Goal: Task Accomplishment & Management: Manage account settings

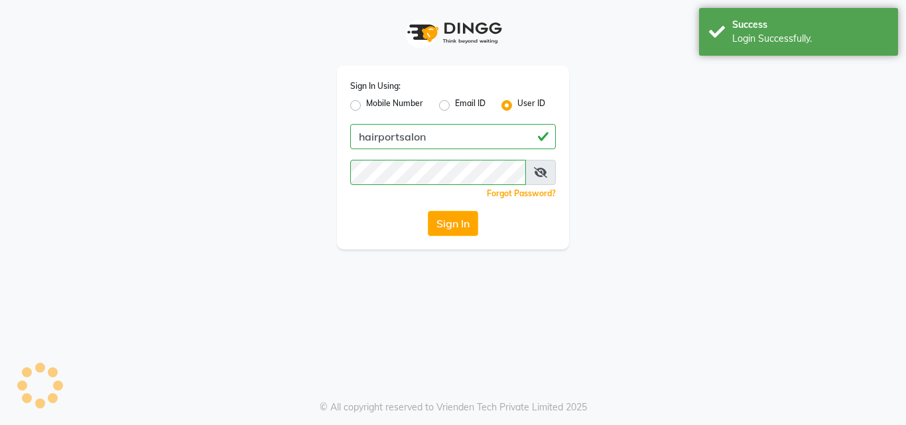
click at [452, 225] on button "Sign In" at bounding box center [453, 223] width 50 height 25
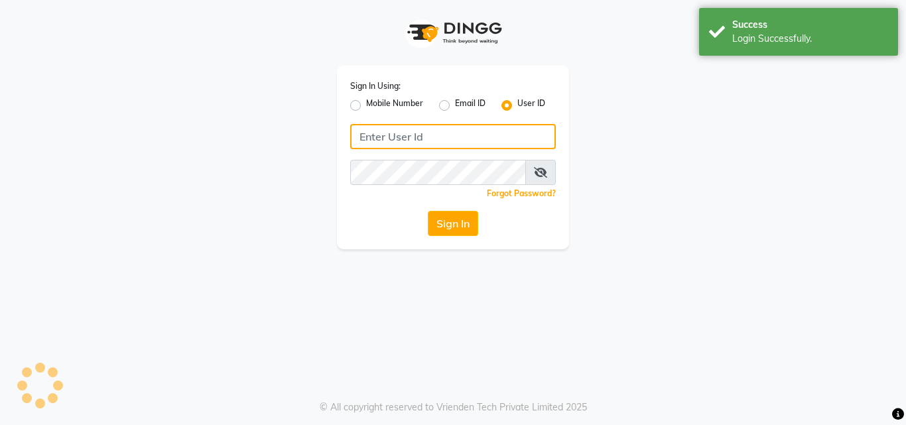
type input "hairportsalon"
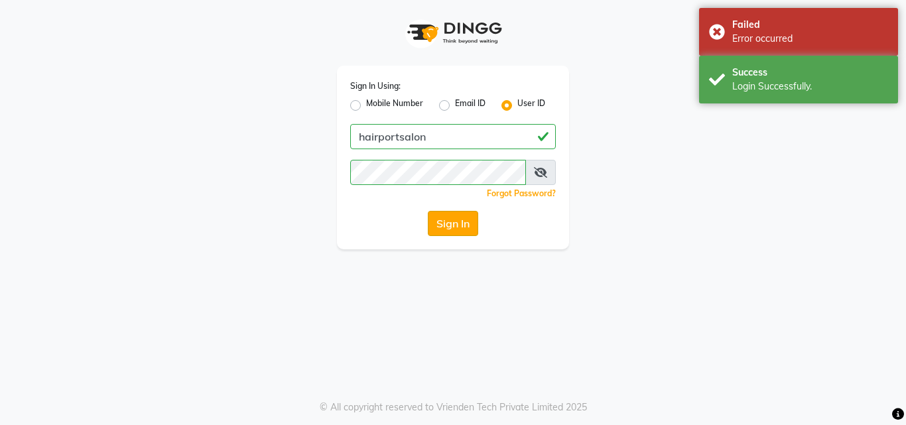
click at [469, 220] on button "Sign In" at bounding box center [453, 223] width 50 height 25
click at [469, 220] on div "Sign In" at bounding box center [453, 223] width 206 height 25
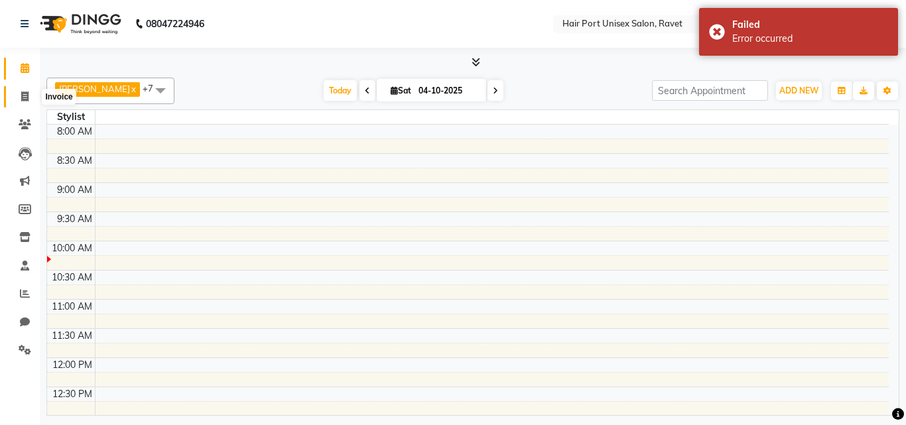
select select "en"
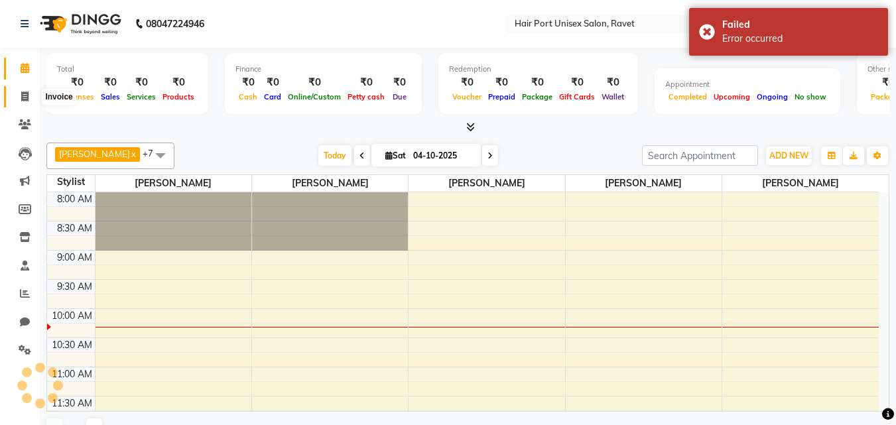
scroll to position [117, 0]
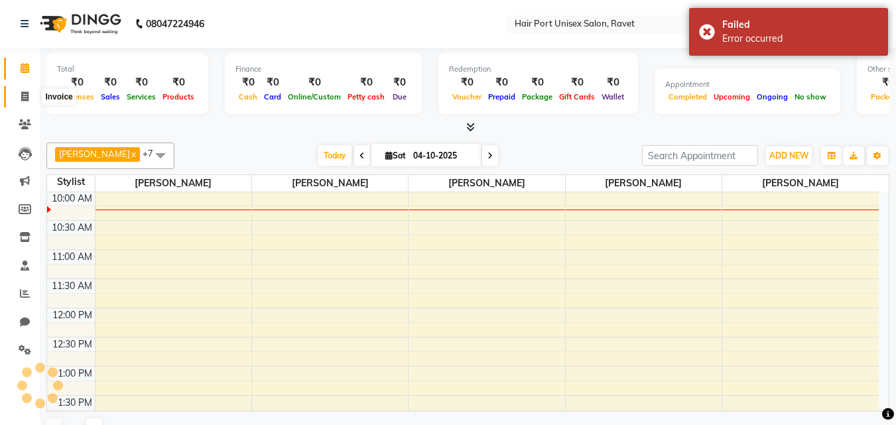
click at [24, 97] on icon at bounding box center [24, 97] width 7 height 10
select select "service"
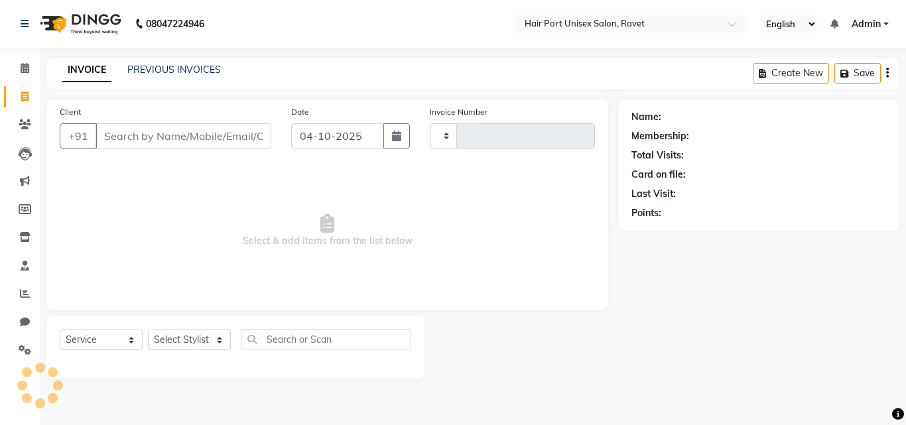
click at [123, 138] on input "Client" at bounding box center [183, 135] width 176 height 25
select select "7015"
type input "4657"
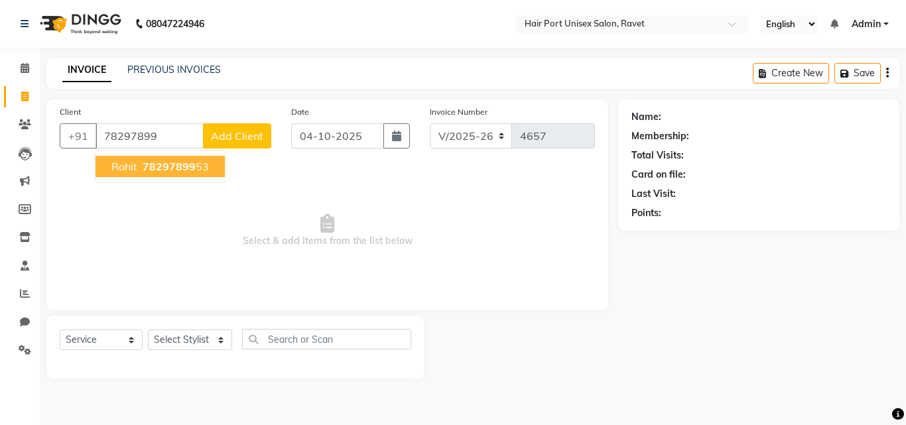
click at [149, 172] on span "78297899" at bounding box center [169, 166] width 53 height 13
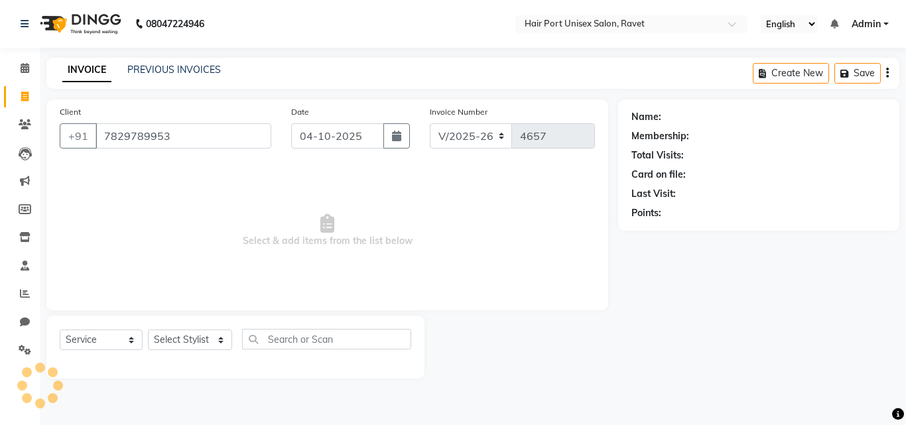
type input "7829789953"
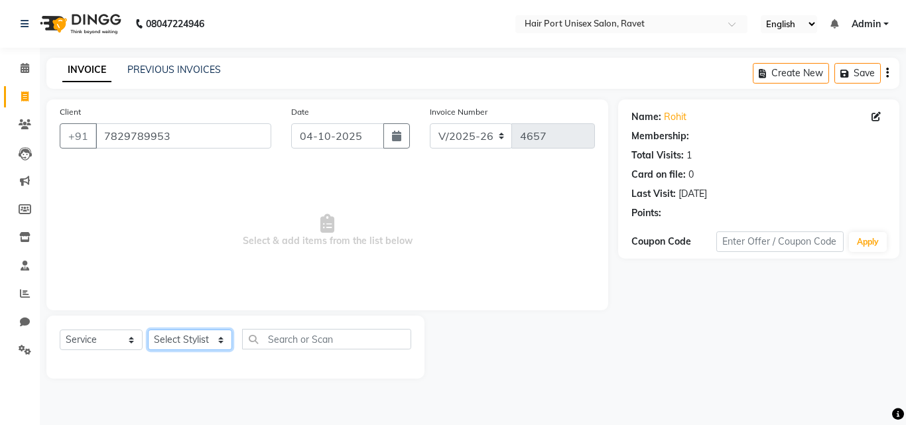
click at [178, 335] on select "Select Stylist Anushaka Parihar Esmail Gufran Jyoti Disale Netaji Vishwanath Su…" at bounding box center [190, 340] width 84 height 21
select select "63965"
click at [148, 330] on select "Select Stylist Anushaka Parihar Esmail Gufran Jyoti Disale Netaji Vishwanath Su…" at bounding box center [190, 340] width 84 height 21
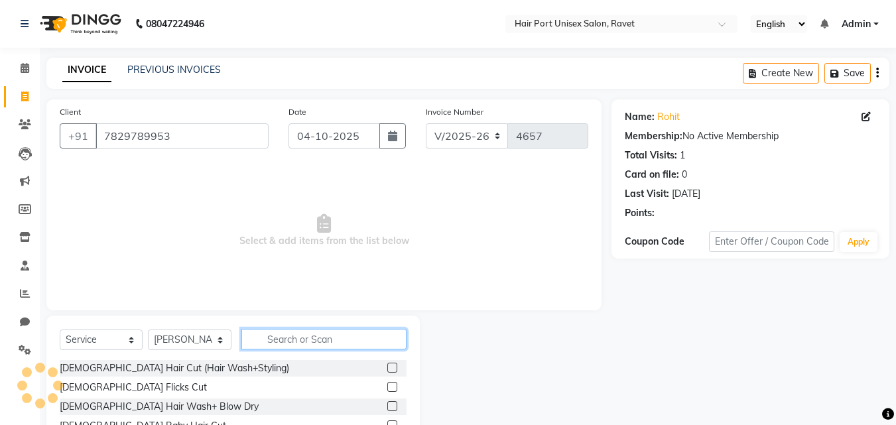
click at [267, 329] on input "text" at bounding box center [323, 339] width 165 height 21
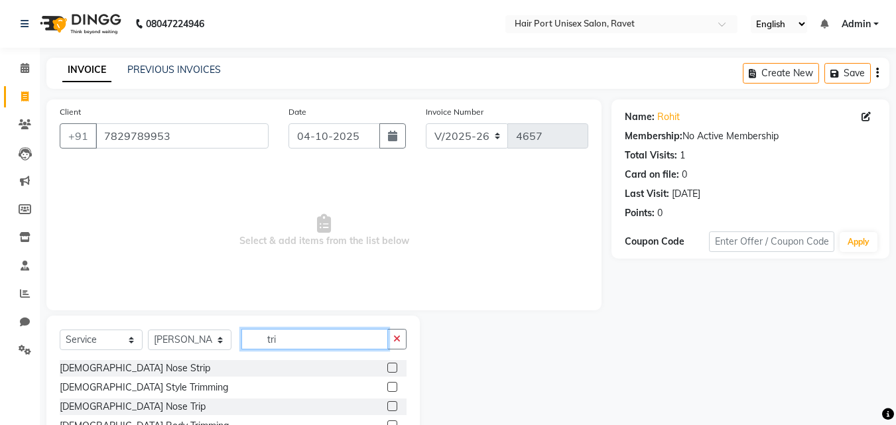
type input "tri"
click at [393, 386] on label at bounding box center [392, 387] width 10 height 10
click at [393, 386] on input "checkbox" at bounding box center [391, 387] width 9 height 9
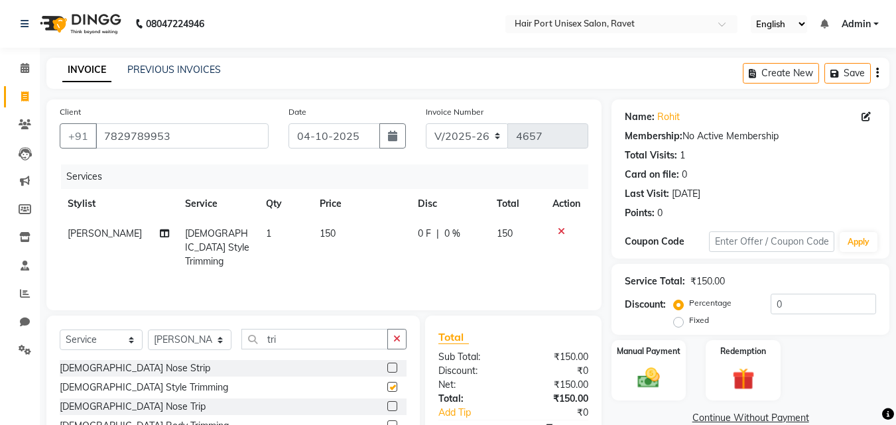
checkbox input "false"
click at [320, 340] on input "tri" at bounding box center [314, 339] width 147 height 21
type input "t"
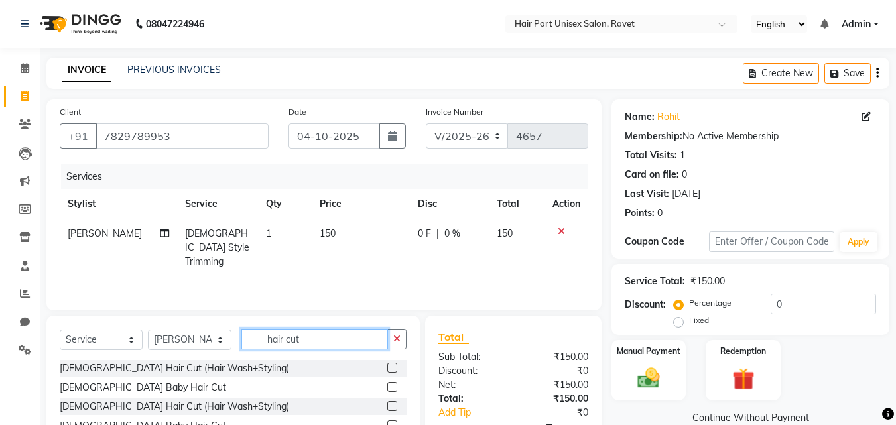
type input "hair cut"
click at [391, 404] on label at bounding box center [392, 406] width 10 height 10
click at [391, 404] on input "checkbox" at bounding box center [391, 407] width 9 height 9
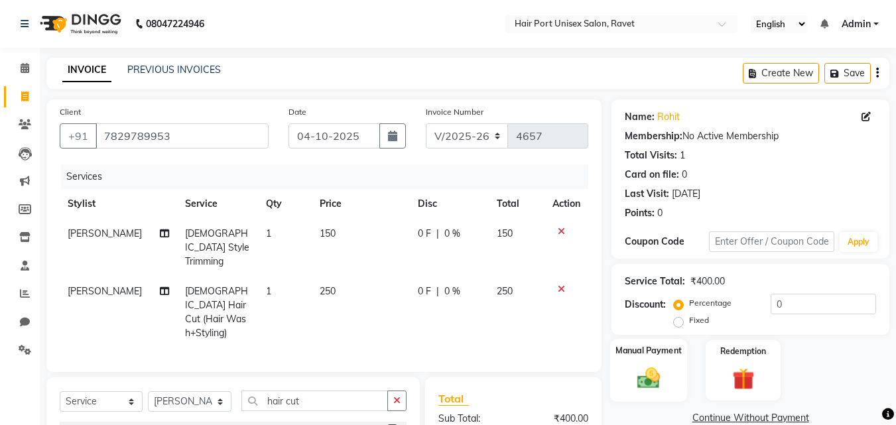
checkbox input "false"
click at [646, 377] on img at bounding box center [648, 378] width 37 height 27
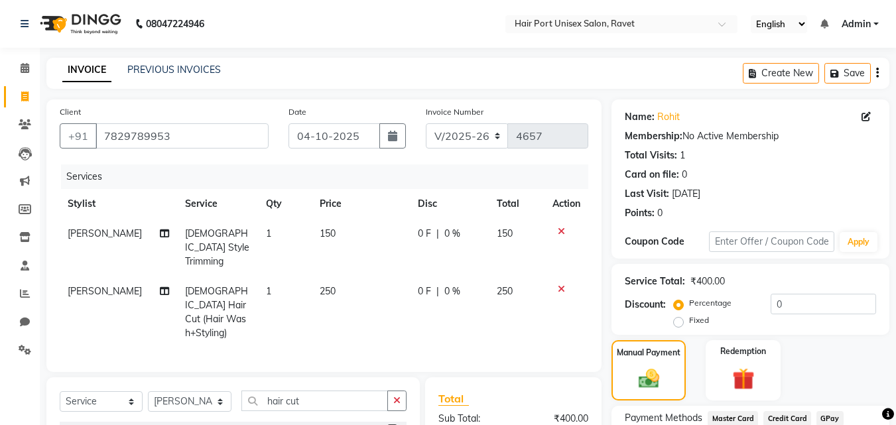
click at [694, 381] on div "Manual Payment Redemption" at bounding box center [750, 370] width 298 height 60
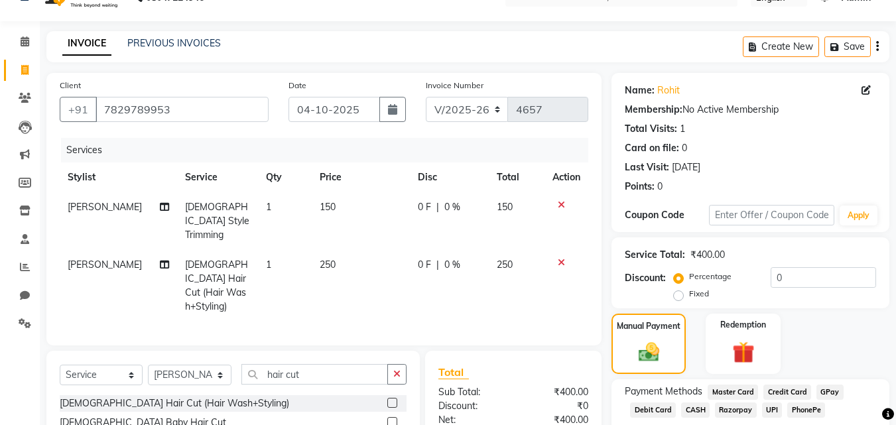
scroll to position [121, 0]
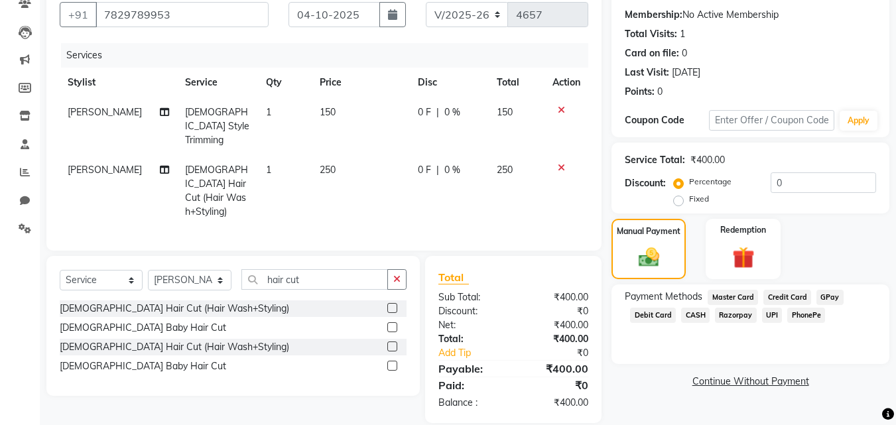
click at [770, 312] on span "UPI" at bounding box center [772, 315] width 21 height 15
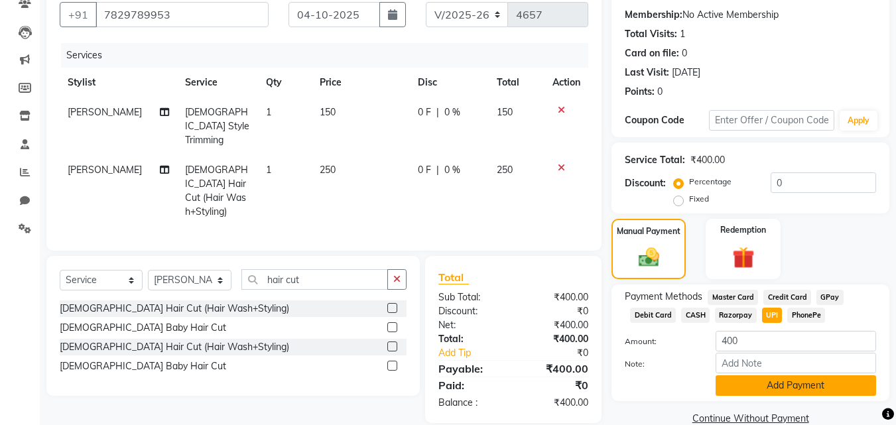
click at [773, 385] on button "Add Payment" at bounding box center [796, 385] width 160 height 21
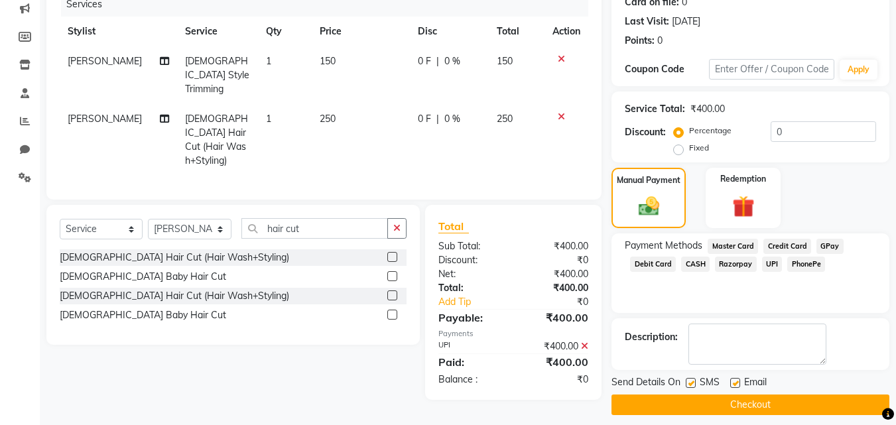
scroll to position [182, 0]
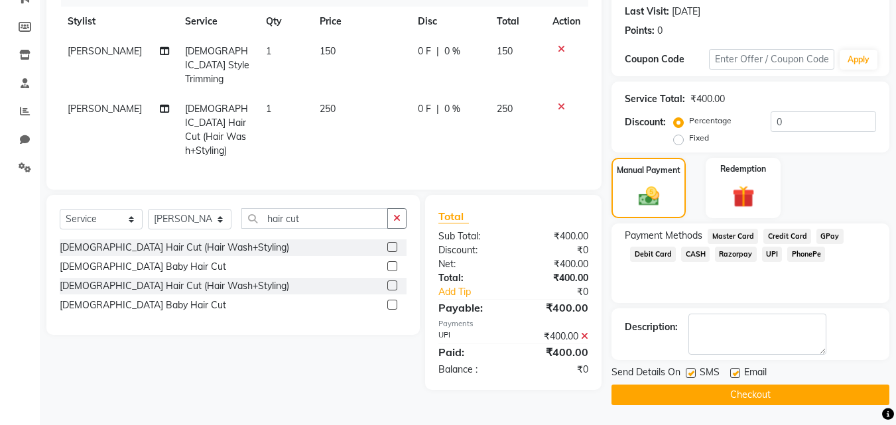
click at [788, 393] on button "Checkout" at bounding box center [750, 395] width 278 height 21
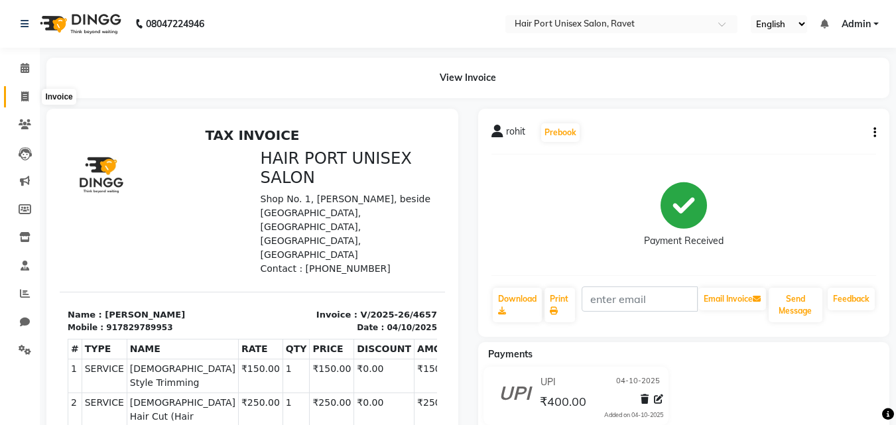
click at [27, 94] on icon at bounding box center [24, 97] width 7 height 10
select select "service"
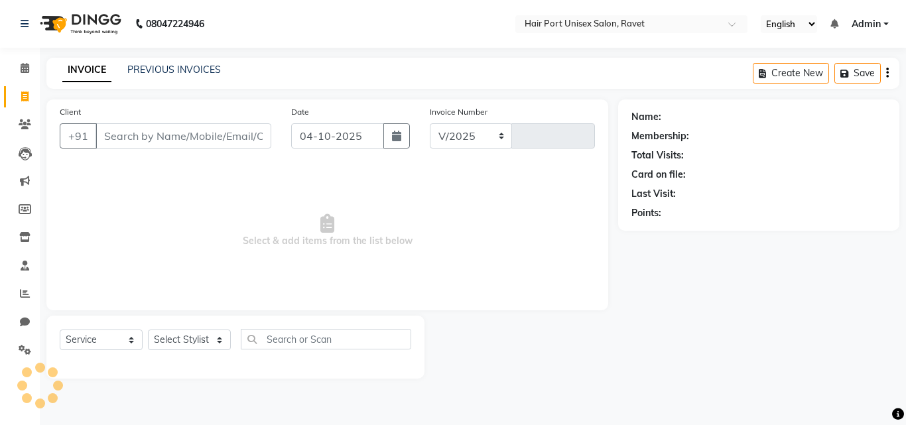
select select "7015"
type input "4658"
click at [111, 135] on input "Client" at bounding box center [183, 135] width 176 height 25
click at [109, 137] on input "Client" at bounding box center [183, 135] width 176 height 25
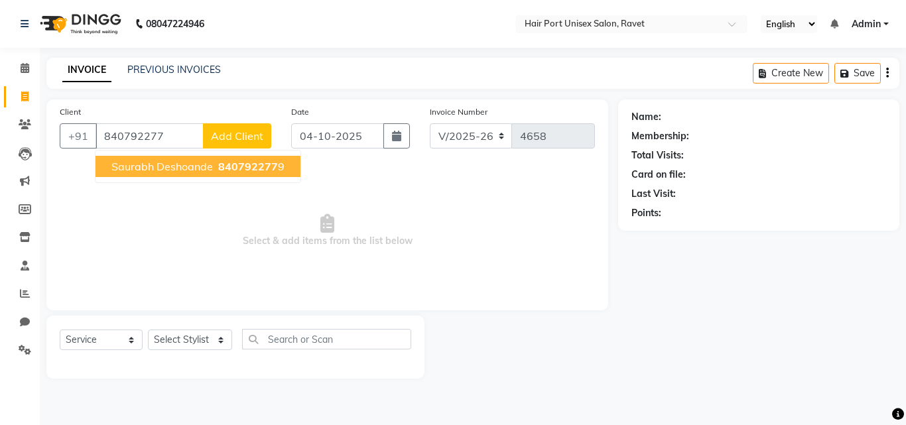
click at [141, 167] on span "Saurabh Deshoande" at bounding box center [161, 166] width 101 height 13
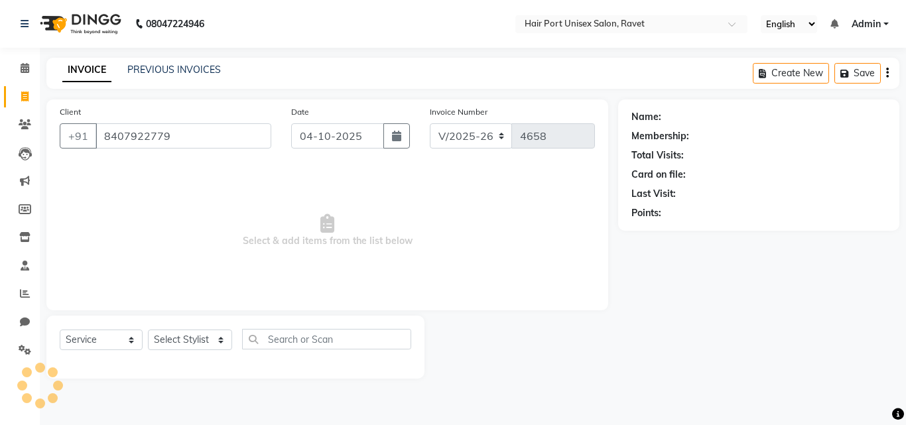
type input "8407922779"
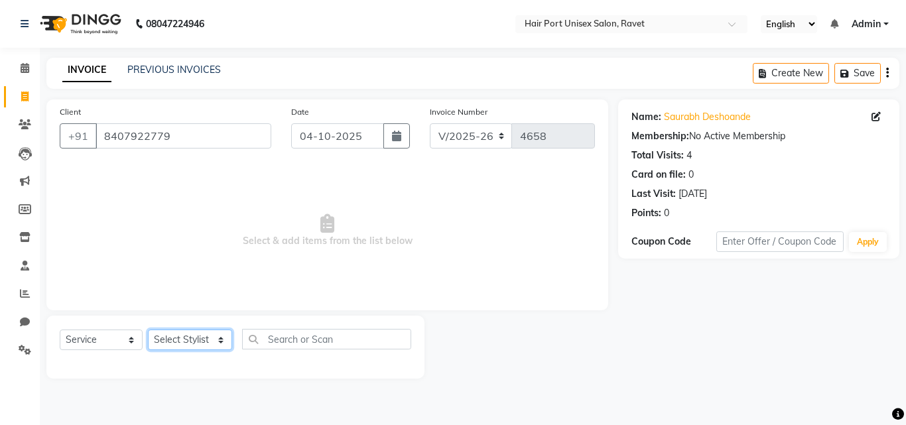
click at [184, 336] on select "Select Stylist Anushaka Parihar Esmail Gufran Jyoti Disale Netaji Vishwanath Su…" at bounding box center [190, 340] width 84 height 21
select select "66342"
click at [148, 330] on select "Select Stylist Anushaka Parihar Esmail Gufran Jyoti Disale Netaji Vishwanath Su…" at bounding box center [190, 340] width 84 height 21
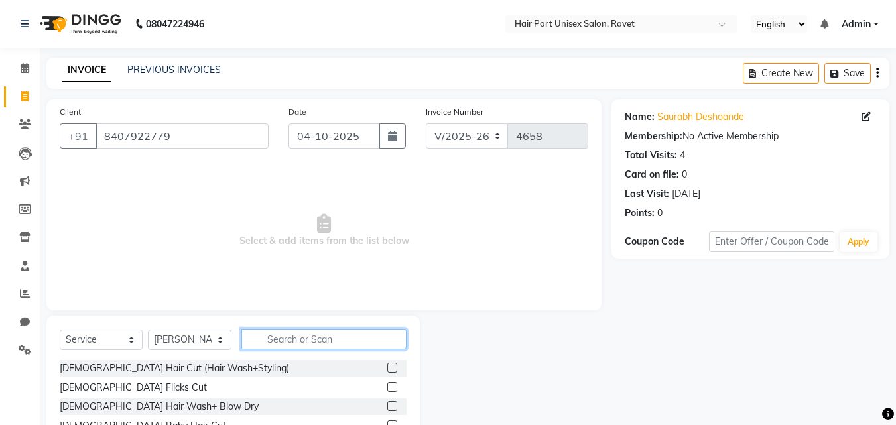
click at [271, 336] on input "text" at bounding box center [323, 339] width 165 height 21
type input "hair cut"
click at [393, 406] on label at bounding box center [392, 406] width 10 height 10
click at [393, 406] on input "checkbox" at bounding box center [391, 407] width 9 height 9
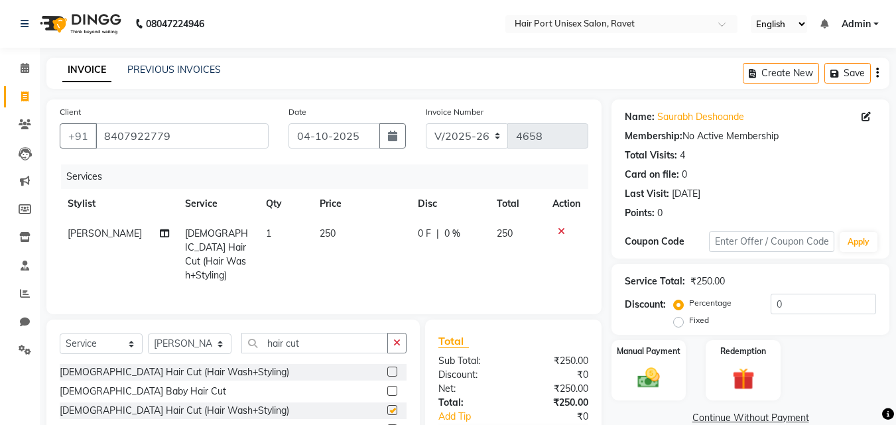
checkbox input "false"
click at [318, 346] on input "hair cut" at bounding box center [314, 343] width 147 height 21
type input "h"
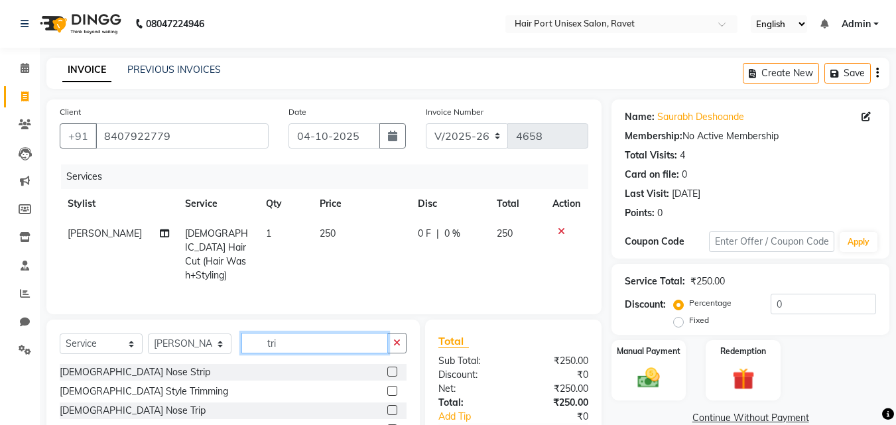
type input "tri"
click at [395, 387] on label at bounding box center [392, 391] width 10 height 10
click at [395, 387] on input "checkbox" at bounding box center [391, 391] width 9 height 9
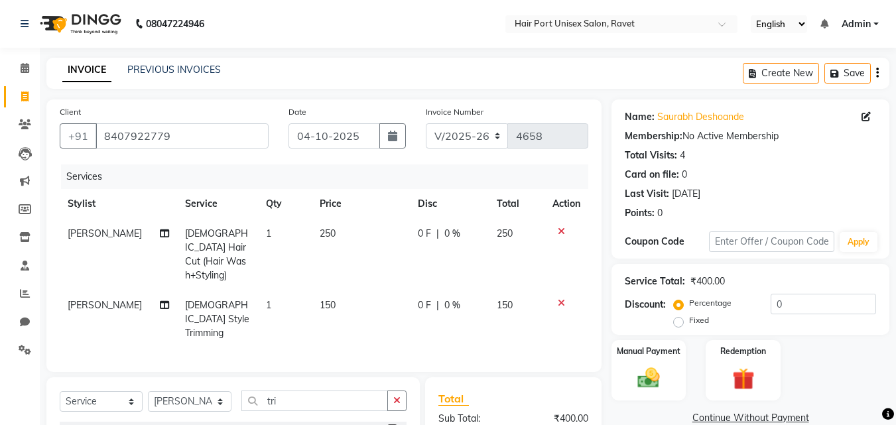
checkbox input "false"
click at [379, 351] on div "Client +91 8407922779 Date 04-10-2025 Invoice Number V/2025 V/2025-26 4658 Serv…" at bounding box center [323, 235] width 555 height 273
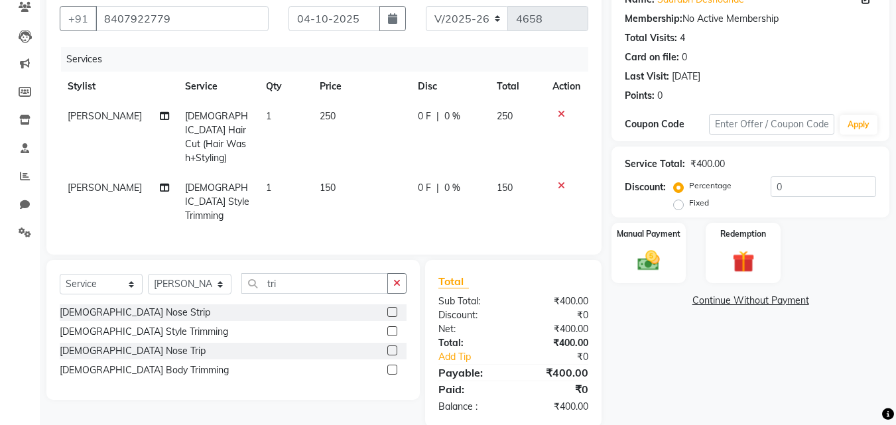
scroll to position [121, 0]
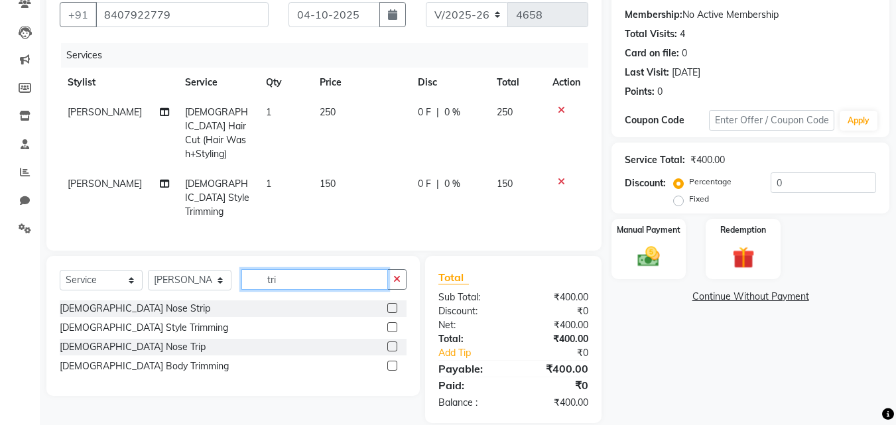
click at [296, 269] on input "tri" at bounding box center [314, 279] width 147 height 21
type input "t"
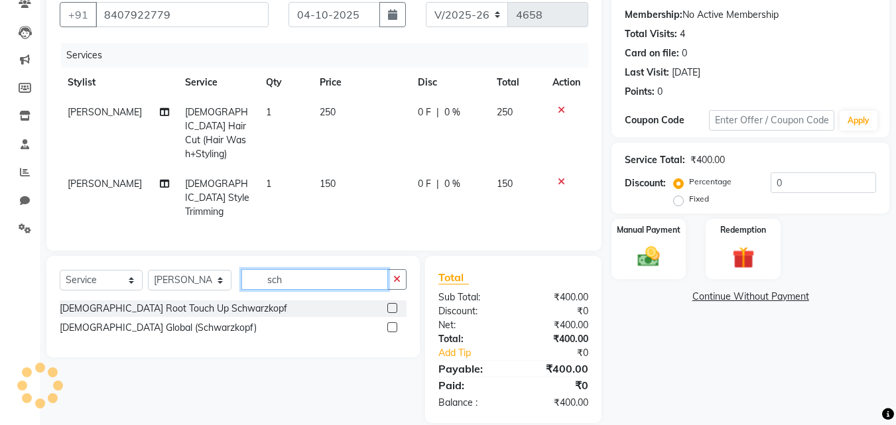
type input "sch"
click at [393, 322] on label at bounding box center [392, 327] width 10 height 10
click at [393, 324] on input "checkbox" at bounding box center [391, 328] width 9 height 9
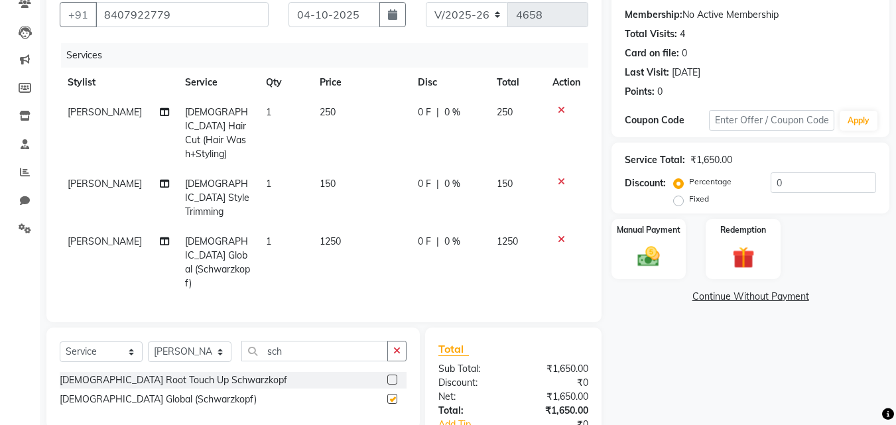
checkbox input "false"
click at [324, 235] on span "1250" at bounding box center [330, 241] width 21 height 12
select select "66342"
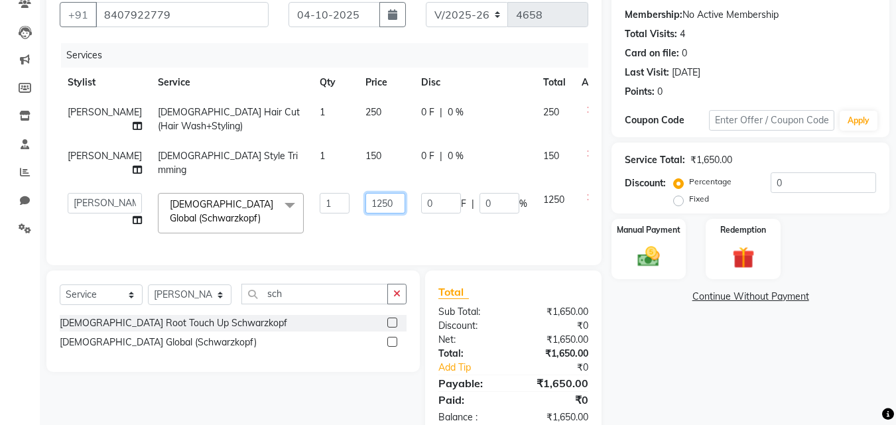
click at [365, 200] on input "1250" at bounding box center [385, 203] width 40 height 21
type input "1"
type input "1100"
click at [395, 225] on tr "Anushaka Parihar Esmail Gufran Jyoti Disale Netaji Vishwanath Suryavanshi Rupal…" at bounding box center [339, 213] width 558 height 56
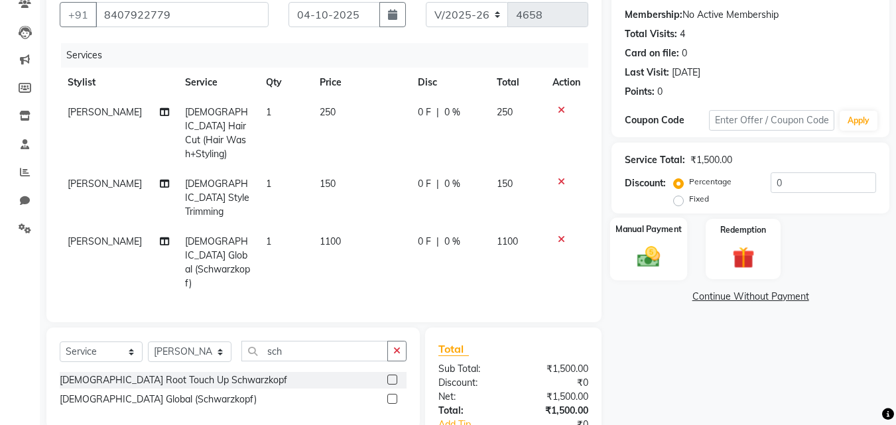
click at [641, 259] on img at bounding box center [648, 256] width 37 height 27
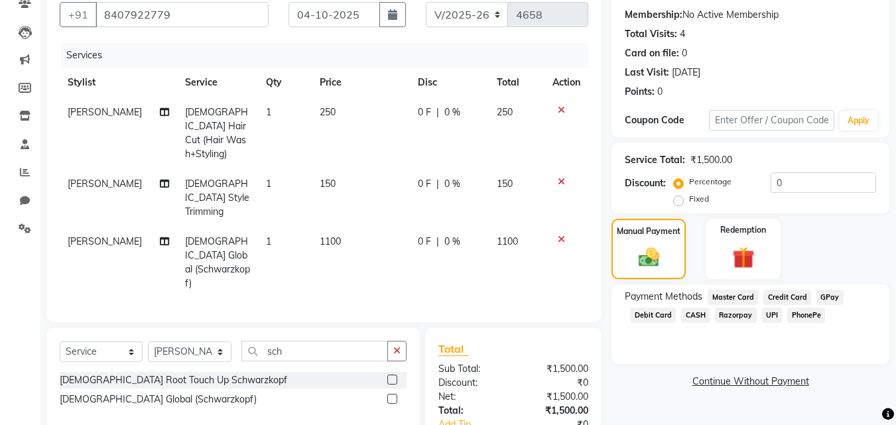
click at [773, 312] on span "UPI" at bounding box center [772, 315] width 21 height 15
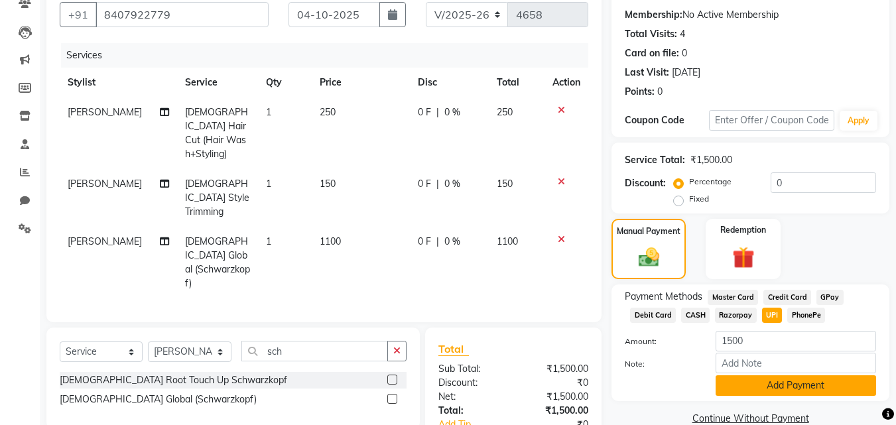
click at [775, 386] on button "Add Payment" at bounding box center [796, 385] width 160 height 21
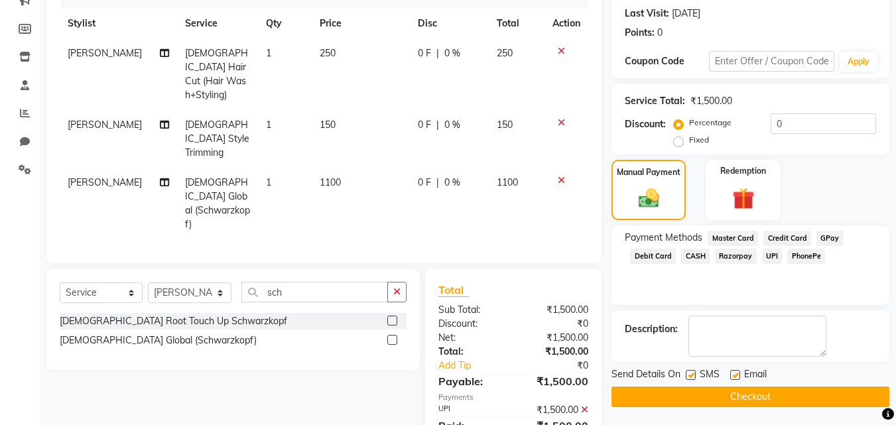
scroll to position [193, 0]
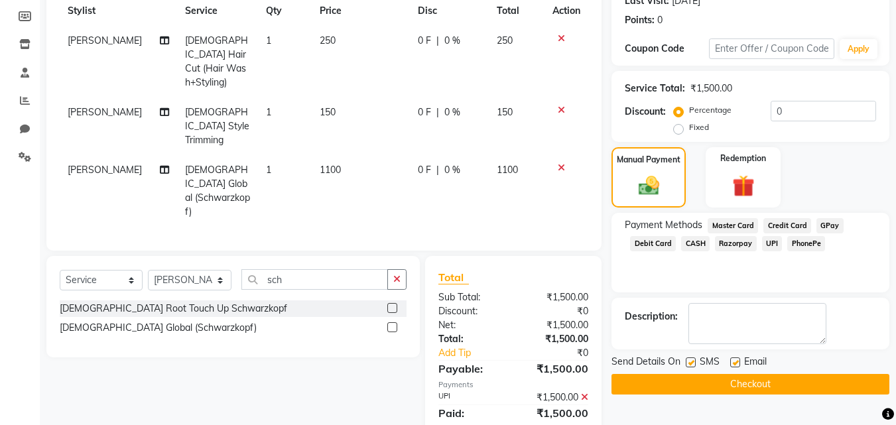
click at [775, 386] on button "Checkout" at bounding box center [750, 384] width 278 height 21
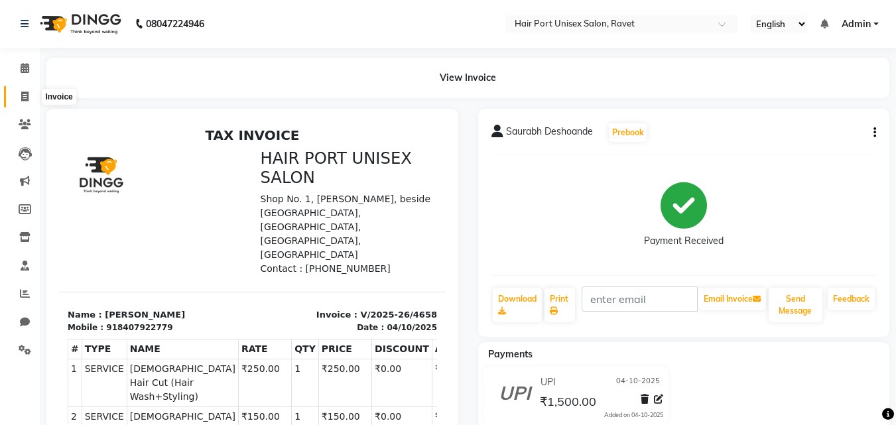
click at [27, 94] on icon at bounding box center [24, 97] width 7 height 10
select select "service"
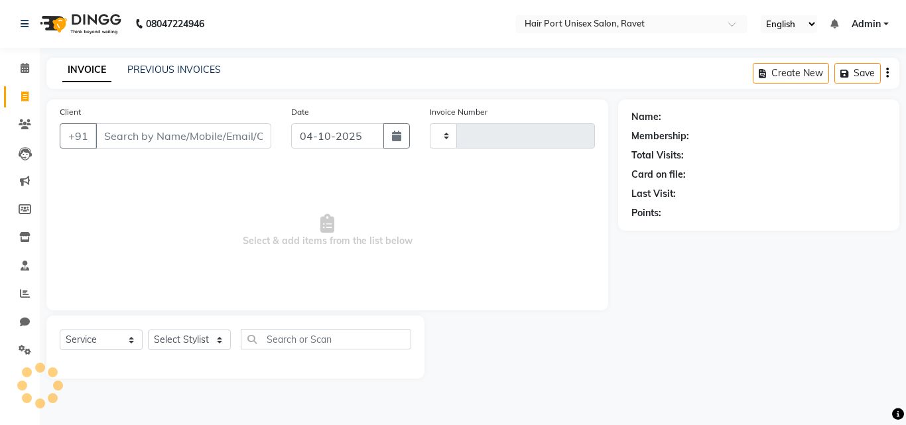
type input "4659"
select select "7015"
click at [177, 338] on select "Select Stylist Anushaka Parihar Esmail Gufran Jyoti Disale Netaji Vishwanath Su…" at bounding box center [190, 340] width 84 height 21
select select "58688"
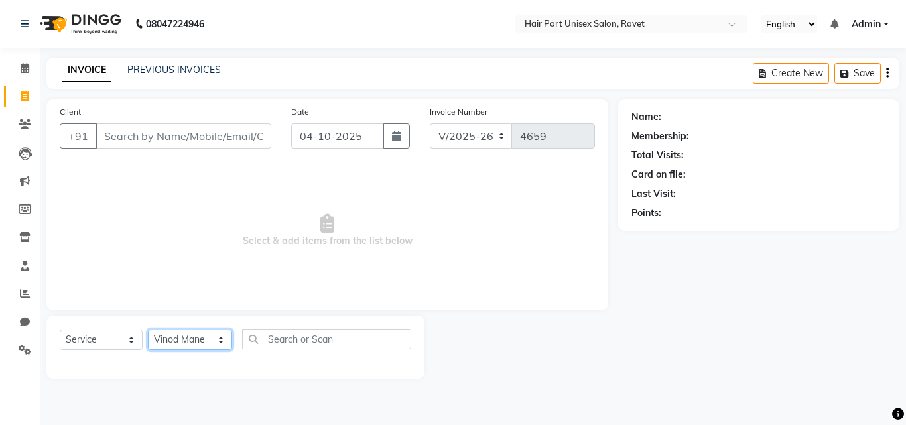
click at [148, 330] on select "Select Stylist Anushaka Parihar Esmail Gufran Jyoti Disale Netaji Vishwanath Su…" at bounding box center [190, 340] width 84 height 21
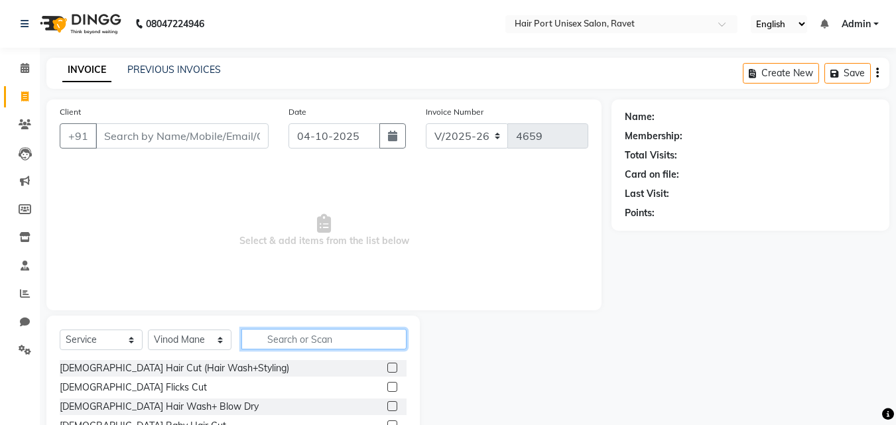
click at [265, 332] on input "text" at bounding box center [323, 339] width 165 height 21
type input "tri"
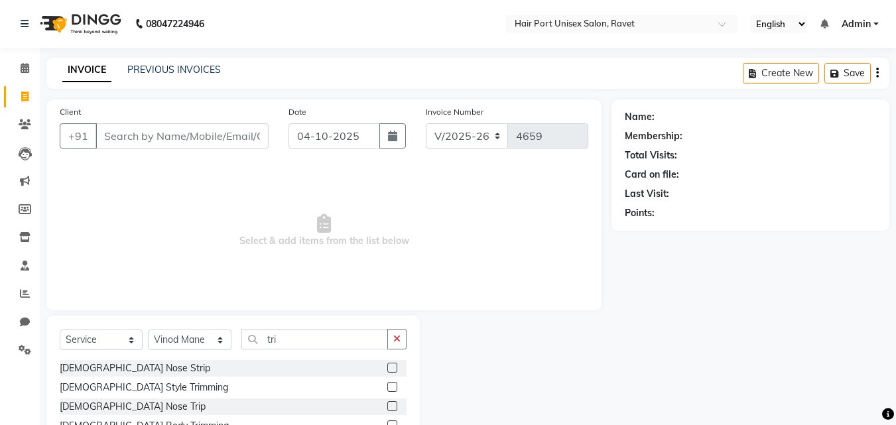
click at [391, 387] on label at bounding box center [392, 387] width 10 height 10
click at [391, 387] on input "checkbox" at bounding box center [391, 387] width 9 height 9
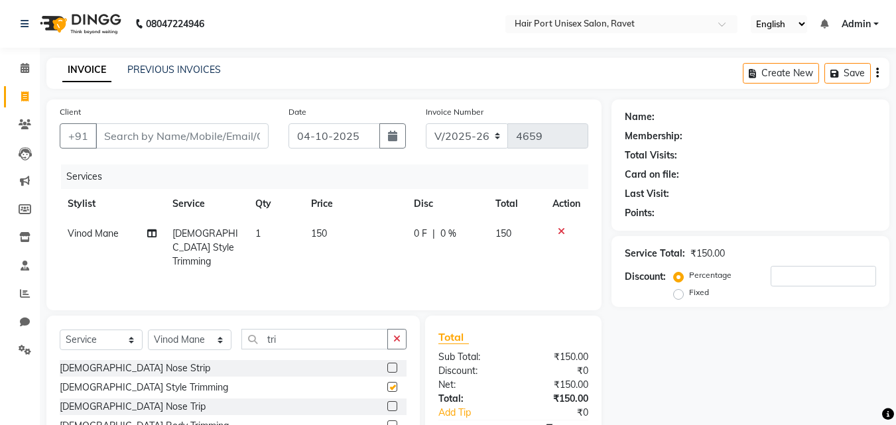
checkbox input "false"
click at [312, 335] on input "tri" at bounding box center [314, 339] width 147 height 21
type input "t"
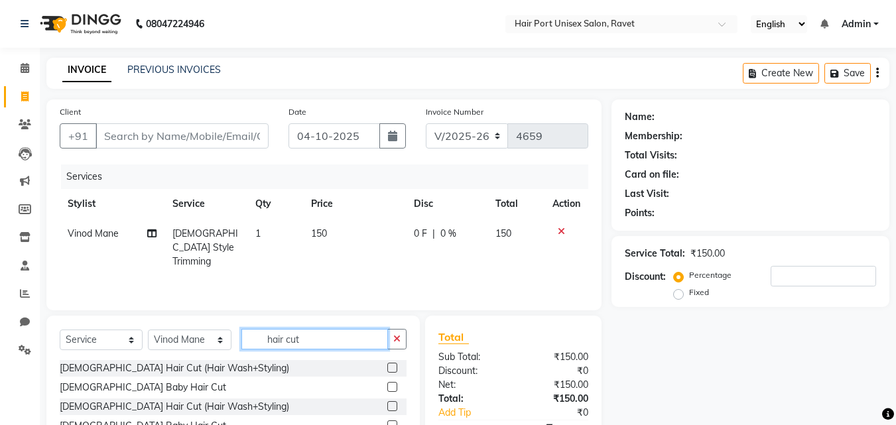
type input "hair cut"
click at [392, 403] on label at bounding box center [392, 406] width 10 height 10
click at [392, 403] on input "checkbox" at bounding box center [391, 407] width 9 height 9
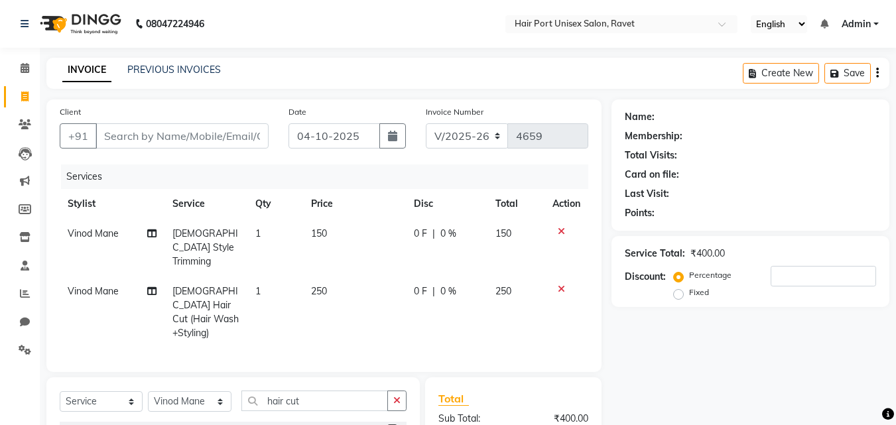
checkbox input "false"
click at [378, 351] on div "Client +91 Date 04-10-2025 Invoice Number V/2025 V/2025-26 4659 Services Stylis…" at bounding box center [323, 235] width 555 height 273
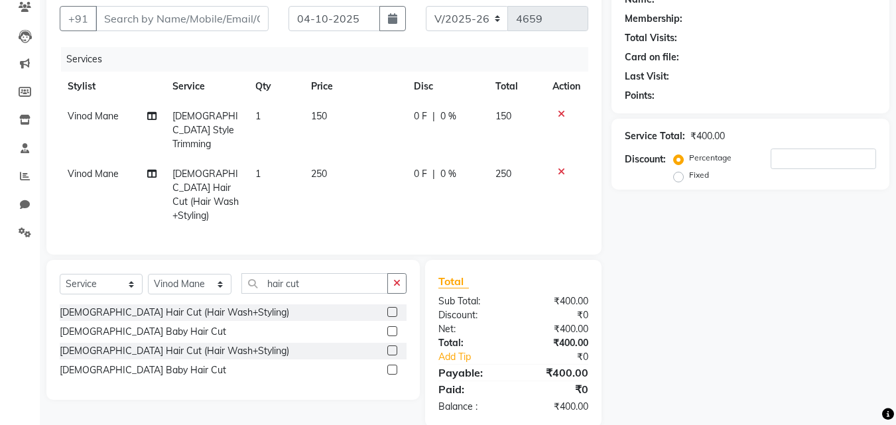
scroll to position [121, 0]
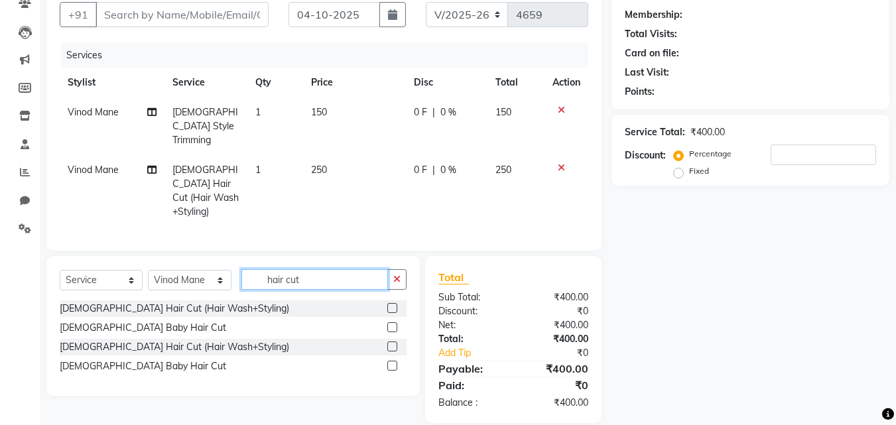
click at [316, 269] on input "hair cut" at bounding box center [314, 279] width 147 height 21
type input "h"
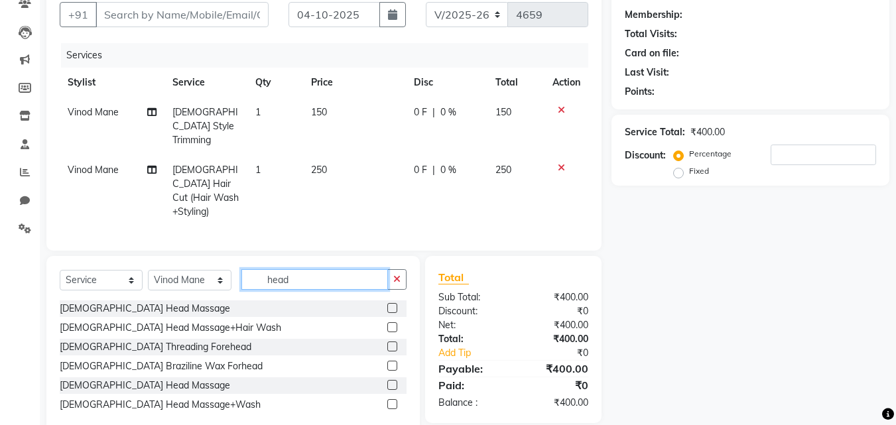
type input "head"
click at [393, 380] on label at bounding box center [392, 385] width 10 height 10
click at [393, 381] on input "checkbox" at bounding box center [391, 385] width 9 height 9
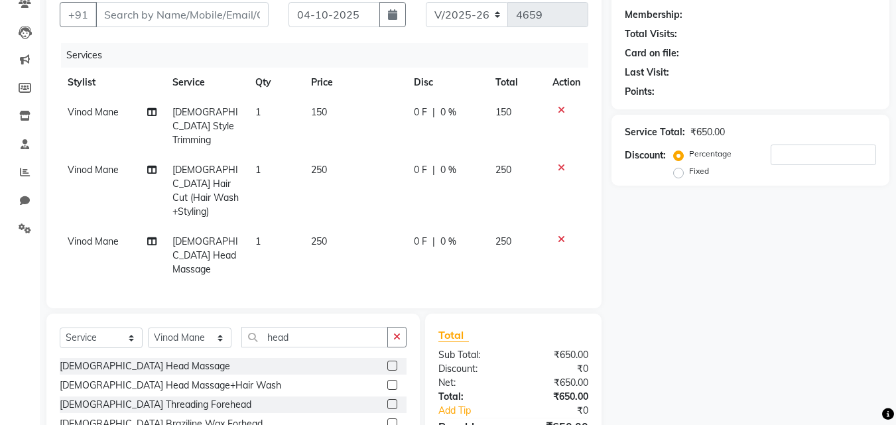
checkbox input "false"
click at [212, 21] on input "Client" at bounding box center [181, 14] width 173 height 25
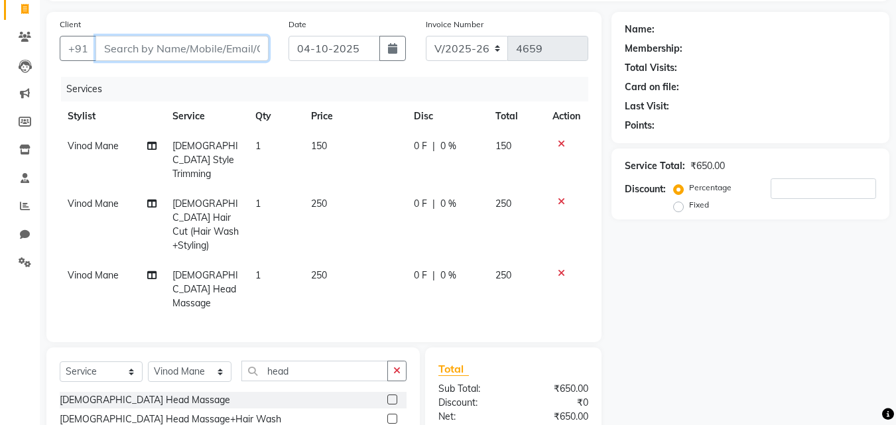
scroll to position [86, 0]
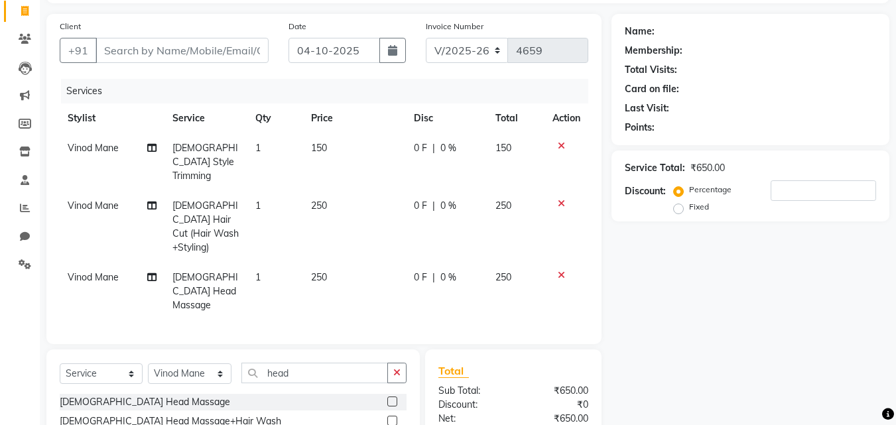
click at [678, 351] on div "Name: Membership: Total Visits: Card on file: Last Visit: Points: Service Total…" at bounding box center [755, 271] width 288 height 514
drag, startPoint x: 650, startPoint y: 0, endPoint x: 881, endPoint y: 265, distance: 352.0
click at [881, 265] on div "Name: Membership: Total Visits: Card on file: Last Visit: Points: Service Total…" at bounding box center [755, 271] width 288 height 514
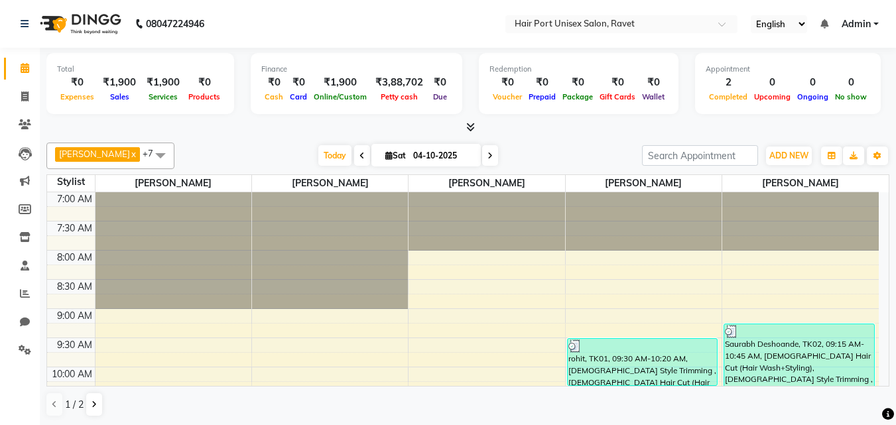
drag, startPoint x: 66, startPoint y: 17, endPoint x: 261, endPoint y: 35, distance: 196.4
click at [261, 35] on nav "08047224946 Select Location × Hair [GEOGRAPHIC_DATA] Salon, Ravet English ENGLI…" at bounding box center [448, 24] width 896 height 48
drag, startPoint x: 316, startPoint y: 0, endPoint x: 26, endPoint y: 45, distance: 293.3
click at [26, 99] on icon at bounding box center [24, 97] width 7 height 10
select select "service"
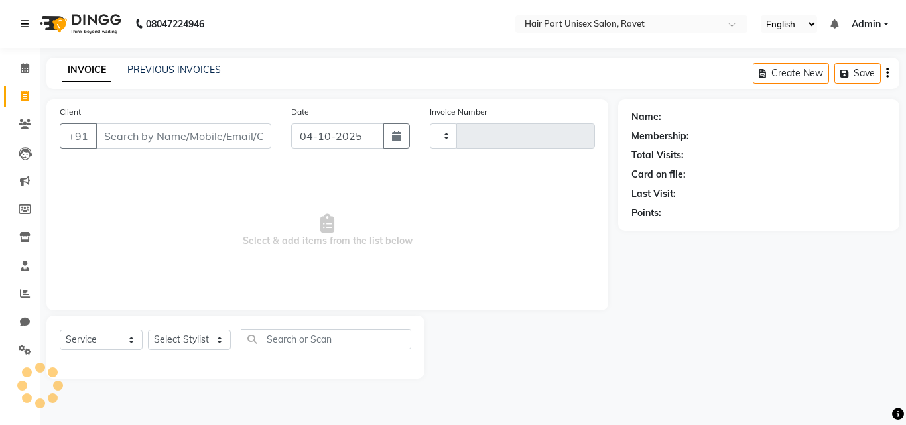
type input "4659"
select select "7015"
click at [25, 22] on icon at bounding box center [25, 23] width 8 height 9
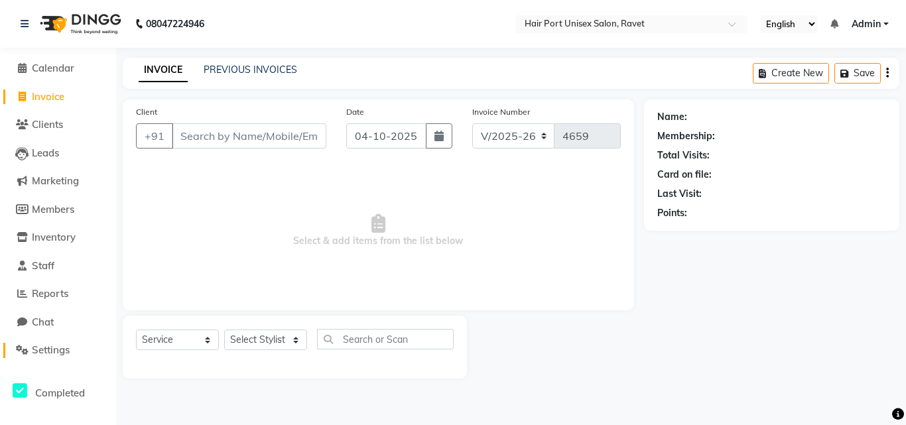
click at [65, 348] on span "Settings" at bounding box center [51, 350] width 38 height 13
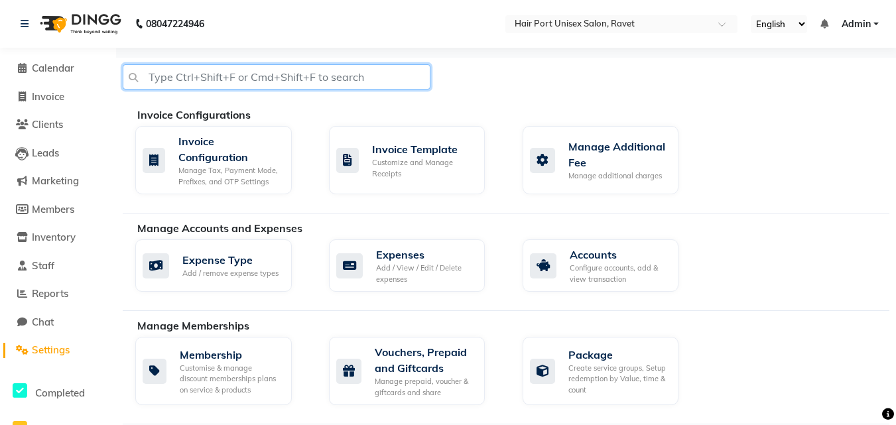
click at [350, 76] on input "text" at bounding box center [277, 76] width 308 height 25
type input "s"
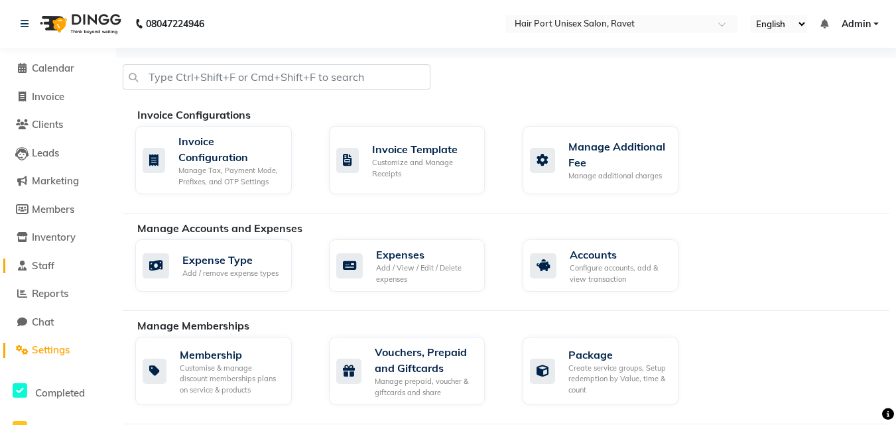
click at [50, 269] on span "Staff" at bounding box center [43, 265] width 23 height 13
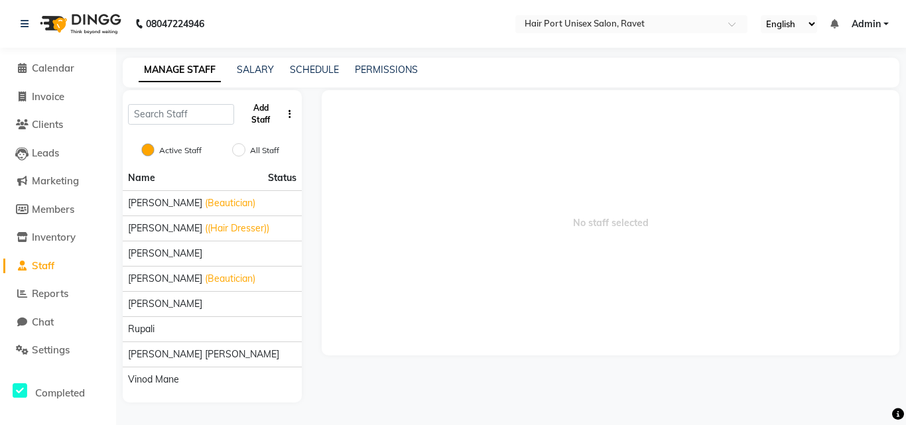
click at [265, 119] on button "Add Staff" at bounding box center [260, 114] width 42 height 34
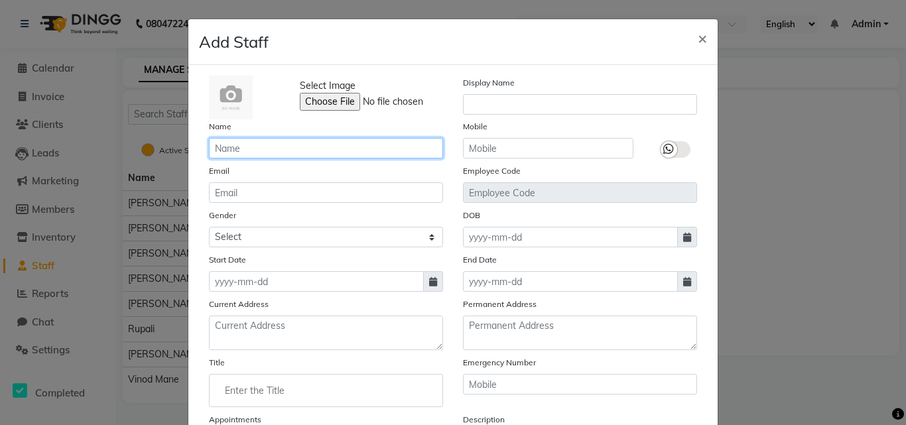
click at [278, 147] on input "text" at bounding box center [326, 148] width 234 height 21
type input "aniket"
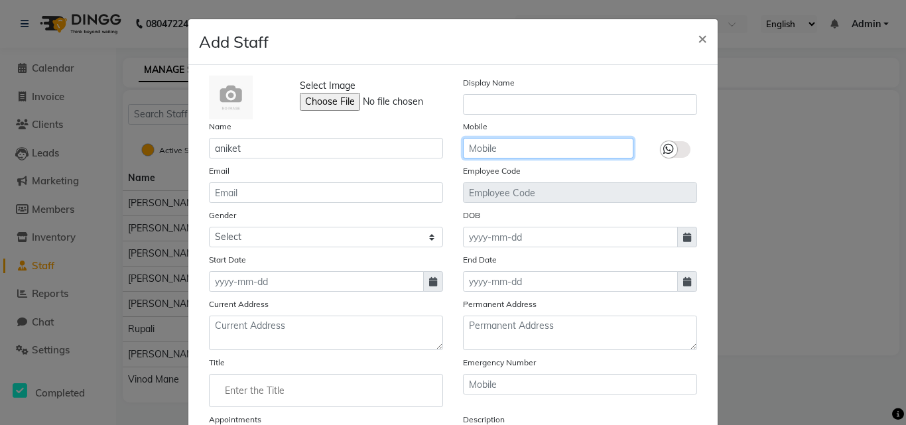
click at [517, 153] on input "text" at bounding box center [548, 148] width 170 height 21
type input "9834354873"
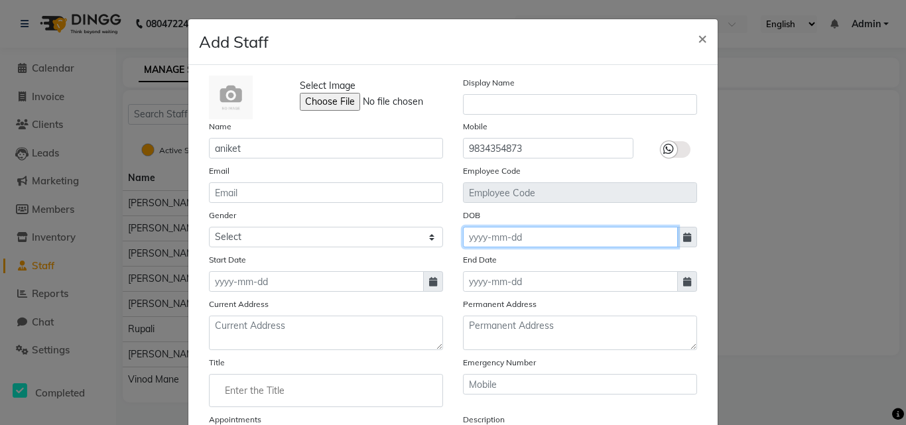
click at [483, 241] on input at bounding box center [570, 237] width 215 height 21
select select "10"
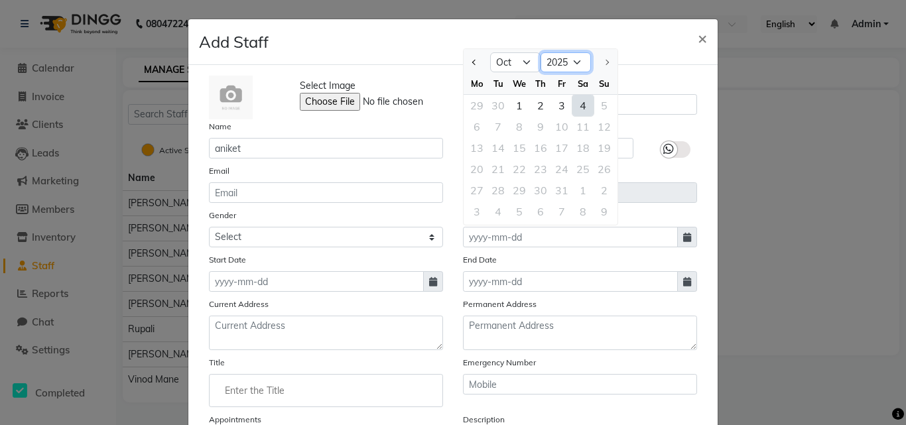
click at [566, 58] on select "1920 1921 1922 1923 1924 1925 1926 1927 1928 1929 1930 1931 1932 1933 1934 1935…" at bounding box center [565, 62] width 50 height 20
select select "2001"
click at [540, 52] on select "1920 1921 1922 1923 1924 1925 1926 1927 1928 1929 1930 1931 1932 1933 1934 1935…" at bounding box center [565, 62] width 50 height 20
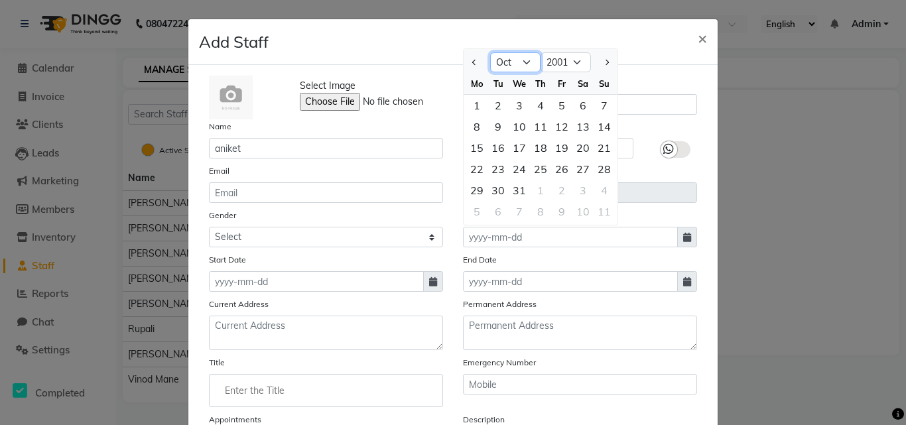
click at [515, 59] on select "Jan Feb Mar Apr May Jun Jul Aug Sep Oct Nov Dec" at bounding box center [515, 62] width 50 height 20
select select "6"
click at [490, 52] on select "Jan Feb Mar Apr May Jun Jul Aug Sep Oct Nov Dec" at bounding box center [515, 62] width 50 height 20
click at [538, 167] on div "21" at bounding box center [540, 168] width 21 height 21
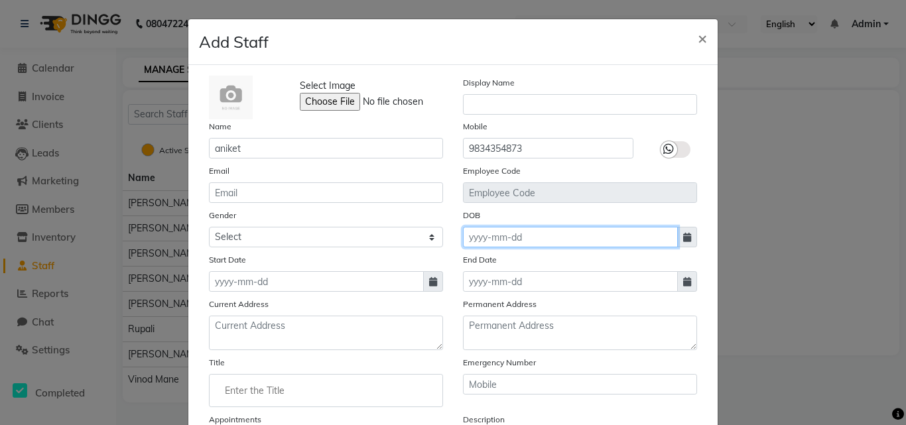
type input "21-06-2001"
click at [587, 206] on div "Select Image Display Name Name aniket Mobile 9834354873 Email Employee Code Gen…" at bounding box center [453, 289] width 508 height 427
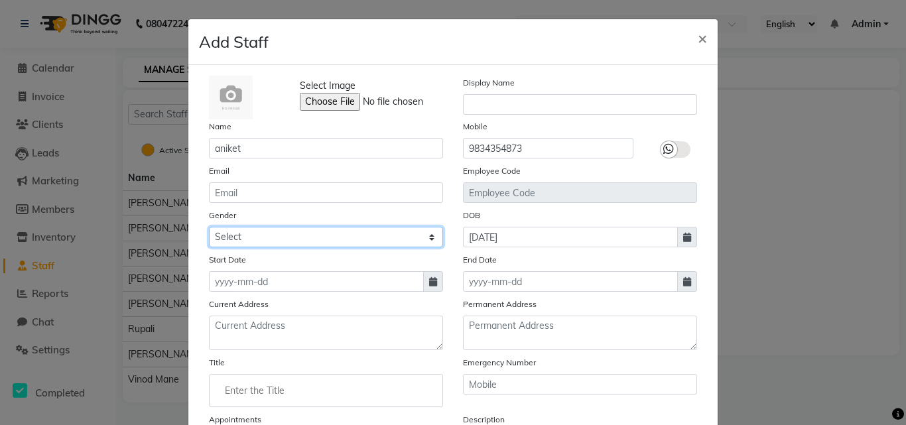
click at [429, 237] on select "Select Male Female Other Prefer Not To Say" at bounding box center [326, 237] width 234 height 21
select select "male"
click at [209, 227] on select "Select Male Female Other Prefer Not To Say" at bounding box center [326, 237] width 234 height 21
click at [447, 302] on div "Current Address" at bounding box center [326, 323] width 254 height 53
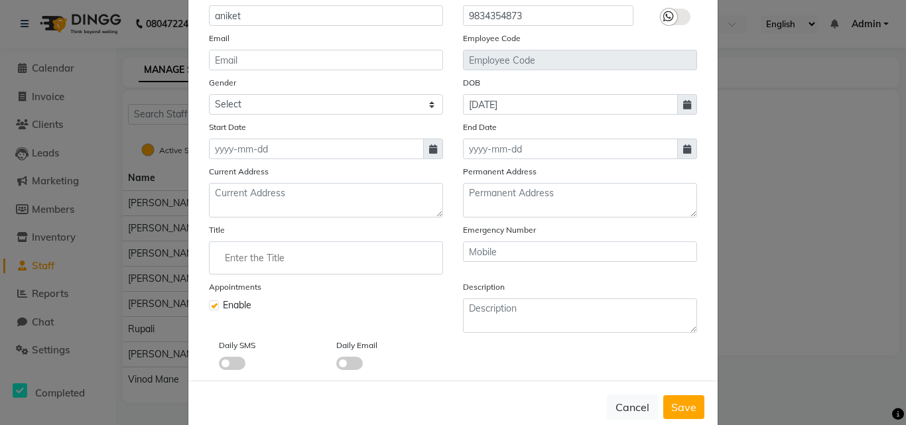
scroll to position [159, 0]
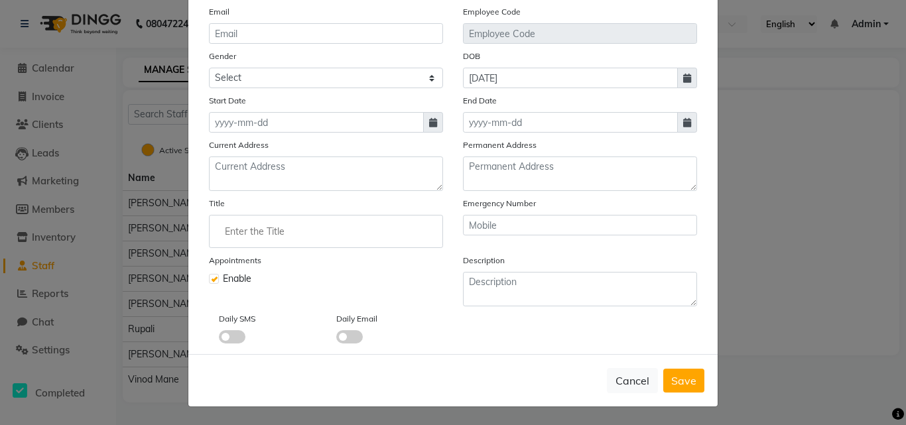
click at [210, 279] on label at bounding box center [214, 279] width 10 height 10
click at [210, 279] on input "checkbox" at bounding box center [213, 277] width 9 height 9
checkbox input "false"
click at [378, 255] on div "Appointments Enable" at bounding box center [326, 279] width 254 height 53
click at [681, 381] on span "Save" at bounding box center [683, 380] width 25 height 13
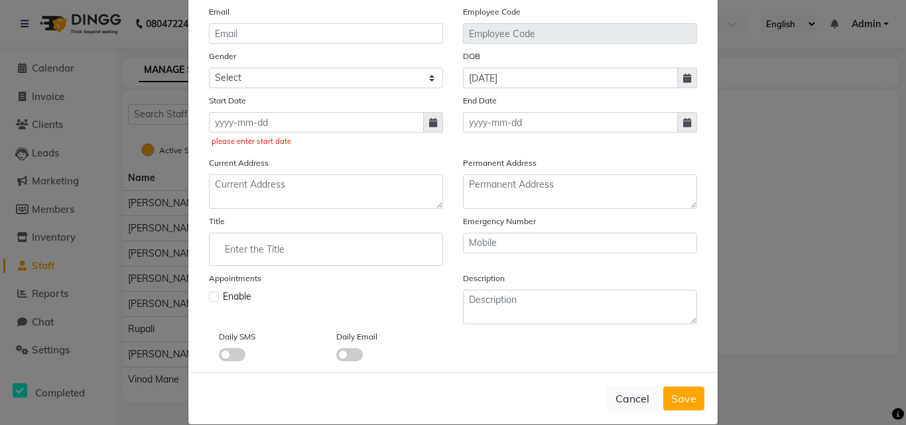
click at [432, 127] on span at bounding box center [433, 122] width 20 height 21
select select "10"
select select "2025"
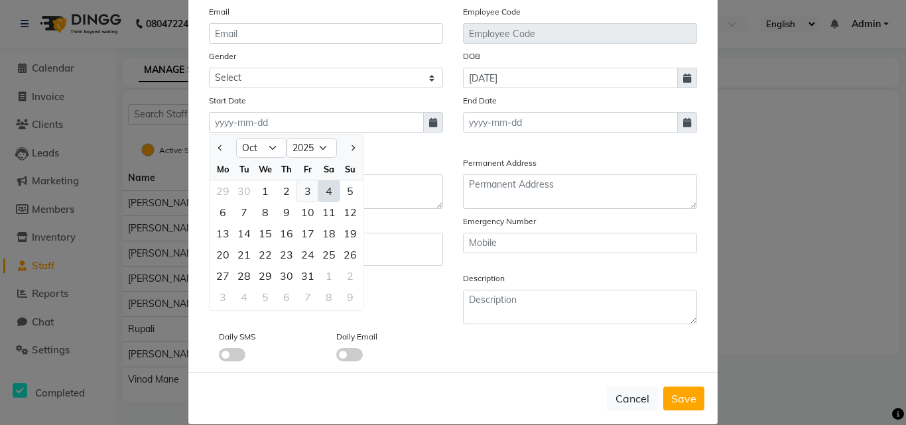
click at [303, 189] on div "3" at bounding box center [307, 190] width 21 height 21
type input "03-10-2025"
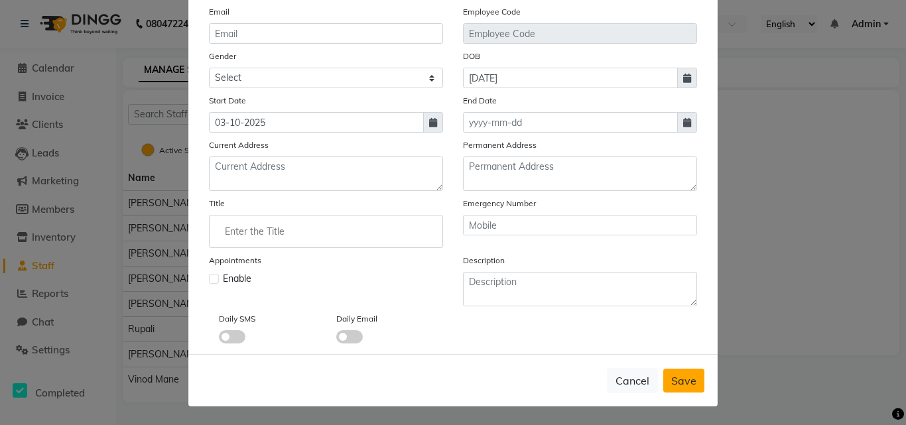
click at [690, 384] on span "Save" at bounding box center [683, 380] width 25 height 13
select select
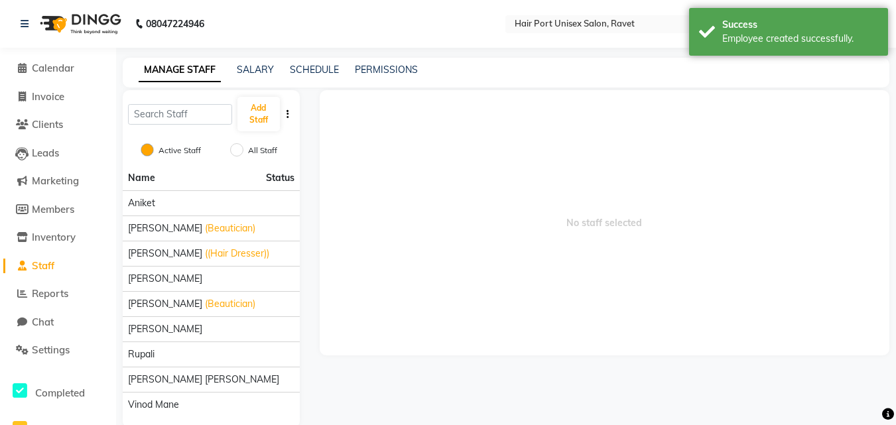
click at [597, 261] on span "No staff selected" at bounding box center [605, 222] width 570 height 265
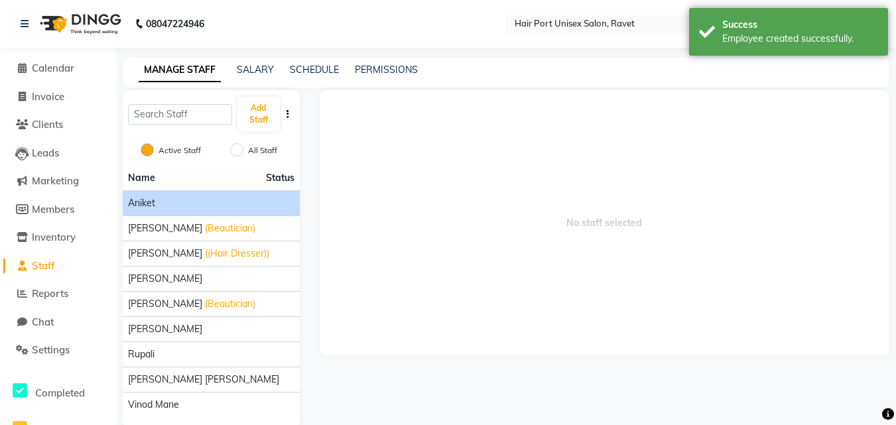
click at [224, 202] on div "aniket" at bounding box center [211, 203] width 166 height 14
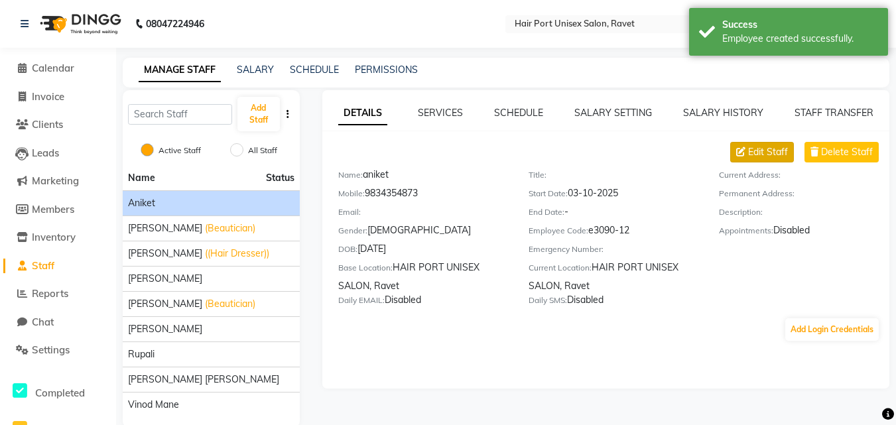
click at [769, 148] on span "Edit Staff" at bounding box center [768, 152] width 40 height 14
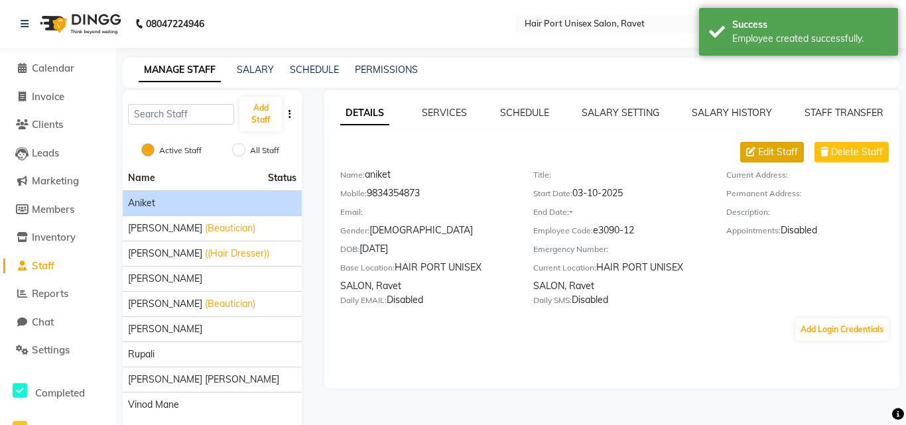
select select "male"
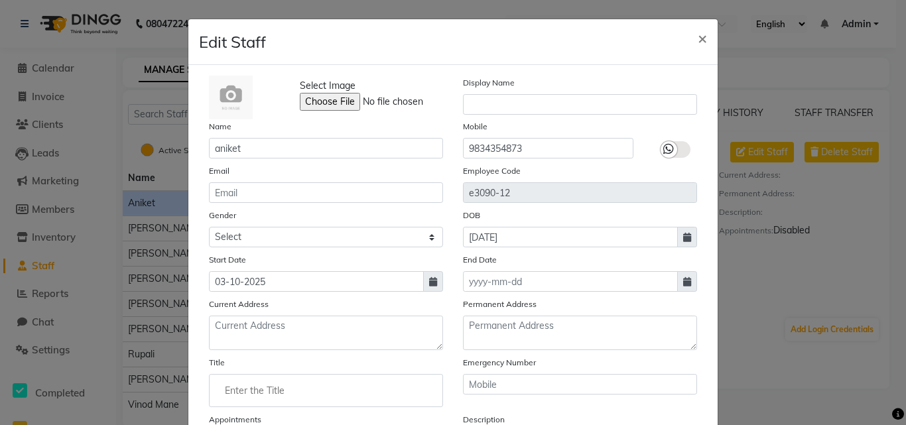
click at [696, 320] on div "Permanent Address" at bounding box center [580, 323] width 254 height 53
click at [340, 392] on input "Enter the Title" at bounding box center [326, 390] width 222 height 27
type input "Unisex Hairdresser"
click at [698, 366] on div at bounding box center [453, 212] width 906 height 425
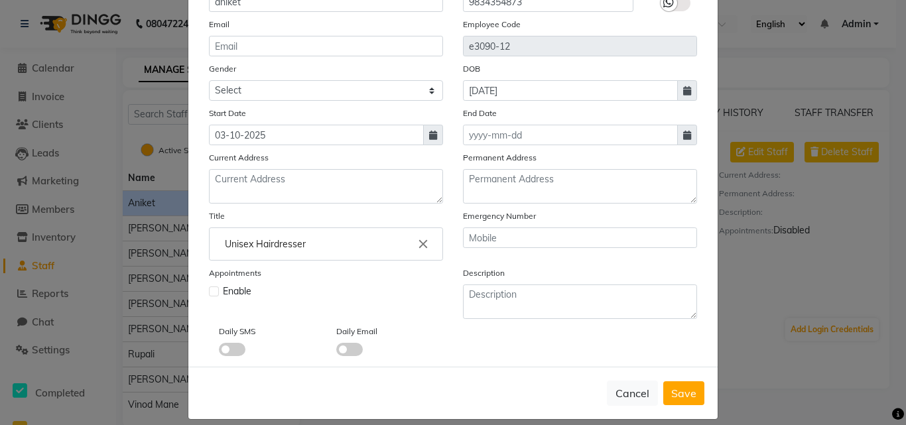
scroll to position [160, 0]
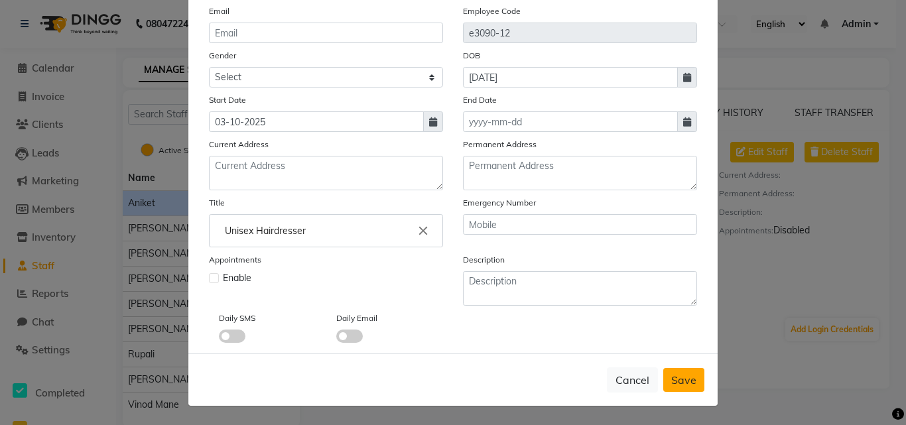
click at [680, 379] on span "Save" at bounding box center [683, 379] width 25 height 13
select select
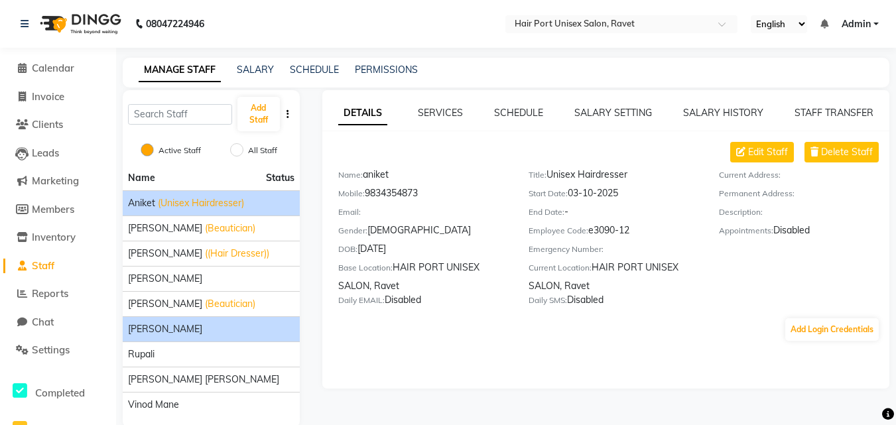
click at [202, 326] on span "[PERSON_NAME]" at bounding box center [165, 329] width 74 height 14
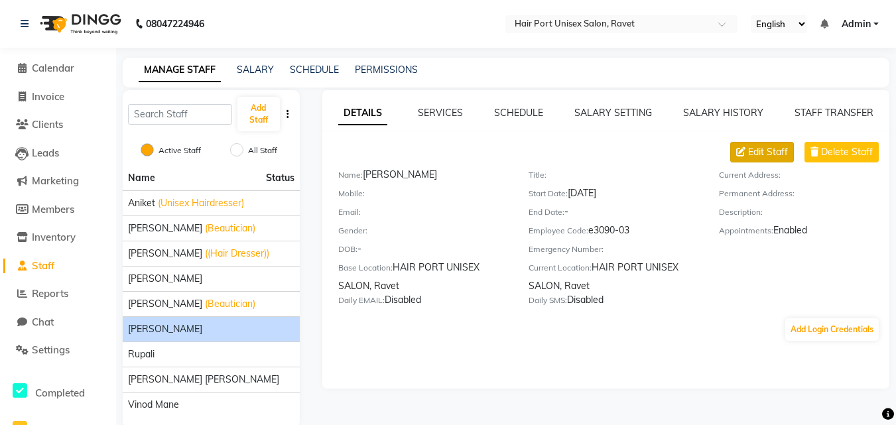
click at [777, 145] on span "Edit Staff" at bounding box center [768, 152] width 40 height 14
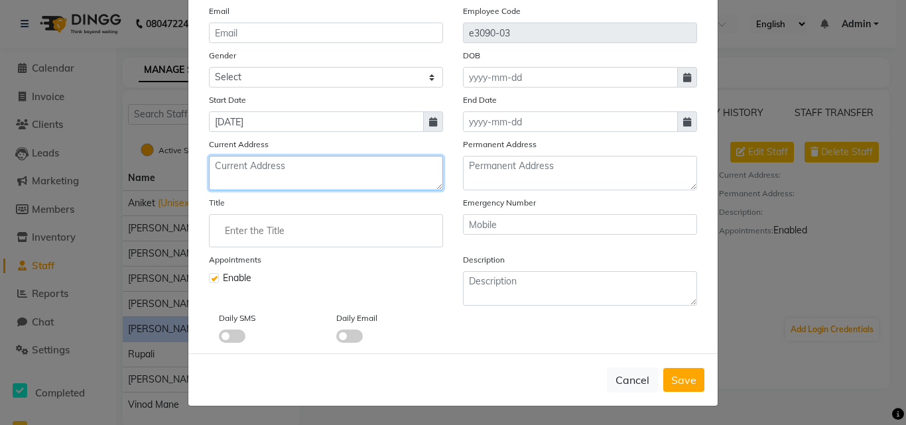
click at [277, 168] on textarea at bounding box center [326, 173] width 234 height 34
click at [269, 219] on input "Enter the Title" at bounding box center [326, 231] width 222 height 27
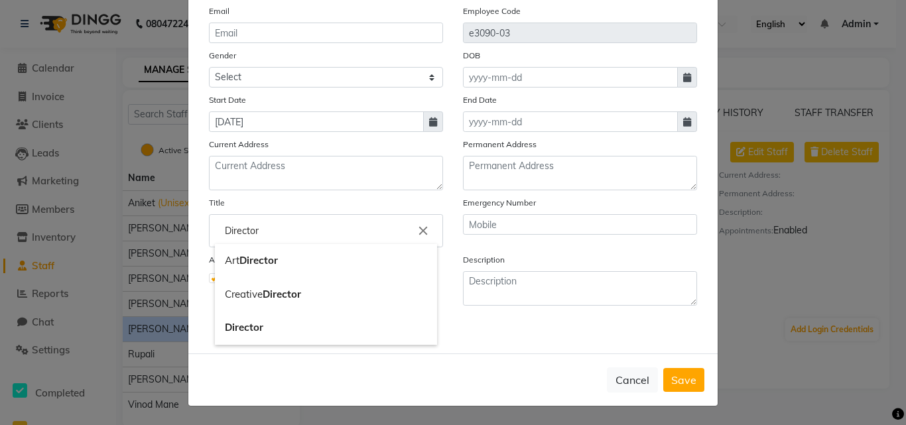
type input "Director"
click at [616, 341] on div at bounding box center [453, 212] width 906 height 425
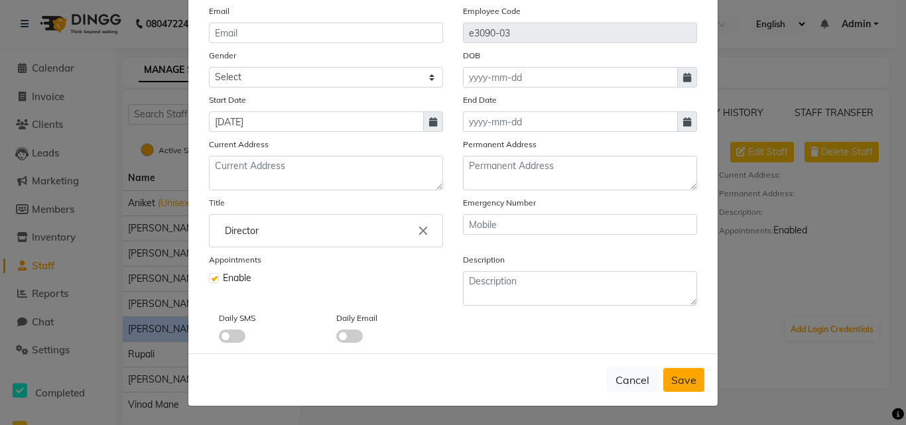
click at [672, 383] on span "Save" at bounding box center [683, 379] width 25 height 13
checkbox input "false"
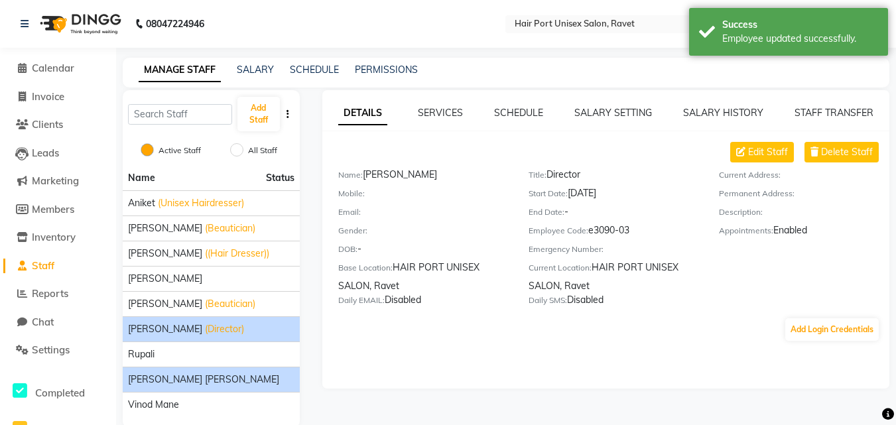
click at [210, 387] on span "[PERSON_NAME] [PERSON_NAME]" at bounding box center [203, 380] width 151 height 14
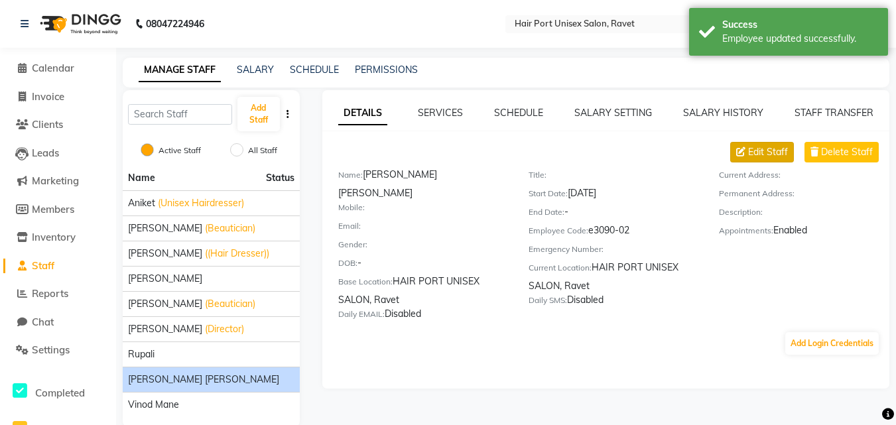
click at [759, 153] on span "Edit Staff" at bounding box center [768, 152] width 40 height 14
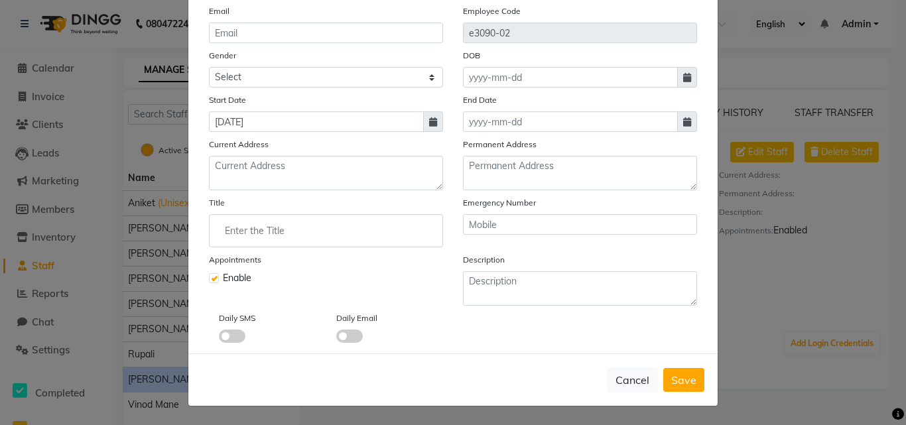
click at [332, 229] on input "Enter the Title" at bounding box center [326, 231] width 222 height 27
type input "Co-Director"
click at [682, 378] on span "Save" at bounding box center [683, 379] width 25 height 13
checkbox input "false"
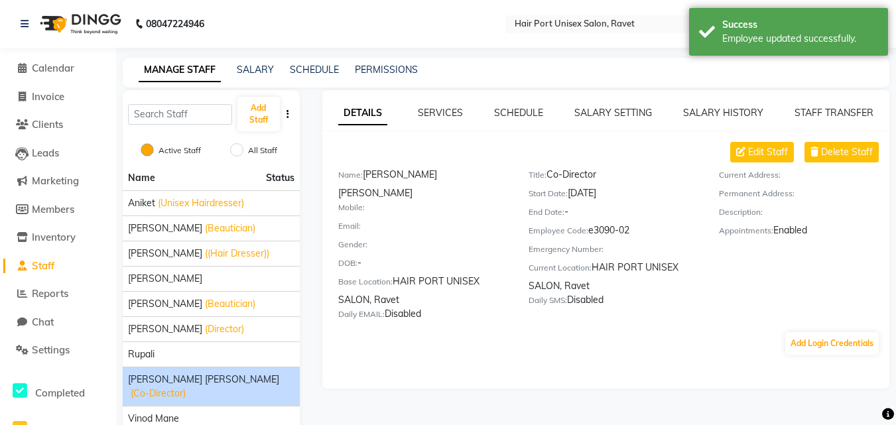
click at [647, 344] on div "DETAILS SERVICES SCHEDULE SALARY SETTING SALARY HISTORY STAFF TRANSFER Edit Sta…" at bounding box center [606, 239] width 568 height 298
click at [62, 97] on span "Invoice" at bounding box center [48, 96] width 32 height 13
select select "7015"
select select "service"
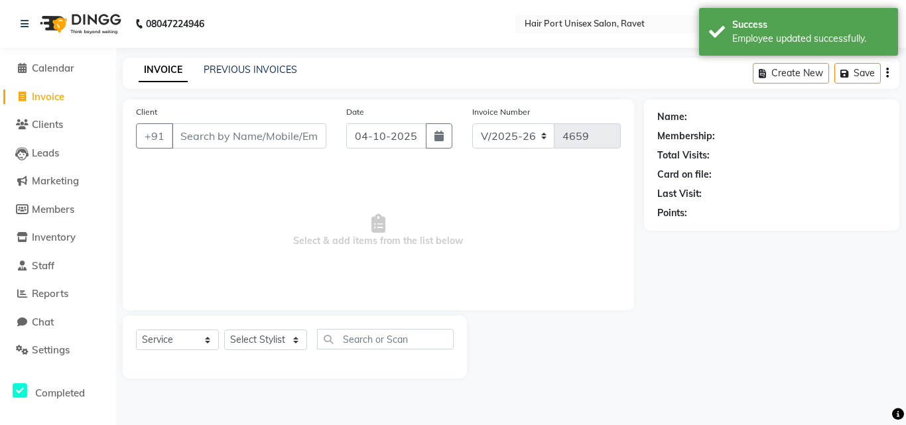
click at [510, 265] on span "Select & add items from the list below" at bounding box center [378, 230] width 485 height 133
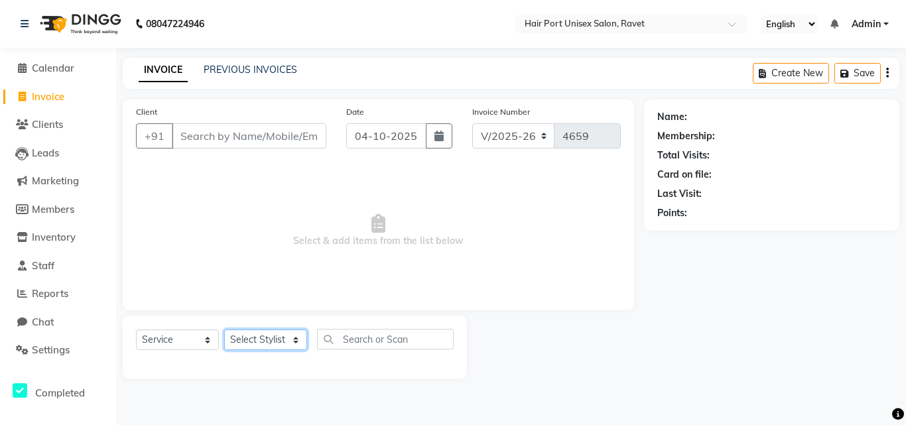
click at [255, 336] on select "Select Stylist aniket Anushaka Parihar Esmail Gufran Jyoti Disale Netaji Vishwa…" at bounding box center [265, 340] width 83 height 21
select select "93698"
click at [224, 330] on select "Select Stylist aniket Anushaka Parihar Esmail Gufran Jyoti Disale Netaji Vishwa…" at bounding box center [265, 340] width 83 height 21
click at [204, 334] on select "Select Service Product Membership Package Voucher Prepaid Gift Card" at bounding box center [177, 340] width 83 height 21
click at [136, 330] on select "Select Service Product Membership Package Voucher Prepaid Gift Card" at bounding box center [177, 340] width 83 height 21
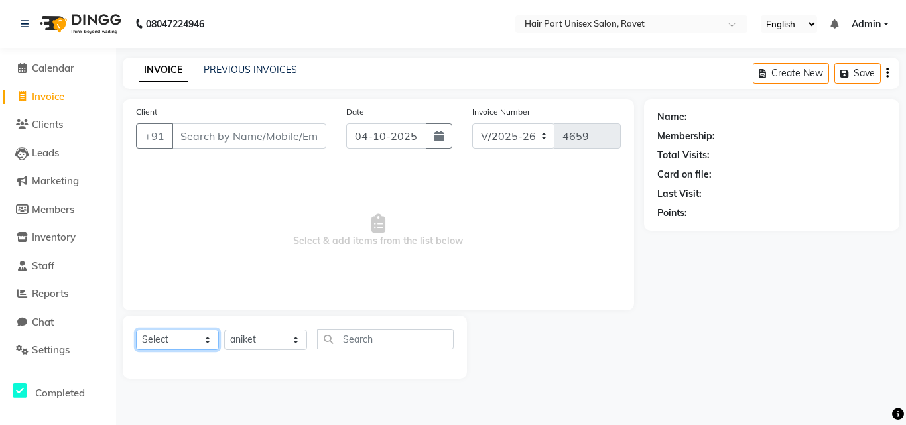
click at [200, 342] on select "Select Service Product Membership Package Voucher Prepaid Gift Card" at bounding box center [177, 340] width 83 height 21
select select "service"
click at [136, 330] on select "Select Service Product Membership Package Voucher Prepaid Gift Card" at bounding box center [177, 340] width 83 height 21
click at [276, 341] on select "Select Stylist aniket Anushaka Parihar Esmail Gufran Jyoti Disale Netaji Vishwa…" at bounding box center [265, 340] width 83 height 21
select select
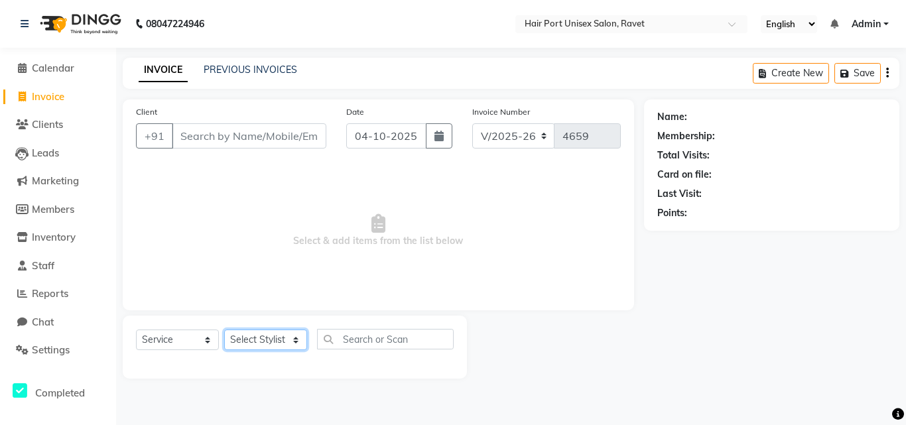
click at [224, 330] on select "Select Stylist aniket Anushaka Parihar Esmail Gufran Jyoti Disale Netaji Vishwa…" at bounding box center [265, 340] width 83 height 21
click at [311, 227] on span "Select & add items from the list below" at bounding box center [378, 230] width 485 height 133
click at [67, 302] on li "Reports" at bounding box center [58, 294] width 116 height 29
click at [67, 294] on span "Reports" at bounding box center [50, 293] width 36 height 13
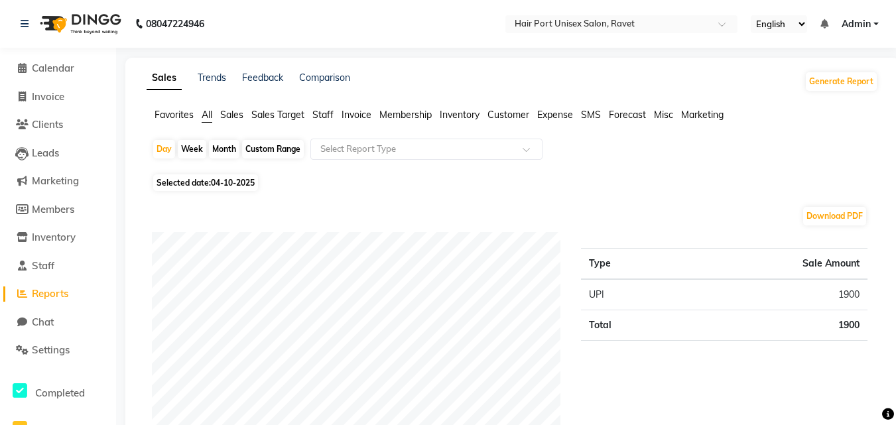
click at [228, 153] on div "Month" at bounding box center [224, 149] width 31 height 19
select select "10"
select select "2025"
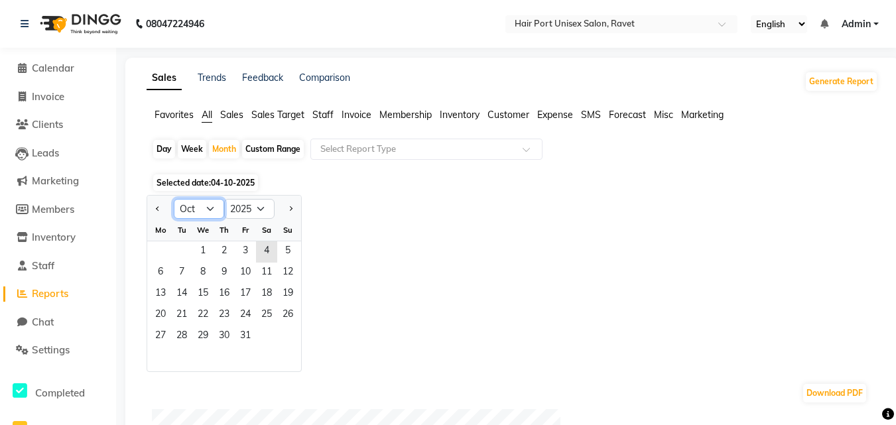
click at [214, 205] on select "Jan Feb Mar Apr May Jun Jul Aug Sep Oct Nov Dec" at bounding box center [199, 209] width 50 height 20
select select "9"
click at [174, 199] on select "Jan Feb Mar Apr May Jun Jul Aug Sep Oct Nov Dec" at bounding box center [199, 209] width 50 height 20
click at [159, 247] on span "1" at bounding box center [160, 251] width 21 height 21
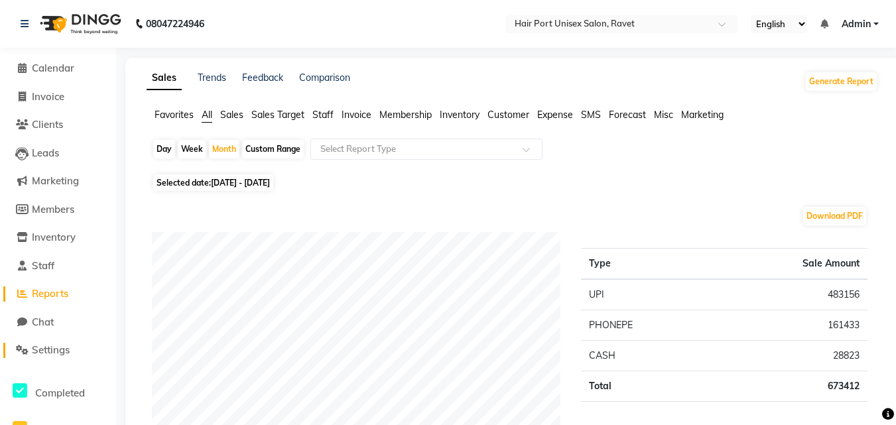
click at [70, 345] on span "Settings" at bounding box center [51, 350] width 38 height 13
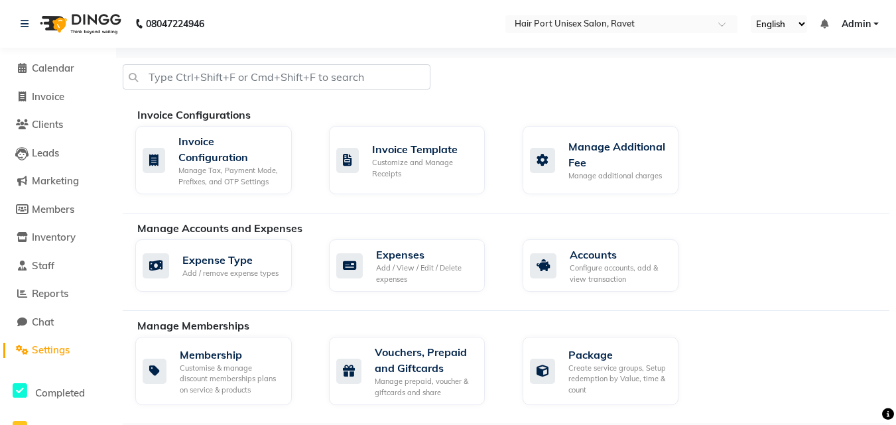
click at [832, 235] on div "Manage Accounts and Expenses" at bounding box center [518, 228] width 762 height 16
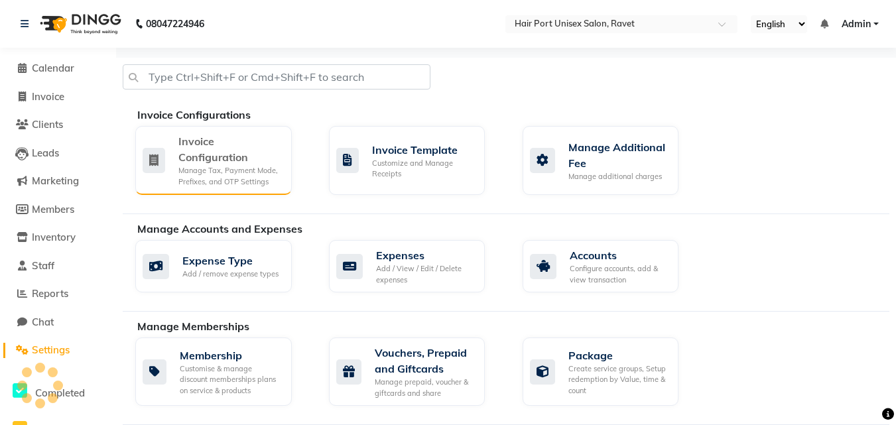
click at [241, 179] on div "Manage Tax, Payment Mode, Prefixes, and OTP Settings" at bounding box center [229, 176] width 103 height 22
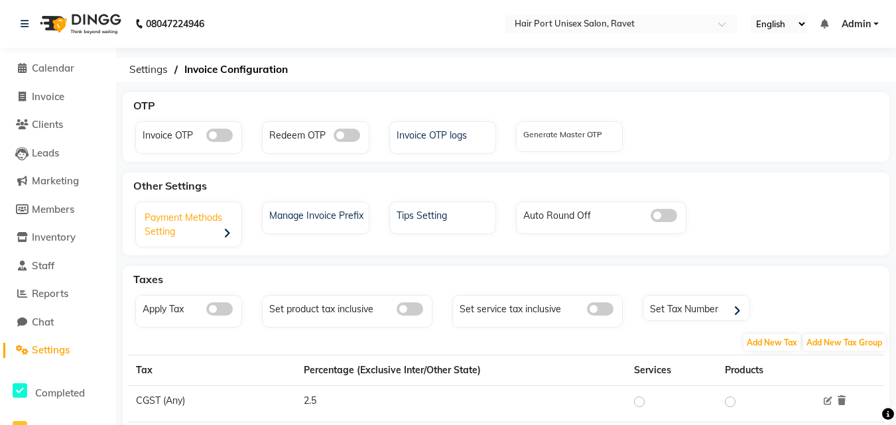
click at [219, 223] on div "Payment Methods Setting" at bounding box center [190, 226] width 102 height 41
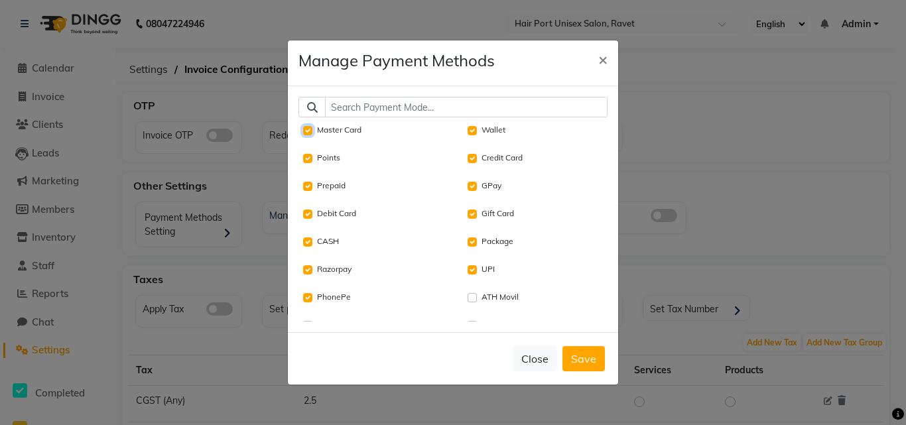
click at [307, 135] on Card "Master Card" at bounding box center [307, 130] width 9 height 9
checkbox Card "false"
click at [304, 188] on input "Prepaid" at bounding box center [307, 186] width 9 height 9
checkbox input "false"
click at [307, 218] on Card "Debit Card" at bounding box center [307, 214] width 9 height 9
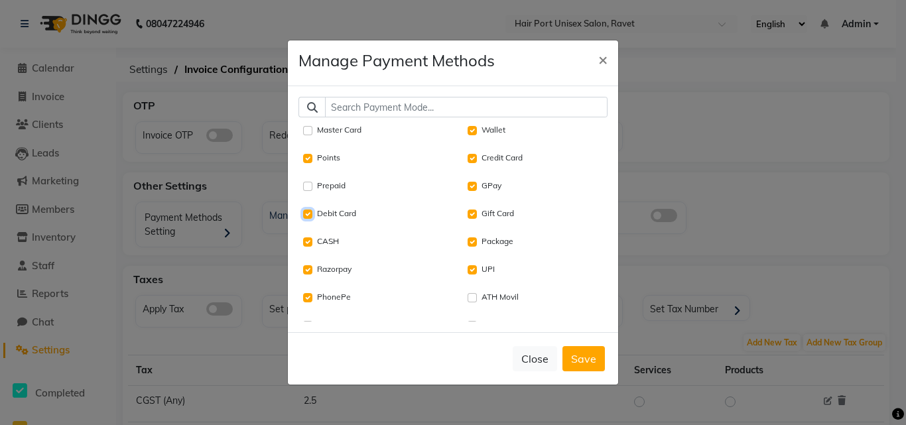
checkbox Card "false"
click at [468, 215] on Card "Gift Card" at bounding box center [472, 214] width 9 height 9
checkbox Card "false"
click at [471, 243] on input "Package" at bounding box center [472, 241] width 9 height 9
checkbox input "false"
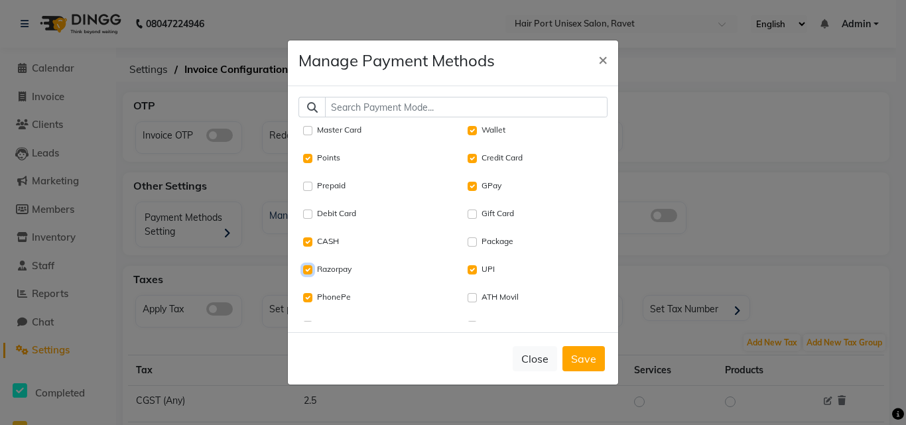
click at [306, 269] on input "Razorpay" at bounding box center [307, 269] width 9 height 9
checkbox input "false"
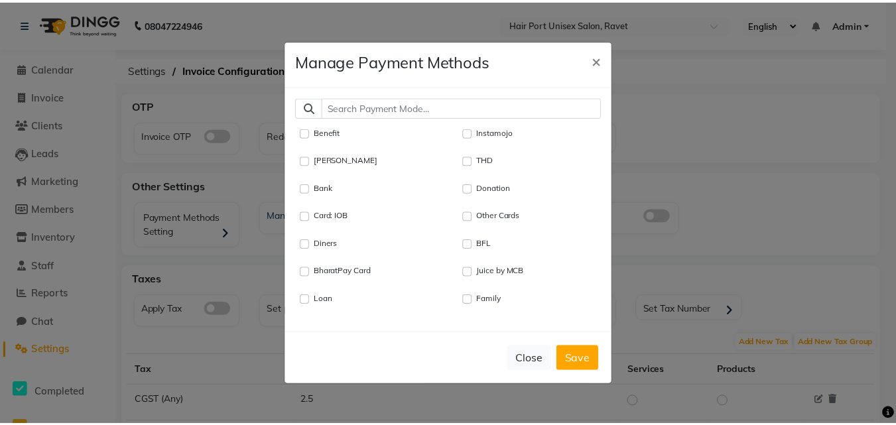
scroll to position [265, 0]
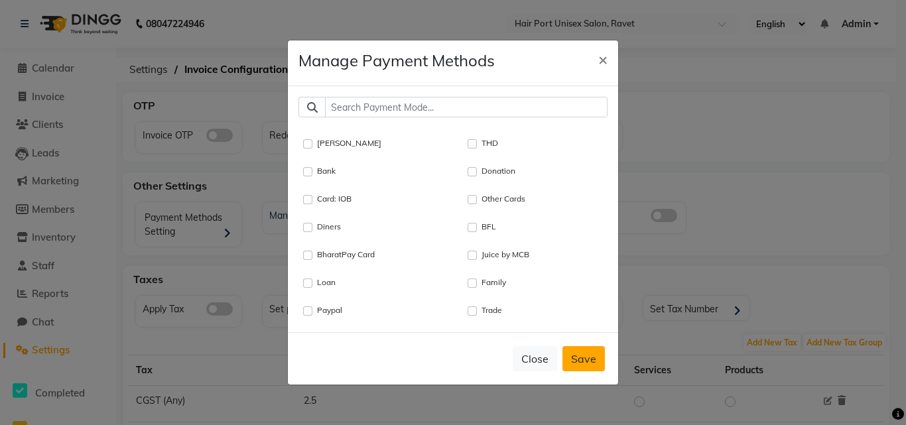
click at [588, 355] on button "Save" at bounding box center [583, 358] width 42 height 25
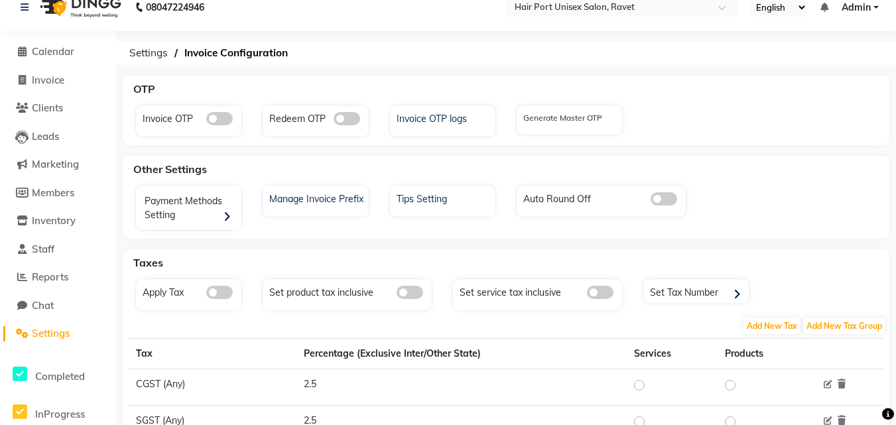
scroll to position [0, 0]
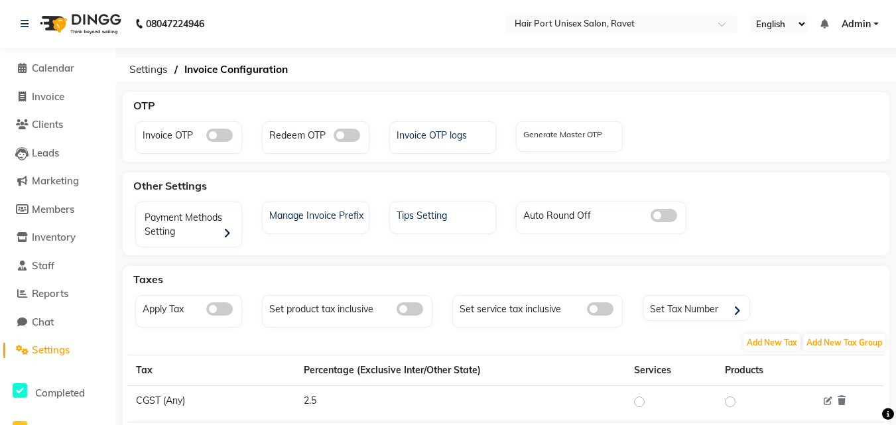
click at [69, 352] on span "Settings" at bounding box center [51, 350] width 38 height 13
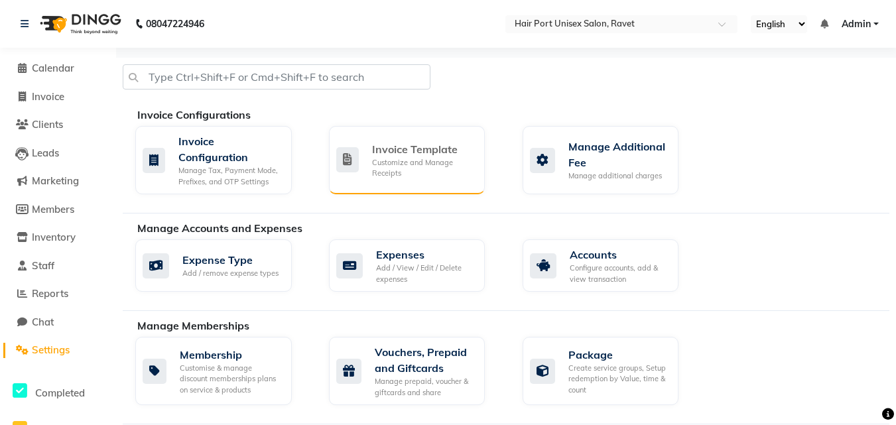
click at [410, 152] on div "Invoice Template" at bounding box center [423, 149] width 103 height 16
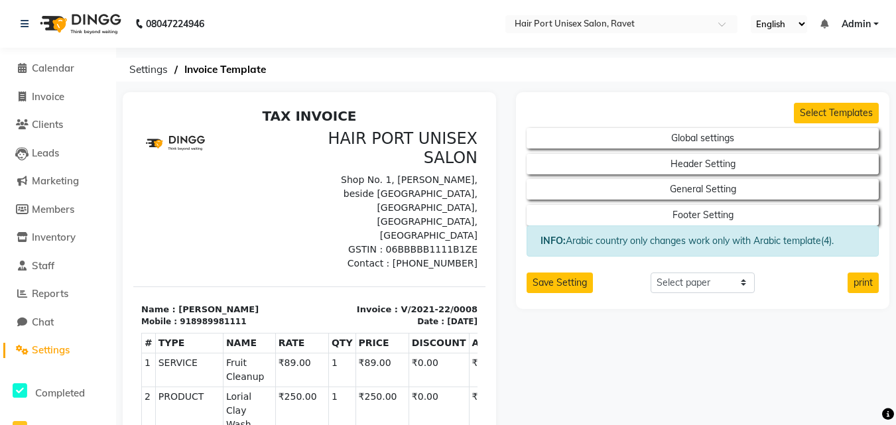
click at [56, 347] on span "Settings" at bounding box center [51, 350] width 38 height 13
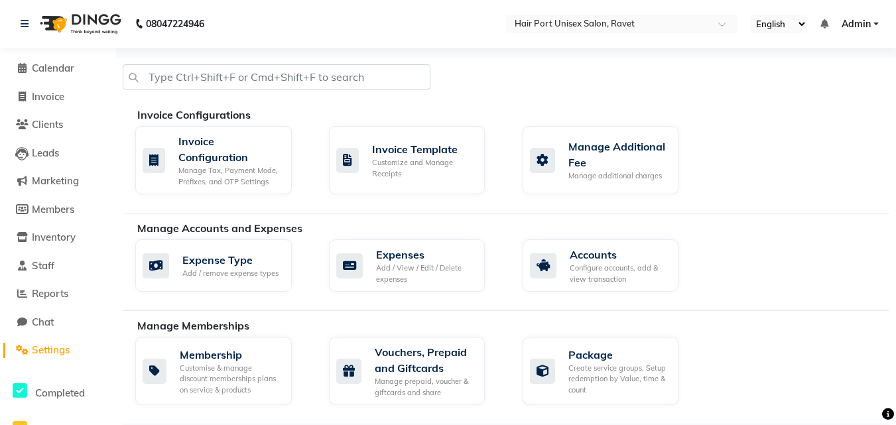
click at [749, 320] on div "Manage Memberships" at bounding box center [518, 326] width 762 height 16
click at [42, 267] on span "Staff" at bounding box center [43, 265] width 23 height 13
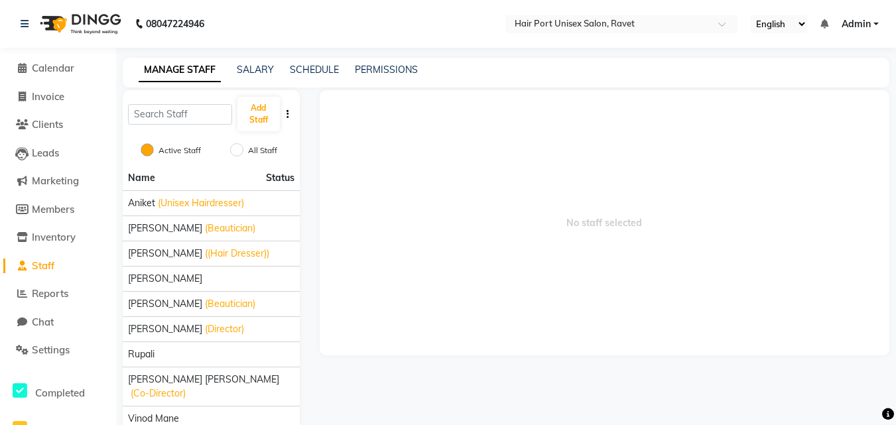
click at [361, 271] on span "No staff selected" at bounding box center [605, 222] width 570 height 265
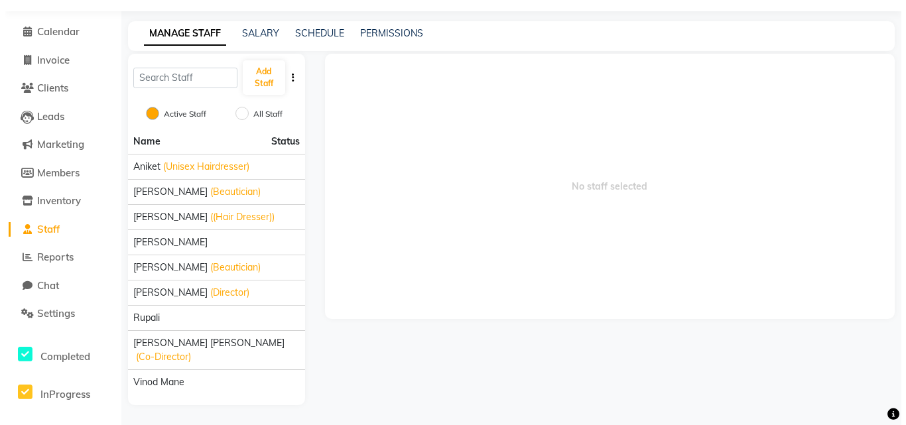
scroll to position [50, 0]
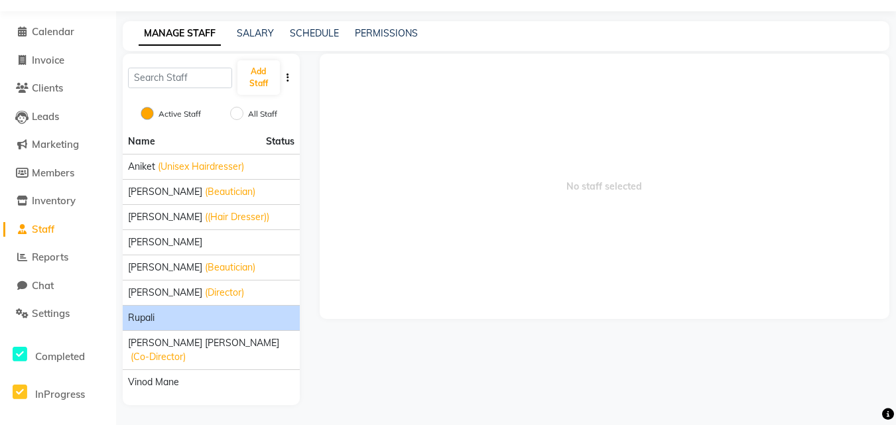
drag, startPoint x: 212, startPoint y: 320, endPoint x: 192, endPoint y: 320, distance: 19.2
click at [192, 320] on div "Rupali" at bounding box center [211, 318] width 166 height 14
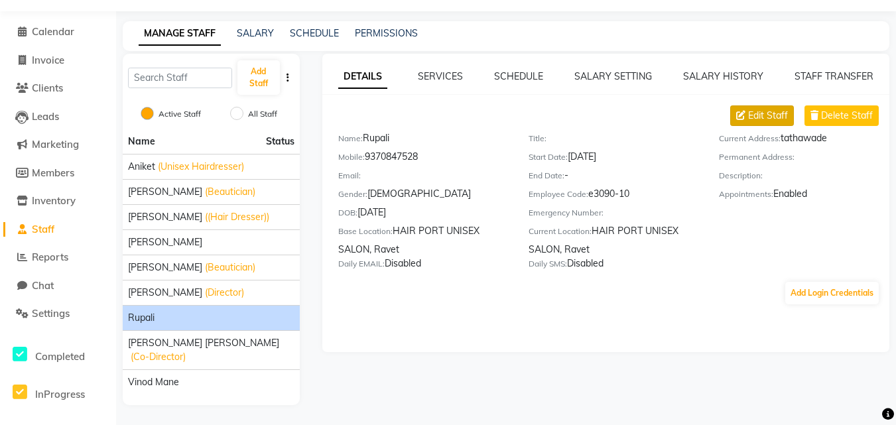
click at [770, 109] on span "Edit Staff" at bounding box center [768, 116] width 40 height 14
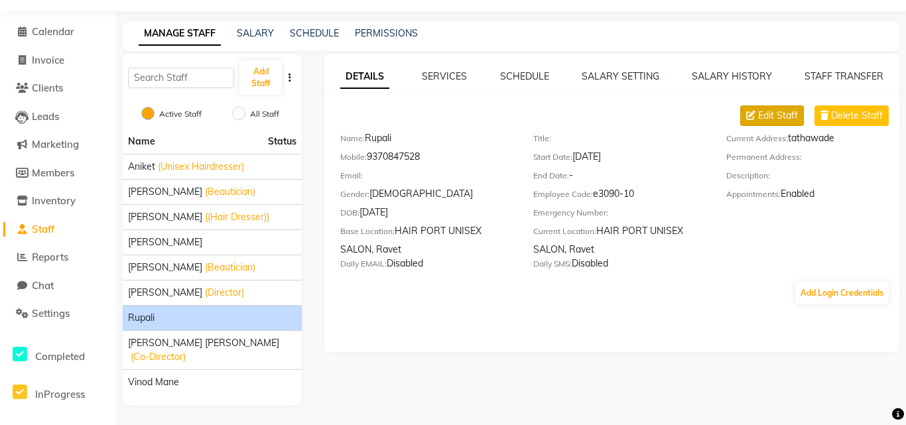
select select "female"
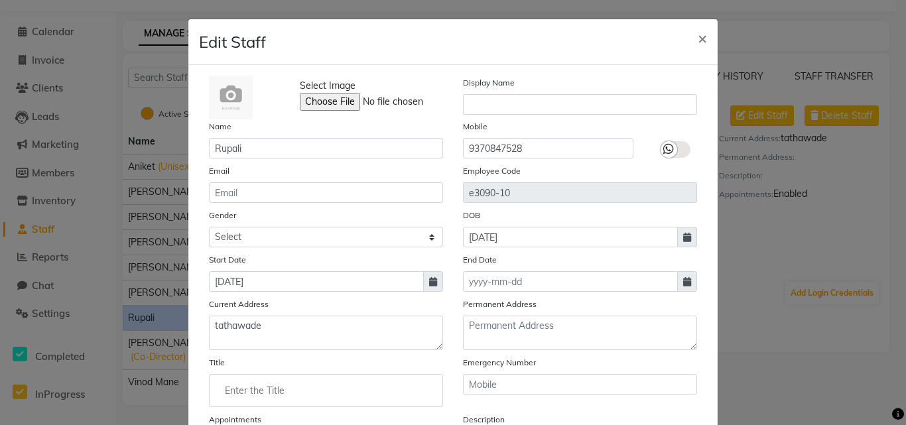
click at [314, 386] on input "Enter the Title" at bounding box center [326, 390] width 222 height 27
type input "hairdresser+beautician"
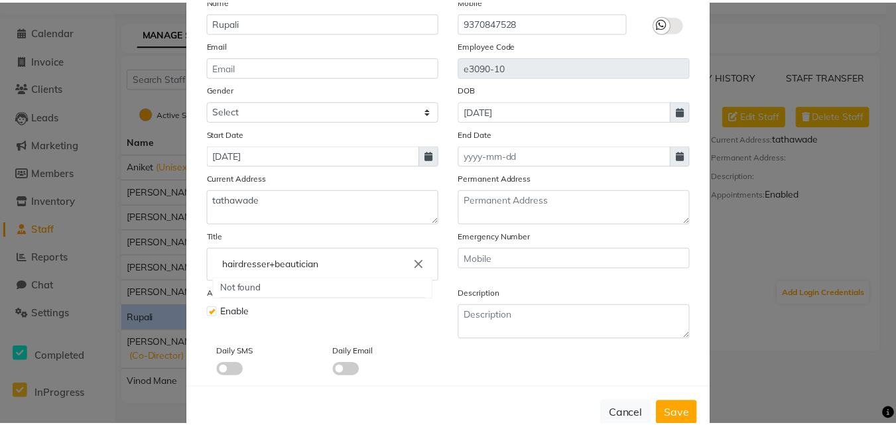
scroll to position [160, 0]
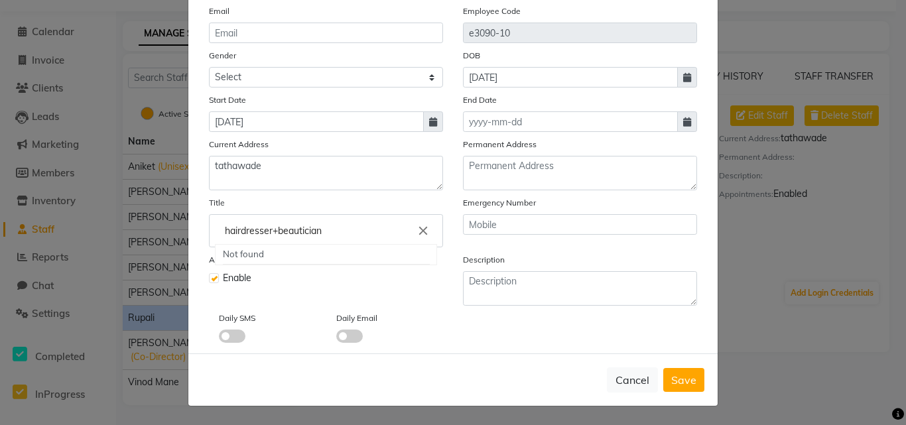
click at [689, 379] on div at bounding box center [453, 212] width 906 height 425
click at [689, 379] on span "Save" at bounding box center [683, 379] width 25 height 13
select select
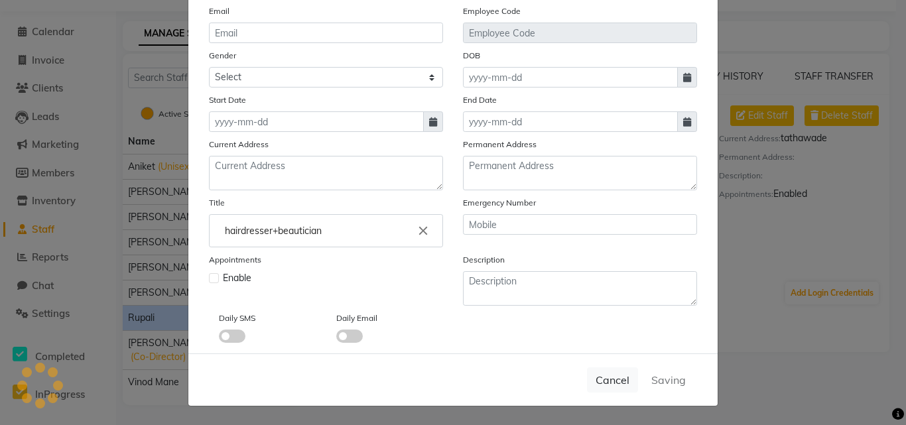
checkbox input "false"
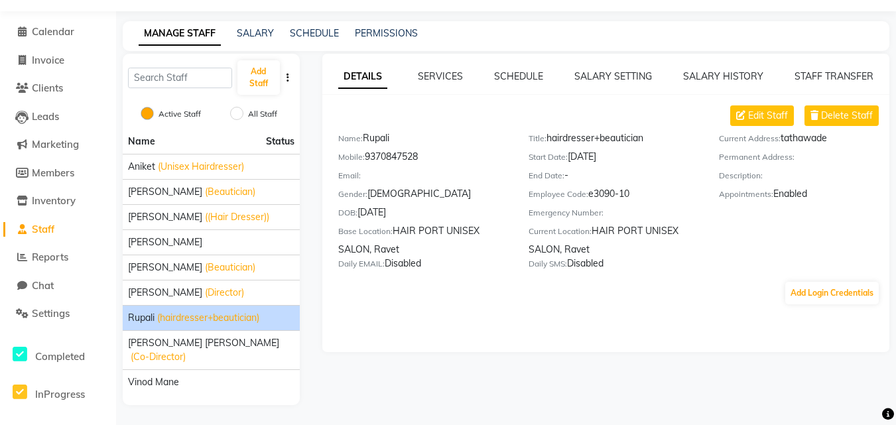
click at [399, 326] on div "DETAILS SERVICES SCHEDULE SALARY SETTING SALARY HISTORY STAFF TRANSFER Edit Sta…" at bounding box center [606, 203] width 568 height 298
click at [397, 369] on div "DETAILS SERVICES SCHEDULE SALARY SETTING SALARY HISTORY STAFF TRANSFER Edit Sta…" at bounding box center [605, 229] width 590 height 351
click at [27, 53] on span at bounding box center [22, 60] width 20 height 15
select select "service"
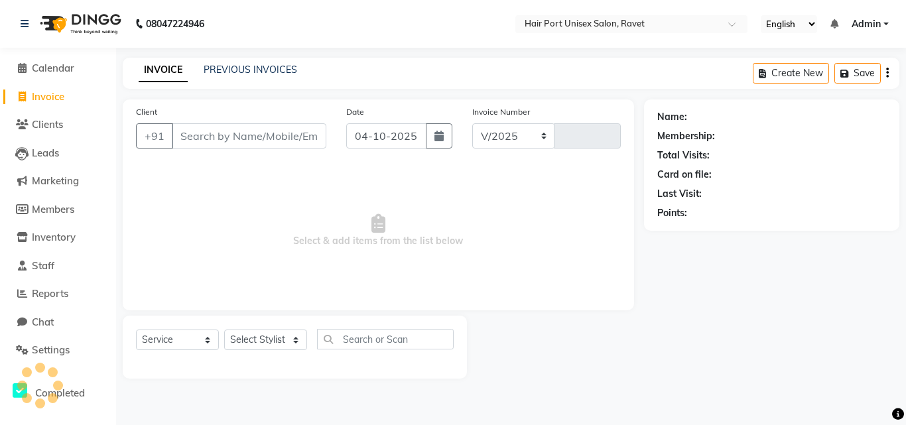
select select "7015"
type input "4659"
click at [277, 131] on input "Client" at bounding box center [249, 135] width 155 height 25
click at [250, 138] on input "Client" at bounding box center [249, 135] width 155 height 25
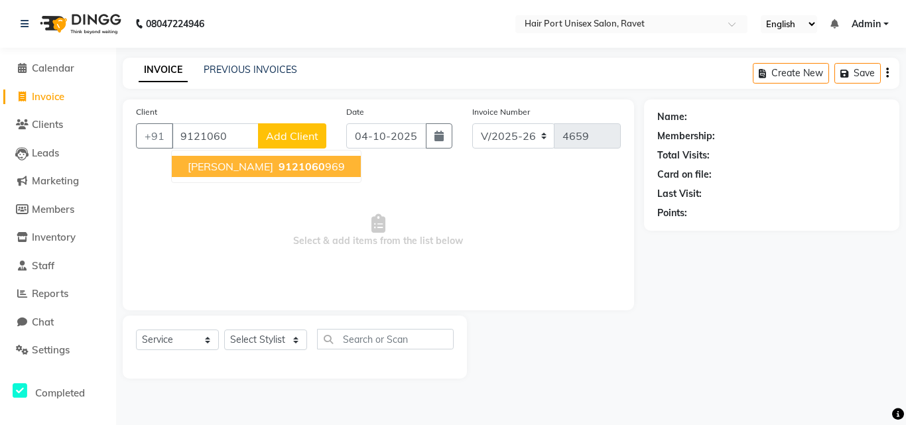
click at [279, 162] on span "9121060" at bounding box center [302, 166] width 46 height 13
type input "9121060969"
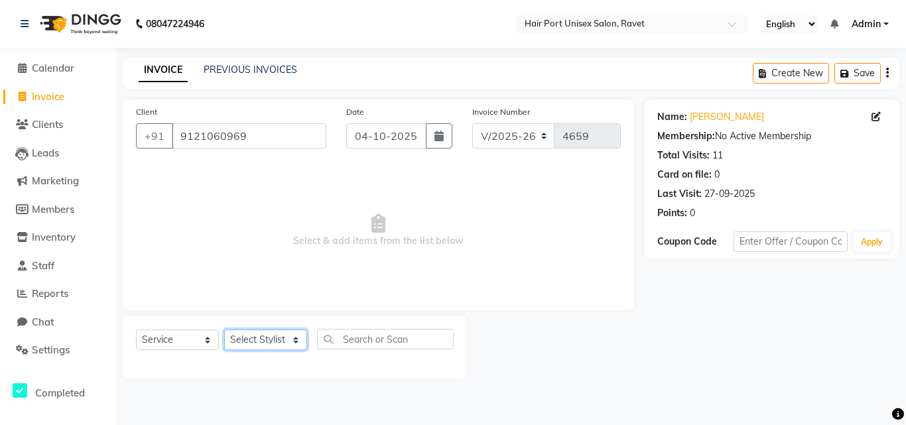
click at [300, 342] on select "Select Stylist aniket Anushaka Parihar Esmail Gufran Jyoti Disale Netaji Vishwa…" at bounding box center [265, 340] width 83 height 21
select select "66342"
click at [224, 330] on select "Select Stylist aniket Anushaka Parihar Esmail Gufran Jyoti Disale Netaji Vishwa…" at bounding box center [265, 340] width 83 height 21
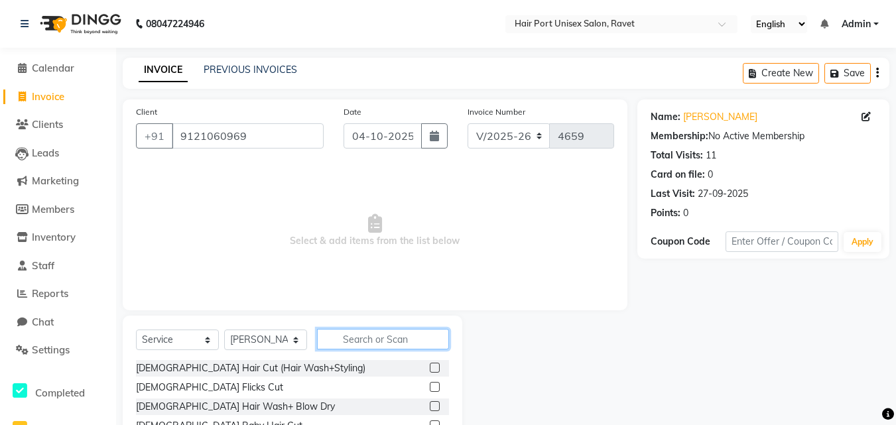
click at [357, 338] on input "text" at bounding box center [383, 339] width 132 height 21
type input "hair cut"
click at [436, 406] on label at bounding box center [435, 406] width 10 height 10
click at [436, 406] on input "checkbox" at bounding box center [434, 407] width 9 height 9
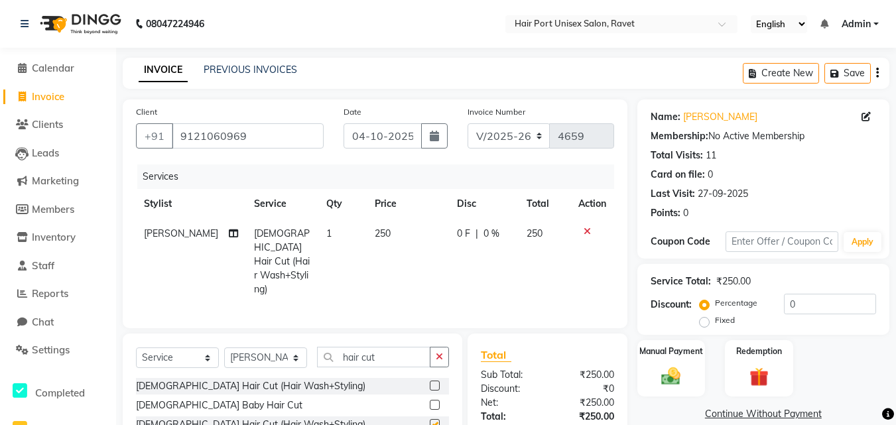
checkbox input "false"
click at [436, 347] on button "button" at bounding box center [439, 357] width 19 height 21
type input "tri"
click at [437, 400] on label at bounding box center [435, 405] width 10 height 10
click at [437, 401] on input "checkbox" at bounding box center [434, 405] width 9 height 9
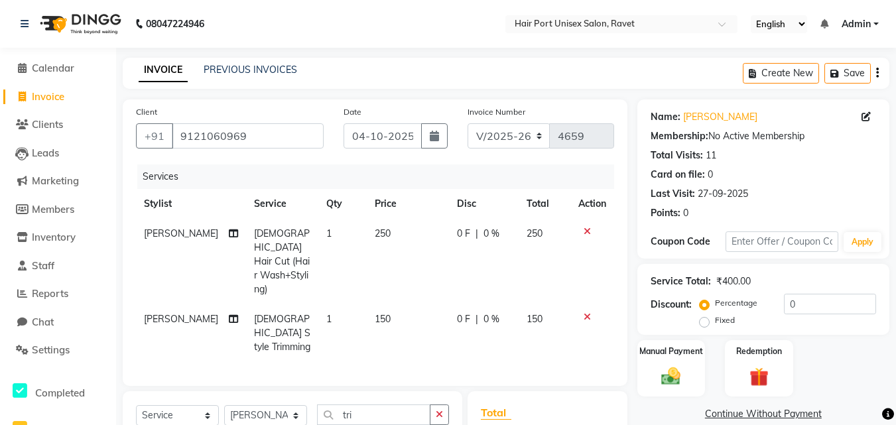
checkbox input "false"
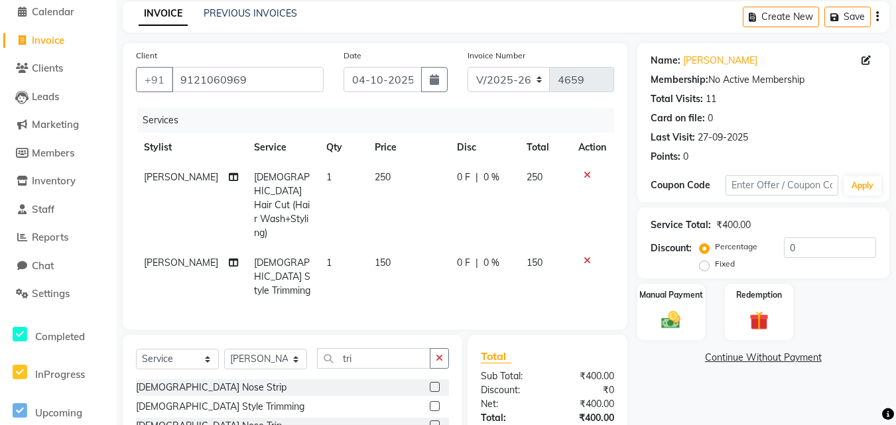
scroll to position [82, 0]
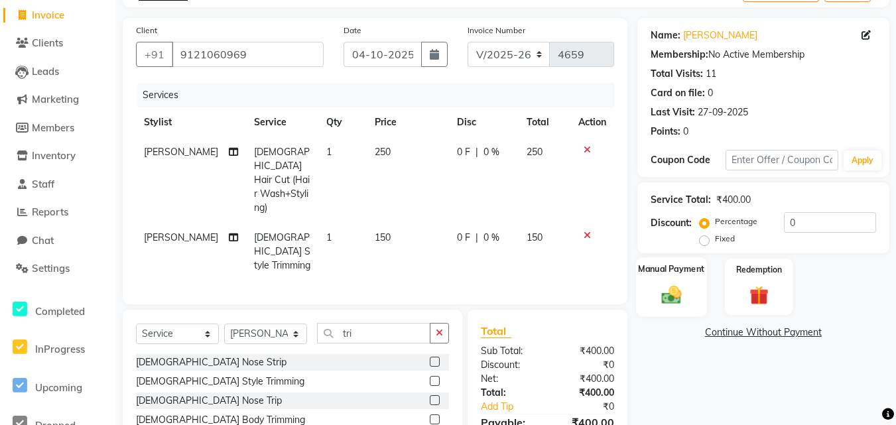
click at [681, 300] on img at bounding box center [671, 294] width 32 height 23
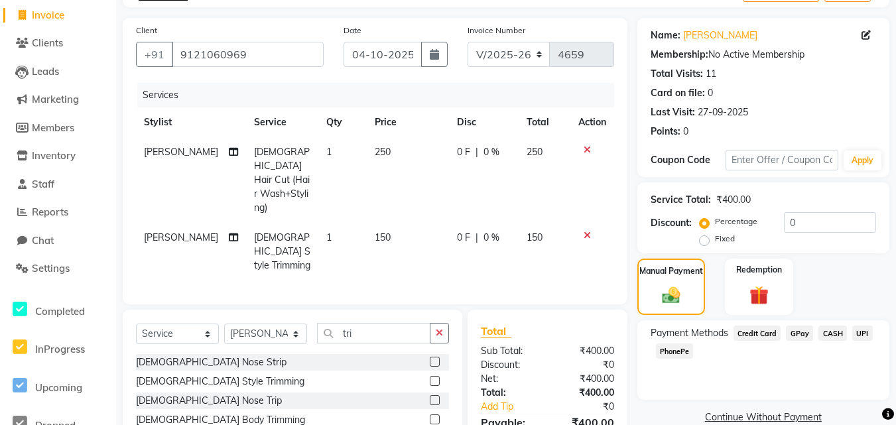
click at [685, 349] on span "PhonePe" at bounding box center [675, 351] width 38 height 15
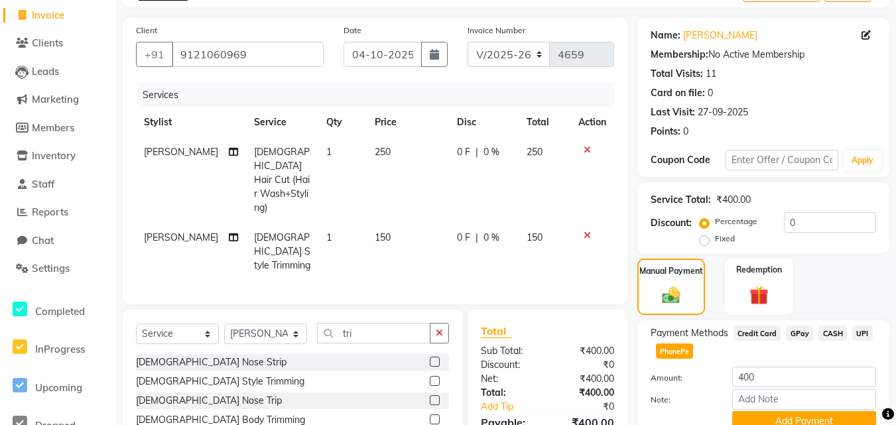
scroll to position [141, 0]
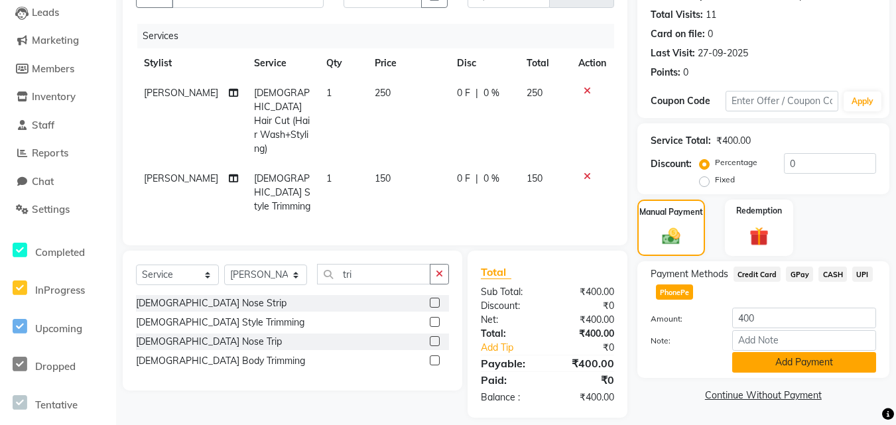
click at [844, 363] on button "Add Payment" at bounding box center [804, 362] width 144 height 21
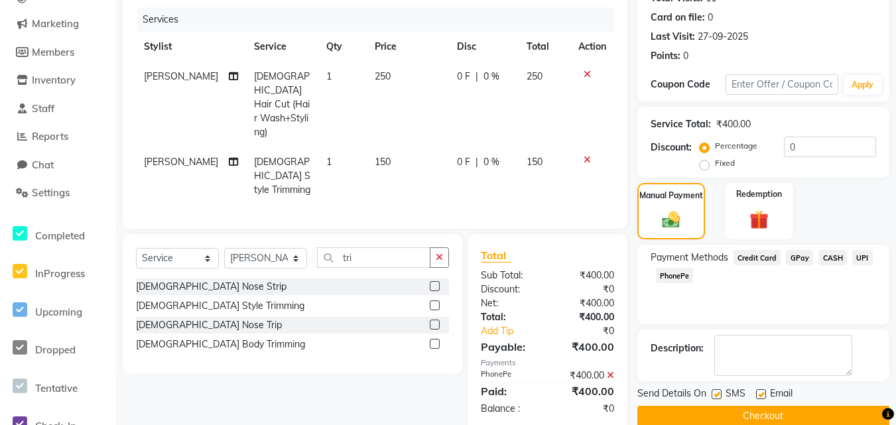
scroll to position [178, 0]
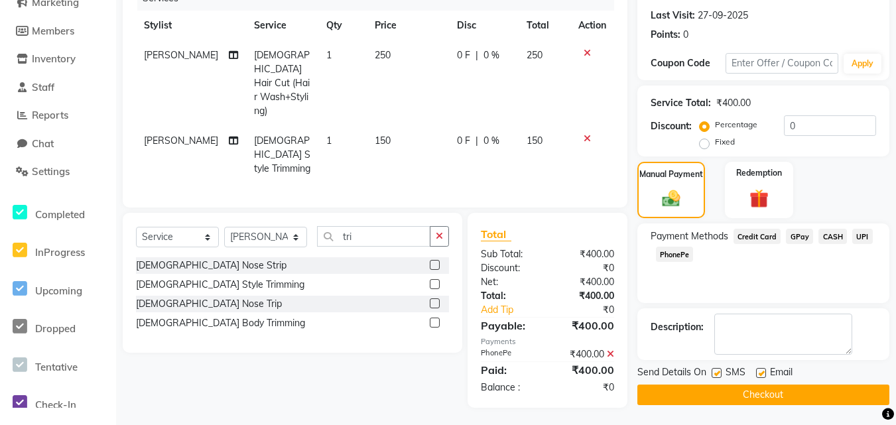
click at [773, 392] on button "Checkout" at bounding box center [763, 395] width 252 height 21
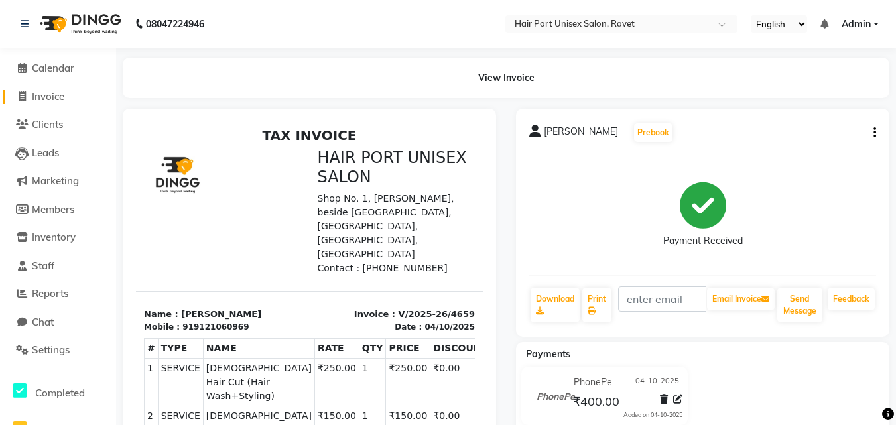
click at [54, 98] on span "Invoice" at bounding box center [48, 96] width 32 height 13
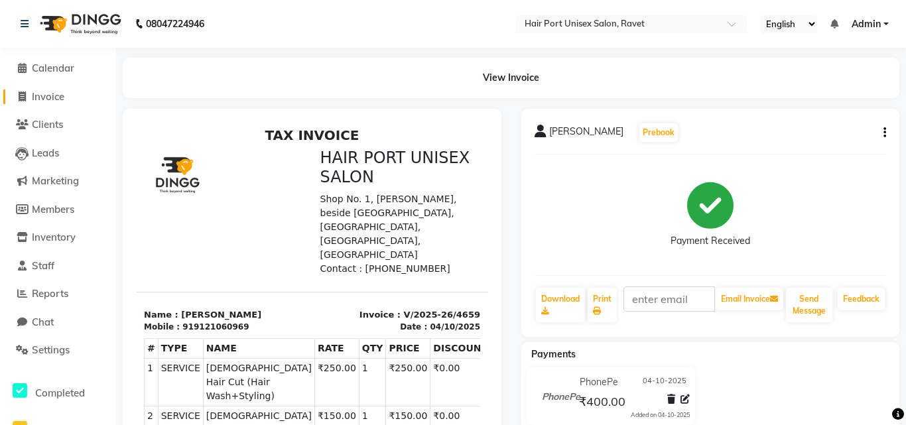
select select "7015"
select select "service"
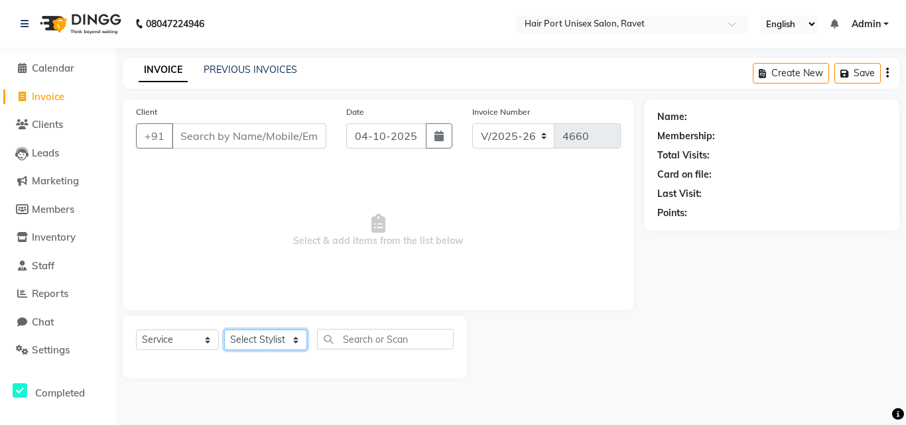
click at [285, 340] on select "Select Stylist aniket Anushaka Parihar Esmail Gufran Jyoti Disale Netaji Vishwa…" at bounding box center [265, 340] width 83 height 21
select select "60513"
click at [224, 330] on select "Select Stylist aniket Anushaka Parihar Esmail Gufran Jyoti Disale Netaji Vishwa…" at bounding box center [265, 340] width 83 height 21
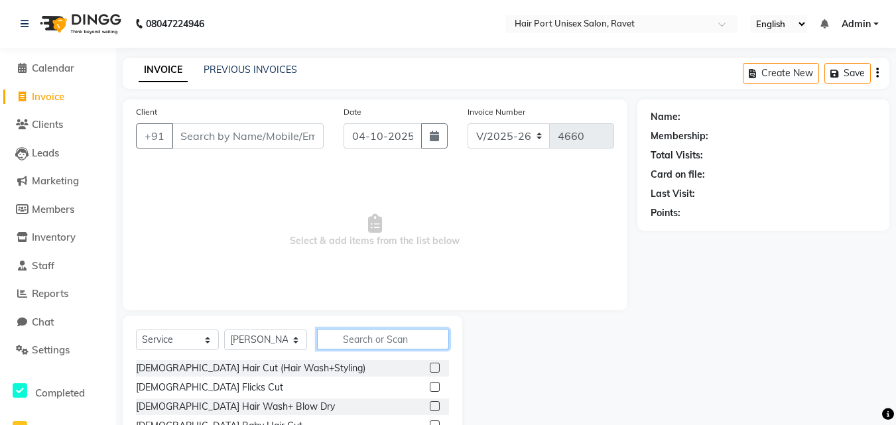
click at [381, 336] on input "text" at bounding box center [383, 339] width 132 height 21
click at [380, 336] on input "text" at bounding box center [383, 339] width 132 height 21
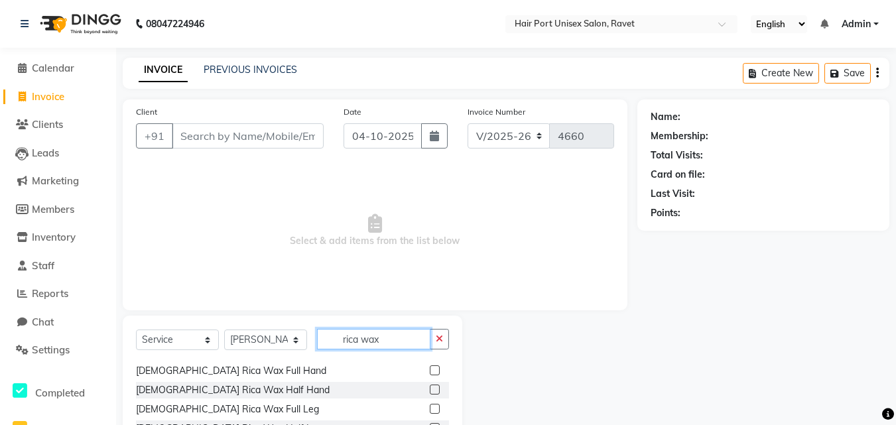
scroll to position [21, 0]
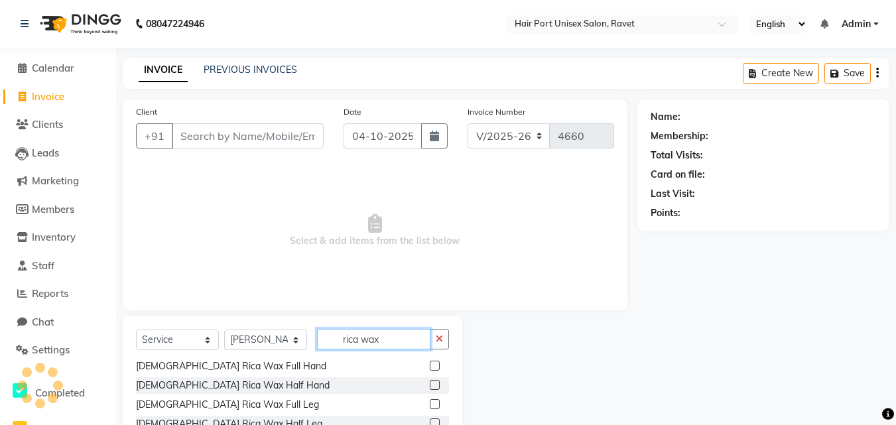
type input "rica wax"
click at [430, 365] on label at bounding box center [435, 366] width 10 height 10
click at [430, 365] on input "checkbox" at bounding box center [434, 366] width 9 height 9
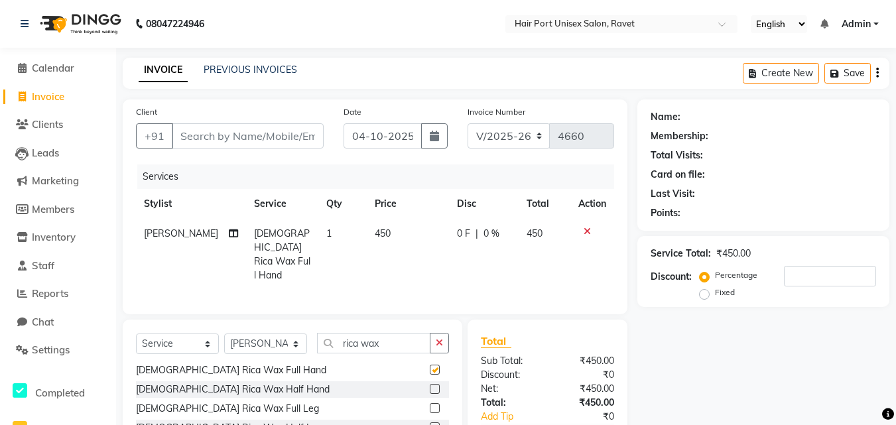
checkbox input "false"
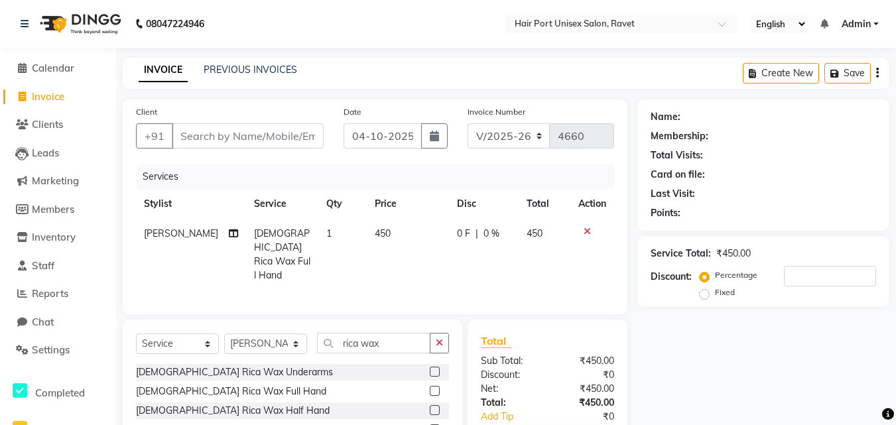
click at [430, 367] on label at bounding box center [435, 372] width 10 height 10
click at [430, 368] on input "checkbox" at bounding box center [434, 372] width 9 height 9
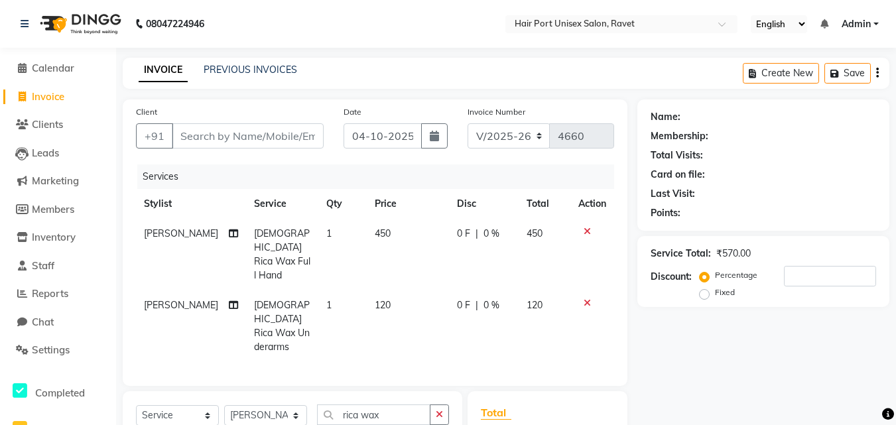
checkbox input "false"
click at [294, 139] on input "Client" at bounding box center [248, 135] width 152 height 25
click at [219, 133] on input "Client" at bounding box center [248, 135] width 152 height 25
type input "9"
type input "0"
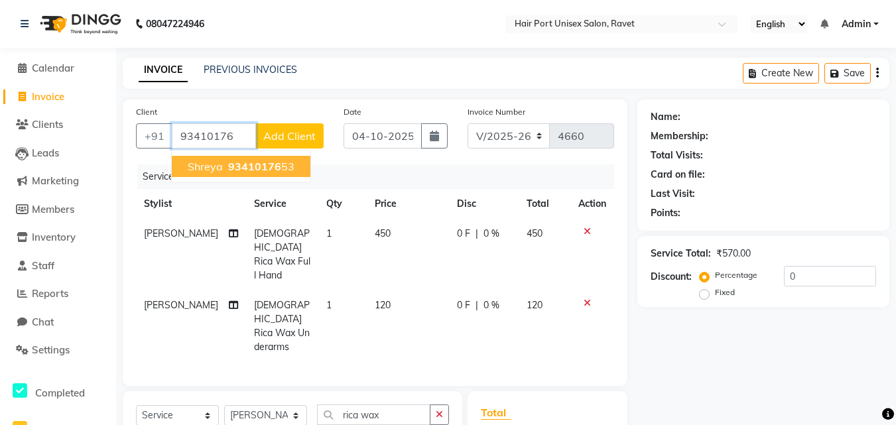
click at [228, 162] on span "93410176" at bounding box center [254, 166] width 53 height 13
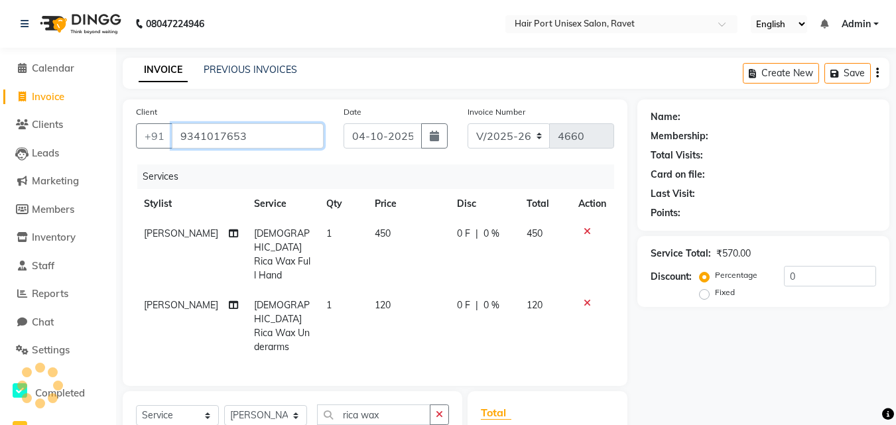
type input "9341017653"
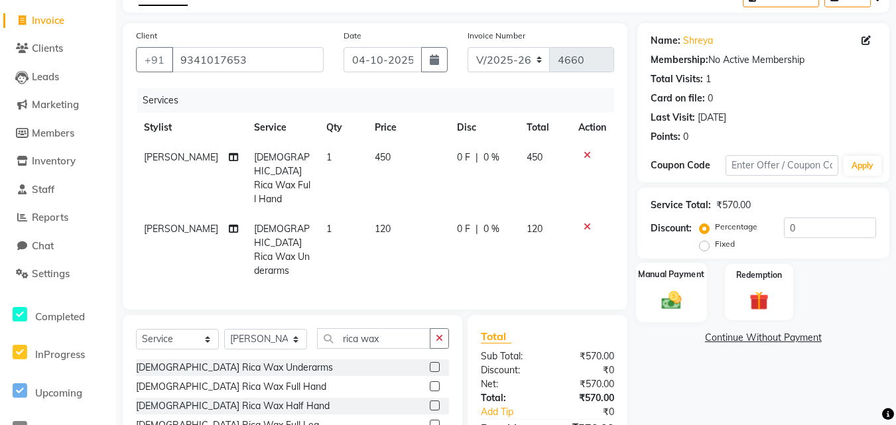
scroll to position [82, 0]
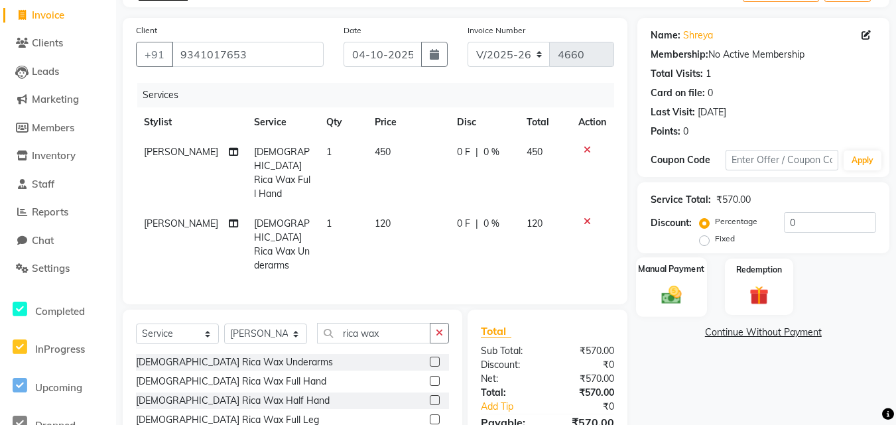
click at [675, 293] on img at bounding box center [671, 294] width 32 height 23
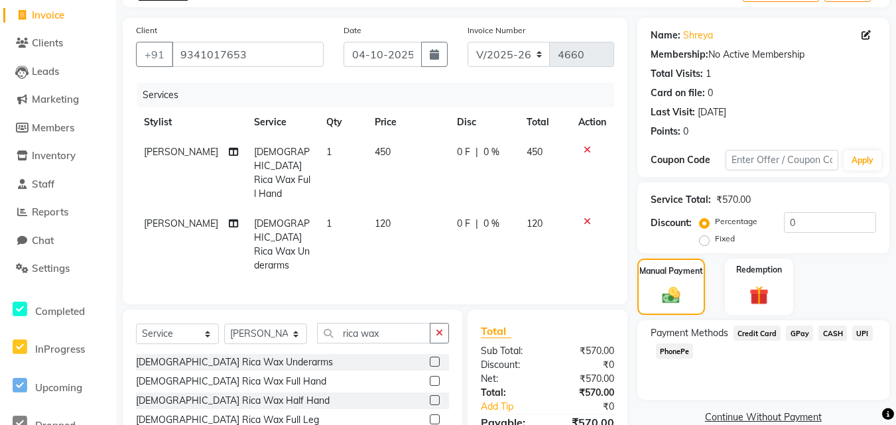
click at [668, 349] on span "PhonePe" at bounding box center [675, 351] width 38 height 15
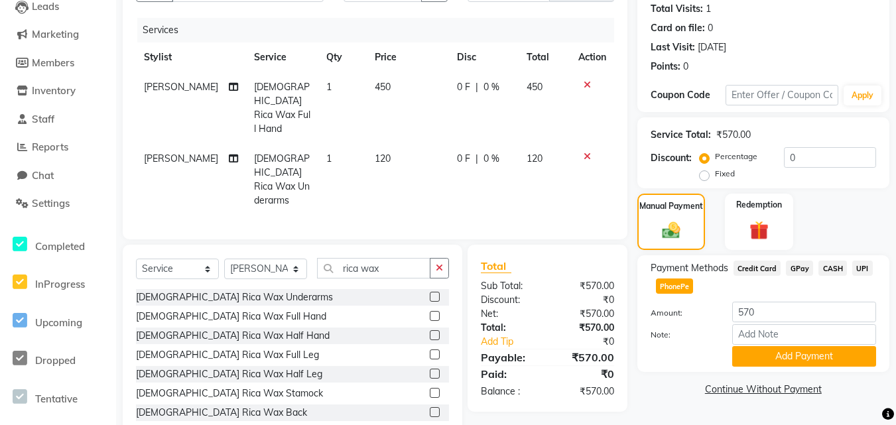
scroll to position [164, 0]
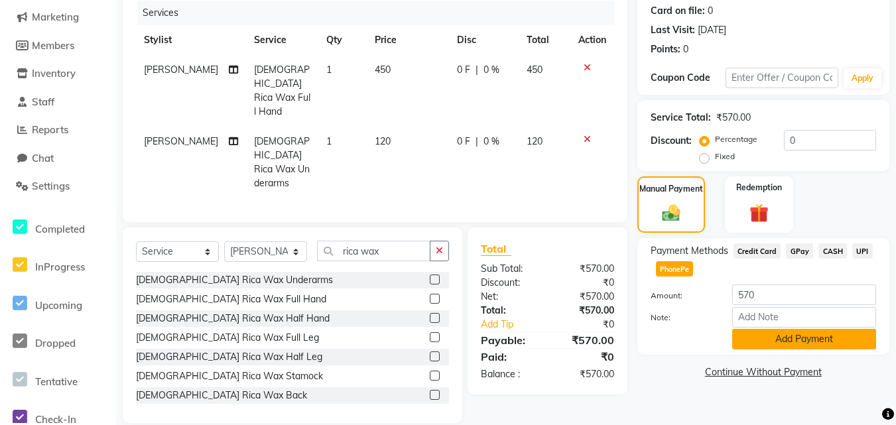
click at [798, 343] on button "Add Payment" at bounding box center [804, 339] width 144 height 21
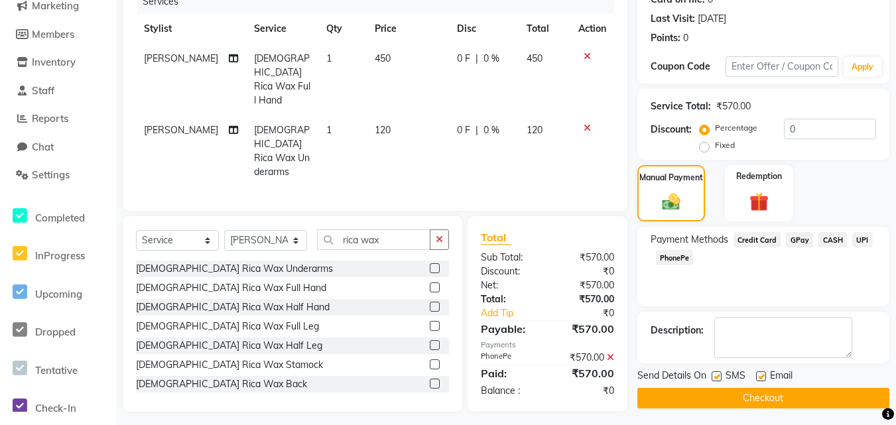
scroll to position [178, 0]
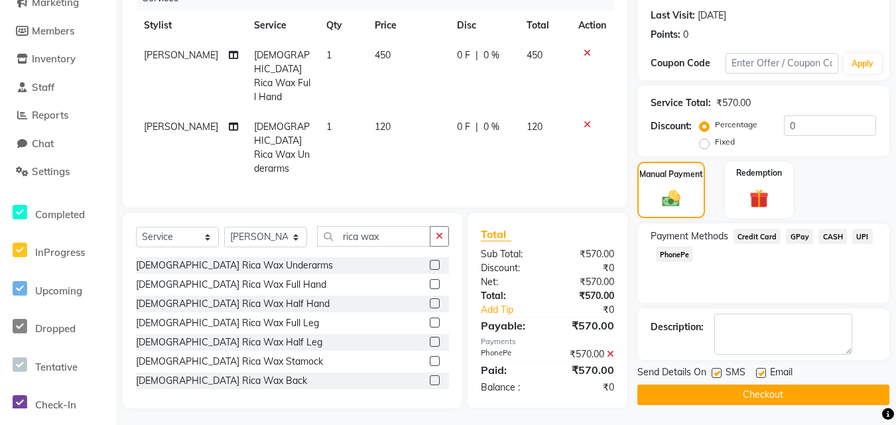
click at [825, 236] on span "CASH" at bounding box center [832, 236] width 29 height 15
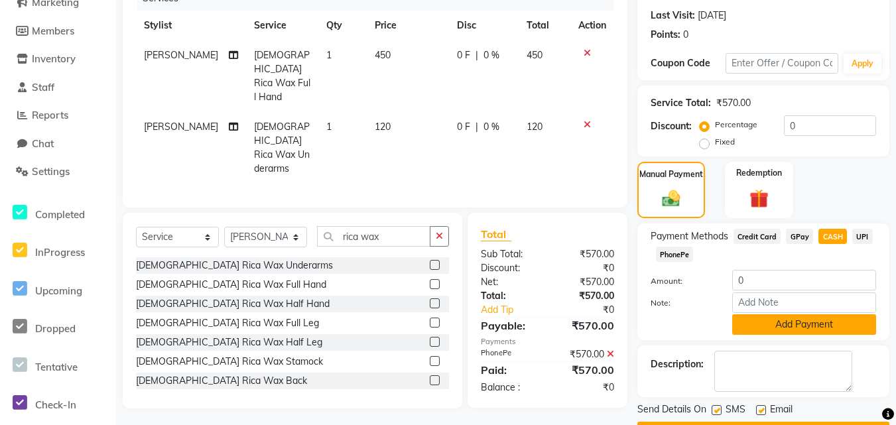
click at [804, 328] on button "Add Payment" at bounding box center [804, 324] width 144 height 21
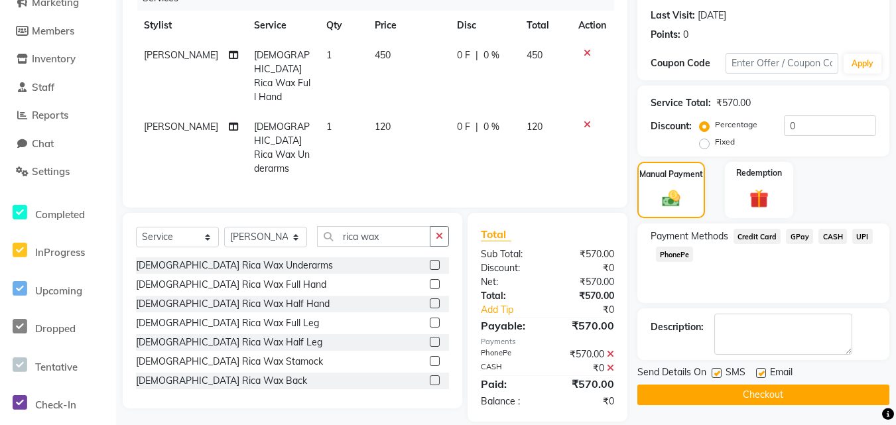
click at [609, 349] on icon at bounding box center [610, 353] width 7 height 9
click at [827, 233] on span "CASH" at bounding box center [832, 236] width 29 height 15
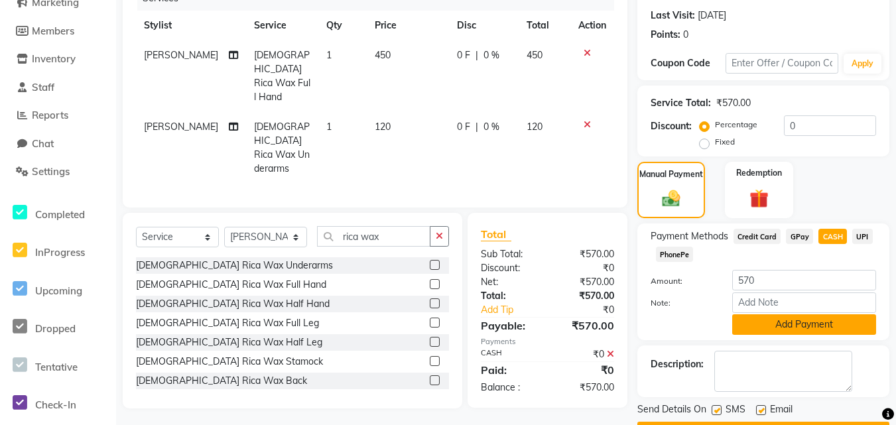
click at [812, 322] on button "Add Payment" at bounding box center [804, 324] width 144 height 21
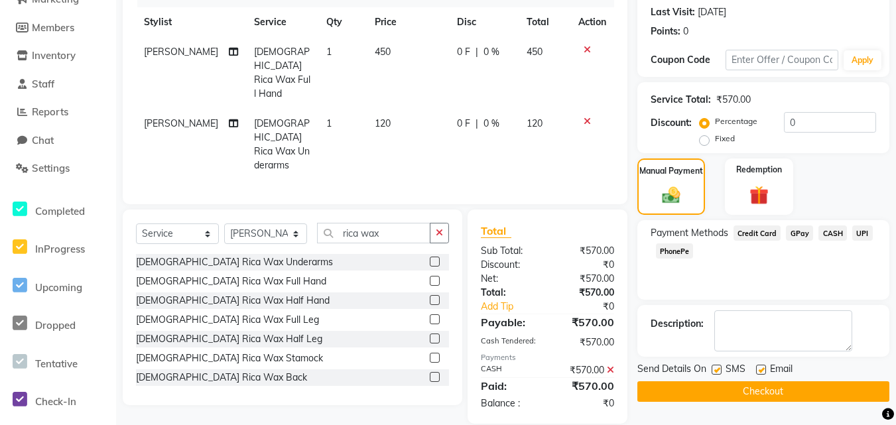
scroll to position [182, 0]
click at [761, 389] on button "Checkout" at bounding box center [763, 391] width 252 height 21
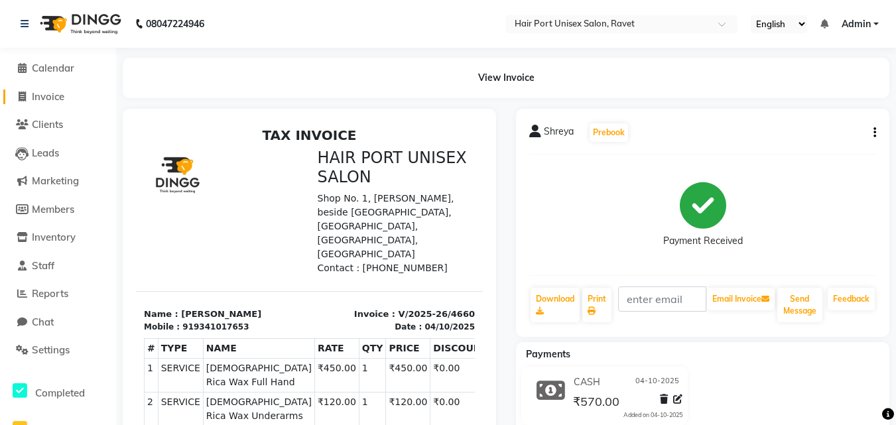
click at [51, 95] on span "Invoice" at bounding box center [48, 96] width 32 height 13
select select "service"
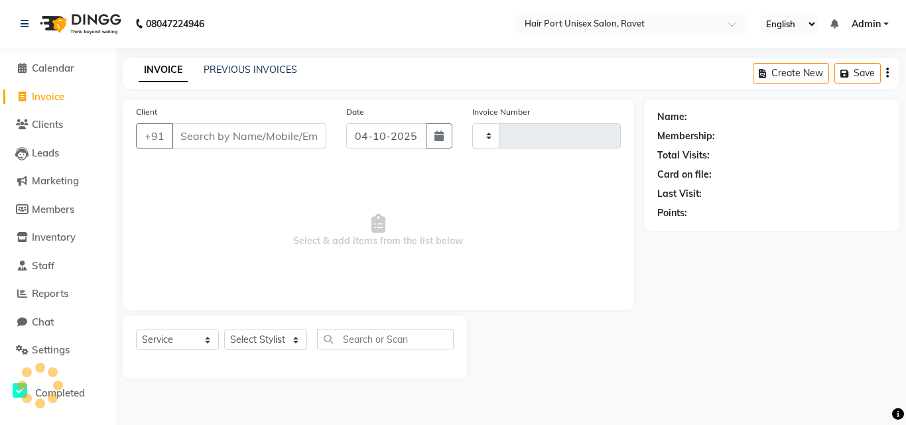
type input "4661"
select select "7015"
click at [200, 135] on input "Client" at bounding box center [249, 135] width 155 height 25
click at [269, 133] on input "Client" at bounding box center [249, 135] width 155 height 25
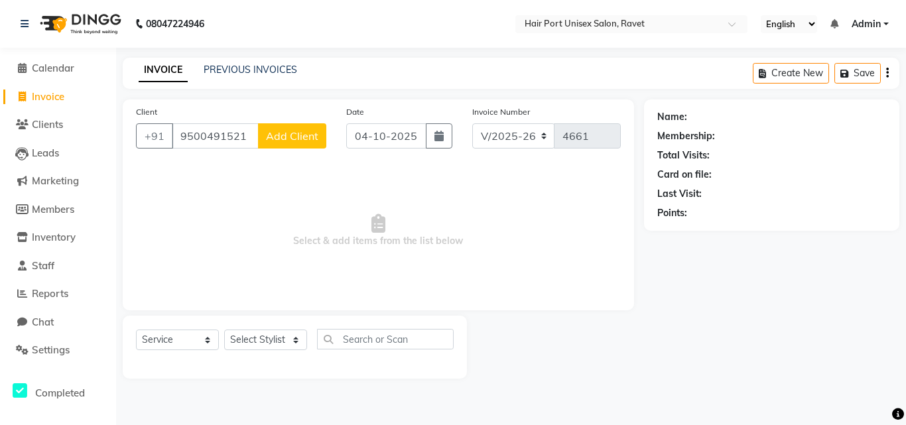
type input "9500491521"
click at [282, 133] on span "Add Client" at bounding box center [292, 135] width 52 height 13
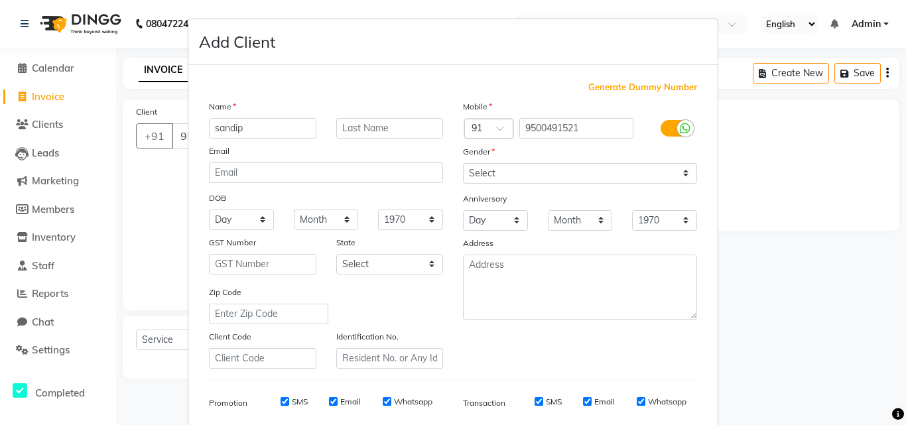
type input "sandip"
click at [554, 167] on select "Select Male Female Other Prefer Not To Say" at bounding box center [580, 173] width 234 height 21
select select "male"
click at [463, 163] on select "Select Male Female Other Prefer Not To Say" at bounding box center [580, 173] width 234 height 21
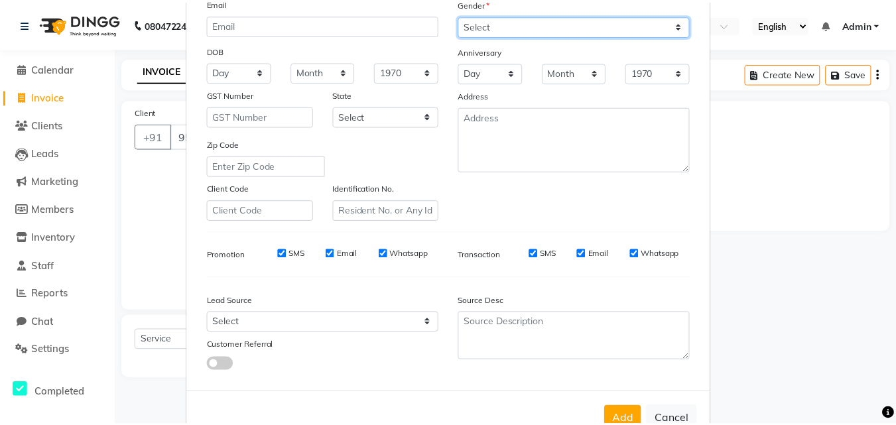
scroll to position [187, 0]
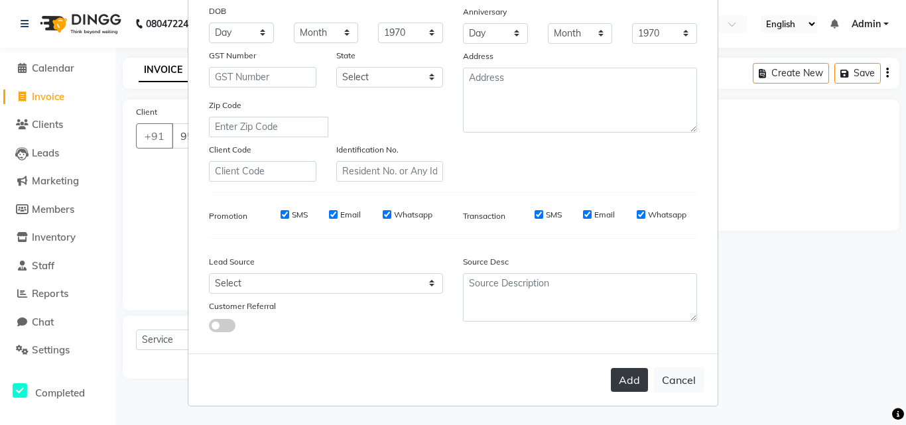
click at [619, 372] on button "Add" at bounding box center [629, 380] width 37 height 24
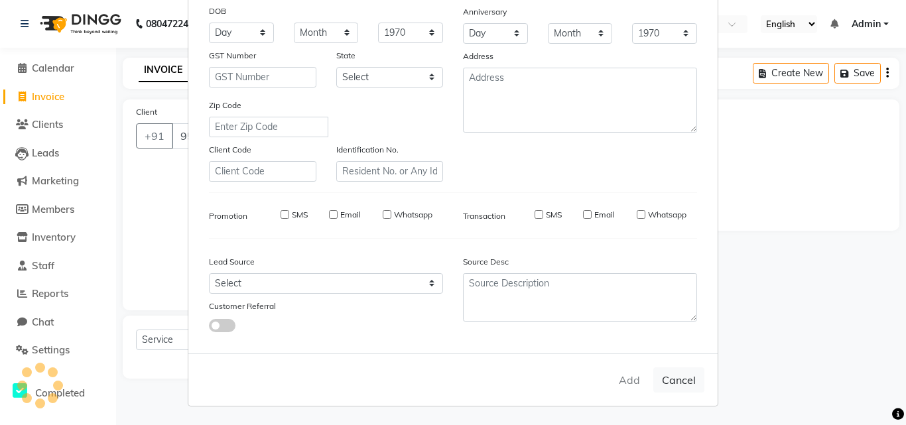
select select
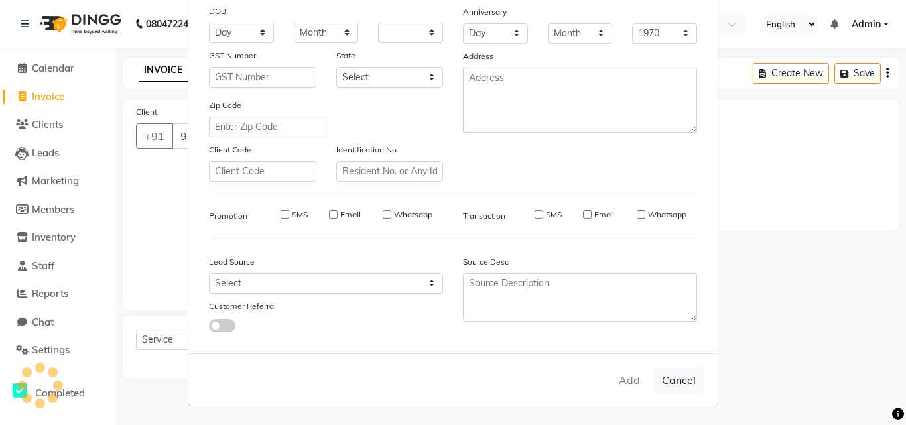
select select
checkbox input "false"
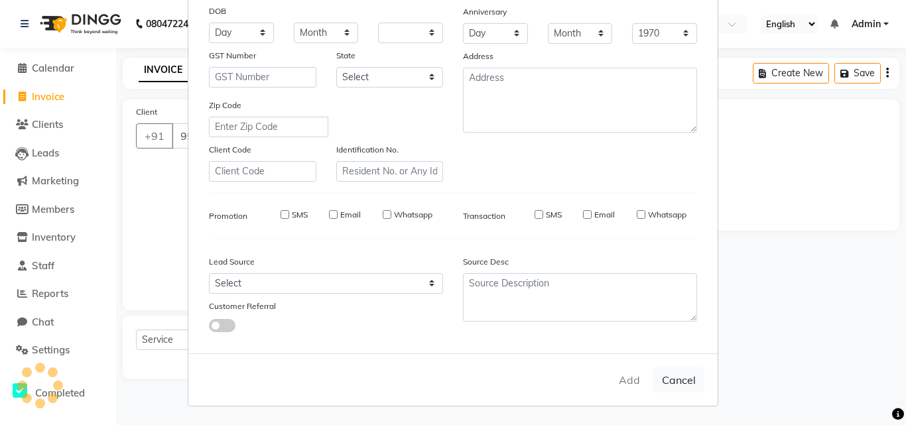
checkbox input "false"
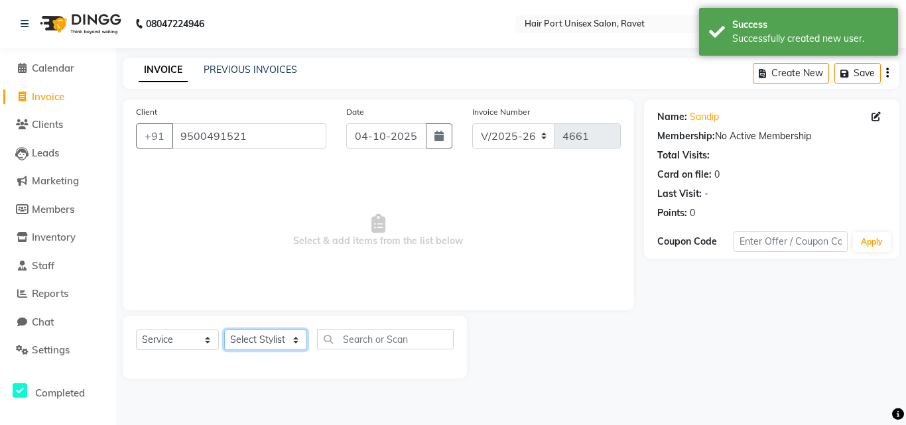
click at [291, 341] on select "Select Stylist aniket Anushaka Parihar Esmail Gufran Jyoti Disale Netaji Vishwa…" at bounding box center [265, 340] width 83 height 21
select select "63965"
click at [224, 330] on select "Select Stylist aniket Anushaka Parihar Esmail Gufran Jyoti Disale Netaji Vishwa…" at bounding box center [265, 340] width 83 height 21
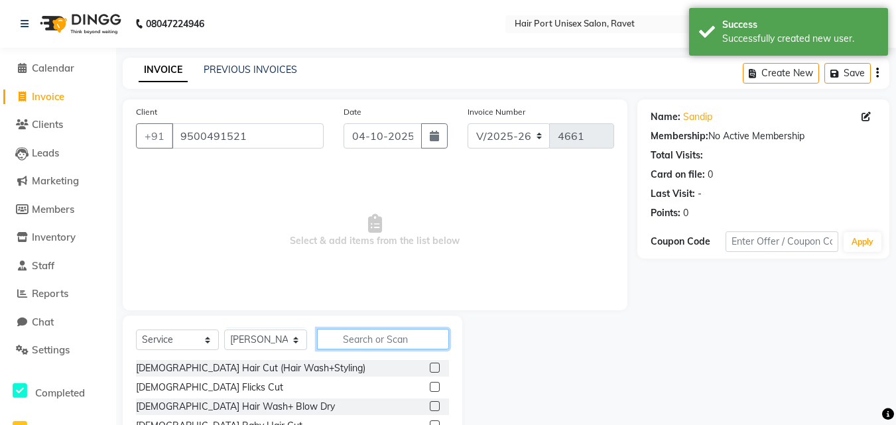
click at [379, 340] on input "text" at bounding box center [383, 339] width 132 height 21
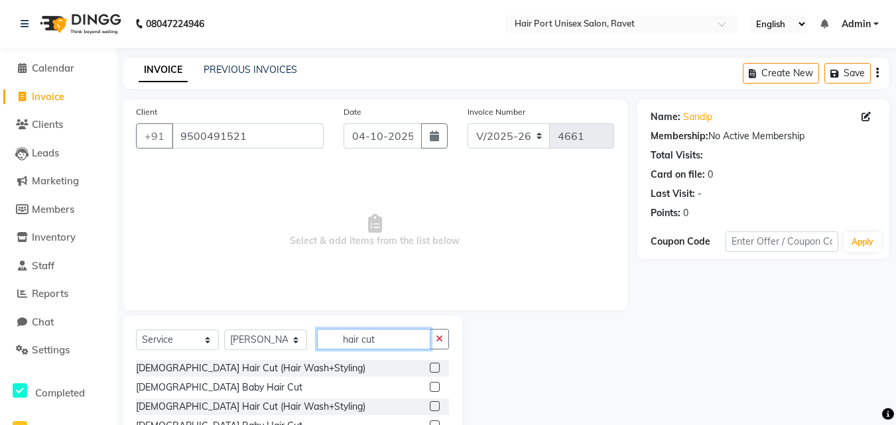
type input "hair cut"
click at [434, 403] on label at bounding box center [435, 406] width 10 height 10
click at [434, 403] on input "checkbox" at bounding box center [434, 407] width 9 height 9
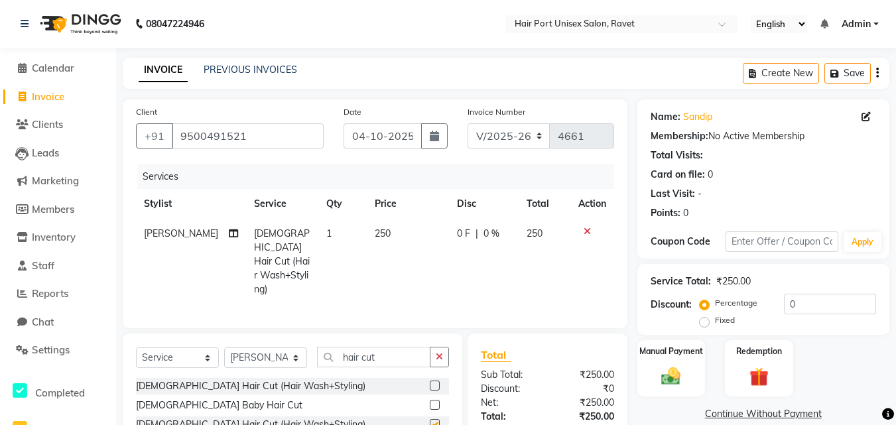
checkbox input "false"
click at [440, 352] on icon "button" at bounding box center [439, 356] width 7 height 9
type input "tri"
click at [436, 400] on label at bounding box center [435, 405] width 10 height 10
click at [436, 401] on input "checkbox" at bounding box center [434, 405] width 9 height 9
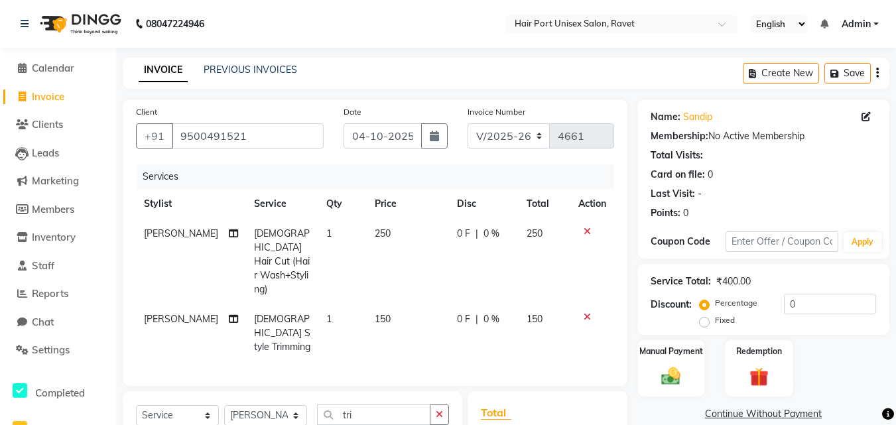
checkbox input "false"
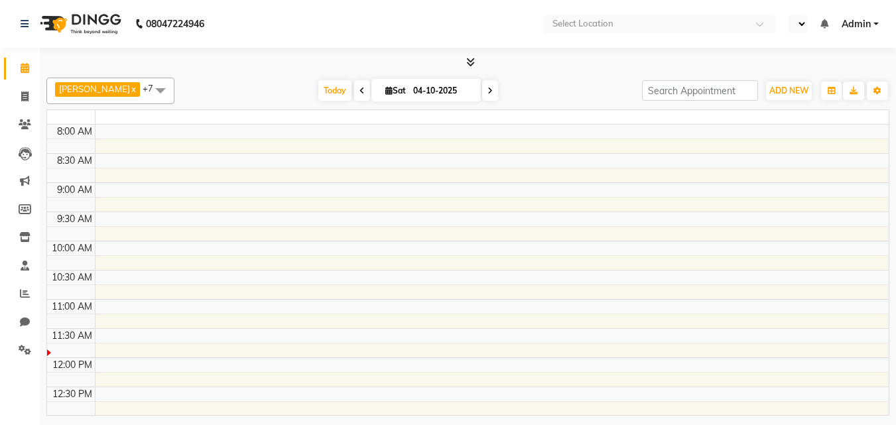
select select "en"
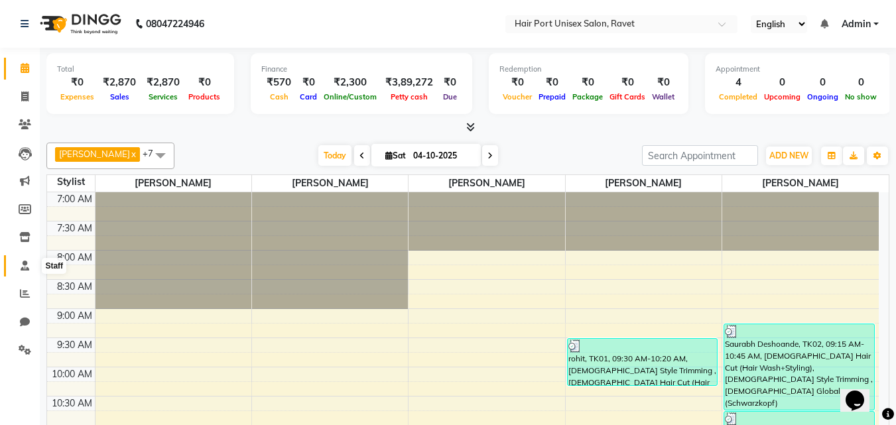
click at [27, 268] on icon at bounding box center [25, 266] width 9 height 10
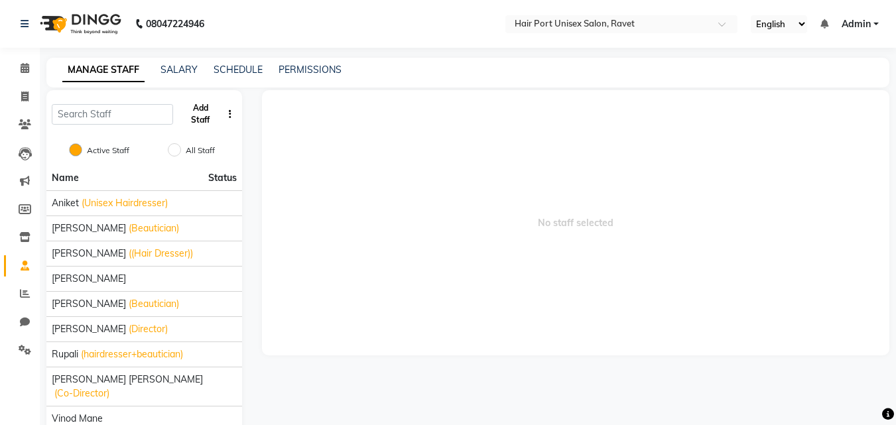
click at [214, 115] on button "Add Staff" at bounding box center [200, 114] width 44 height 34
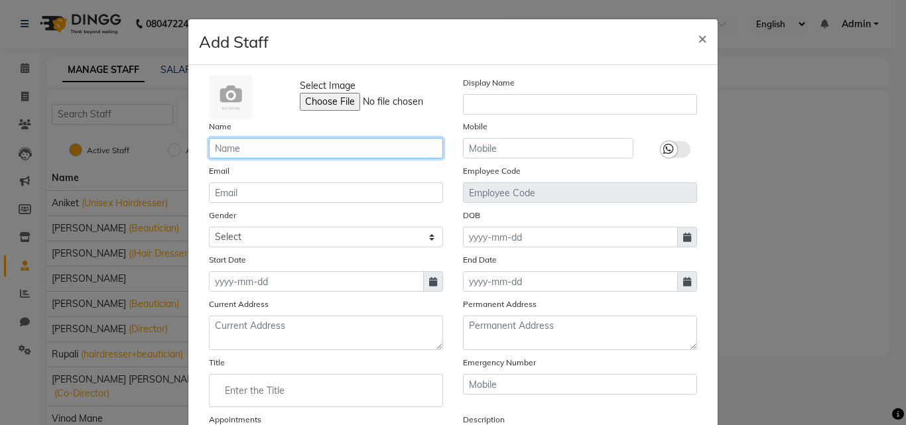
click at [277, 152] on input "text" at bounding box center [326, 148] width 234 height 21
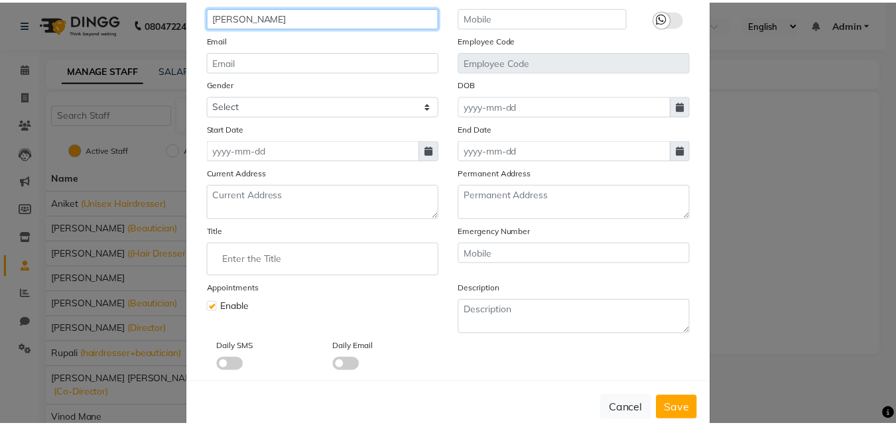
scroll to position [147, 0]
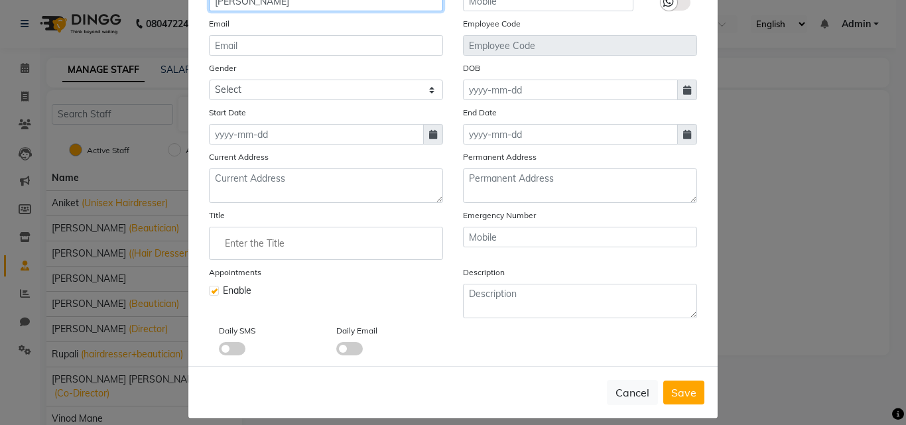
type input "[PERSON_NAME]"
click at [430, 131] on icon at bounding box center [433, 134] width 8 height 9
select select "10"
select select "2025"
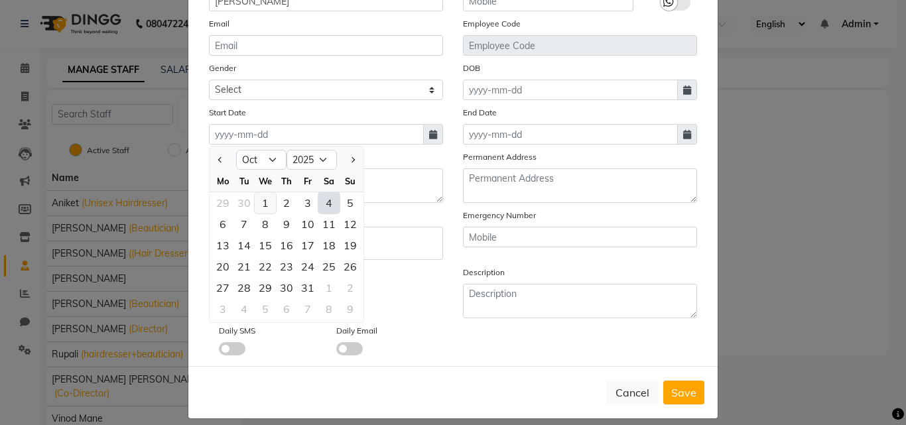
click at [263, 202] on div "1" at bounding box center [265, 202] width 21 height 21
type input "01-10-2025"
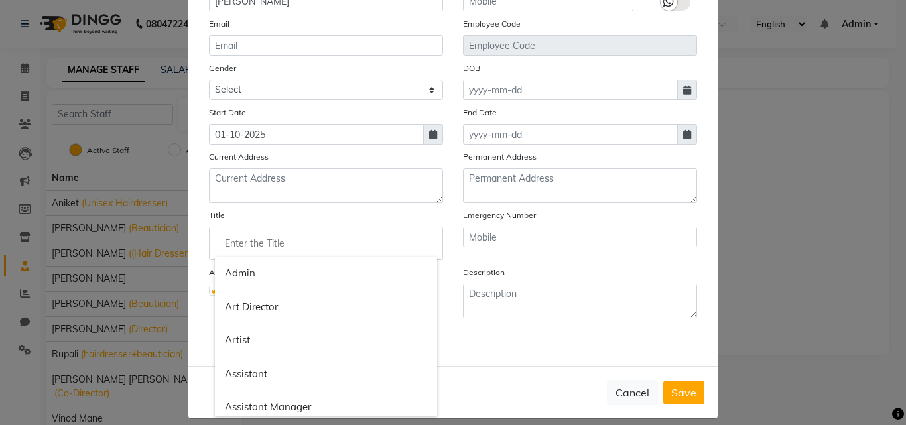
click at [327, 235] on input "Enter the Title" at bounding box center [326, 243] width 222 height 27
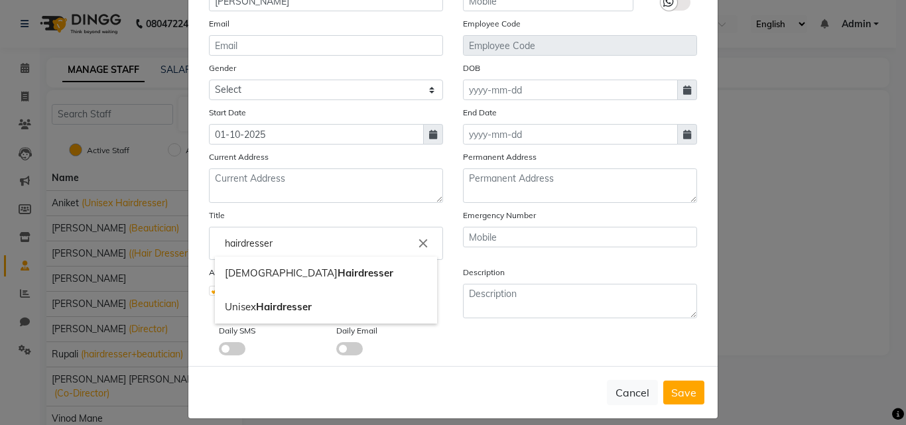
type input "hairdresser"
click at [554, 357] on div at bounding box center [453, 212] width 906 height 425
click at [681, 392] on span "Save" at bounding box center [683, 392] width 25 height 13
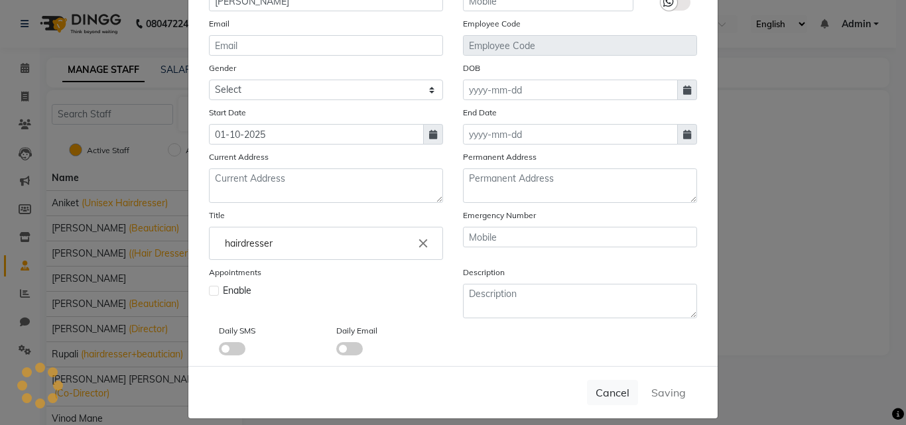
checkbox input "false"
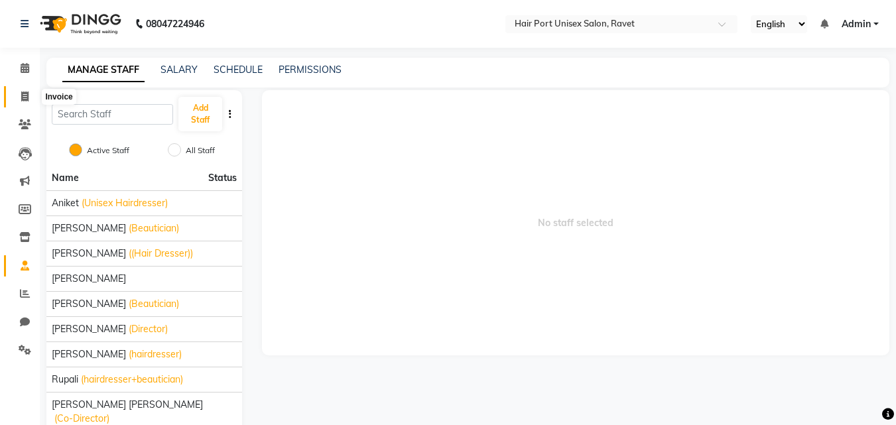
click at [27, 96] on icon at bounding box center [24, 97] width 7 height 10
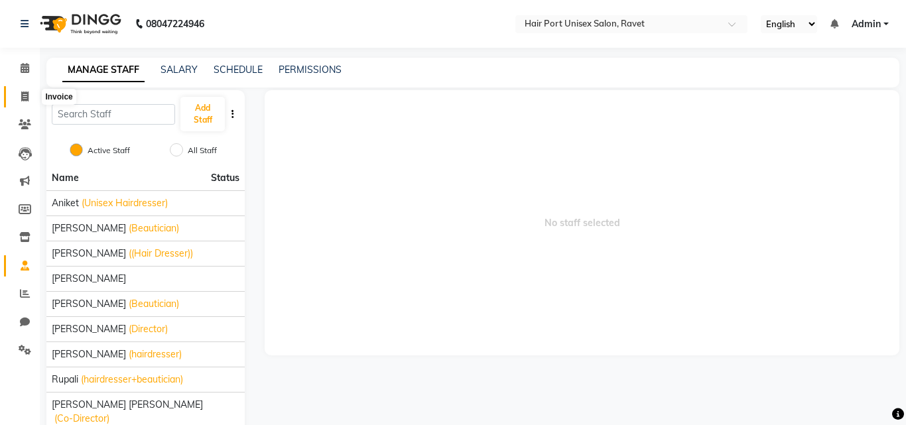
select select "service"
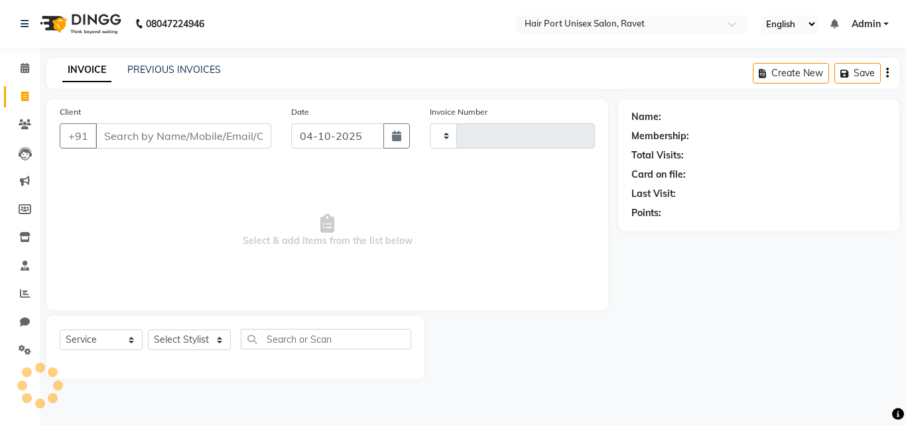
type input "4661"
select select "7015"
click at [167, 143] on input "Client" at bounding box center [183, 135] width 176 height 25
click at [196, 143] on input "Client" at bounding box center [183, 135] width 176 height 25
click at [187, 137] on input "Client" at bounding box center [183, 135] width 176 height 25
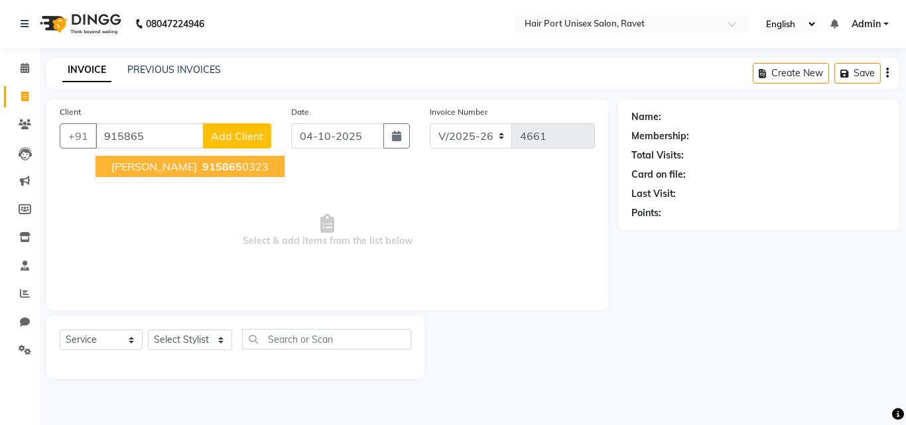
click at [202, 166] on span "915865" at bounding box center [222, 166] width 40 height 13
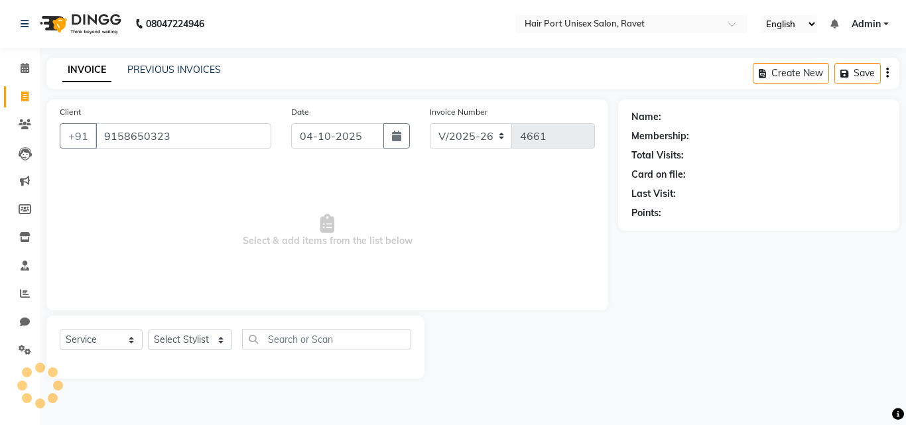
type input "9158650323"
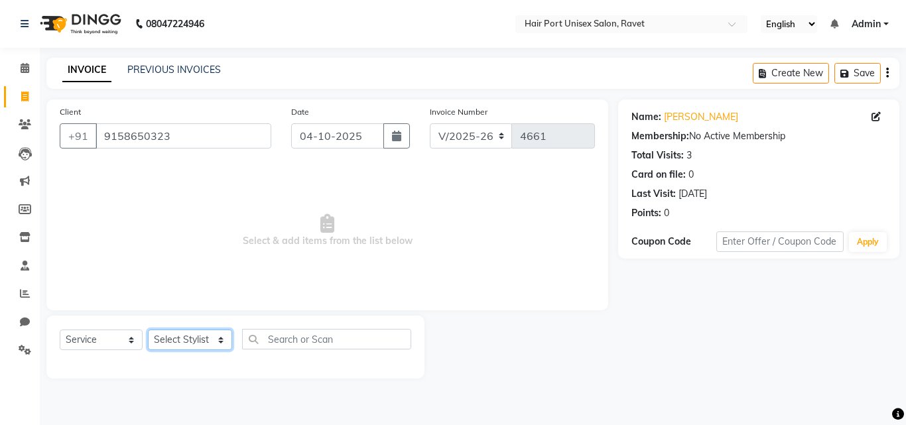
click at [215, 342] on select "Select Stylist [PERSON_NAME] [PERSON_NAME] [PERSON_NAME] [PERSON_NAME] [PERSON_…" at bounding box center [190, 340] width 84 height 21
select select "58688"
click at [148, 330] on select "Select Stylist [PERSON_NAME] [PERSON_NAME] [PERSON_NAME] [PERSON_NAME] [PERSON_…" at bounding box center [190, 340] width 84 height 21
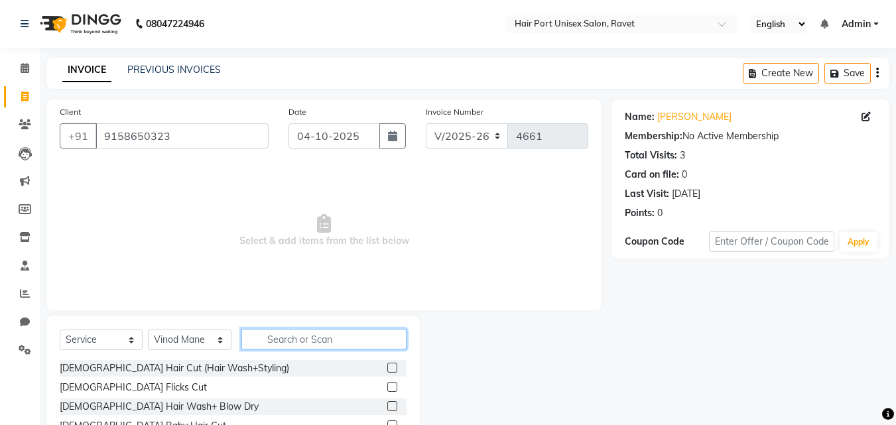
click at [278, 340] on input "text" at bounding box center [323, 339] width 165 height 21
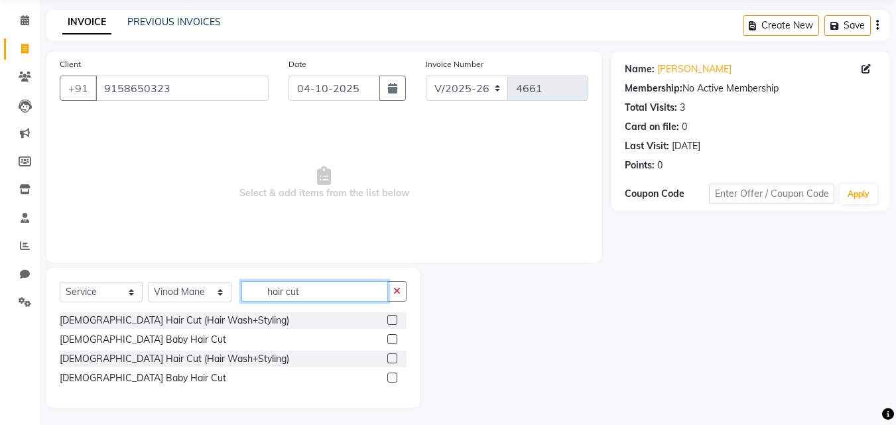
scroll to position [50, 0]
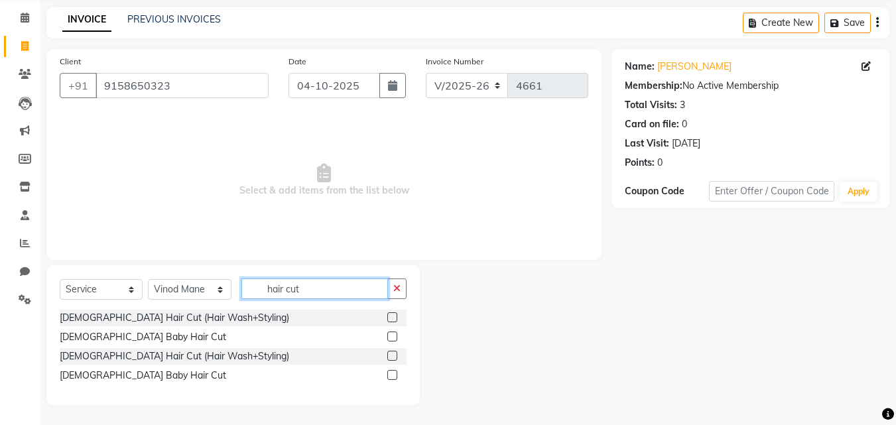
type input "hair cut"
click at [392, 355] on label at bounding box center [392, 356] width 10 height 10
click at [392, 355] on input "checkbox" at bounding box center [391, 356] width 9 height 9
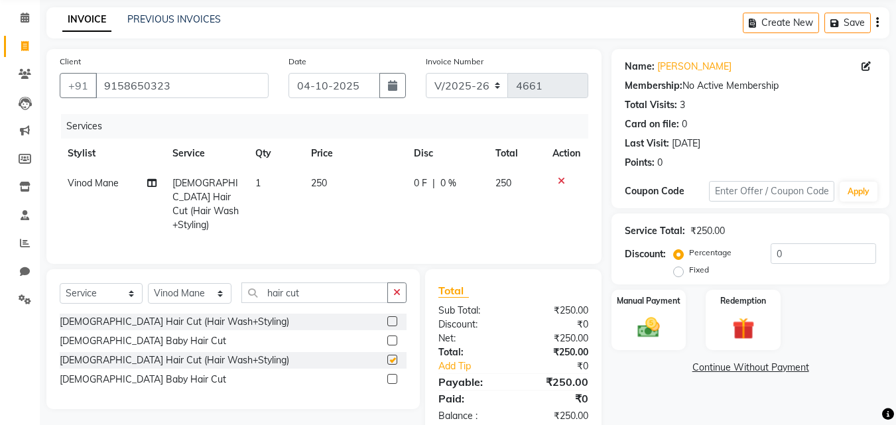
checkbox input "false"
click at [391, 290] on button "button" at bounding box center [396, 292] width 19 height 21
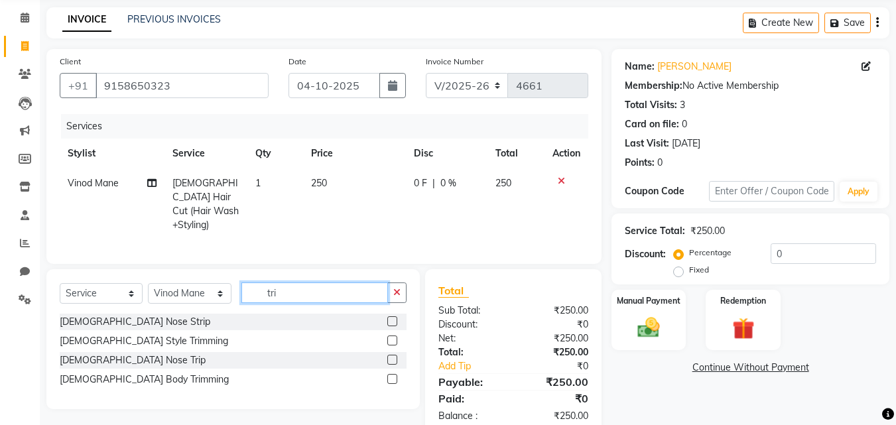
type input "tri"
click at [393, 336] on label at bounding box center [392, 341] width 10 height 10
click at [393, 337] on input "checkbox" at bounding box center [391, 341] width 9 height 9
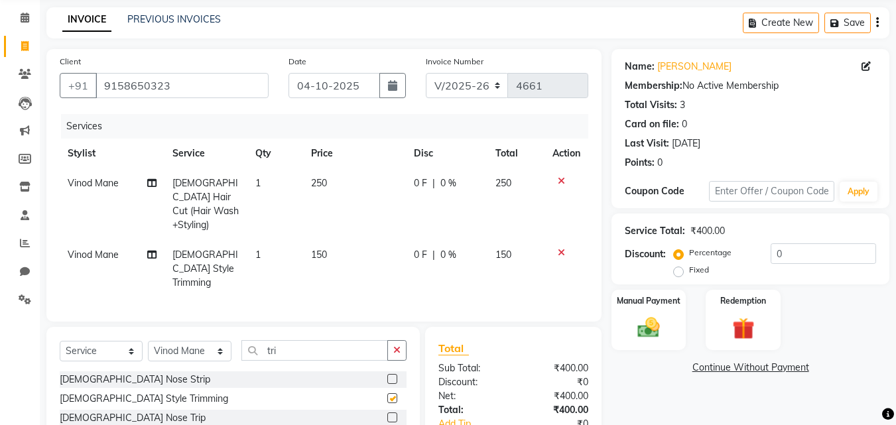
checkbox input "false"
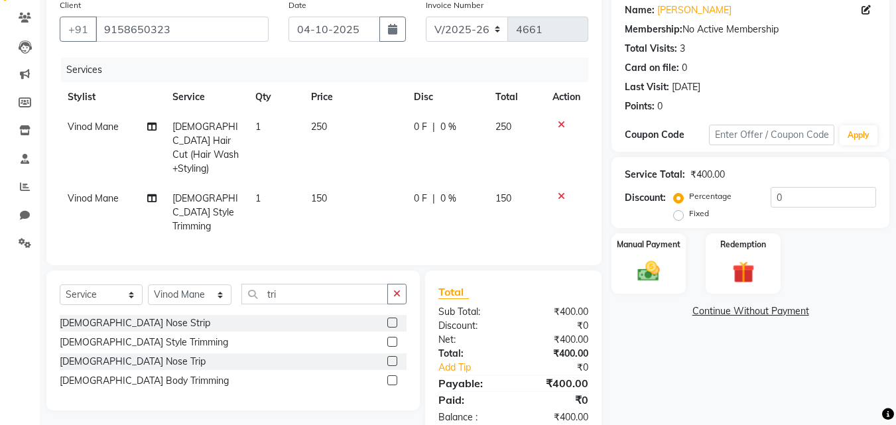
scroll to position [121, 0]
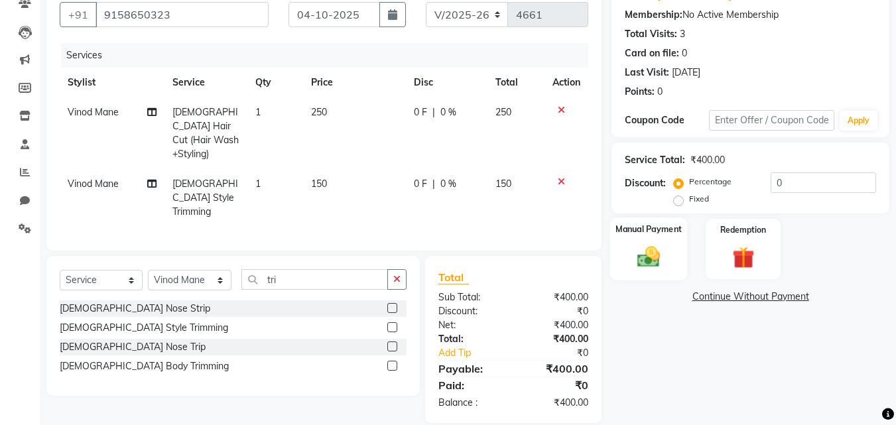
click at [659, 250] on img at bounding box center [648, 256] width 37 height 27
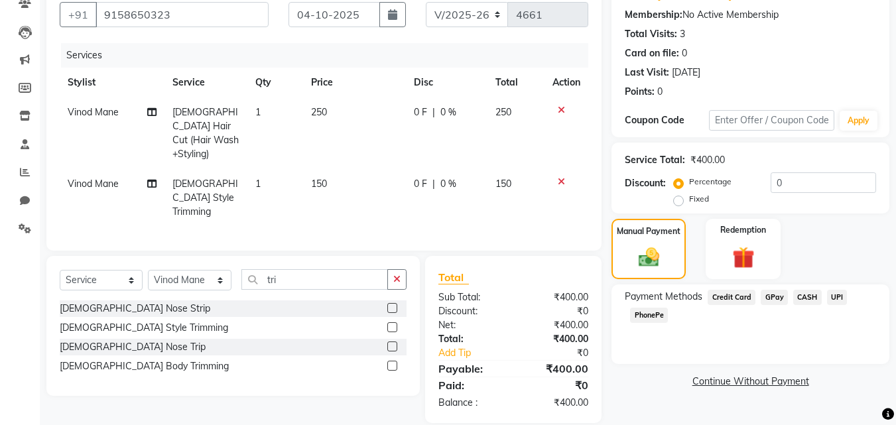
click at [652, 315] on span "PhonePe" at bounding box center [649, 315] width 38 height 15
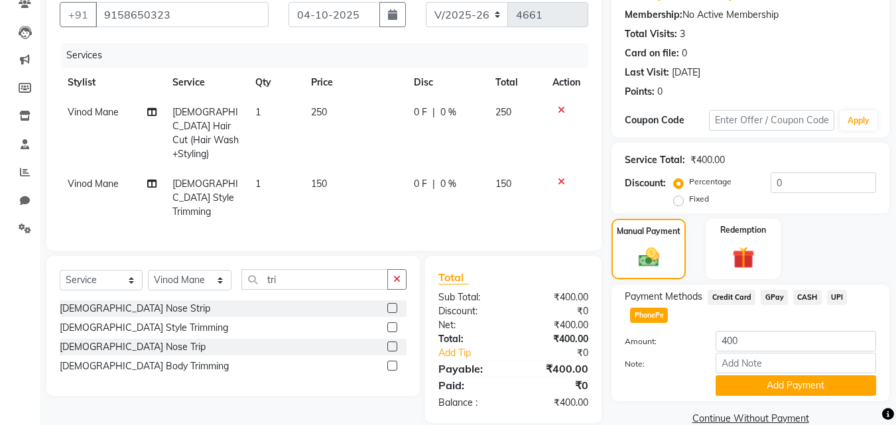
scroll to position [145, 0]
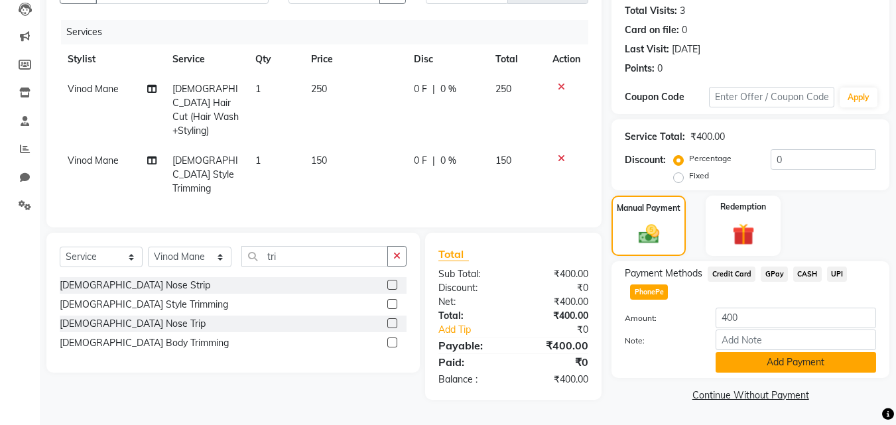
click at [788, 356] on button "Add Payment" at bounding box center [796, 362] width 160 height 21
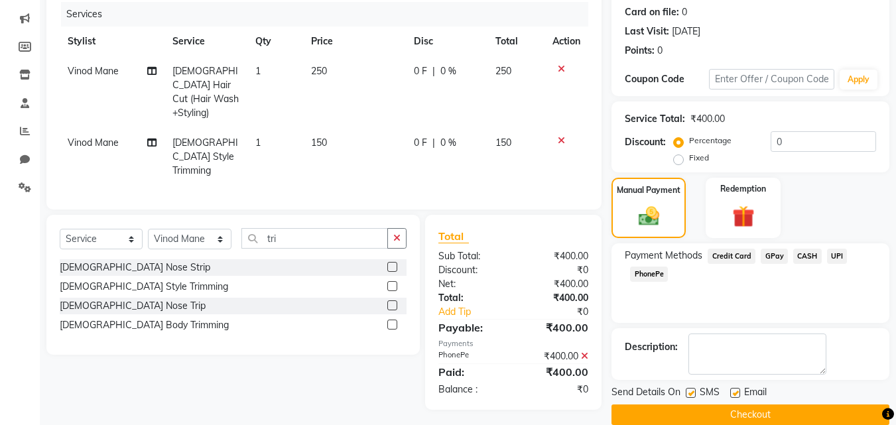
scroll to position [182, 0]
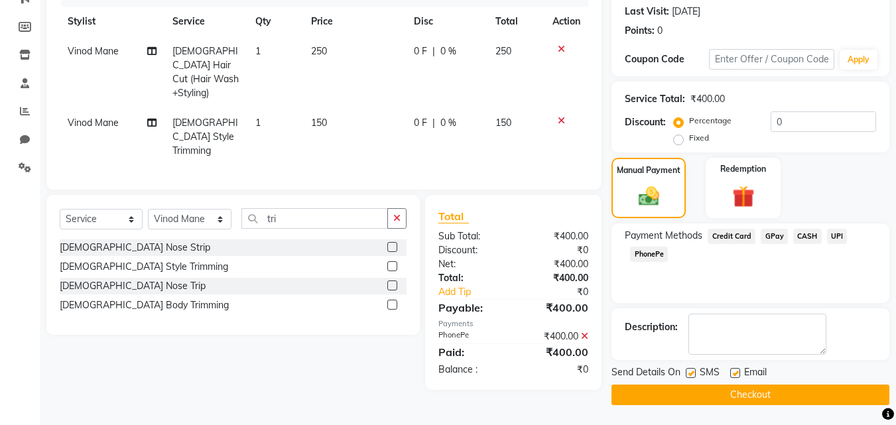
click at [747, 386] on button "Checkout" at bounding box center [750, 395] width 278 height 21
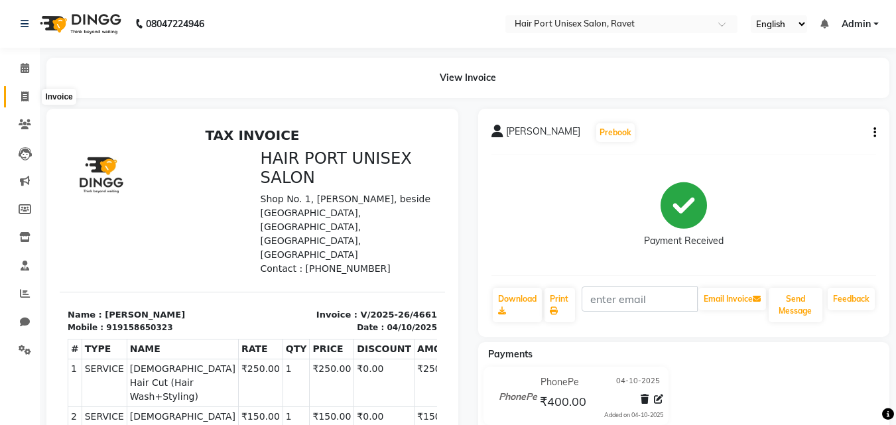
click at [19, 93] on span at bounding box center [24, 97] width 23 height 15
select select "service"
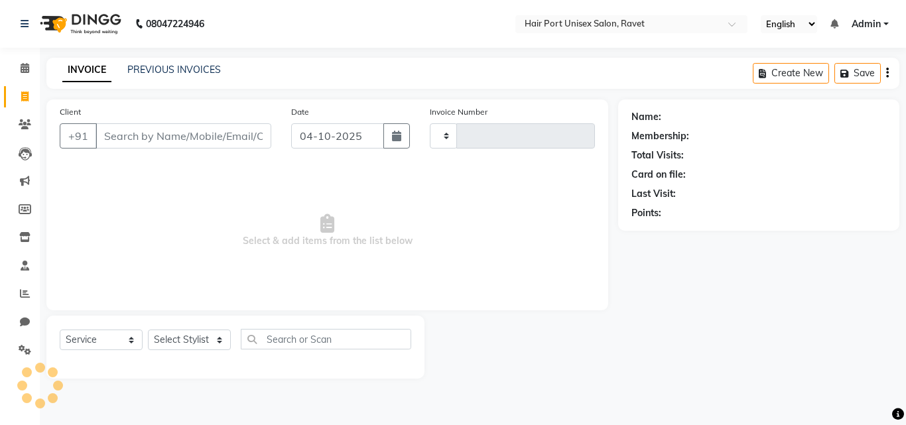
type input "4662"
select select "7015"
click at [157, 137] on input "Client" at bounding box center [183, 135] width 176 height 25
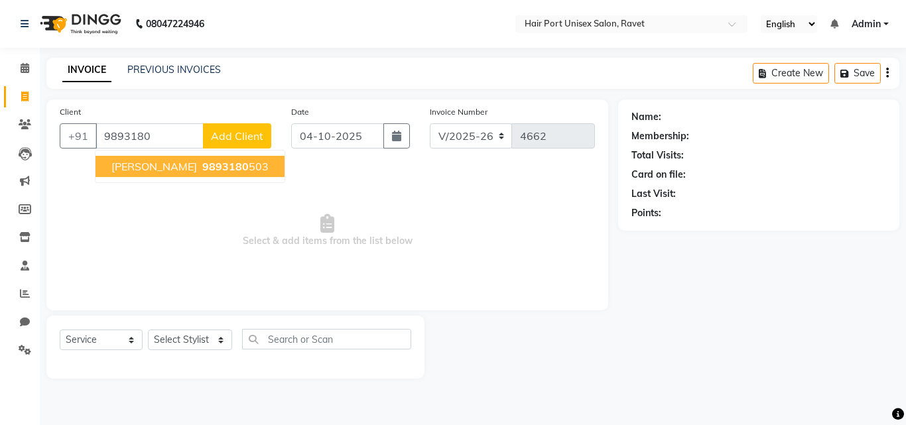
click at [202, 166] on span "9893180" at bounding box center [225, 166] width 46 height 13
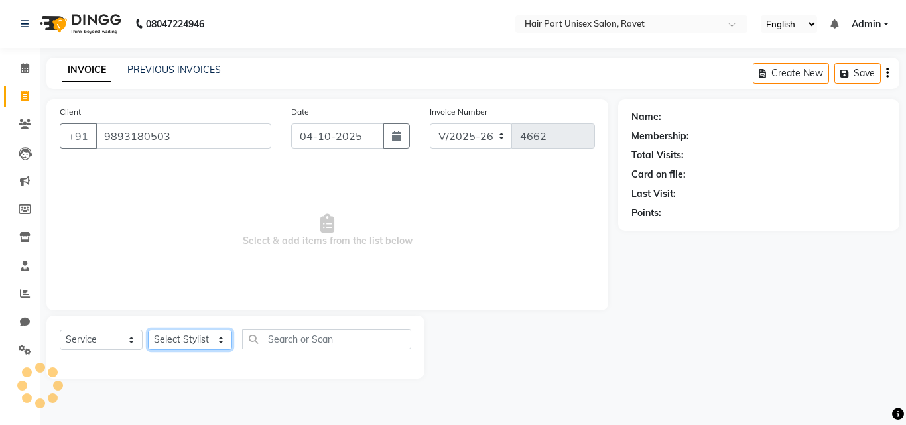
click at [214, 340] on select "Select Stylist [PERSON_NAME] [PERSON_NAME] [PERSON_NAME] [PERSON_NAME] [PERSON_…" at bounding box center [190, 340] width 84 height 21
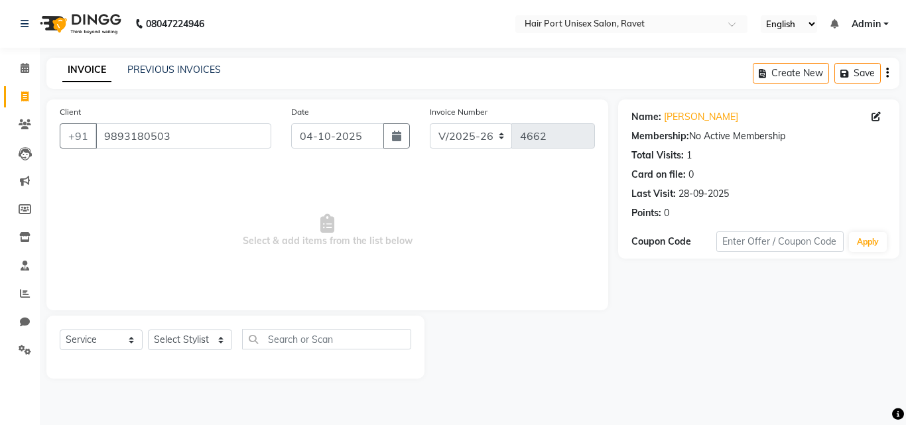
click at [492, 232] on span "Select & add items from the list below" at bounding box center [327, 230] width 535 height 133
click at [210, 135] on input "9893180503" at bounding box center [183, 135] width 176 height 25
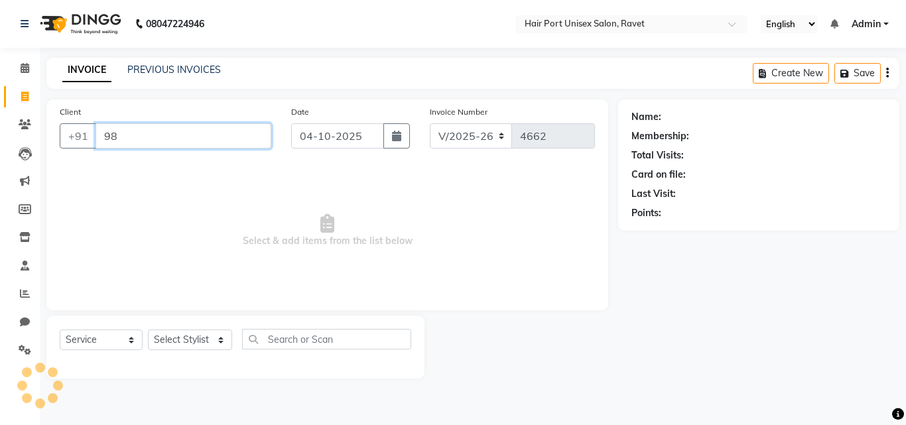
type input "9"
click at [202, 135] on input "Client" at bounding box center [183, 135] width 176 height 25
click at [125, 137] on input "Client" at bounding box center [183, 135] width 176 height 25
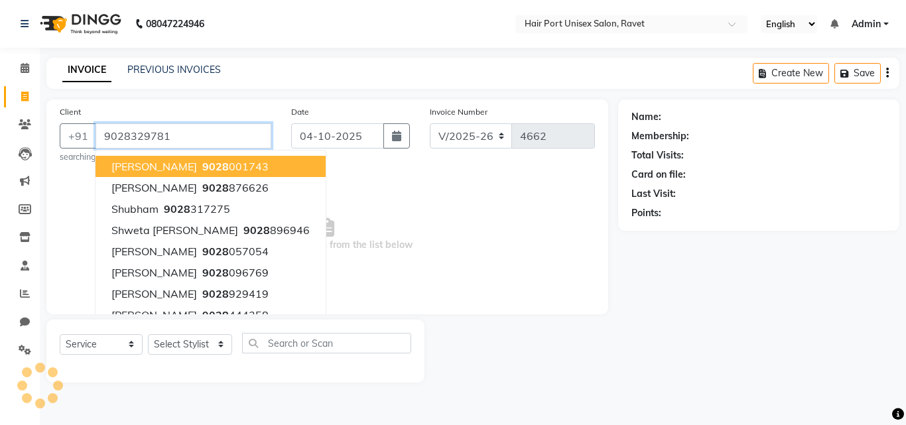
type input "9028329781"
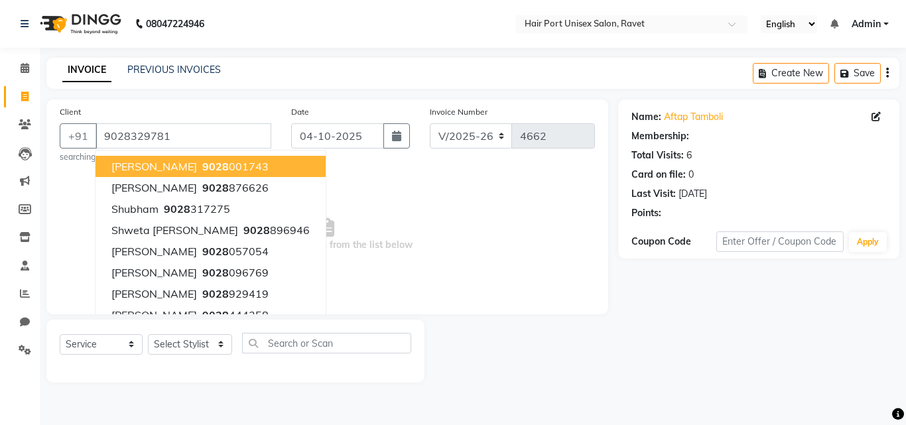
select select "1: Object"
click at [196, 137] on input "9028329781" at bounding box center [183, 135] width 176 height 25
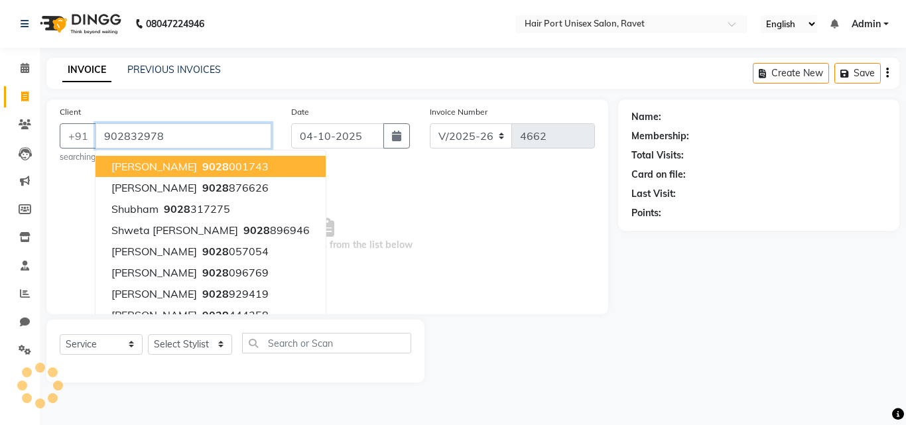
type input "9028329781"
select select "1: Object"
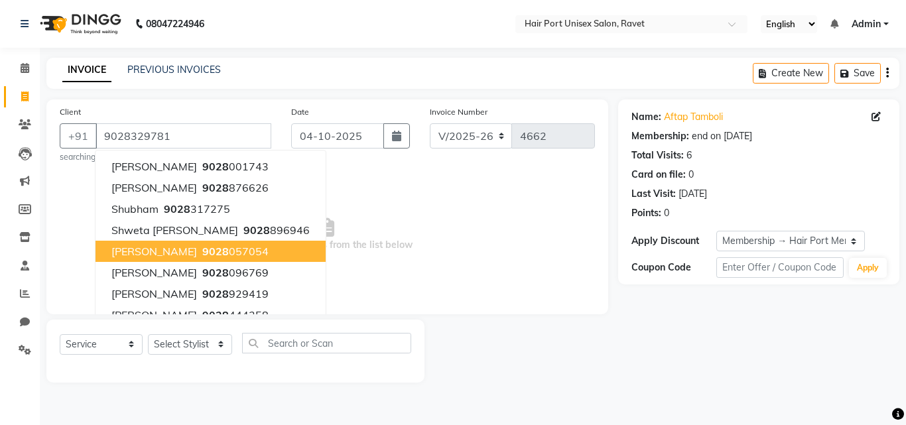
click at [353, 249] on span "Select & add items from the list below" at bounding box center [327, 234] width 535 height 133
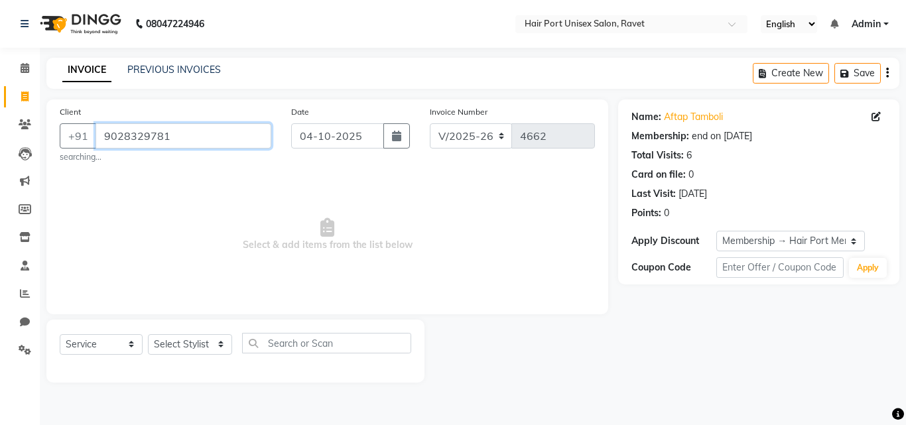
click at [168, 135] on input "9028329781" at bounding box center [183, 135] width 176 height 25
paste input "9028329781"
type input "9028329781"
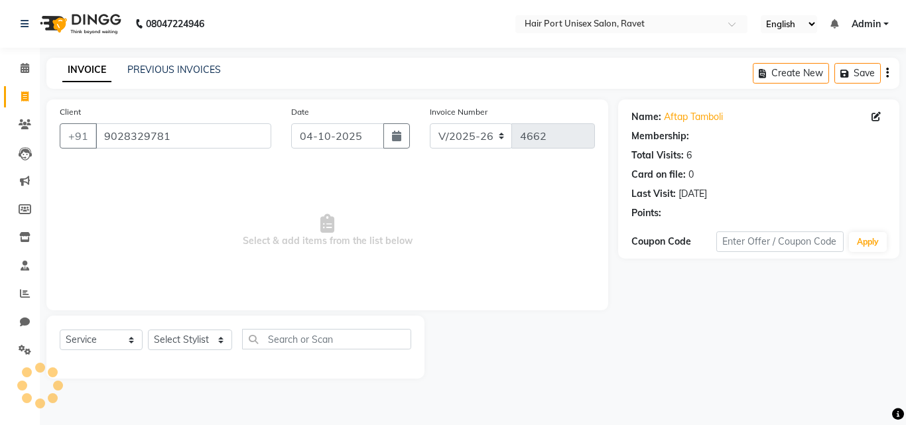
select select "1: Object"
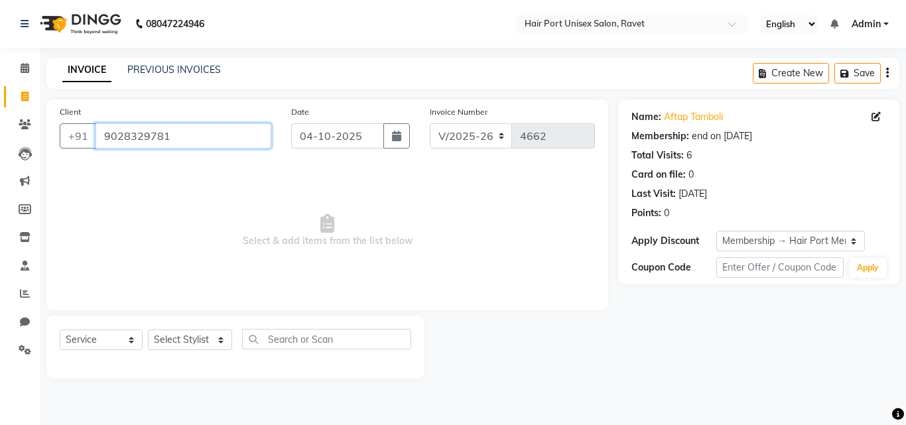
click at [205, 135] on input "9028329781" at bounding box center [183, 135] width 176 height 25
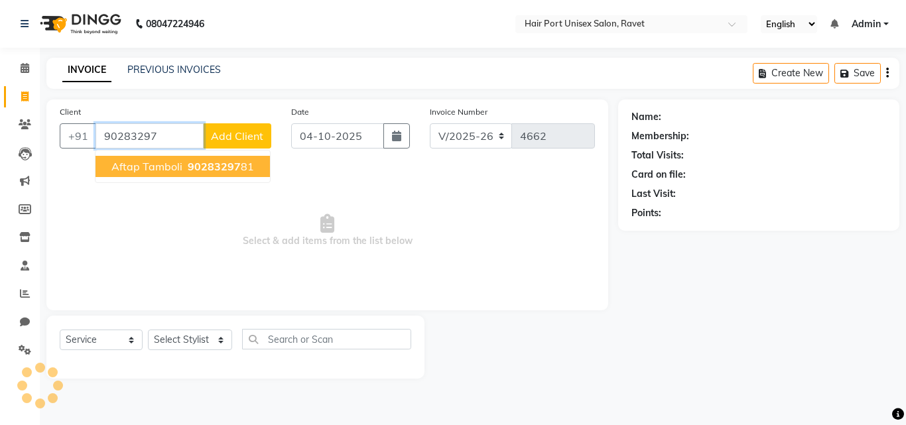
click at [198, 162] on span "90283297" at bounding box center [214, 166] width 53 height 13
type input "9028329781"
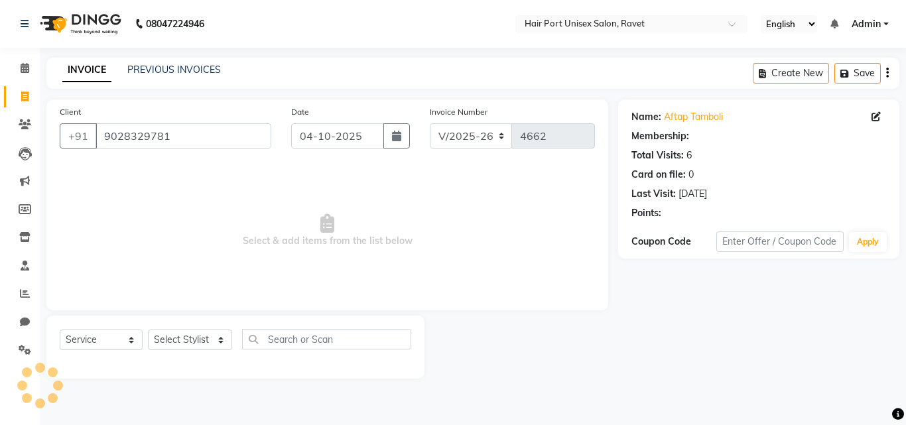
select select "1: Object"
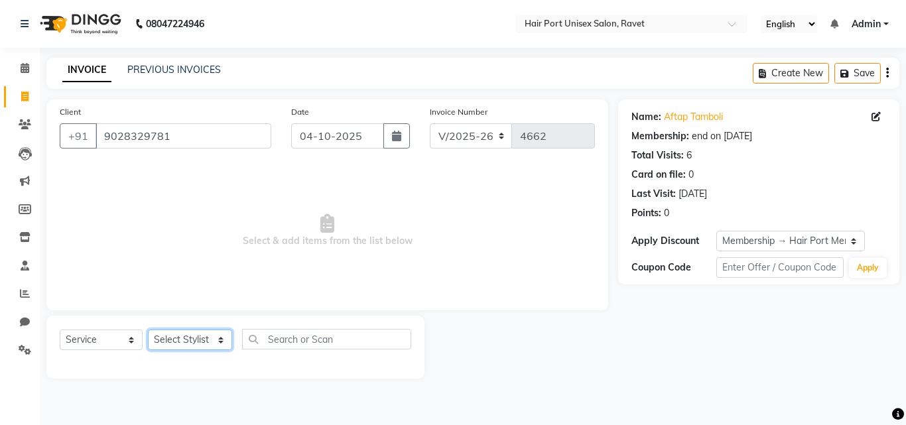
click at [206, 331] on select "Select Stylist [PERSON_NAME] [PERSON_NAME] [PERSON_NAME] [PERSON_NAME] [PERSON_…" at bounding box center [190, 340] width 84 height 21
select select "66342"
click at [148, 330] on select "Select Stylist [PERSON_NAME] [PERSON_NAME] [PERSON_NAME] [PERSON_NAME] [PERSON_…" at bounding box center [190, 340] width 84 height 21
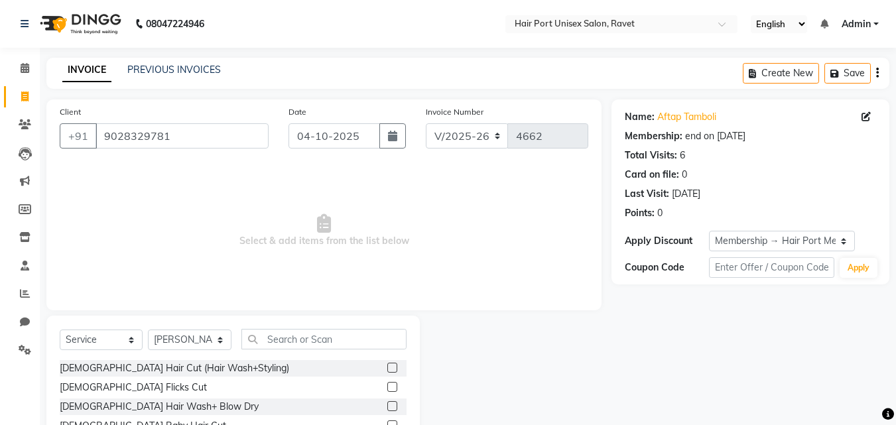
click at [332, 328] on div "Select Service Product Membership Package Voucher Prepaid Gift Card Select Styl…" at bounding box center [232, 414] width 373 height 196
click at [312, 340] on input "text" at bounding box center [323, 339] width 165 height 21
type input "hair cut"
click at [392, 405] on label at bounding box center [392, 406] width 10 height 10
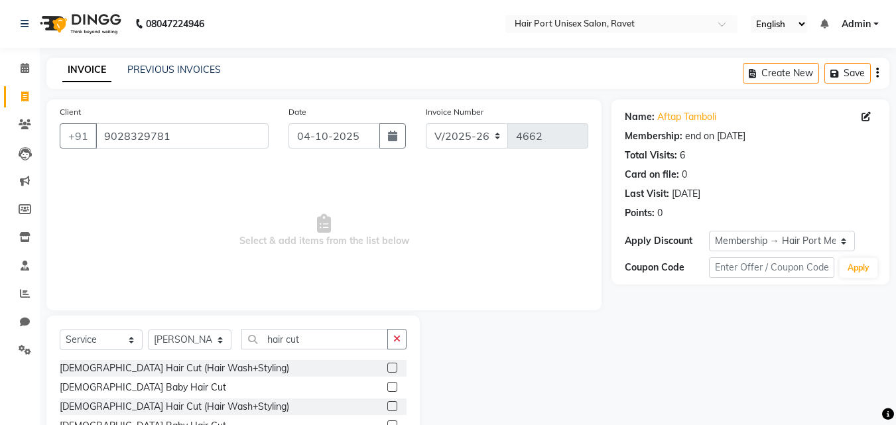
click at [392, 405] on input "checkbox" at bounding box center [391, 407] width 9 height 9
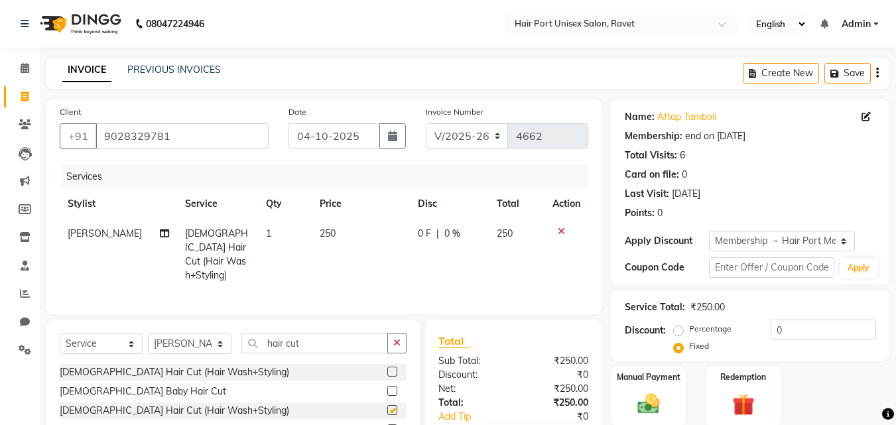
checkbox input "false"
click at [328, 343] on input "hair cut" at bounding box center [314, 343] width 147 height 21
click at [327, 228] on span "250" at bounding box center [328, 233] width 16 height 12
select select "66342"
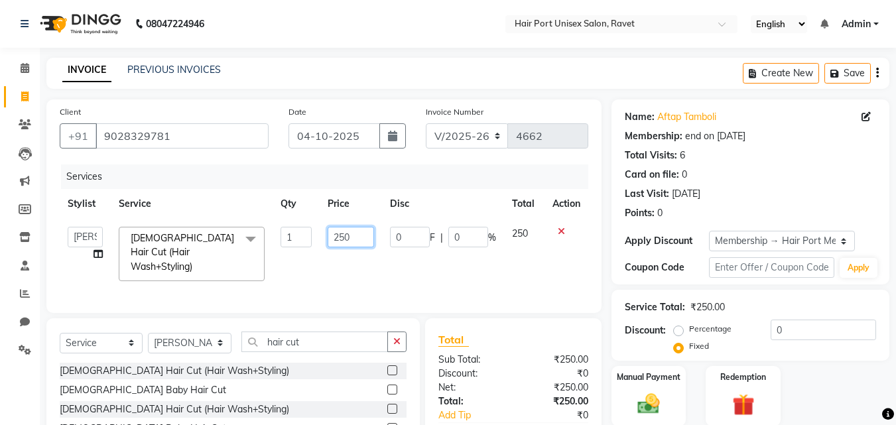
click at [352, 230] on input "250" at bounding box center [351, 237] width 46 height 21
type input "2"
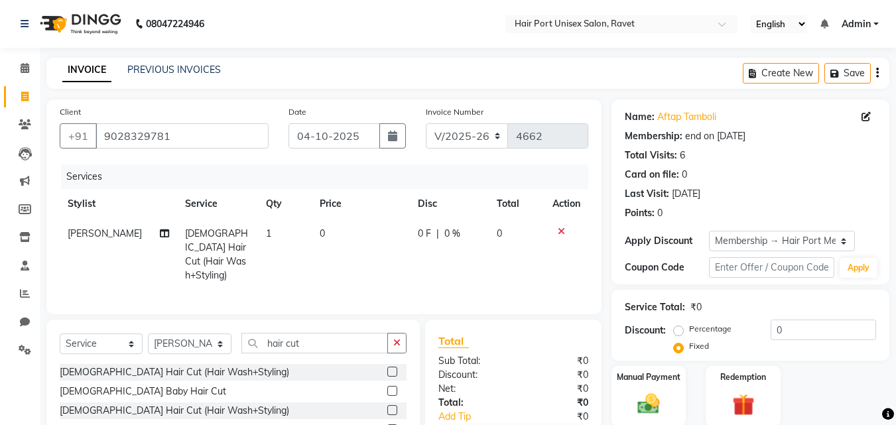
click at [436, 235] on span "|" at bounding box center [437, 234] width 3 height 14
select select "66342"
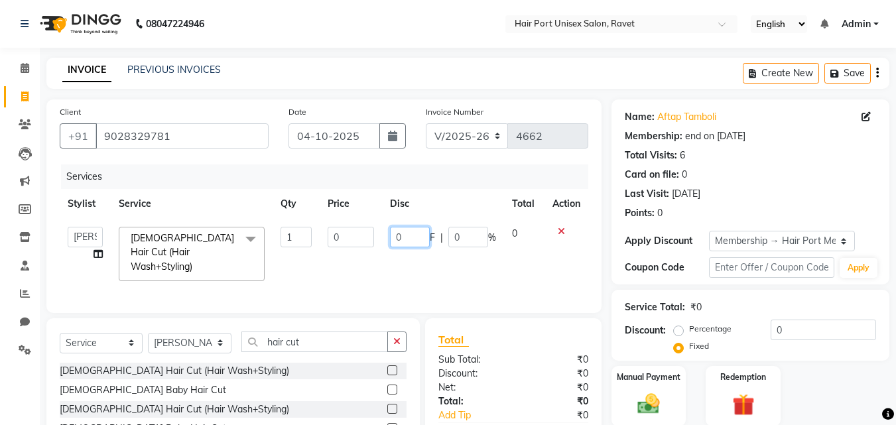
click at [424, 233] on input "0" at bounding box center [410, 237] width 40 height 21
type input "230"
click at [435, 211] on th "Disc" at bounding box center [443, 204] width 122 height 30
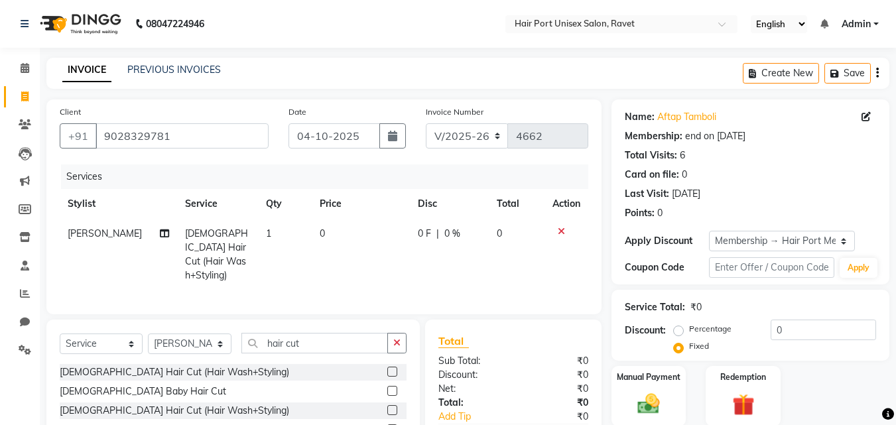
click at [562, 235] on icon at bounding box center [561, 231] width 7 height 9
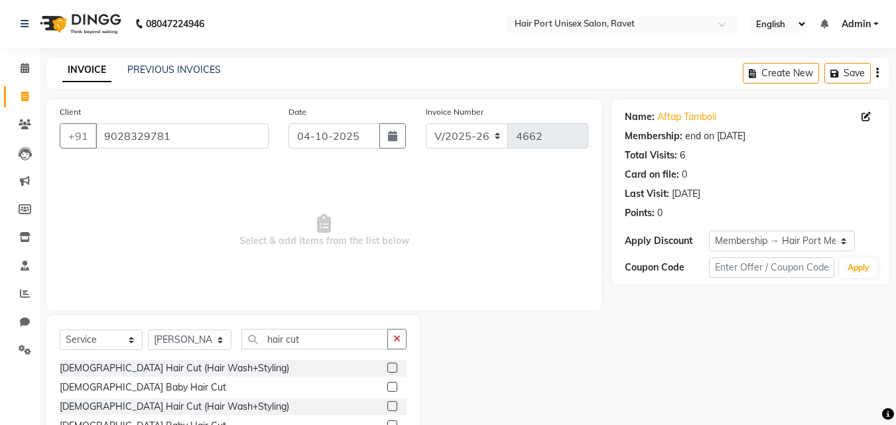
click at [392, 405] on label at bounding box center [392, 406] width 10 height 10
click at [392, 405] on input "checkbox" at bounding box center [391, 407] width 9 height 9
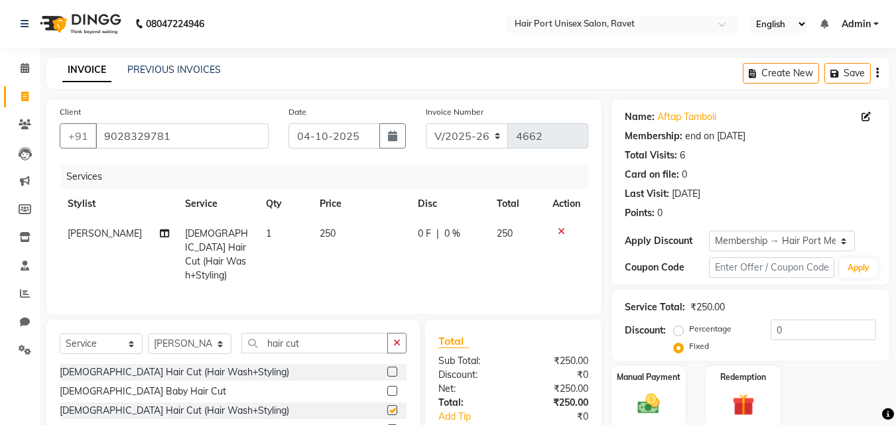
checkbox input "false"
click at [418, 233] on span "0 F" at bounding box center [424, 234] width 13 height 14
select select "66342"
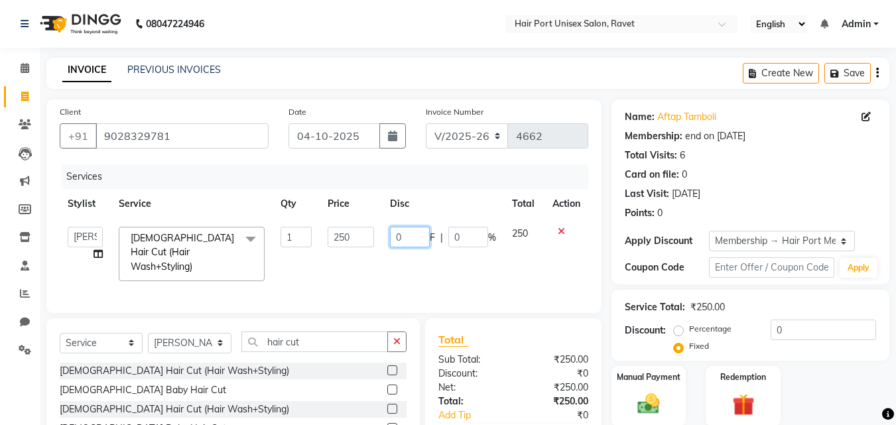
click at [418, 233] on input "0" at bounding box center [410, 237] width 40 height 21
type input "20"
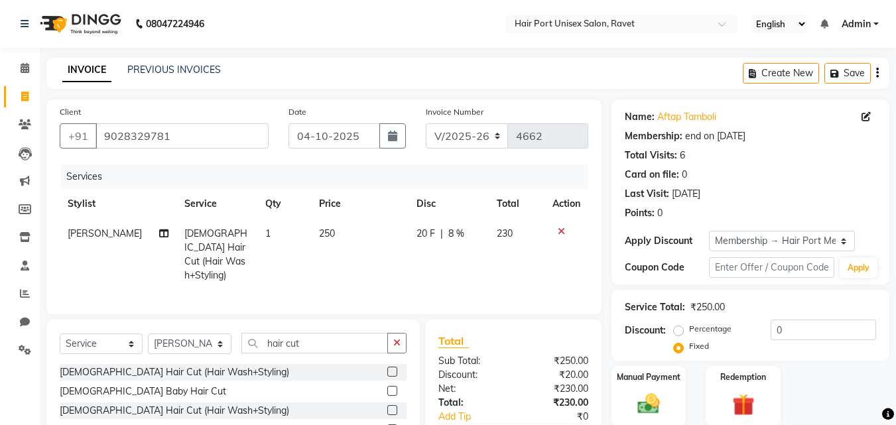
click at [493, 257] on tr "[PERSON_NAME] [DEMOGRAPHIC_DATA] Hair Cut (Hair Wash+Styling) 1 250 20 F | 8 % …" at bounding box center [324, 255] width 529 height 72
click at [658, 390] on div "Manual Payment" at bounding box center [649, 396] width 78 height 63
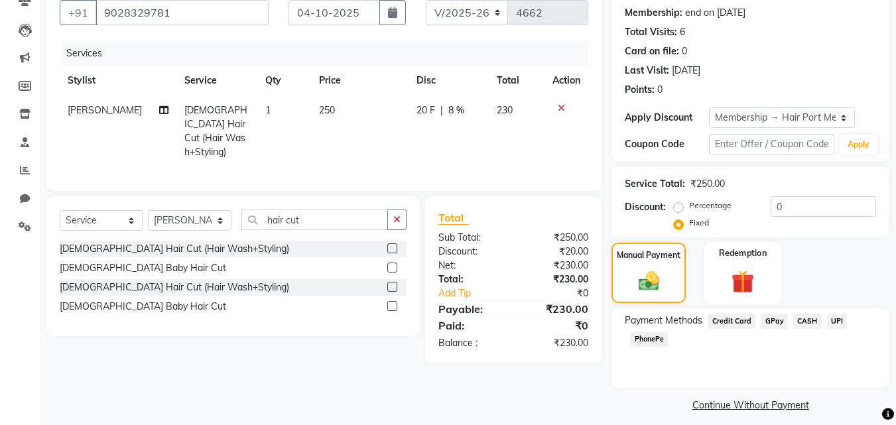
scroll to position [133, 0]
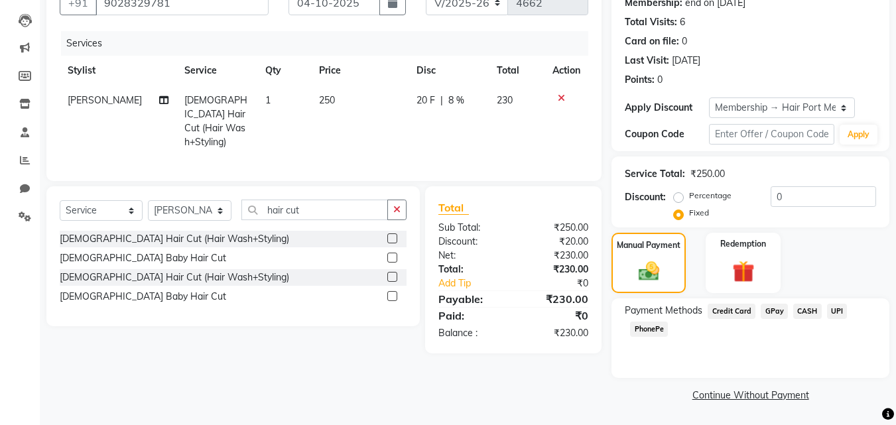
click at [656, 330] on span "PhonePe" at bounding box center [649, 329] width 38 height 15
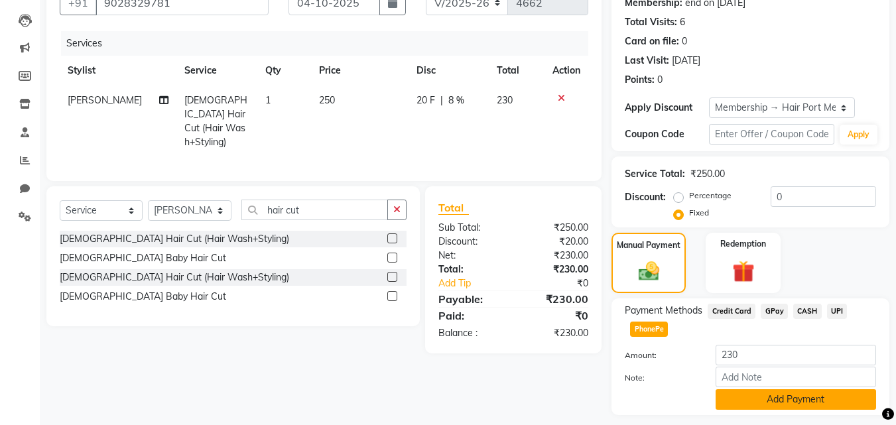
click at [769, 393] on button "Add Payment" at bounding box center [796, 399] width 160 height 21
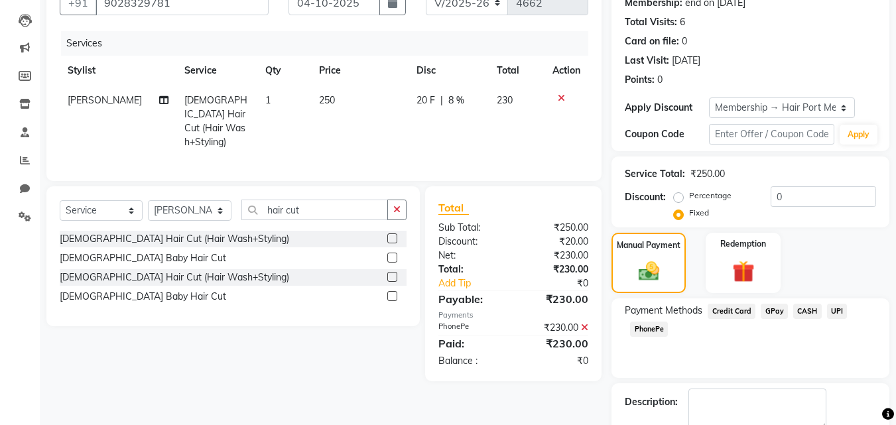
click at [649, 326] on span "PhonePe" at bounding box center [649, 329] width 38 height 15
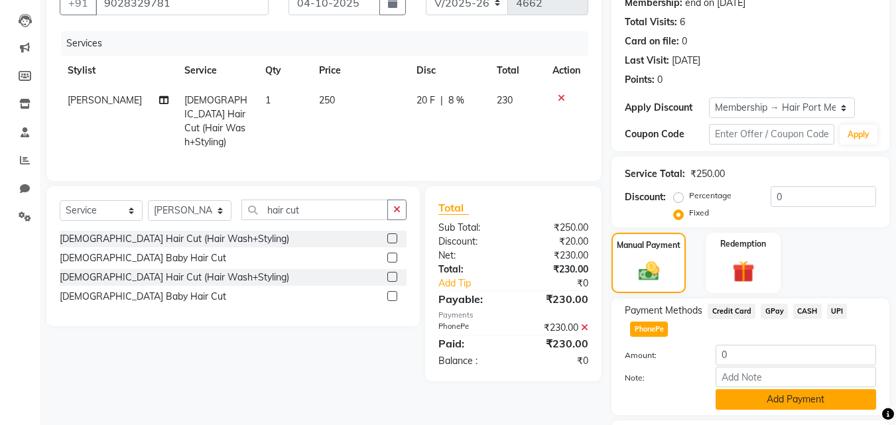
click at [792, 393] on button "Add Payment" at bounding box center [796, 399] width 160 height 21
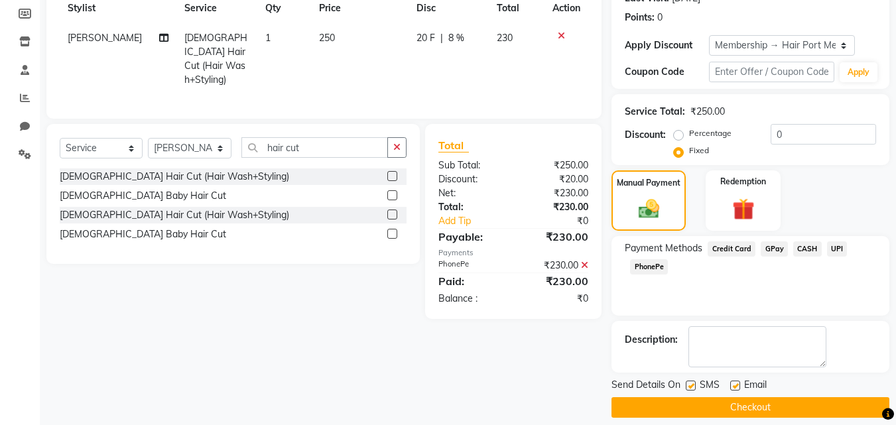
scroll to position [208, 0]
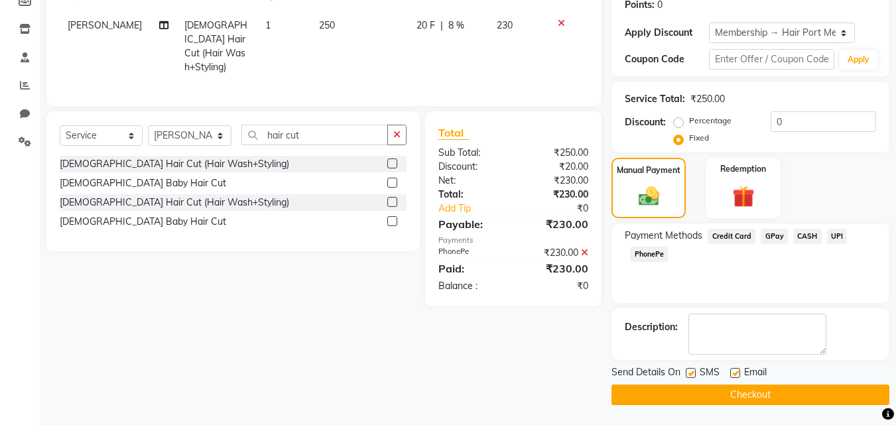
click at [792, 393] on button "Checkout" at bounding box center [750, 395] width 278 height 21
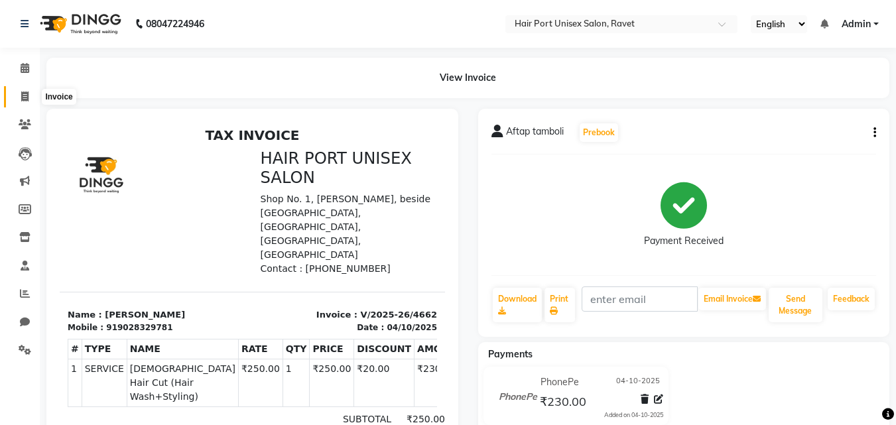
click at [21, 92] on icon at bounding box center [24, 97] width 7 height 10
select select "service"
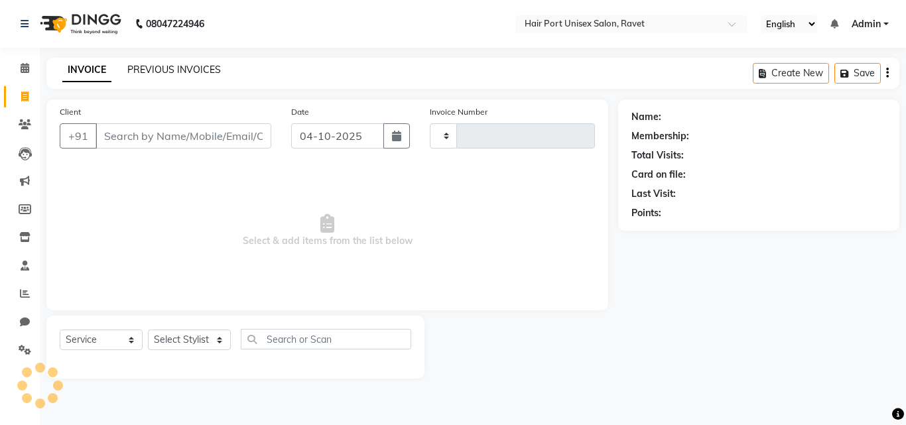
type input "4663"
select select "7015"
click at [122, 135] on input "Client" at bounding box center [183, 135] width 176 height 25
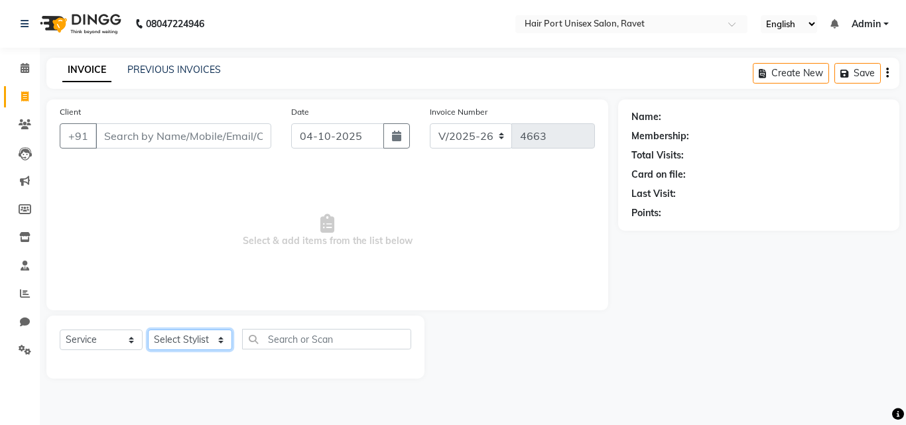
click at [166, 344] on select "Select Stylist [PERSON_NAME] [PERSON_NAME] [PERSON_NAME] [PERSON_NAME] [PERSON_…" at bounding box center [190, 340] width 84 height 21
click at [101, 300] on div "Client +91 Date [DATE] Invoice Number V/2025 V/[PHONE_NUMBER] Select & add item…" at bounding box center [327, 204] width 562 height 211
click at [169, 341] on select "Select Stylist [PERSON_NAME] [PERSON_NAME] [PERSON_NAME] [PERSON_NAME] [PERSON_…" at bounding box center [190, 340] width 84 height 21
click at [148, 330] on select "Select Stylist [PERSON_NAME] [PERSON_NAME] [PERSON_NAME] [PERSON_NAME] [PERSON_…" at bounding box center [190, 340] width 84 height 21
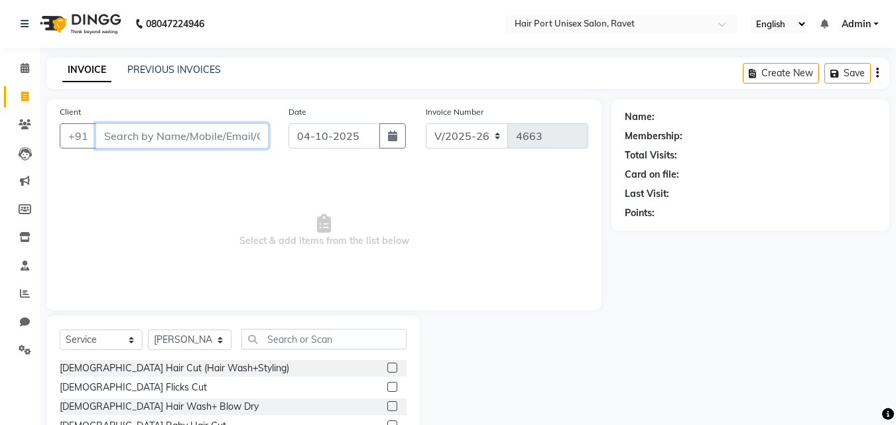
click at [190, 135] on input "Client" at bounding box center [181, 135] width 173 height 25
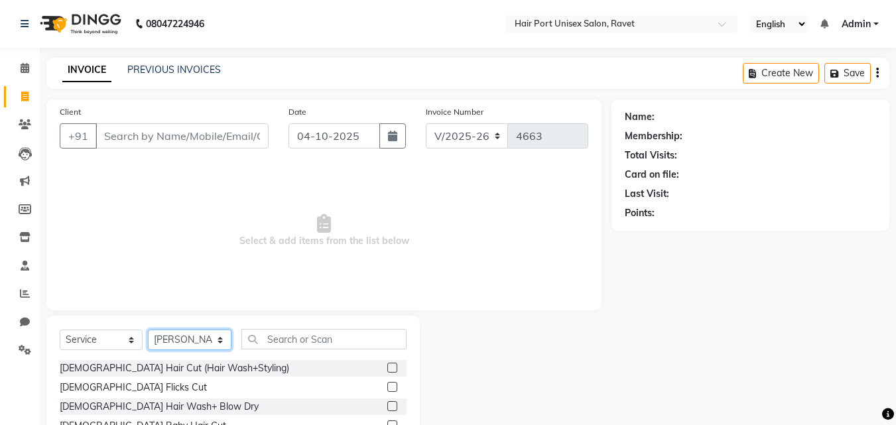
click at [187, 335] on select "Select Stylist [PERSON_NAME] [PERSON_NAME] [PERSON_NAME] [PERSON_NAME] [PERSON_…" at bounding box center [190, 340] width 84 height 21
select select "58691"
click at [148, 330] on select "Select Stylist [PERSON_NAME] [PERSON_NAME] [PERSON_NAME] [PERSON_NAME] [PERSON_…" at bounding box center [190, 340] width 84 height 21
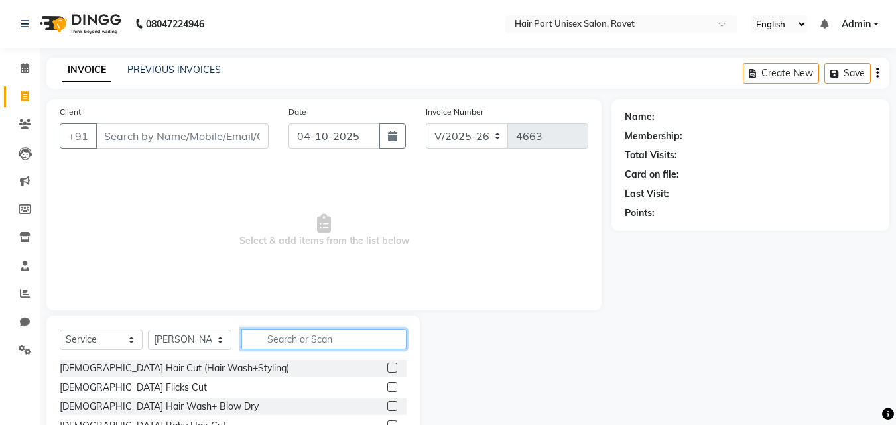
click at [280, 330] on input "text" at bounding box center [323, 339] width 165 height 21
click at [265, 344] on input "text" at bounding box center [323, 339] width 165 height 21
type input "thr"
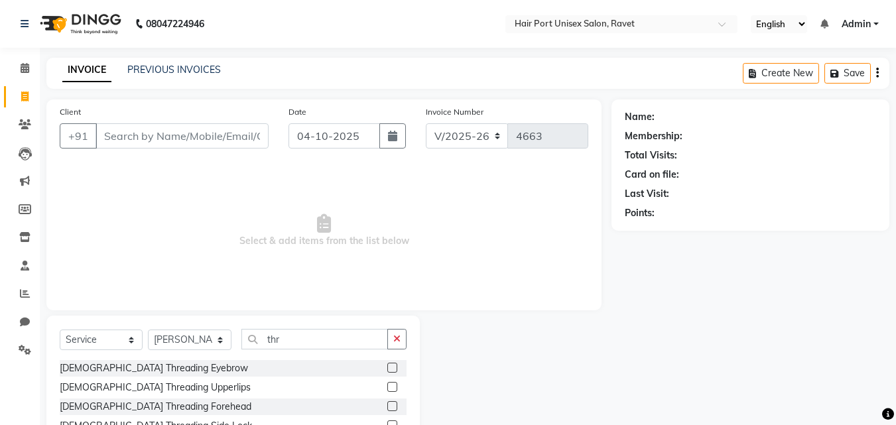
click at [387, 366] on label at bounding box center [392, 368] width 10 height 10
click at [387, 366] on input "checkbox" at bounding box center [391, 368] width 9 height 9
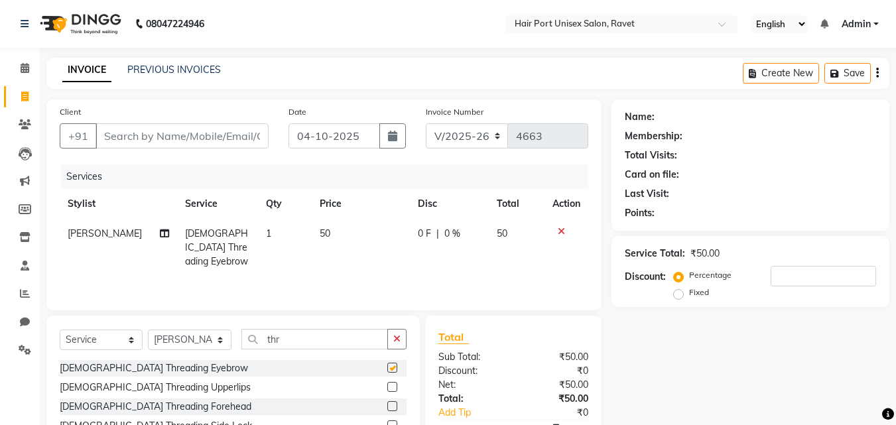
checkbox input "false"
click at [229, 133] on input "Client" at bounding box center [181, 135] width 173 height 25
type input "9"
type input "0"
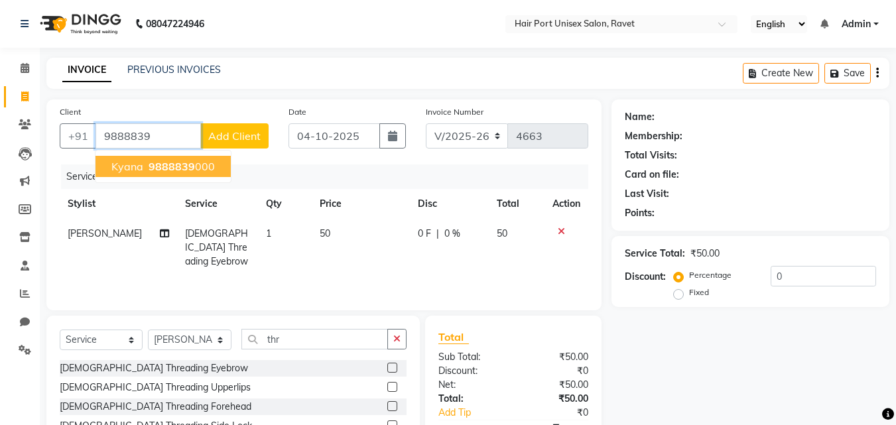
click at [204, 169] on ngb-highlight "9888839 000" at bounding box center [180, 166] width 69 height 13
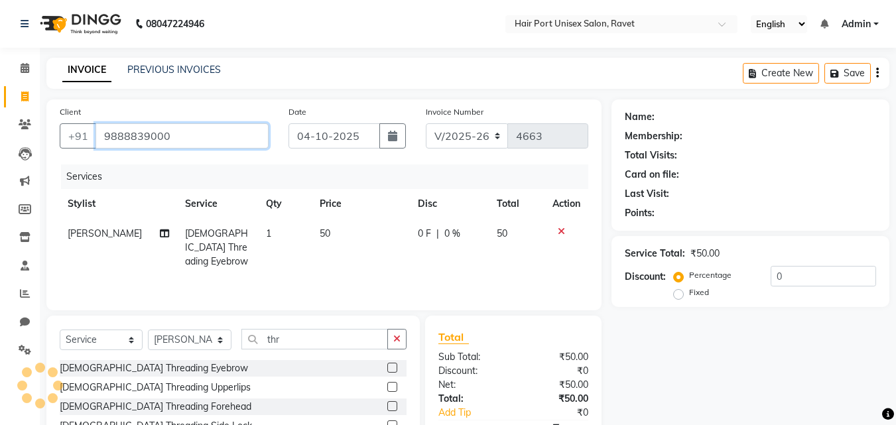
type input "9888839000"
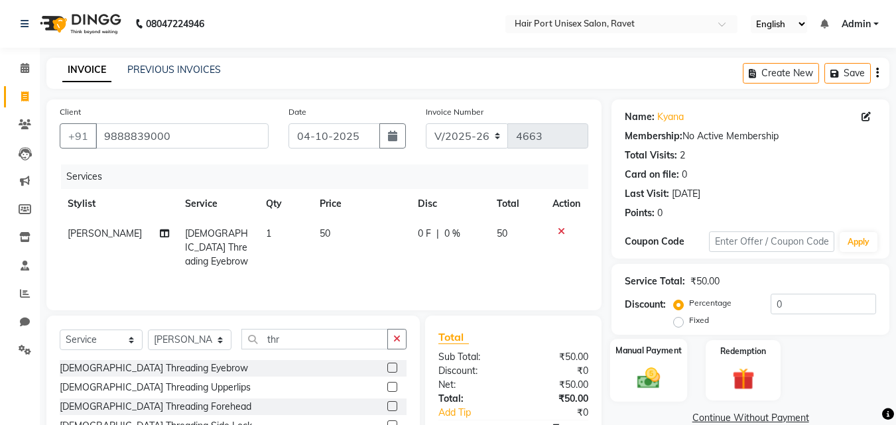
click at [653, 379] on img at bounding box center [648, 378] width 37 height 27
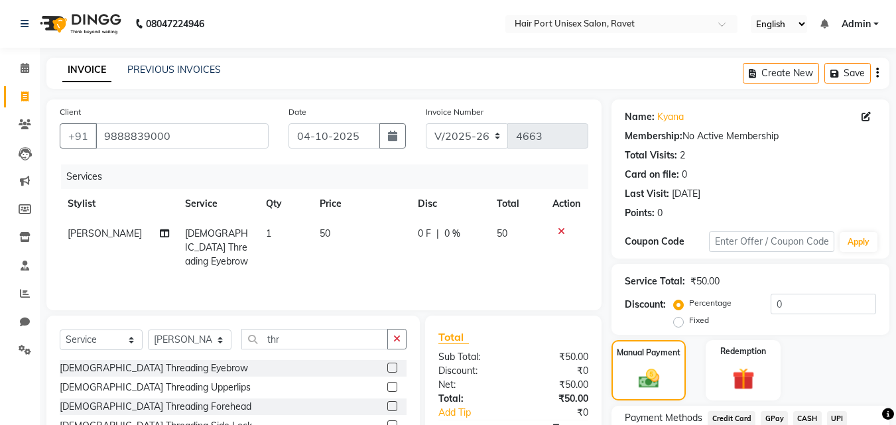
click at [704, 366] on div "Manual Payment Redemption" at bounding box center [750, 370] width 298 height 60
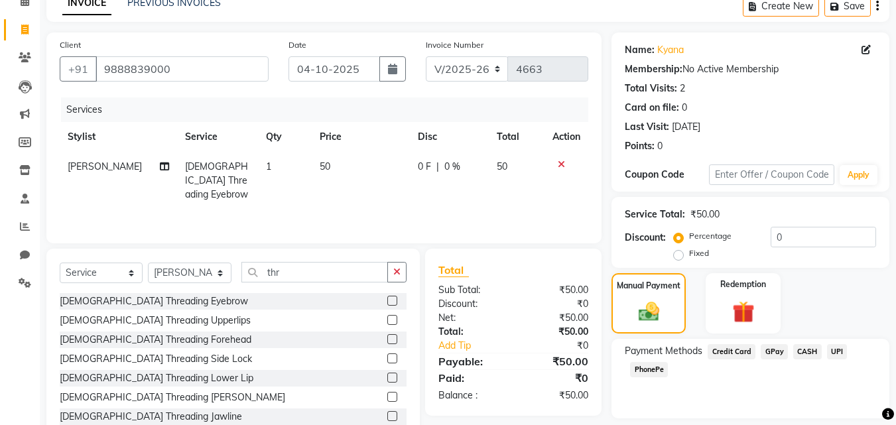
scroll to position [107, 0]
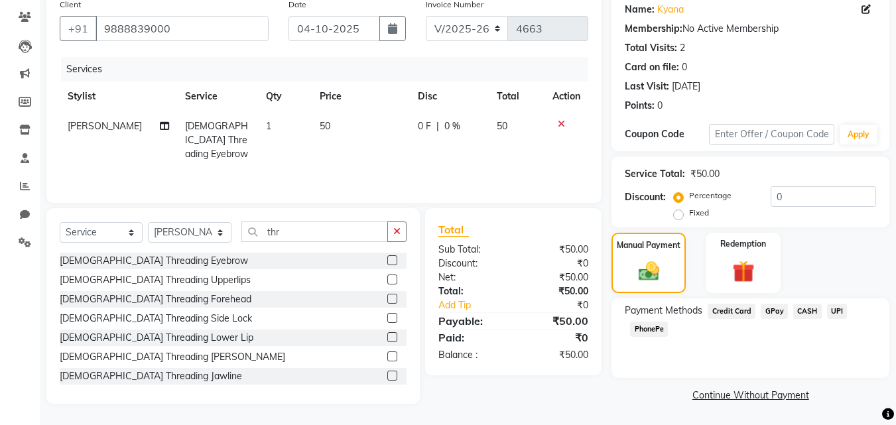
click at [833, 310] on span "UPI" at bounding box center [837, 311] width 21 height 15
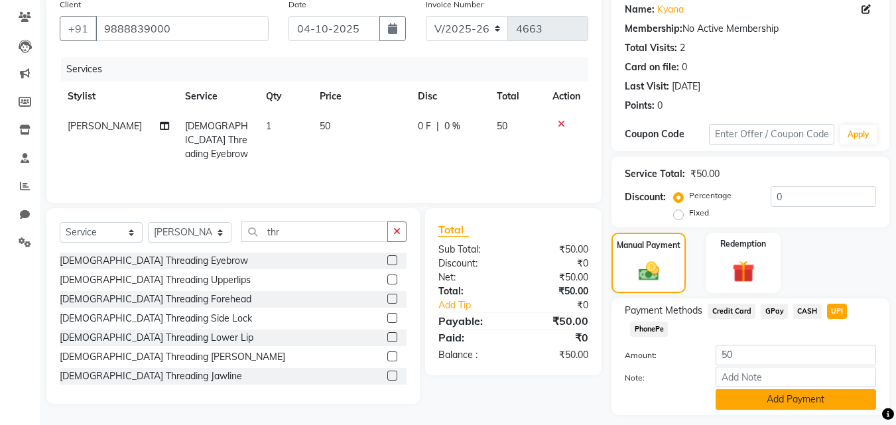
click at [763, 401] on button "Add Payment" at bounding box center [796, 399] width 160 height 21
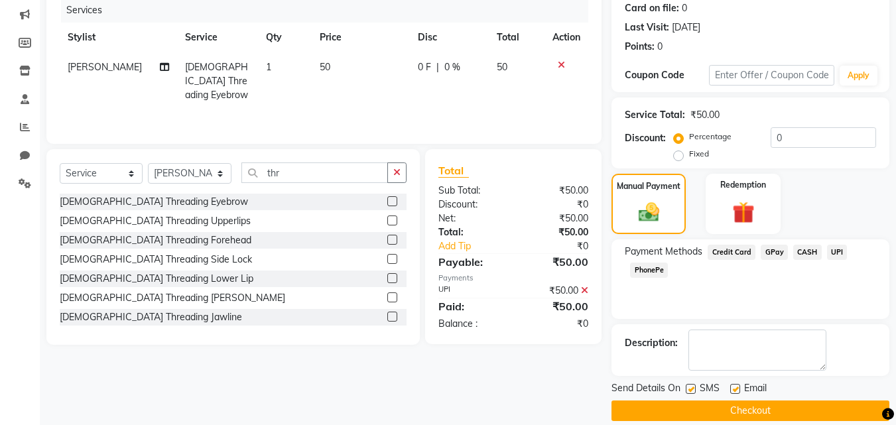
scroll to position [182, 0]
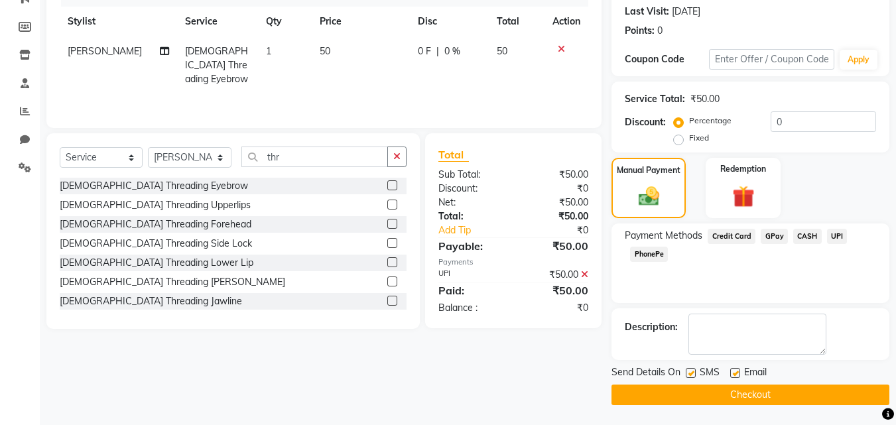
click at [777, 387] on button "Checkout" at bounding box center [750, 395] width 278 height 21
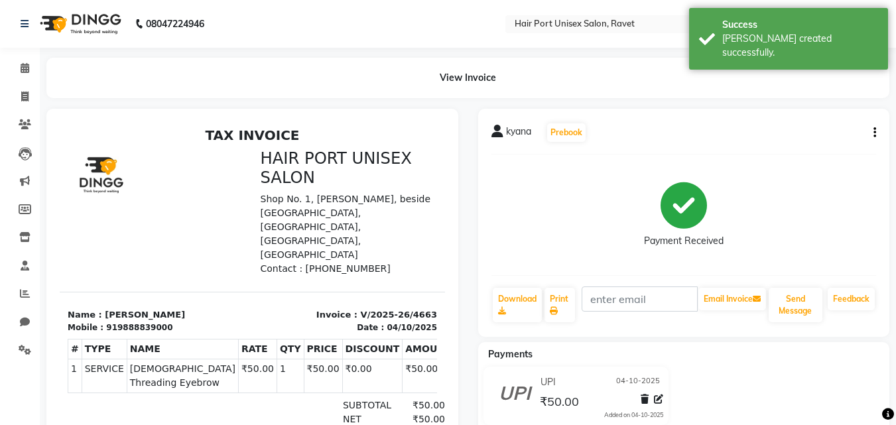
click at [460, 385] on div at bounding box center [252, 310] width 432 height 403
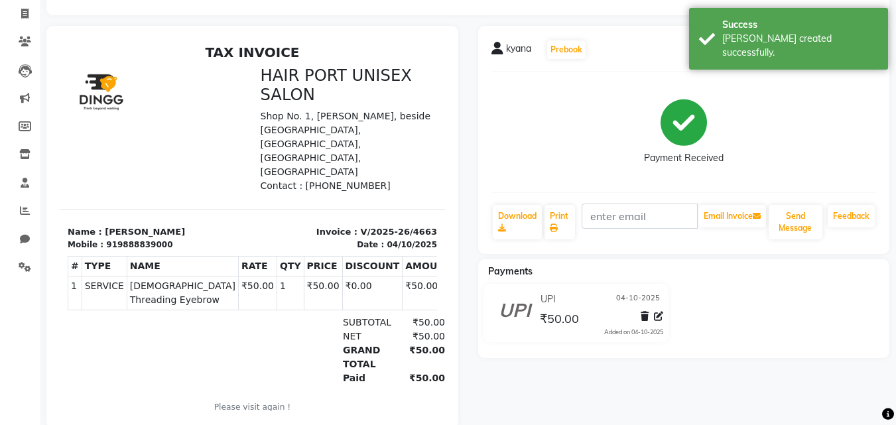
scroll to position [116, 0]
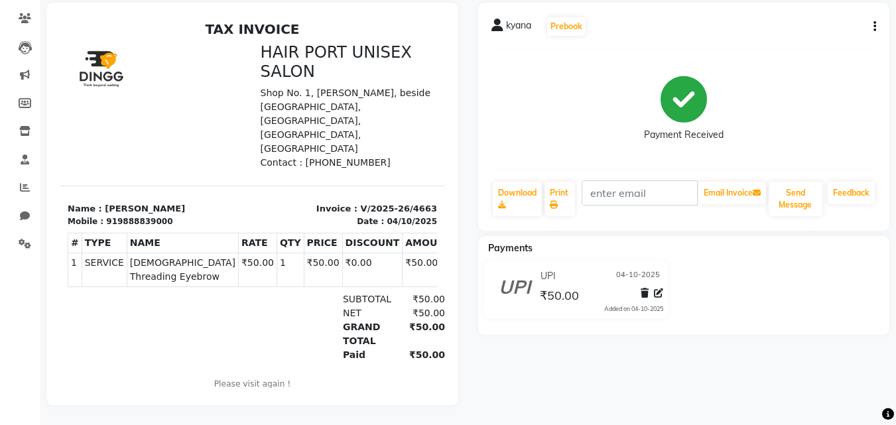
click at [452, 349] on div at bounding box center [252, 204] width 412 height 403
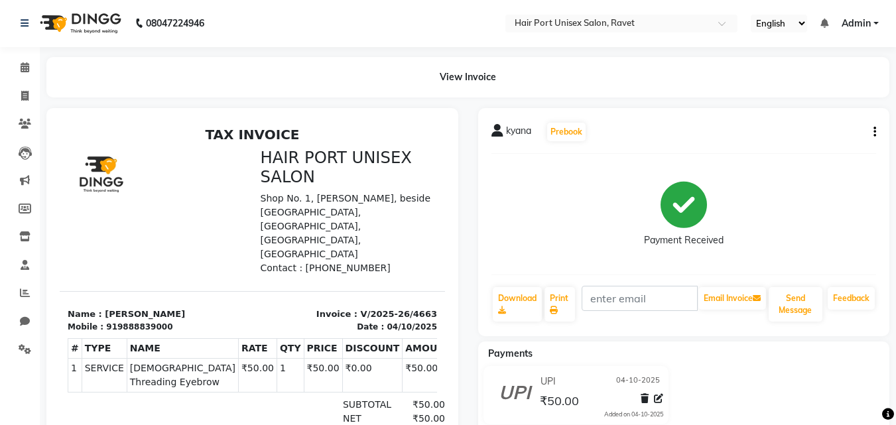
scroll to position [0, 0]
click at [18, 94] on span at bounding box center [24, 97] width 23 height 15
select select "service"
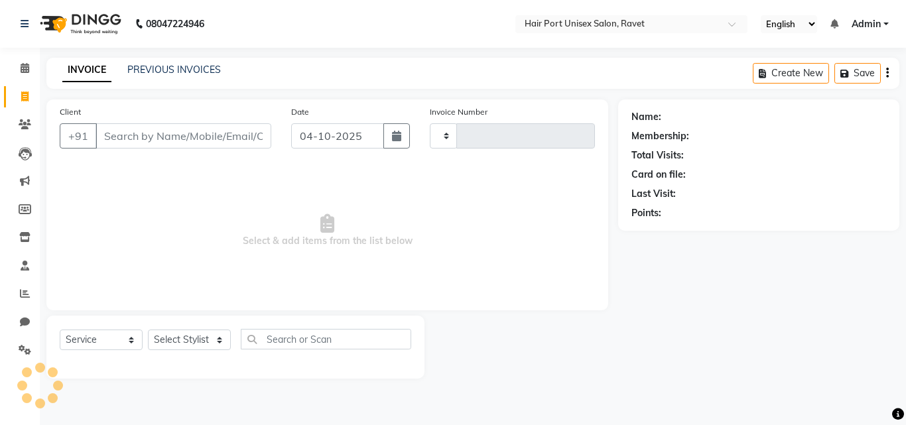
type input "4664"
select select "7015"
click at [171, 340] on select "Select Stylist [PERSON_NAME] [PERSON_NAME] [PERSON_NAME] [PERSON_NAME] [PERSON_…" at bounding box center [190, 340] width 84 height 21
select select "66342"
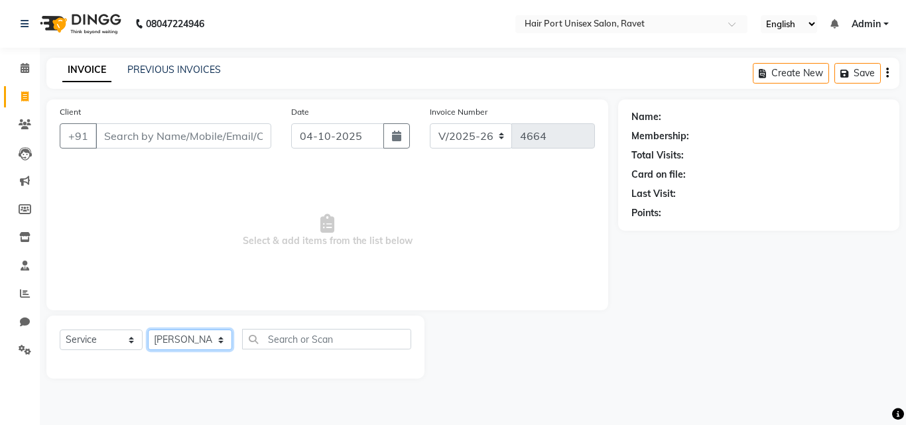
click at [148, 330] on select "Select Stylist [PERSON_NAME] [PERSON_NAME] [PERSON_NAME] [PERSON_NAME] [PERSON_…" at bounding box center [190, 340] width 84 height 21
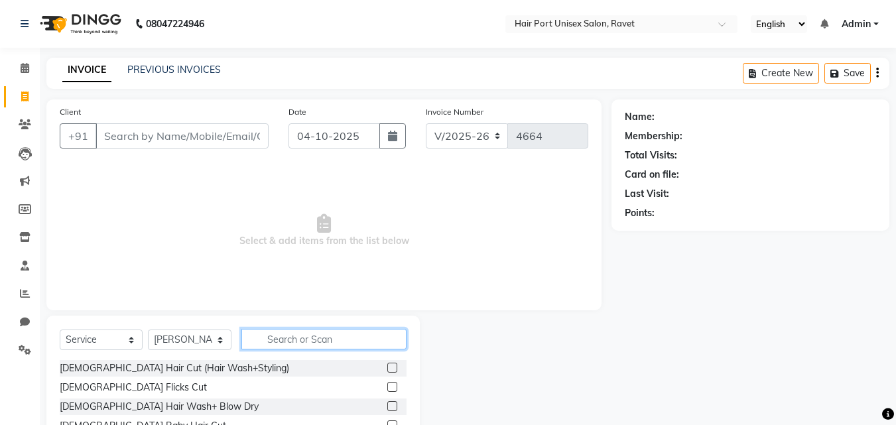
click at [282, 335] on input "text" at bounding box center [323, 339] width 165 height 21
type input "hair cut"
click at [320, 381] on div "[DEMOGRAPHIC_DATA] Baby Hair Cut" at bounding box center [233, 387] width 347 height 17
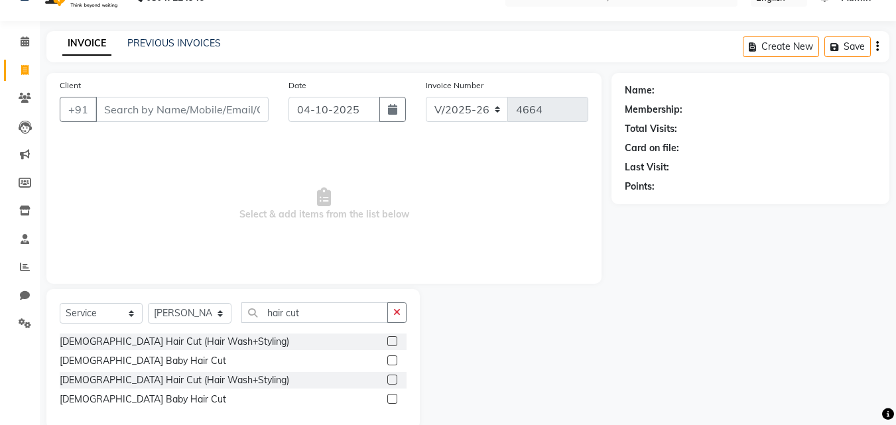
scroll to position [50, 0]
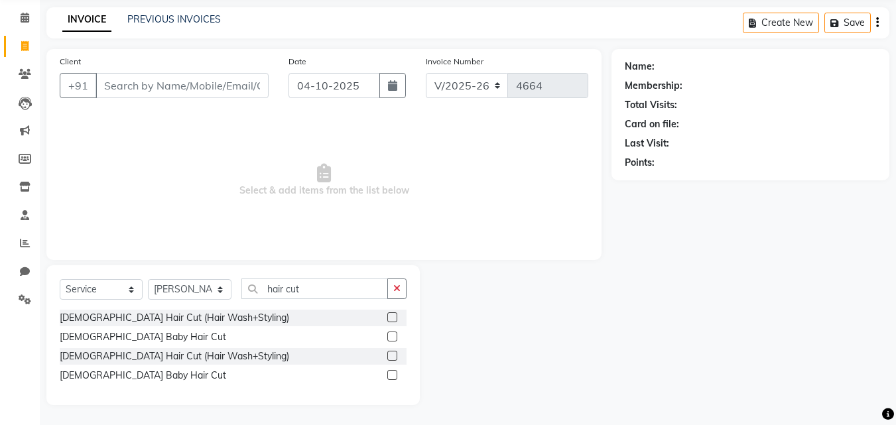
click at [393, 375] on label at bounding box center [392, 375] width 10 height 10
click at [393, 375] on input "checkbox" at bounding box center [391, 375] width 9 height 9
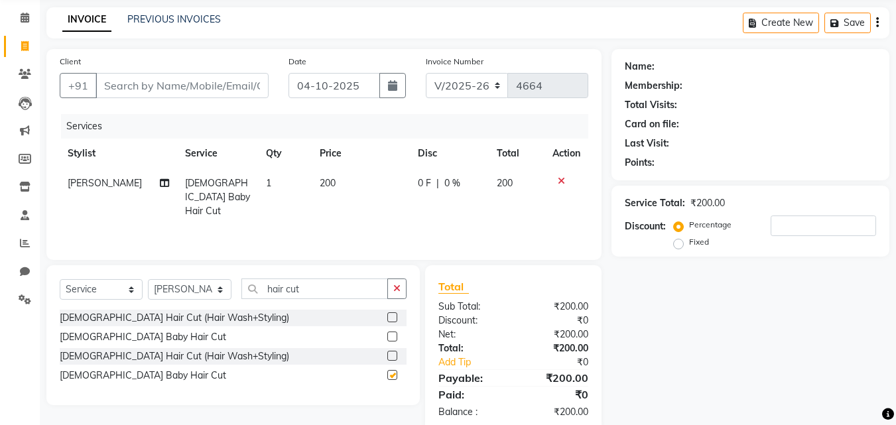
checkbox input "false"
click at [176, 82] on input "Client" at bounding box center [181, 85] width 173 height 25
click at [558, 178] on icon at bounding box center [561, 180] width 7 height 9
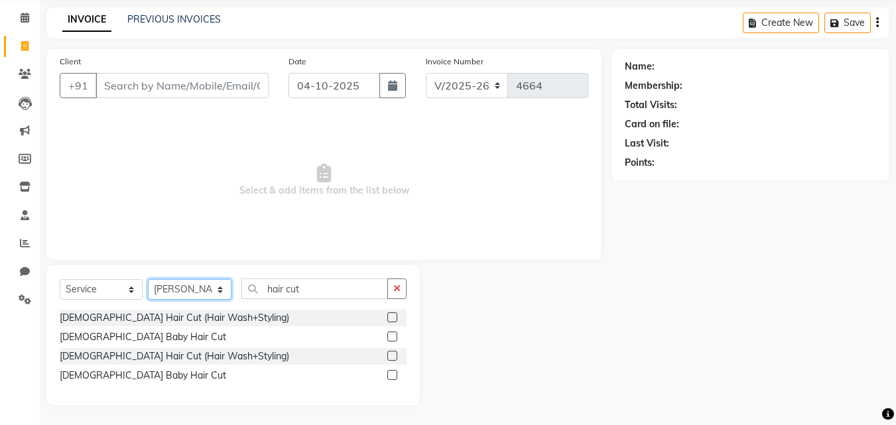
click at [179, 292] on select "Select Stylist [PERSON_NAME] [PERSON_NAME] [PERSON_NAME] [PERSON_NAME] [PERSON_…" at bounding box center [190, 289] width 84 height 21
select select "58688"
click at [148, 279] on select "Select Stylist [PERSON_NAME] [PERSON_NAME] [PERSON_NAME] [PERSON_NAME] [PERSON_…" at bounding box center [190, 289] width 84 height 21
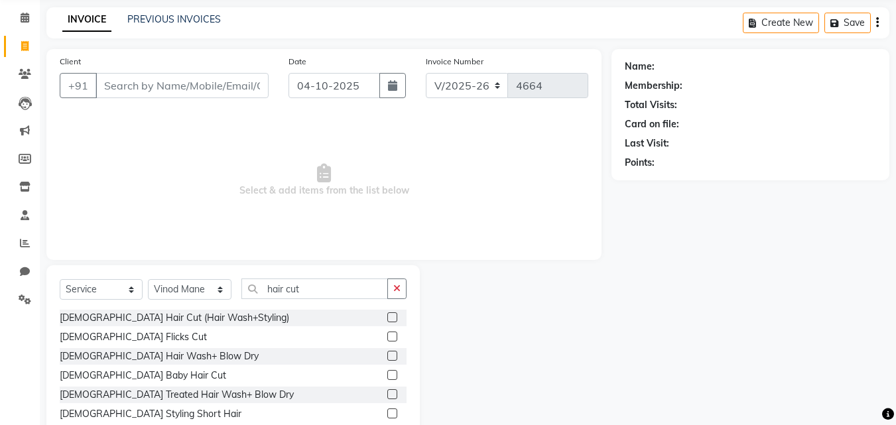
click at [306, 299] on div "Select Service Product Membership Package Voucher Prepaid Gift Card Select Styl…" at bounding box center [233, 294] width 347 height 31
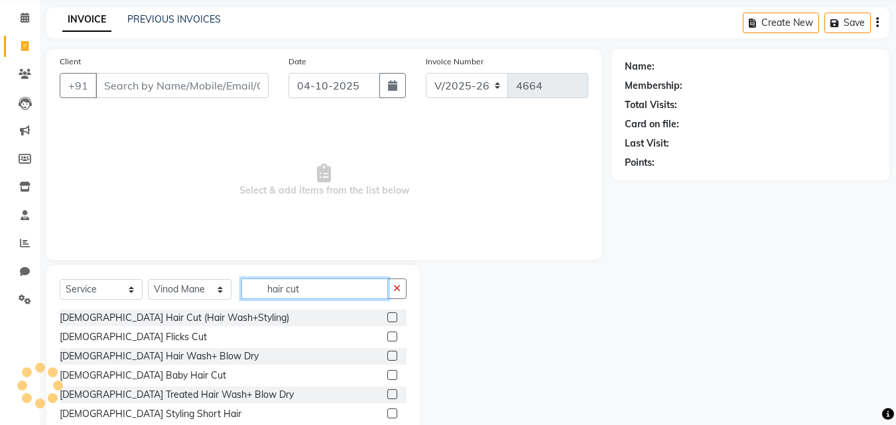
click at [306, 286] on input "hair cut" at bounding box center [314, 289] width 147 height 21
type input "h"
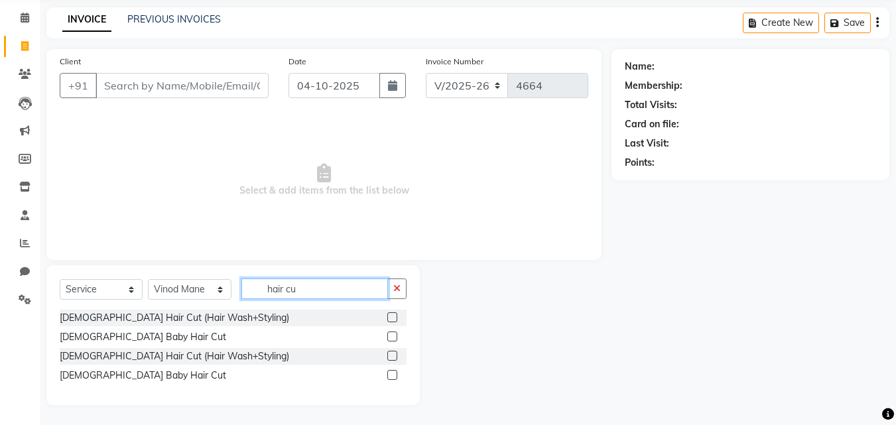
type input "hair cut"
click at [394, 373] on label at bounding box center [392, 375] width 10 height 10
click at [394, 373] on input "checkbox" at bounding box center [391, 375] width 9 height 9
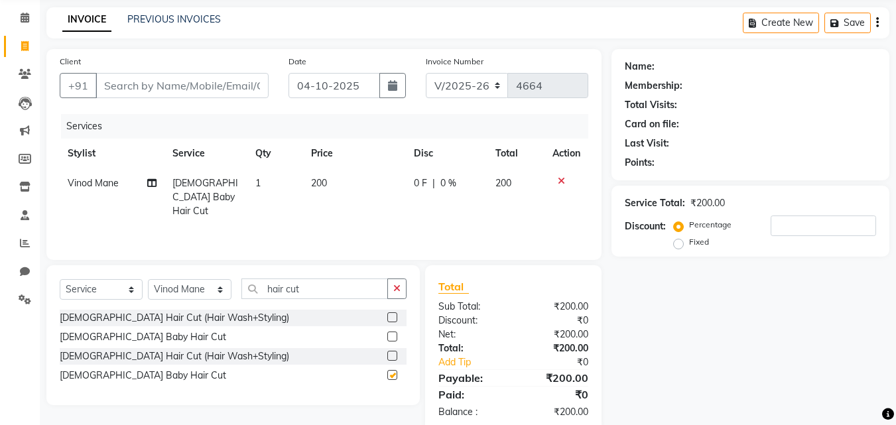
checkbox input "false"
click at [188, 290] on select "Select Stylist [PERSON_NAME] [PERSON_NAME] [PERSON_NAME] [PERSON_NAME] [PERSON_…" at bounding box center [190, 289] width 84 height 21
select select "93713"
click at [148, 279] on select "Select Stylist [PERSON_NAME] [PERSON_NAME] [PERSON_NAME] [PERSON_NAME] [PERSON_…" at bounding box center [190, 289] width 84 height 21
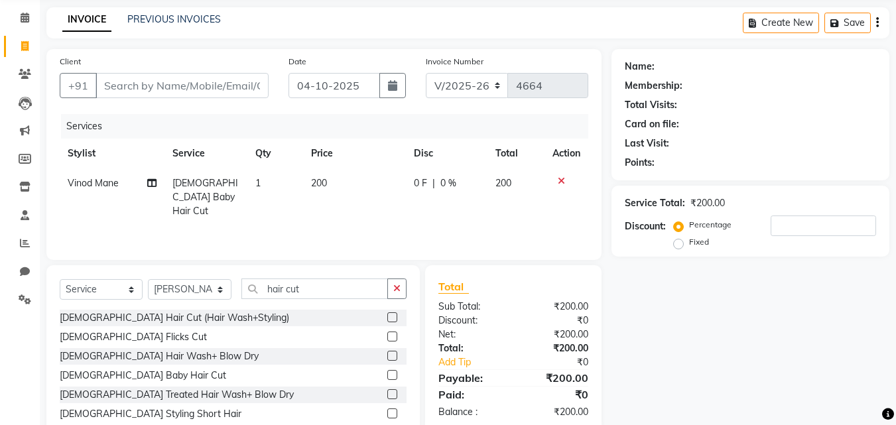
click at [387, 373] on label at bounding box center [392, 375] width 10 height 10
click at [387, 373] on input "checkbox" at bounding box center [391, 375] width 9 height 9
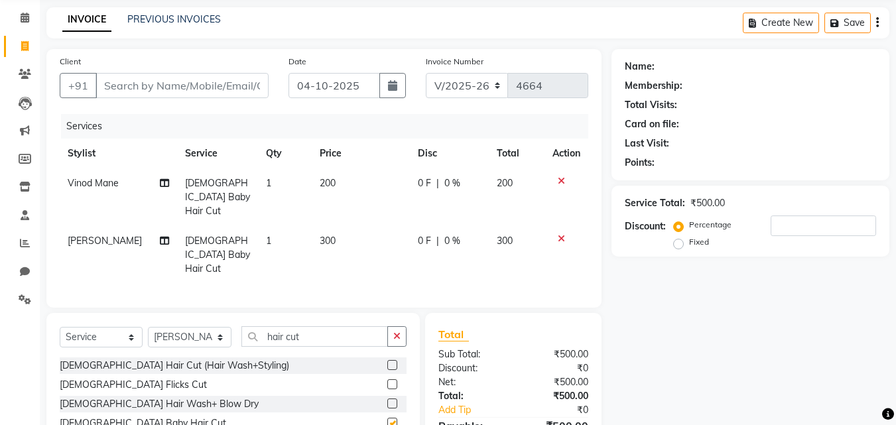
checkbox input "false"
click at [502, 290] on div "Client +91 Date [DATE] Invoice Number V/2025 V/[PHONE_NUMBER] Services Stylist …" at bounding box center [323, 279] width 575 height 460
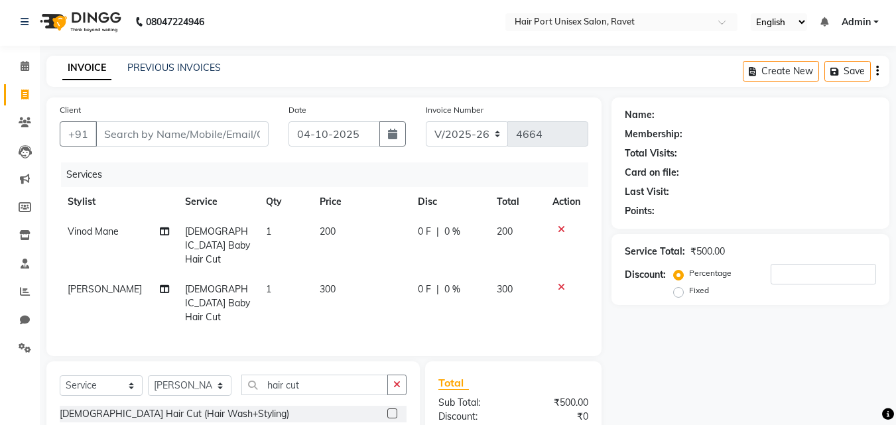
scroll to position [0, 0]
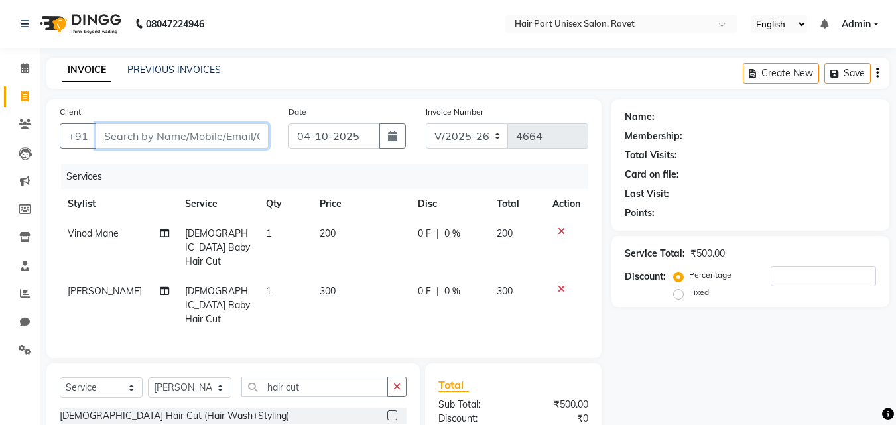
click at [231, 141] on input "Client" at bounding box center [181, 135] width 173 height 25
click at [328, 229] on span "200" at bounding box center [328, 233] width 16 height 12
select select "58688"
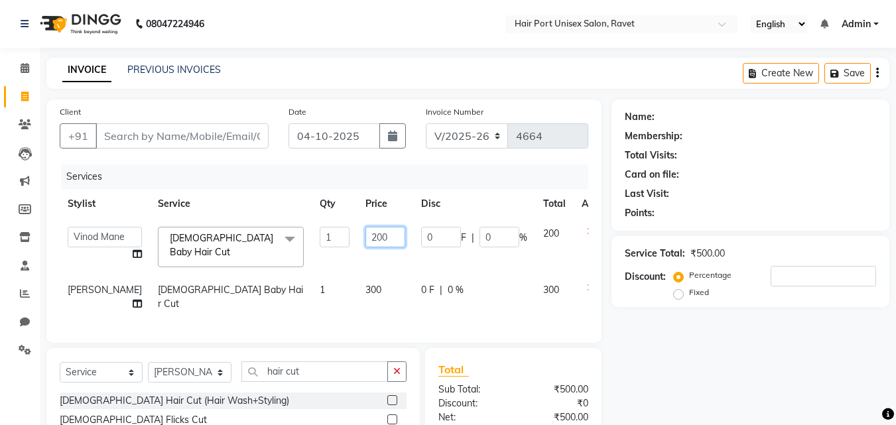
click at [365, 235] on input "200" at bounding box center [385, 237] width 40 height 21
type input "250"
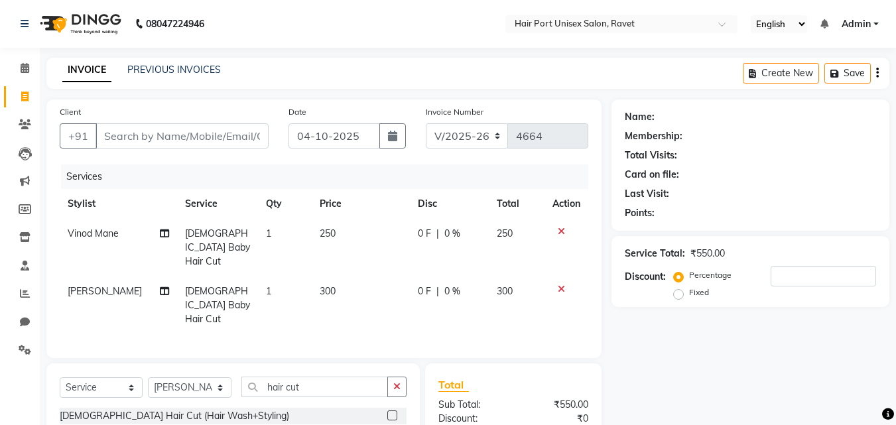
click at [369, 262] on td "250" at bounding box center [361, 248] width 98 height 58
select select "58688"
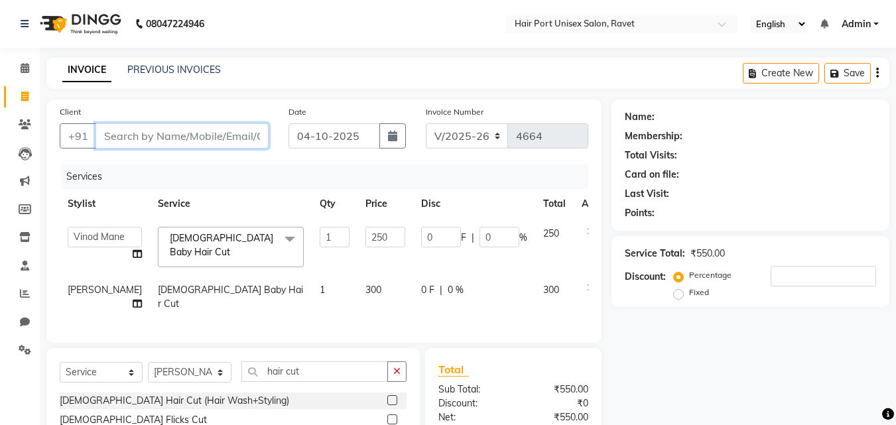
click at [231, 135] on input "Client" at bounding box center [181, 135] width 173 height 25
click at [179, 129] on input "Client" at bounding box center [181, 135] width 173 height 25
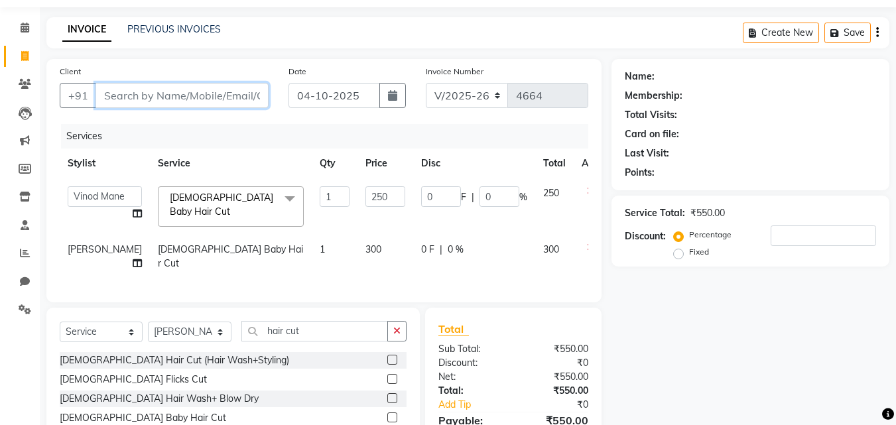
scroll to position [42, 0]
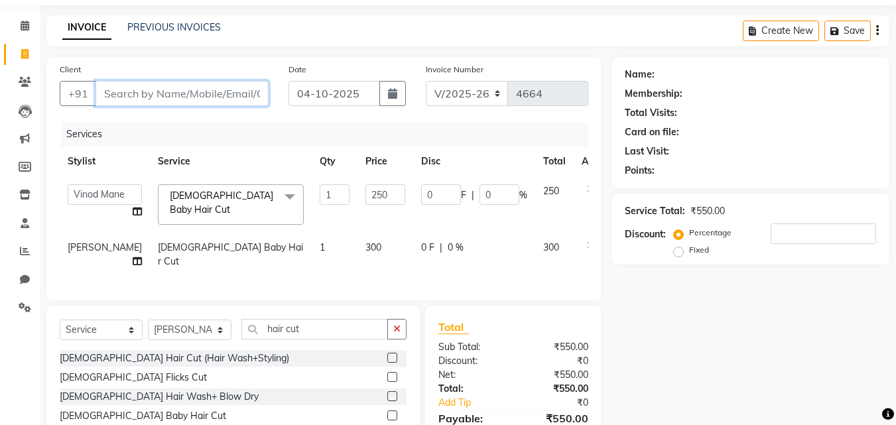
click at [210, 92] on input "Client" at bounding box center [181, 93] width 173 height 25
type input "8"
type input "0"
type input "8"
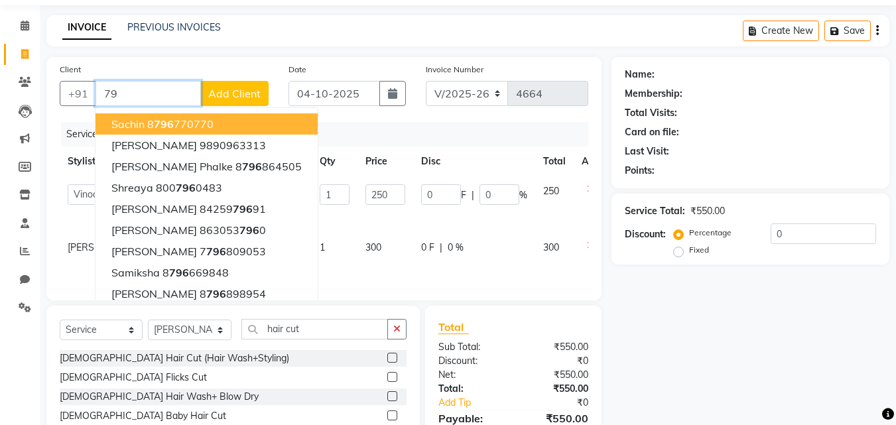
type input "7"
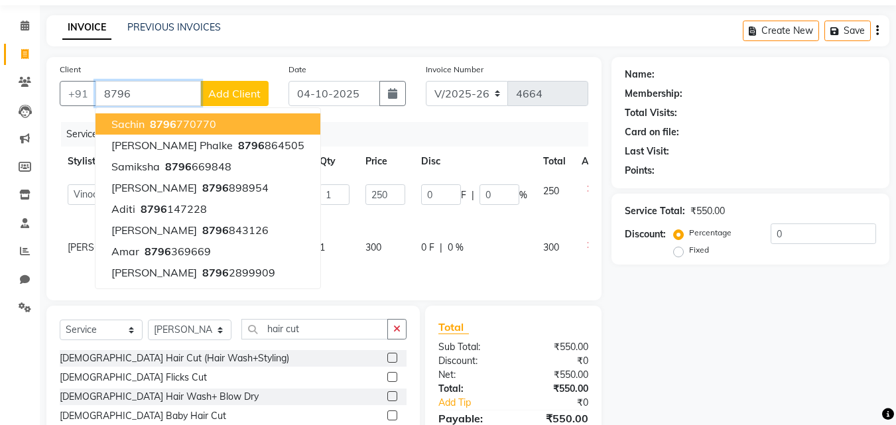
click at [225, 123] on button "Sachin 8796 770770" at bounding box center [207, 123] width 225 height 21
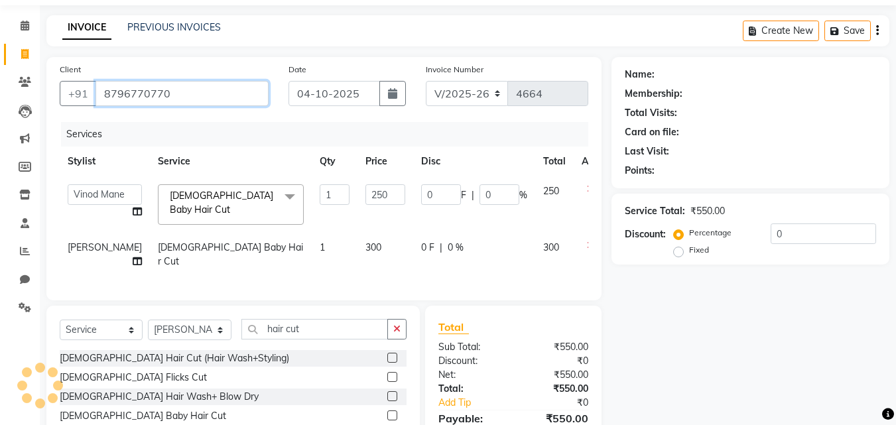
type input "8796770770"
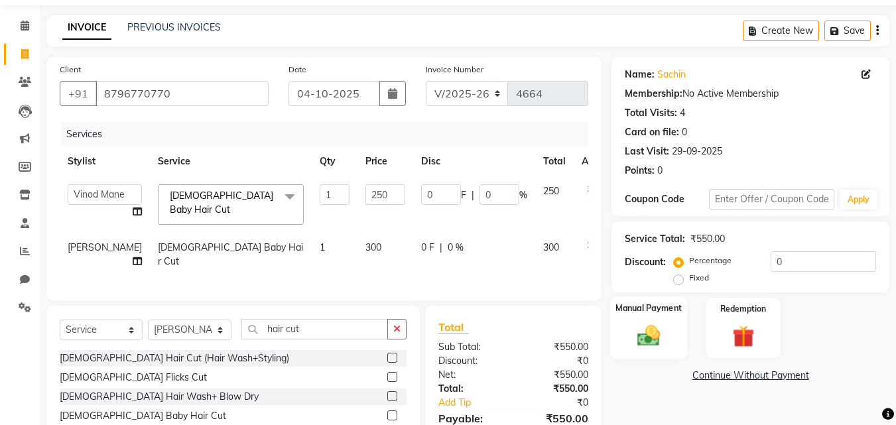
click at [634, 324] on img at bounding box center [648, 335] width 37 height 27
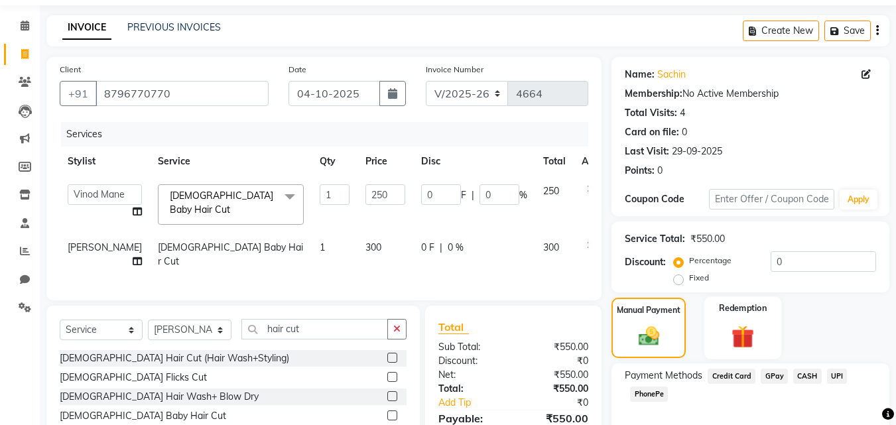
scroll to position [44, 0]
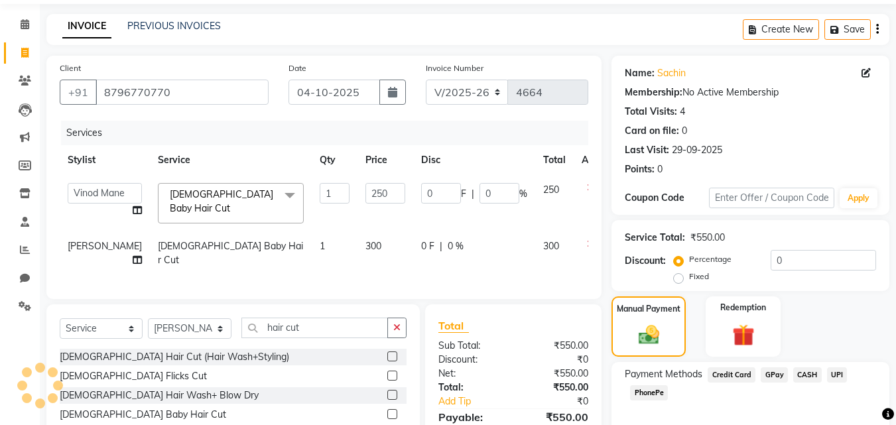
click at [646, 389] on span "PhonePe" at bounding box center [649, 392] width 38 height 15
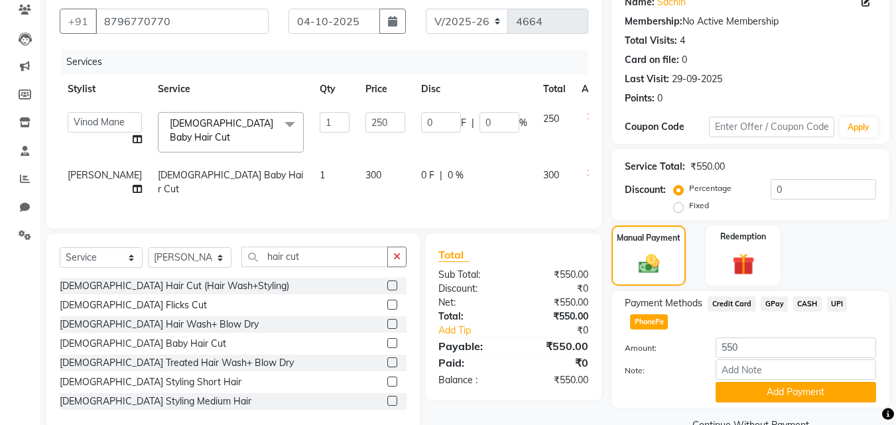
scroll to position [145, 0]
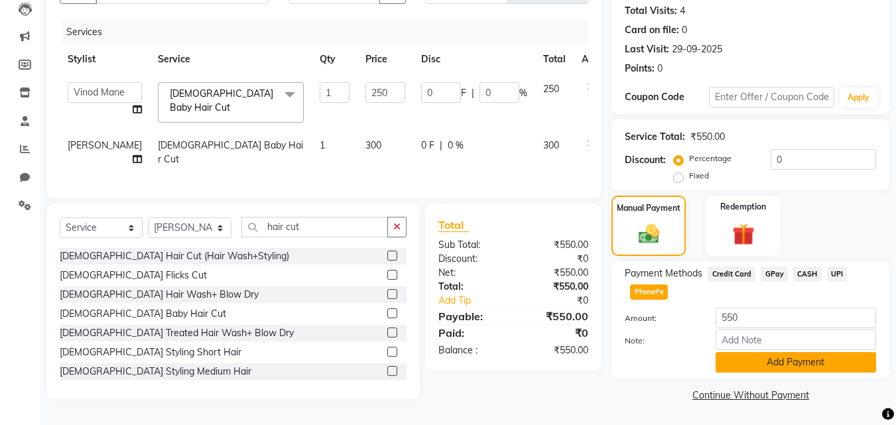
click at [780, 360] on button "Add Payment" at bounding box center [796, 362] width 160 height 21
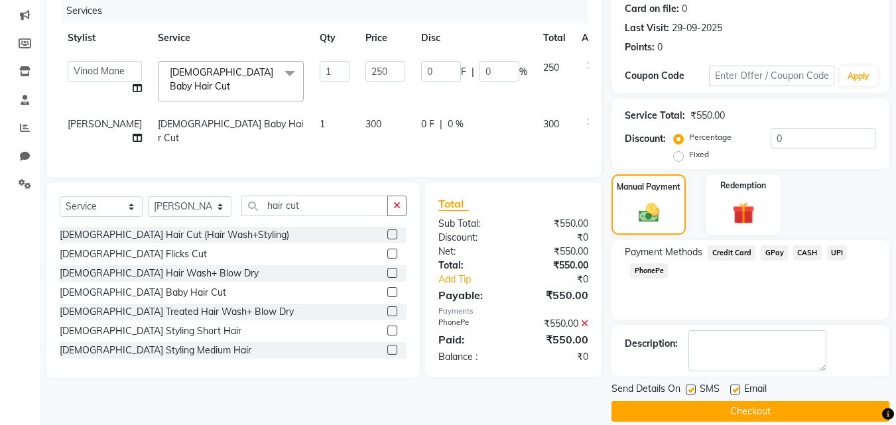
scroll to position [182, 0]
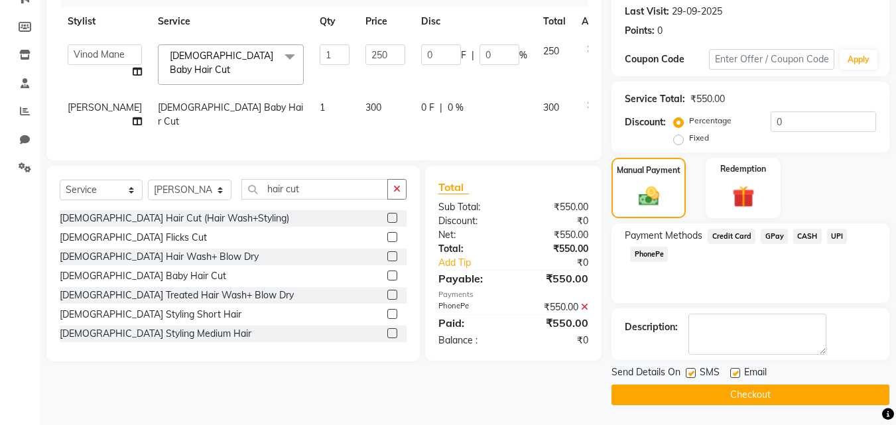
click at [773, 391] on button "Checkout" at bounding box center [750, 395] width 278 height 21
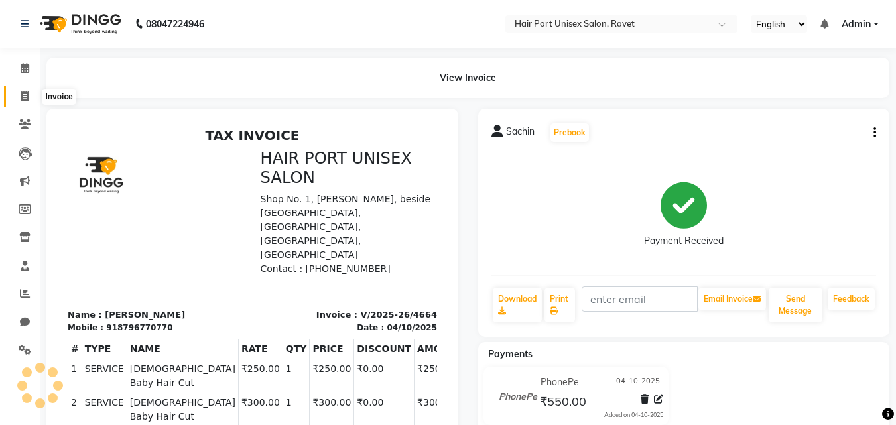
click at [25, 94] on icon at bounding box center [24, 97] width 7 height 10
select select "service"
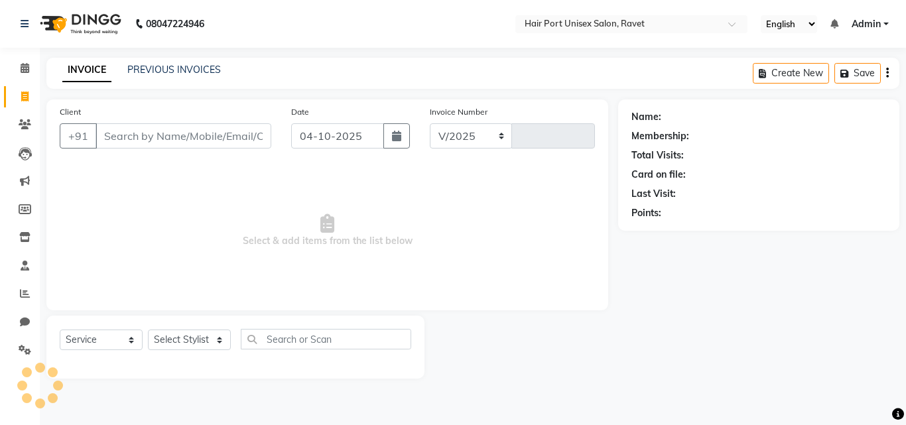
select select "7015"
type input "4665"
click at [129, 136] on input "Client" at bounding box center [183, 135] width 176 height 25
click at [115, 129] on input "Client" at bounding box center [183, 135] width 176 height 25
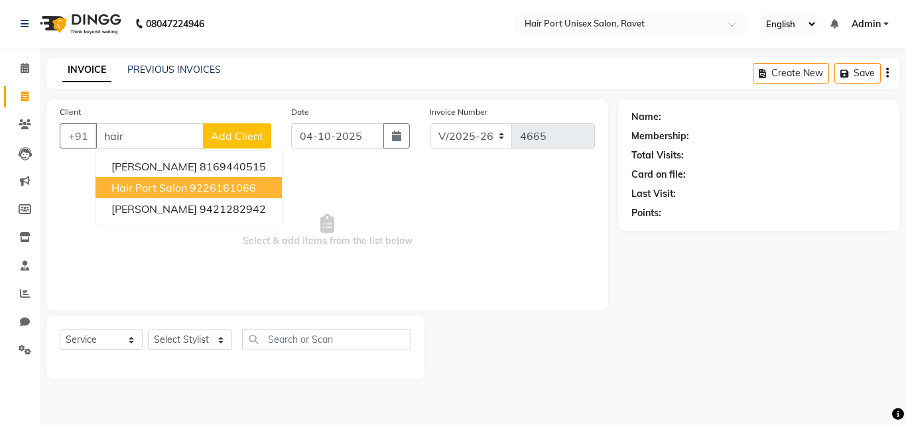
click at [173, 185] on span "Hair port salon" at bounding box center [149, 187] width 76 height 13
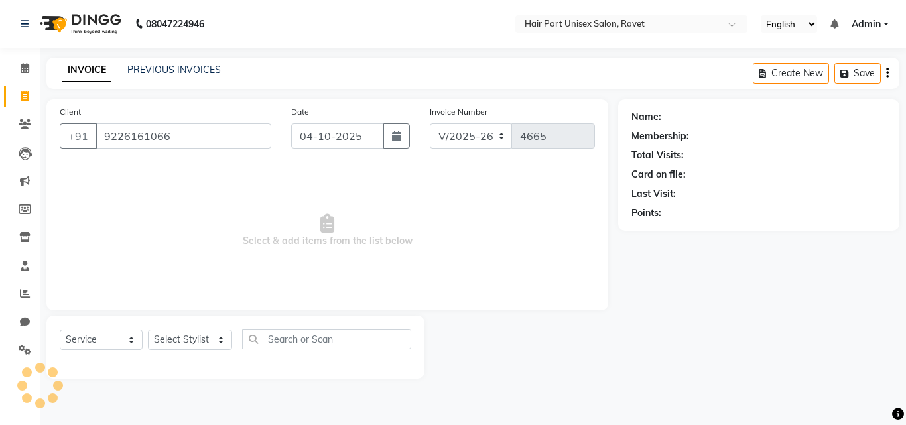
type input "9226161066"
click at [219, 334] on select "Select Stylist [PERSON_NAME] [PERSON_NAME] [PERSON_NAME] [PERSON_NAME] [PERSON_…" at bounding box center [190, 340] width 84 height 21
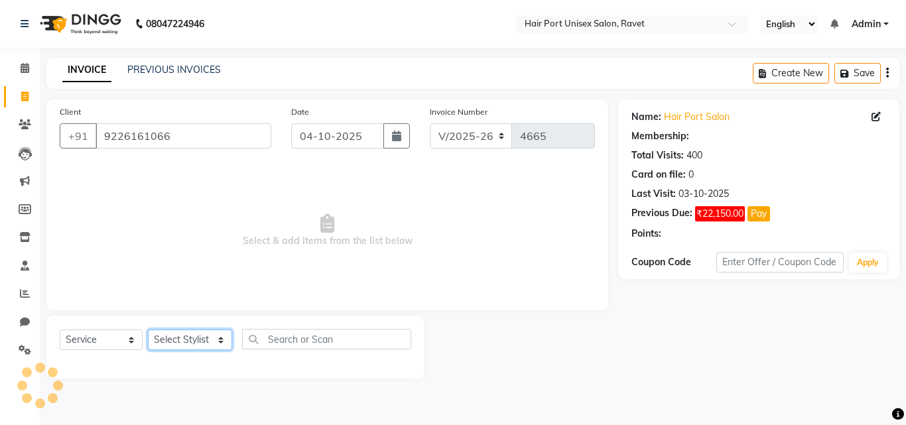
select select "63965"
click at [148, 330] on select "Select Stylist [PERSON_NAME] [PERSON_NAME] [PERSON_NAME] [PERSON_NAME] [PERSON_…" at bounding box center [190, 340] width 84 height 21
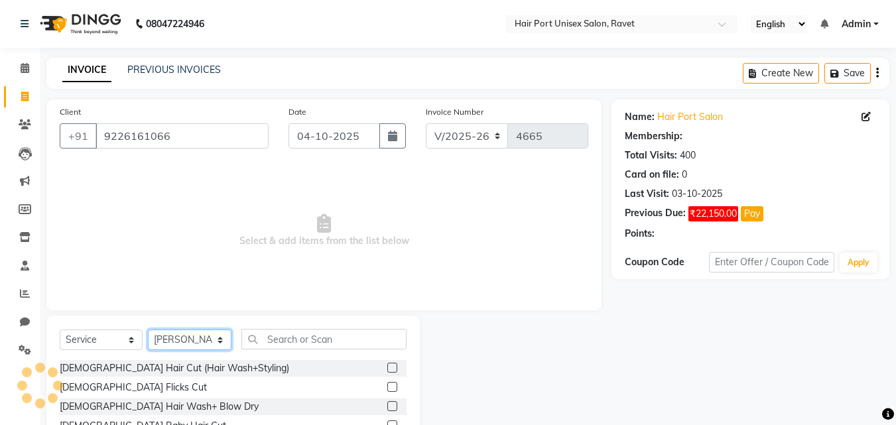
select select "1: Object"
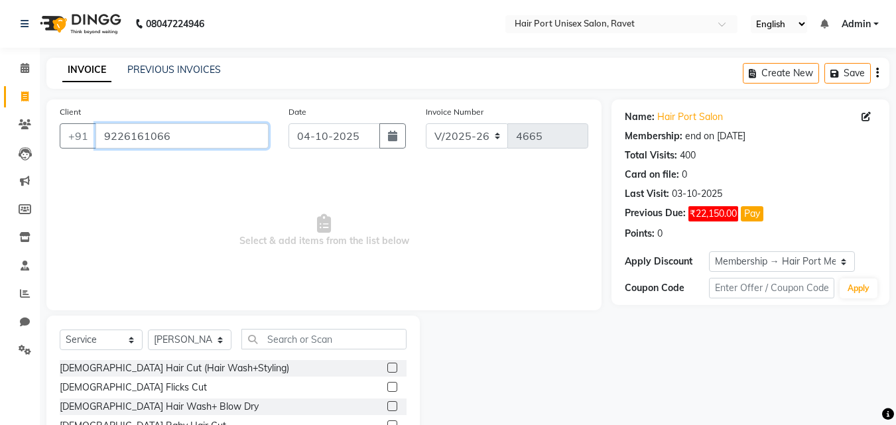
click at [210, 140] on input "9226161066" at bounding box center [181, 135] width 173 height 25
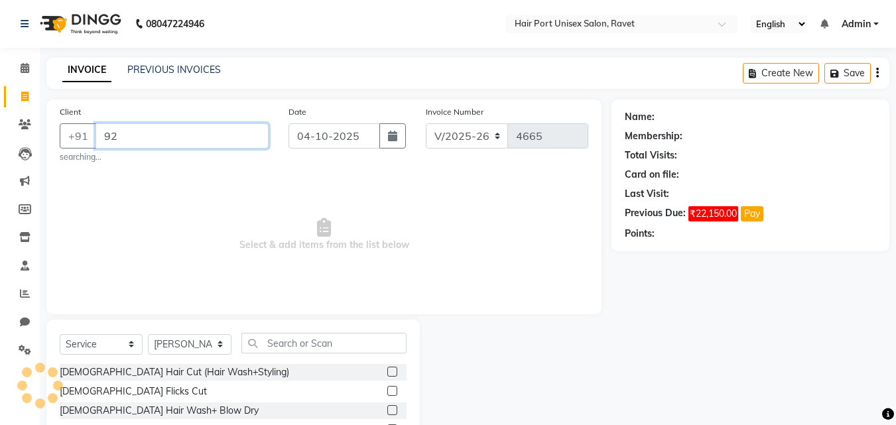
type input "9"
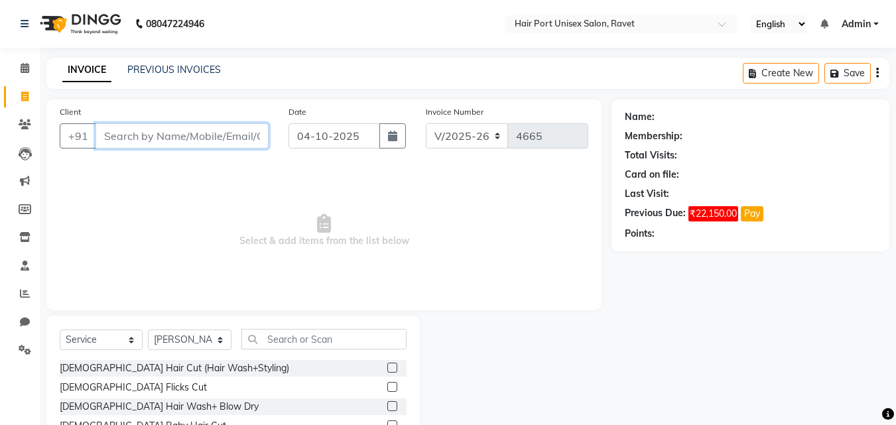
click at [188, 135] on input "Client" at bounding box center [181, 135] width 173 height 25
type input "5"
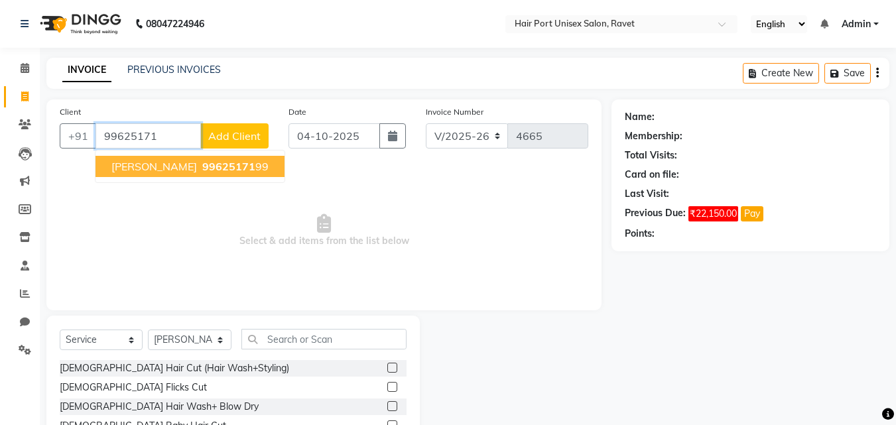
click at [202, 164] on span "99625171" at bounding box center [228, 166] width 53 height 13
type input "9962517199"
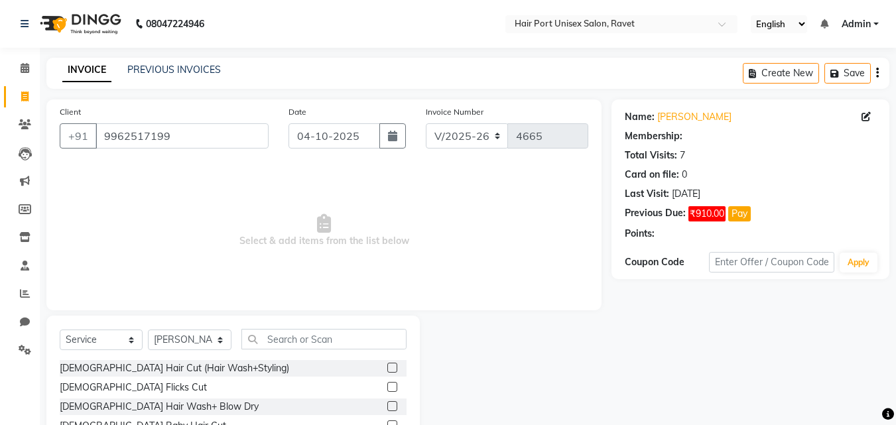
select select "1: Object"
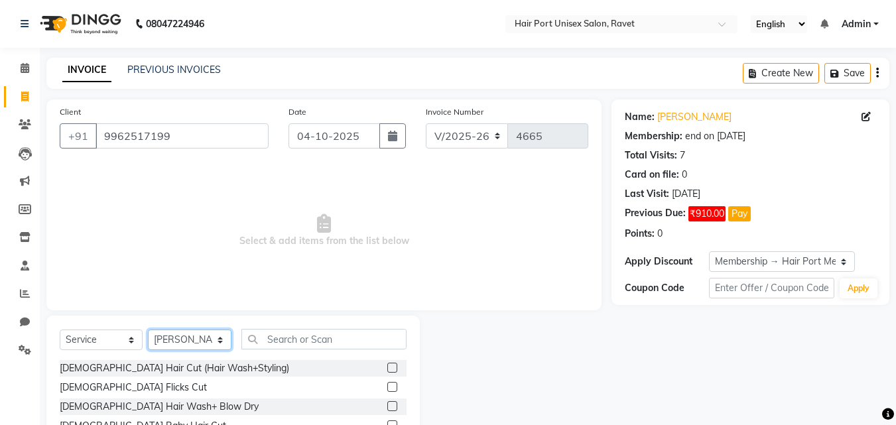
click at [221, 337] on select "Select Stylist [PERSON_NAME] [PERSON_NAME] [PERSON_NAME] [PERSON_NAME] [PERSON_…" at bounding box center [190, 340] width 84 height 21
select select "60513"
click at [148, 330] on select "Select Stylist [PERSON_NAME] [PERSON_NAME] [PERSON_NAME] [PERSON_NAME] [PERSON_…" at bounding box center [190, 340] width 84 height 21
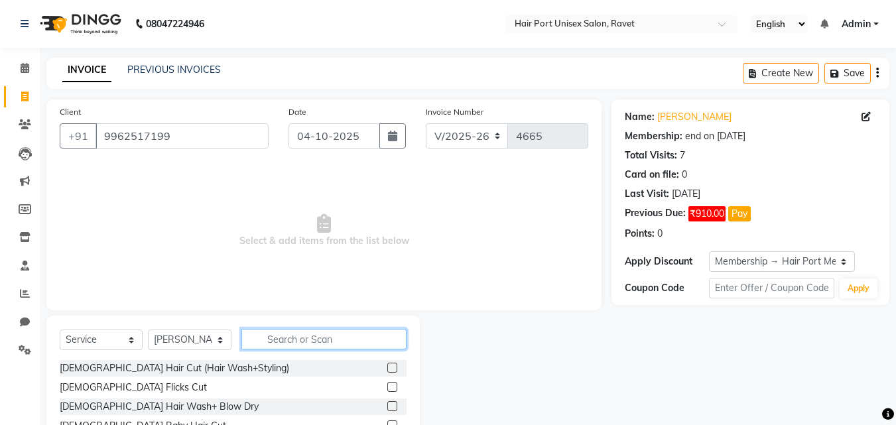
click at [298, 340] on input "text" at bounding box center [323, 339] width 165 height 21
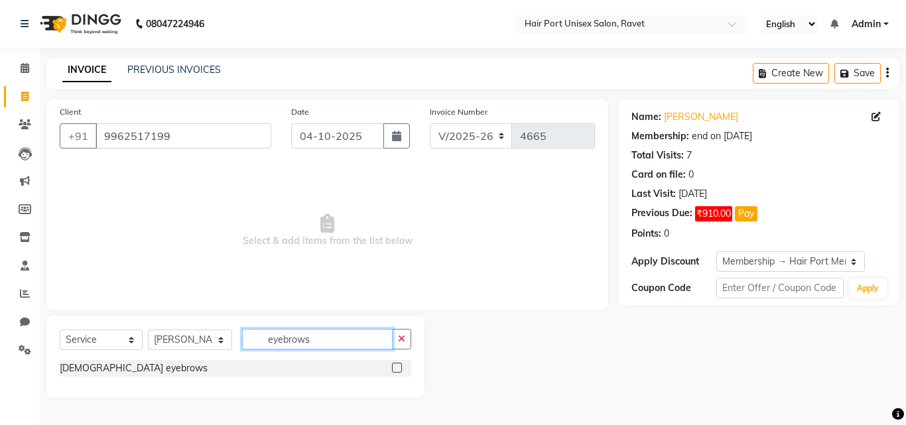
type input "eyebrows"
click at [397, 368] on label at bounding box center [397, 368] width 10 height 10
click at [397, 368] on input "checkbox" at bounding box center [396, 368] width 9 height 9
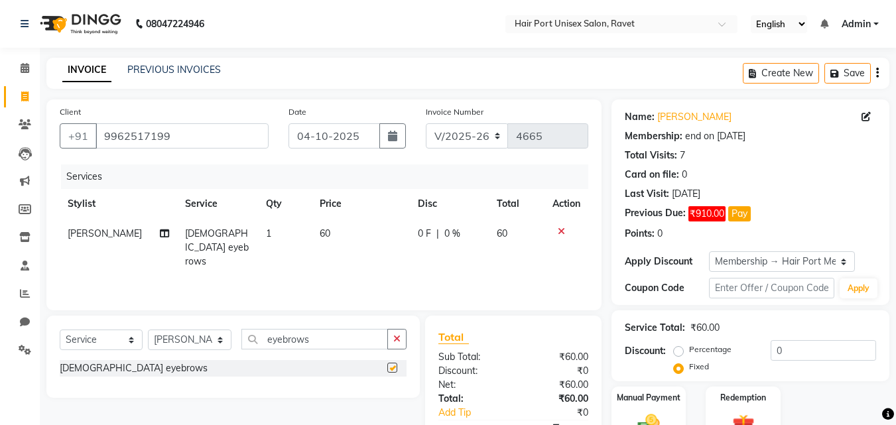
checkbox input "false"
click at [560, 227] on icon at bounding box center [561, 231] width 7 height 9
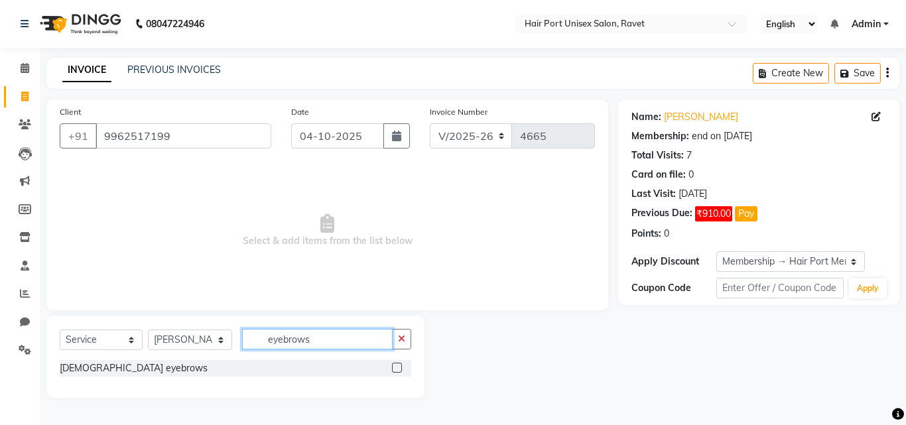
click at [387, 343] on input "eyebrows" at bounding box center [317, 339] width 151 height 21
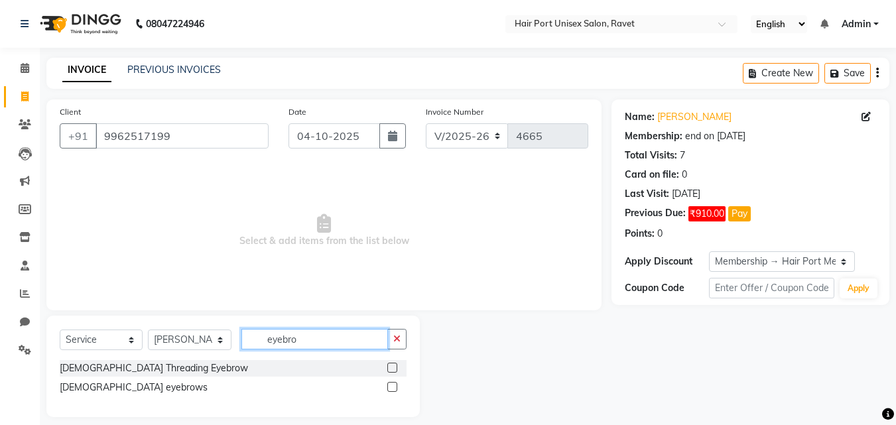
type input "eyebro"
click at [393, 368] on label at bounding box center [392, 368] width 10 height 10
click at [393, 368] on input "checkbox" at bounding box center [391, 368] width 9 height 9
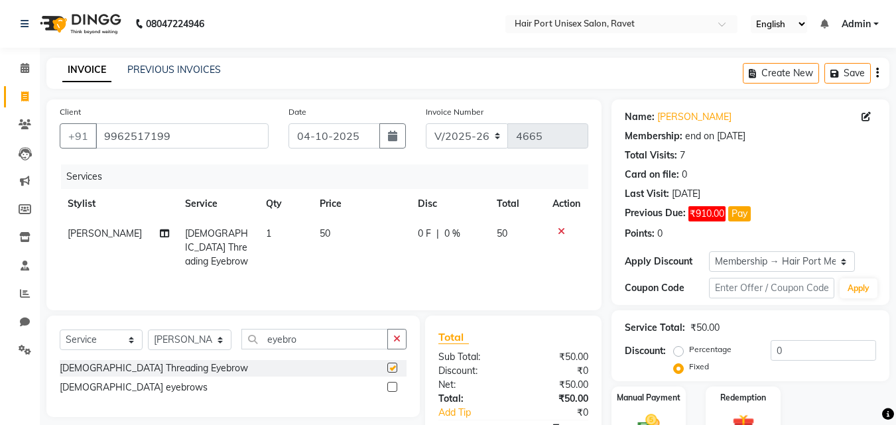
checkbox input "false"
click at [422, 233] on span "0 F" at bounding box center [424, 234] width 13 height 14
select select "60513"
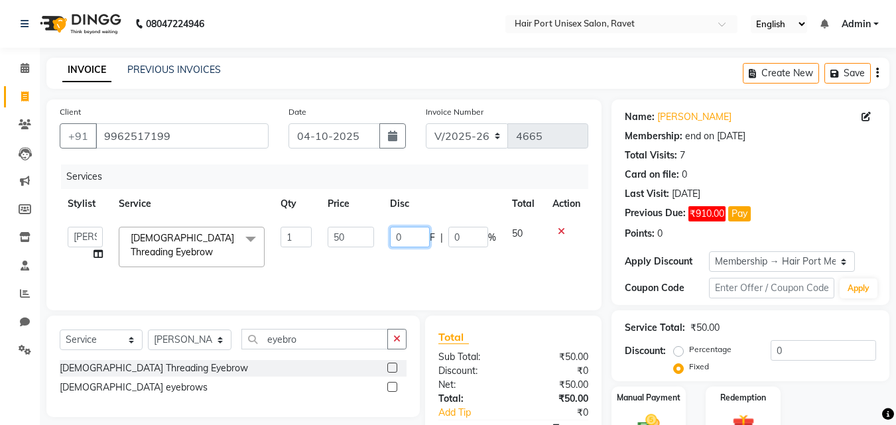
click at [422, 233] on input "0" at bounding box center [410, 237] width 40 height 21
type input "10"
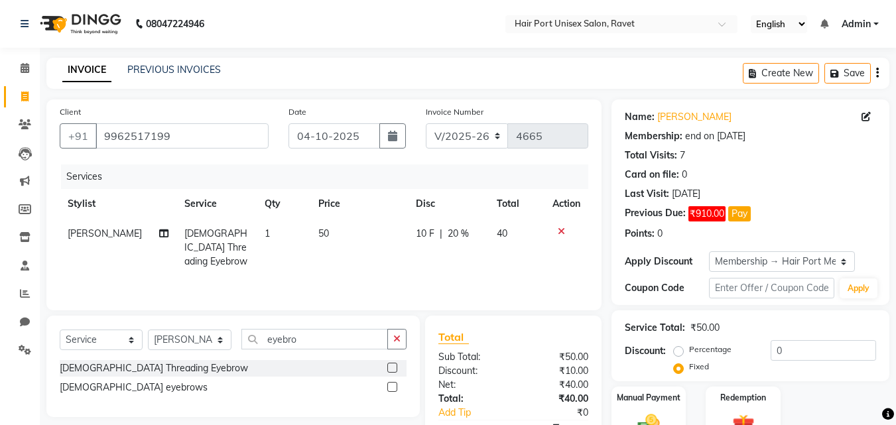
click at [440, 210] on th "Disc" at bounding box center [448, 204] width 81 height 30
click at [359, 340] on input "eyebro" at bounding box center [314, 339] width 147 height 21
type input "e"
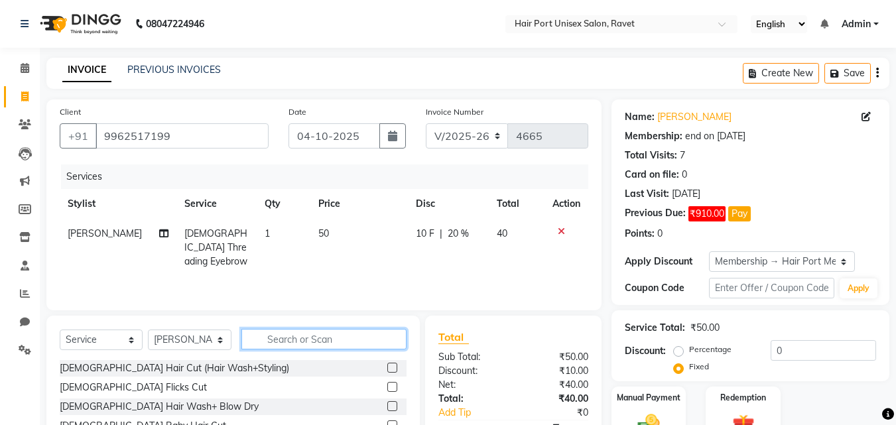
click at [349, 341] on input "text" at bounding box center [323, 339] width 165 height 21
click at [334, 334] on input "text" at bounding box center [323, 339] width 165 height 21
click at [326, 342] on input "text" at bounding box center [323, 339] width 165 height 21
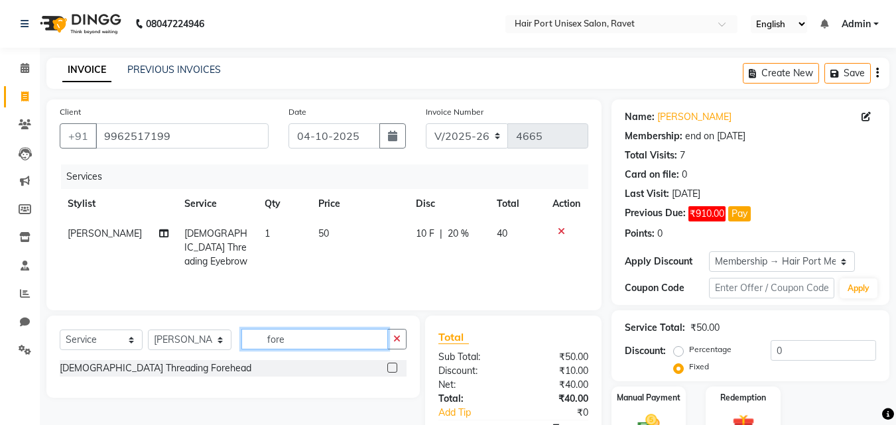
type input "fore"
click at [392, 368] on label at bounding box center [392, 368] width 10 height 10
click at [392, 368] on input "checkbox" at bounding box center [391, 368] width 9 height 9
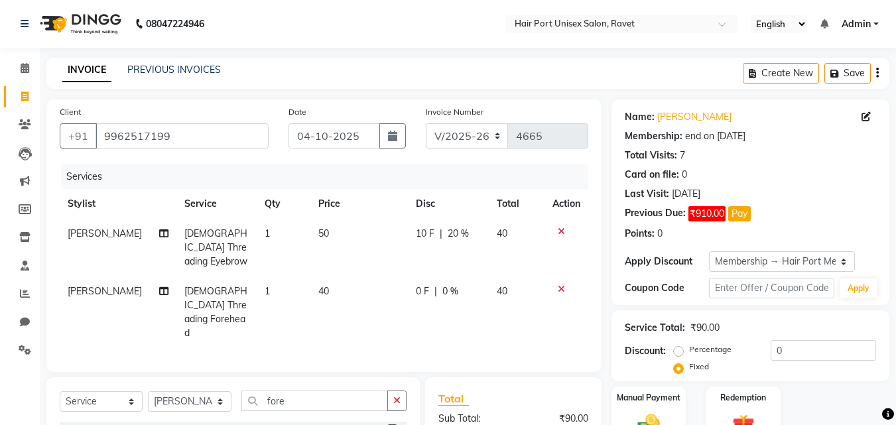
checkbox input "false"
click at [429, 284] on div "0 F | 0 %" at bounding box center [448, 291] width 65 height 14
select select "60513"
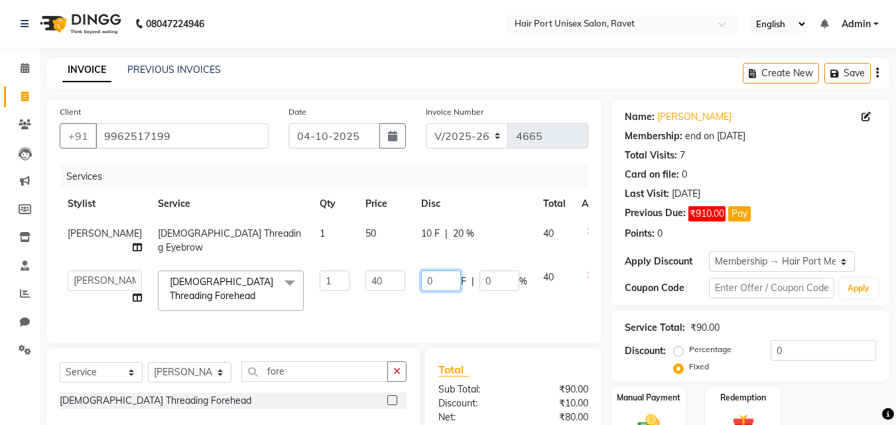
click at [421, 282] on input "0" at bounding box center [441, 281] width 40 height 21
type input "10"
click at [483, 196] on th "Disc" at bounding box center [474, 204] width 122 height 30
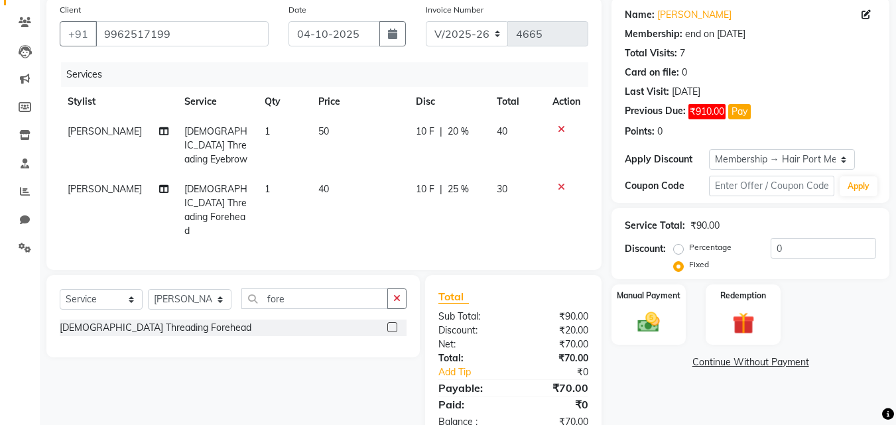
scroll to position [107, 0]
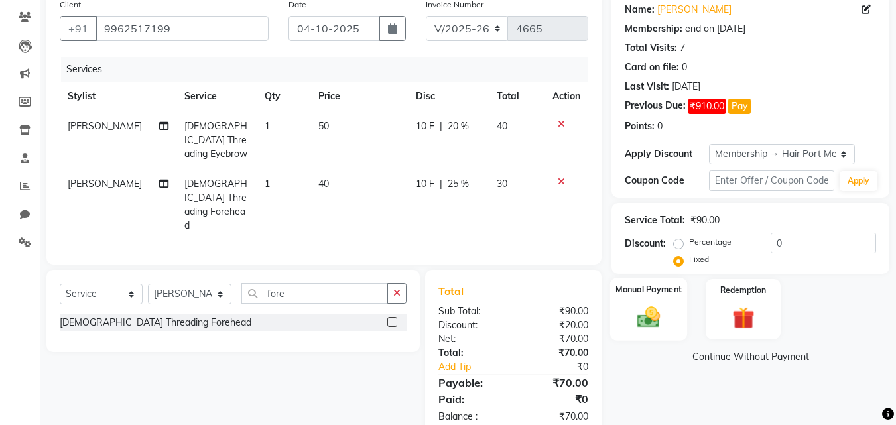
click at [637, 312] on img at bounding box center [648, 317] width 37 height 27
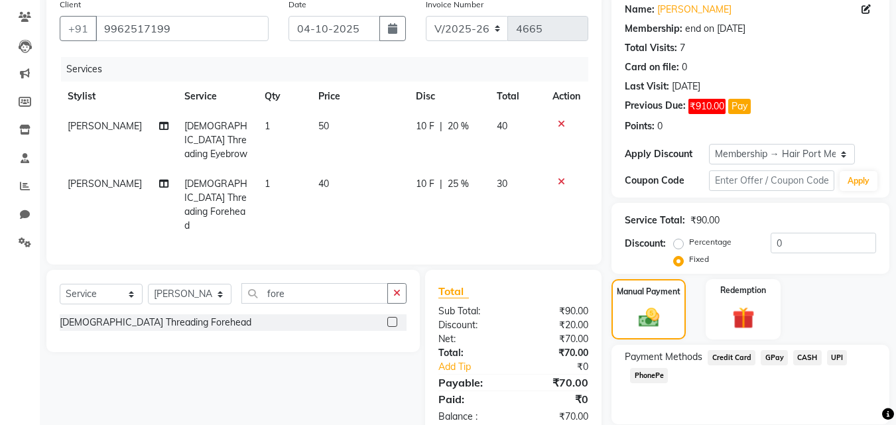
click at [651, 372] on span "PhonePe" at bounding box center [649, 375] width 38 height 15
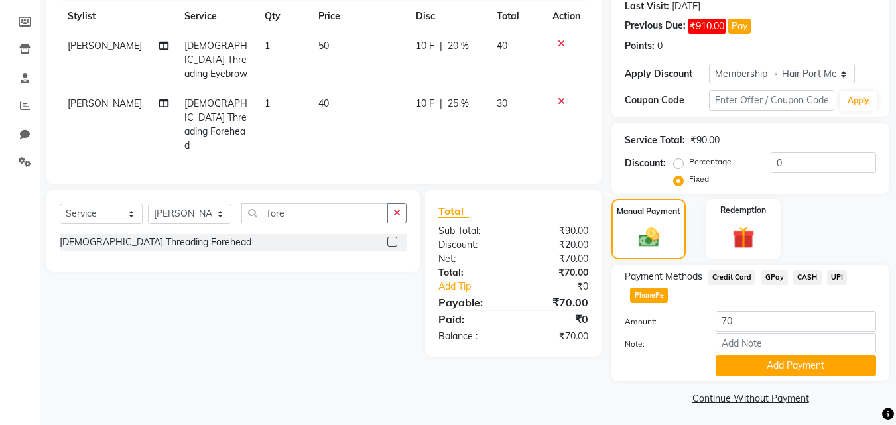
scroll to position [191, 0]
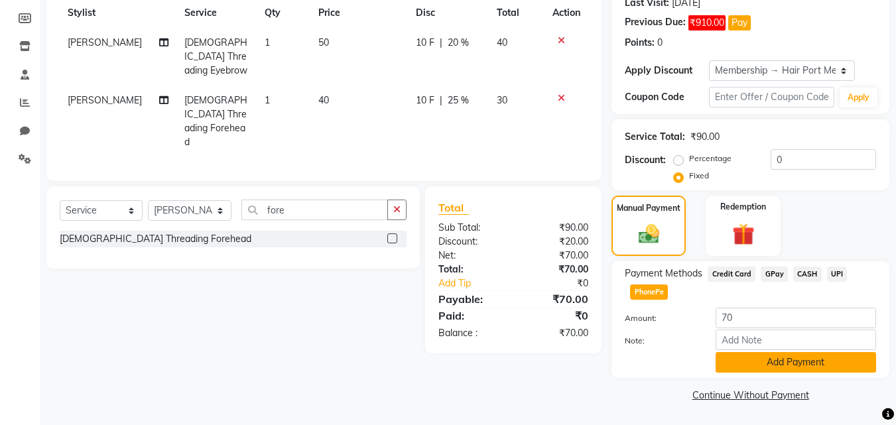
click at [790, 360] on button "Add Payment" at bounding box center [796, 362] width 160 height 21
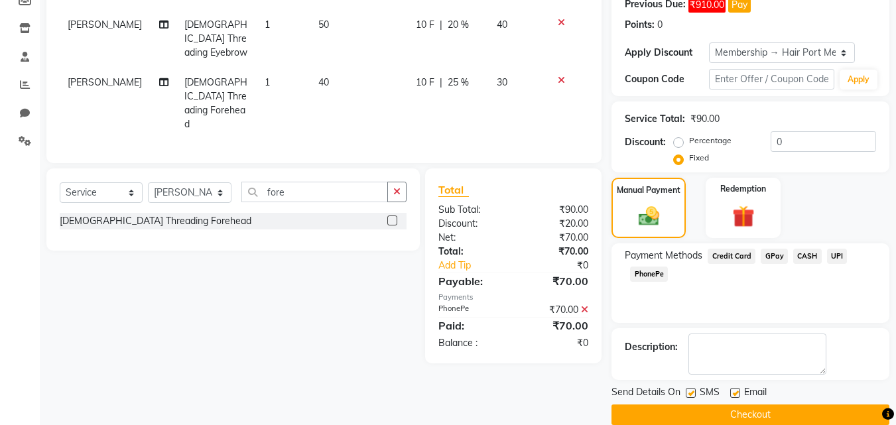
scroll to position [229, 0]
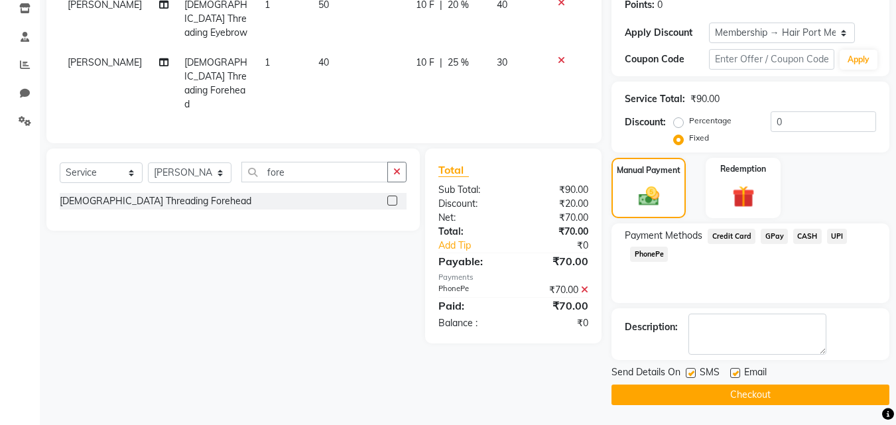
click at [783, 388] on button "Checkout" at bounding box center [750, 395] width 278 height 21
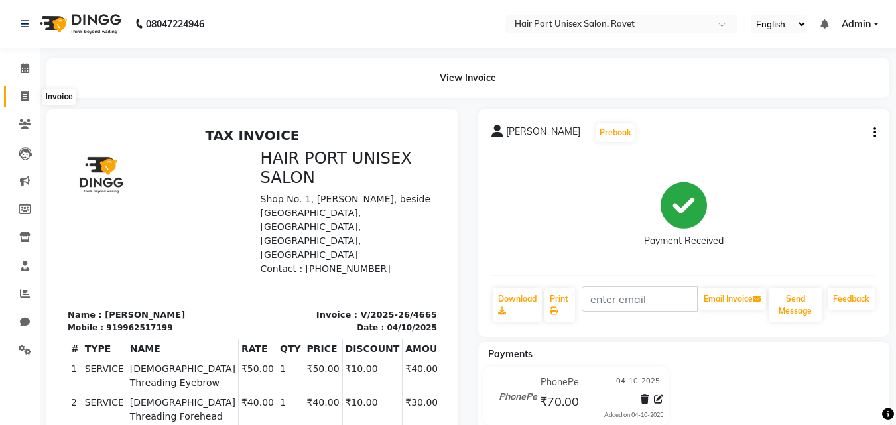
click at [17, 92] on span at bounding box center [24, 97] width 23 height 15
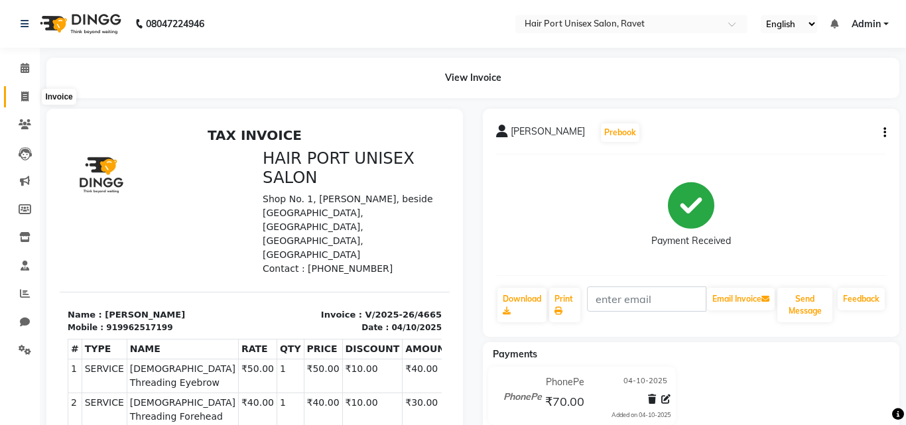
select select "service"
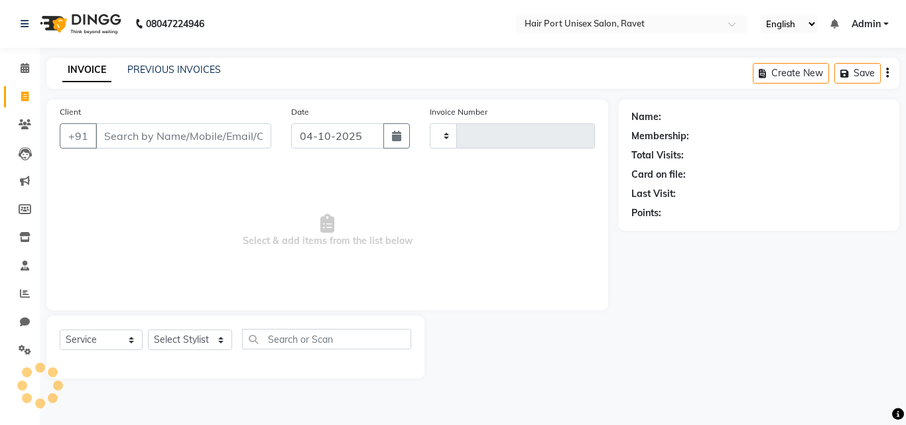
click at [178, 139] on input "Client" at bounding box center [183, 135] width 176 height 25
type input "77"
type input "4666"
select select "7015"
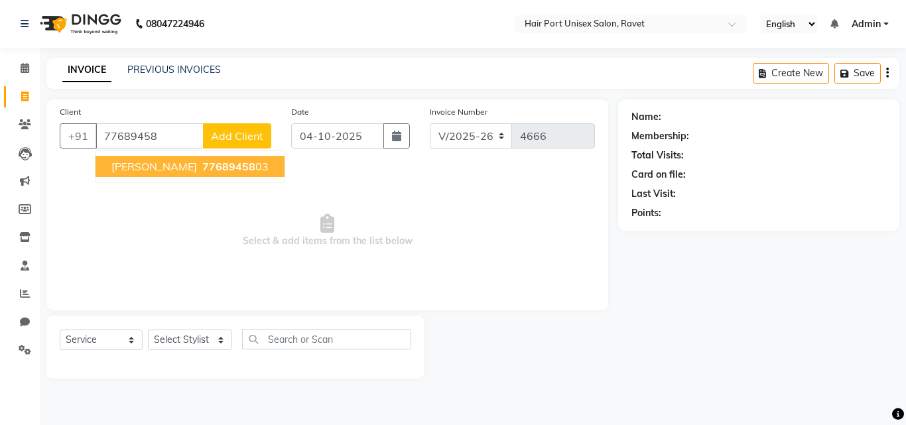
click at [202, 168] on span "77689458" at bounding box center [228, 166] width 53 height 13
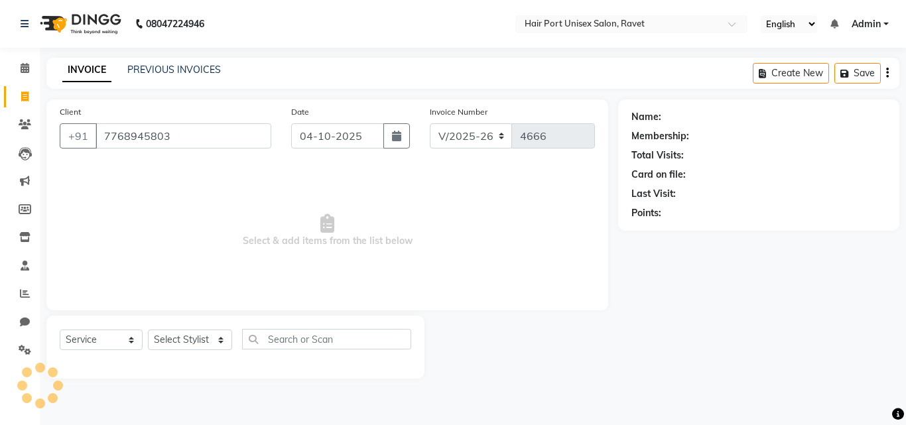
type input "7768945803"
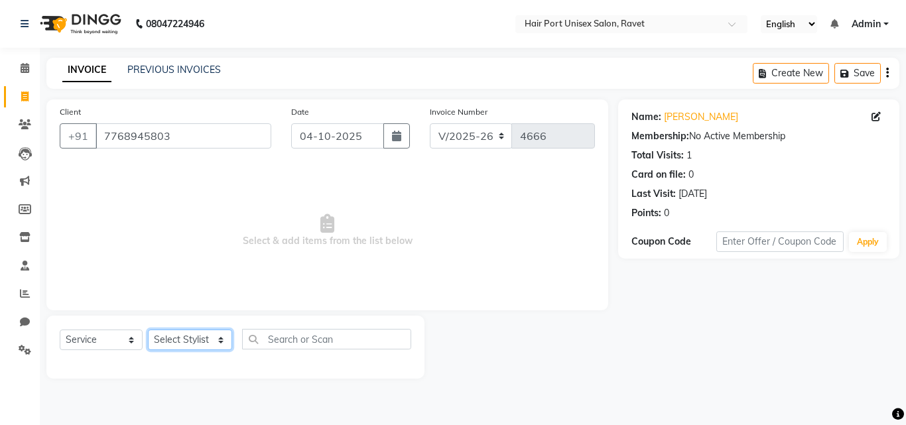
click at [221, 343] on select "Select Stylist [PERSON_NAME] [PERSON_NAME] [PERSON_NAME] [PERSON_NAME] [PERSON_…" at bounding box center [190, 340] width 84 height 21
select select "66342"
click at [148, 330] on select "Select Stylist [PERSON_NAME] [PERSON_NAME] [PERSON_NAME] [PERSON_NAME] [PERSON_…" at bounding box center [190, 340] width 84 height 21
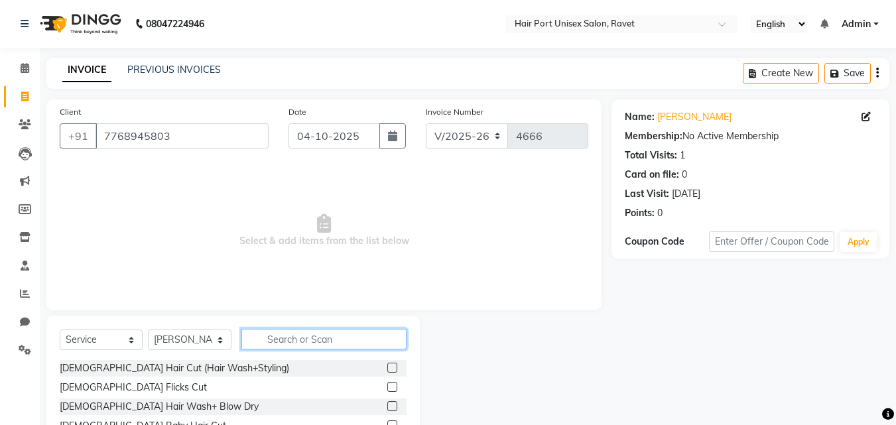
click at [269, 334] on input "text" at bounding box center [323, 339] width 165 height 21
click at [269, 335] on input "hair cut" at bounding box center [314, 339] width 147 height 21
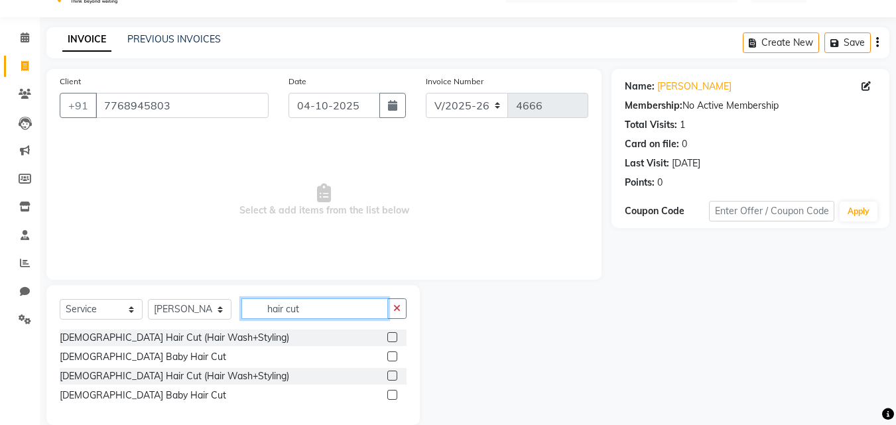
scroll to position [34, 0]
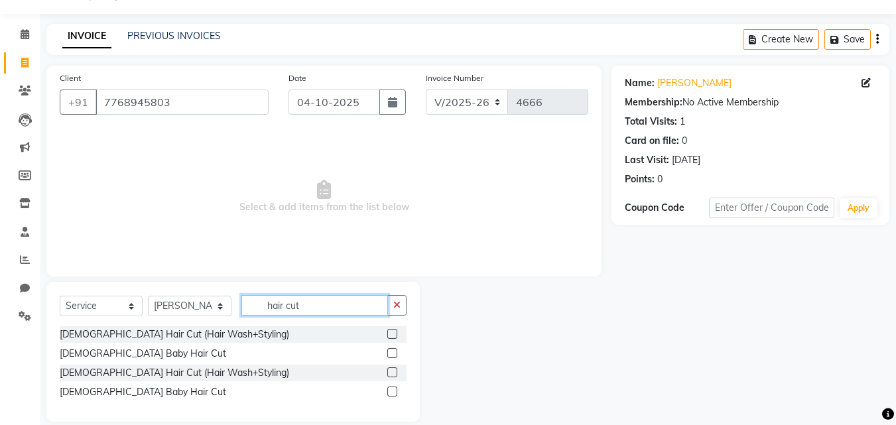
type input "hair cut"
click at [390, 371] on label at bounding box center [392, 372] width 10 height 10
click at [390, 371] on input "checkbox" at bounding box center [391, 373] width 9 height 9
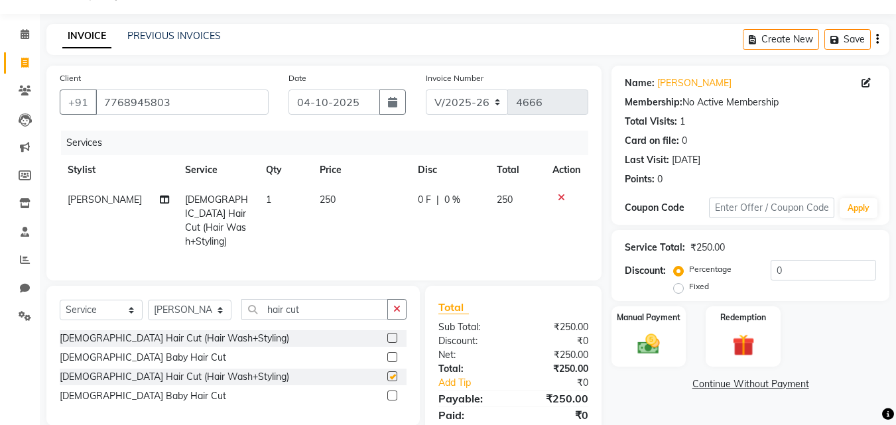
checkbox input "false"
click at [342, 300] on input "hair cut" at bounding box center [314, 309] width 147 height 21
type input "h"
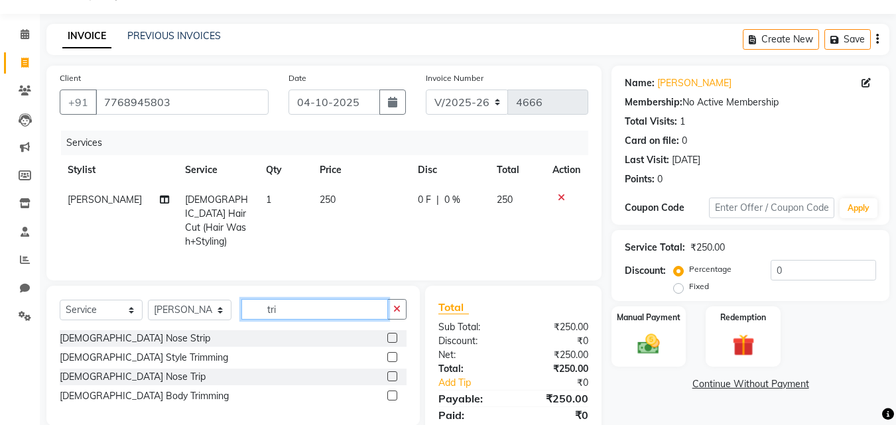
type input "tri"
click at [390, 353] on label at bounding box center [392, 357] width 10 height 10
click at [390, 353] on input "checkbox" at bounding box center [391, 357] width 9 height 9
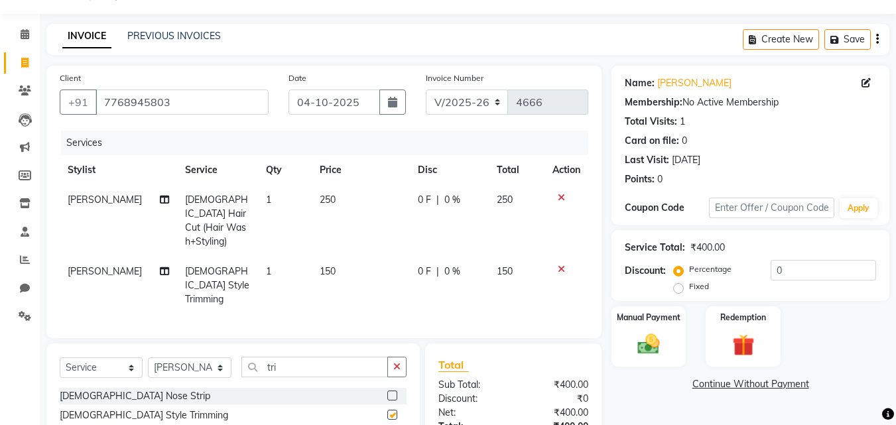
checkbox input "false"
click at [420, 265] on span "0 F" at bounding box center [424, 272] width 13 height 14
select select "66342"
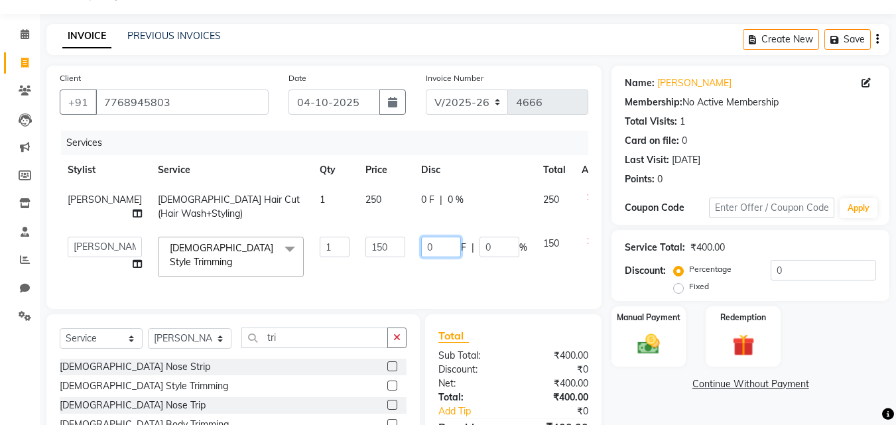
click at [421, 257] on input "0" at bounding box center [441, 247] width 40 height 21
type input "10"
click at [399, 198] on tr "[PERSON_NAME] [DEMOGRAPHIC_DATA] Hair Cut (Hair Wash+Styling) 1 250 0 F | 0 % 2…" at bounding box center [339, 207] width 558 height 44
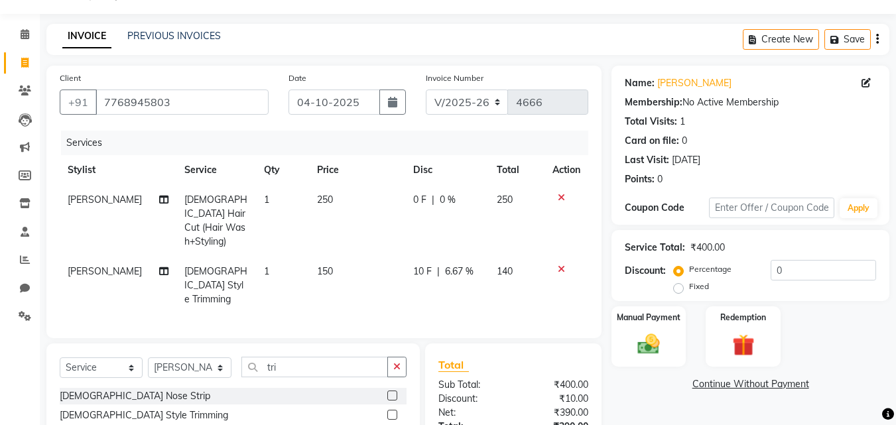
click at [420, 198] on span "0 F" at bounding box center [419, 200] width 13 height 14
select select "66342"
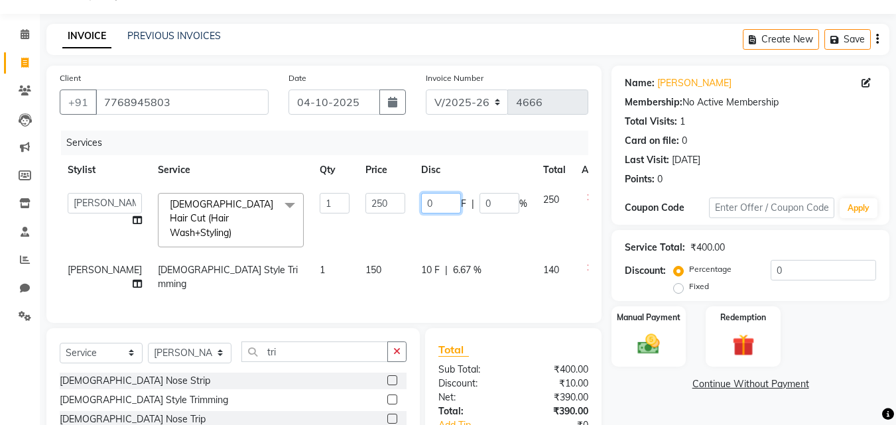
click at [421, 198] on input "0" at bounding box center [441, 203] width 40 height 21
type input "20"
click at [444, 167] on th "Disc" at bounding box center [474, 170] width 122 height 30
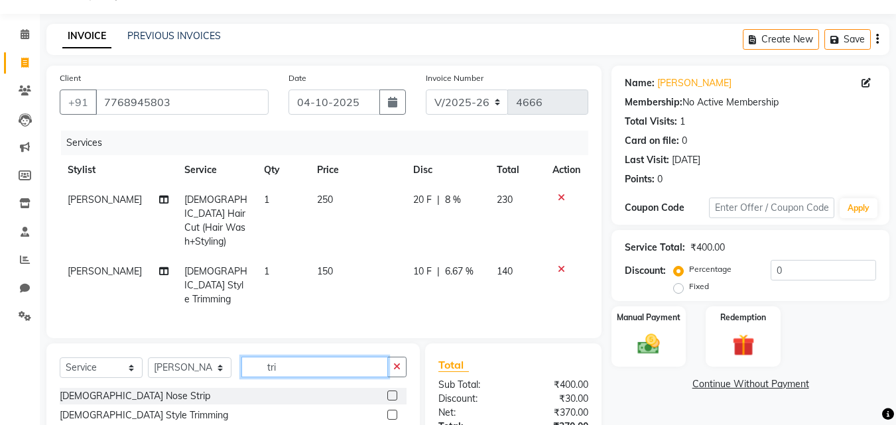
click at [349, 357] on input "tri" at bounding box center [314, 367] width 147 height 21
type input "t"
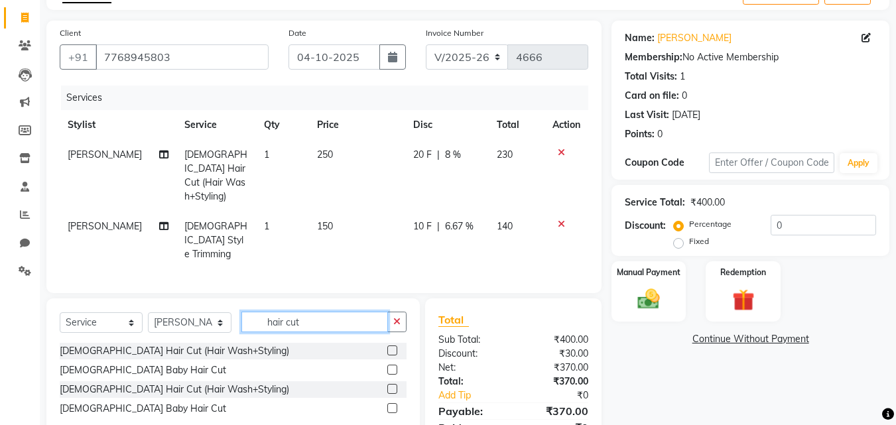
scroll to position [100, 0]
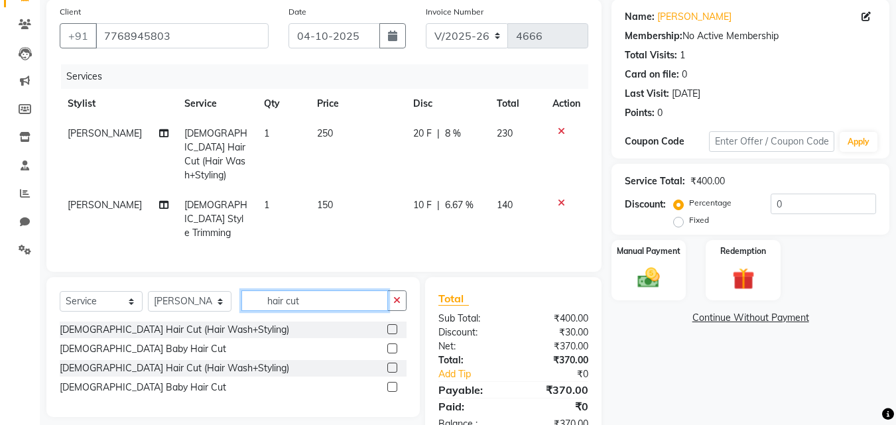
type input "hair cut"
click at [392, 382] on label at bounding box center [392, 387] width 10 height 10
click at [392, 383] on input "checkbox" at bounding box center [391, 387] width 9 height 9
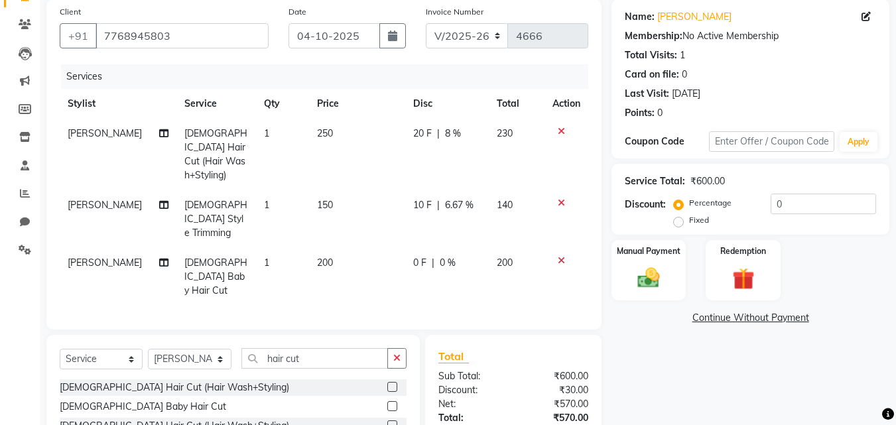
checkbox input "false"
click at [424, 256] on div "0 F | 0 %" at bounding box center [447, 263] width 68 height 14
select select "66342"
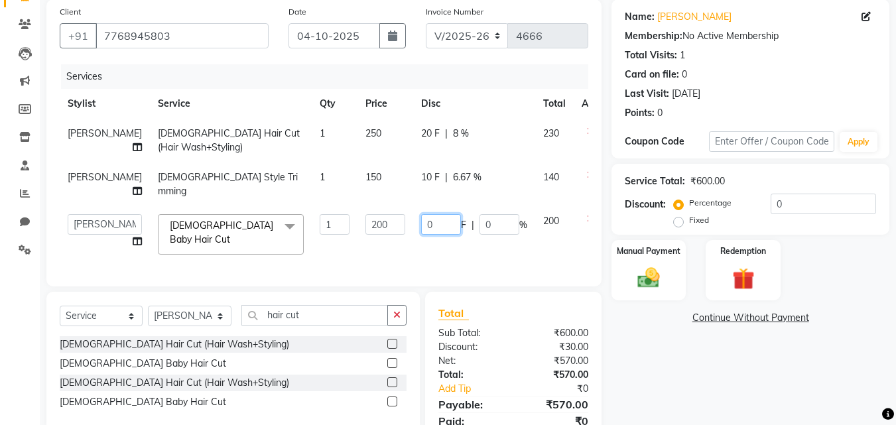
click at [424, 231] on input "0" at bounding box center [441, 224] width 40 height 21
type input "20"
click at [486, 153] on td "20 F | 8 %" at bounding box center [474, 141] width 122 height 44
select select "66342"
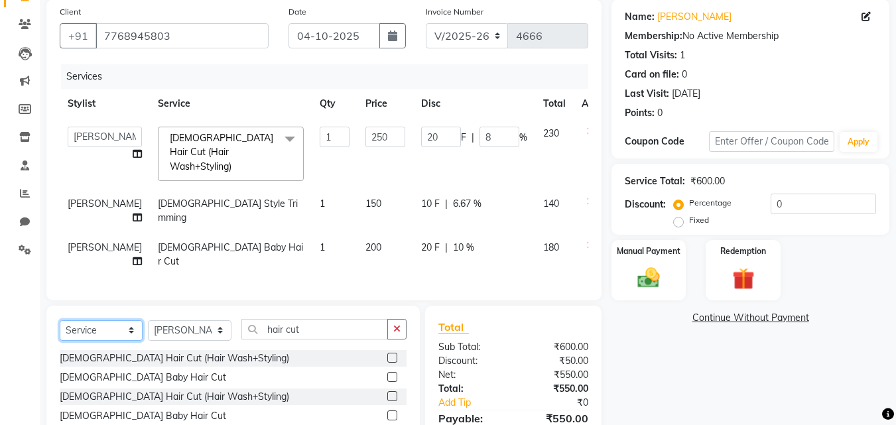
click at [135, 326] on select "Select Service Product Membership Package Voucher Prepaid Gift Card" at bounding box center [101, 330] width 83 height 21
select select "membership"
click at [60, 320] on select "Select Service Product Membership Package Voucher Prepaid Gift Card" at bounding box center [101, 330] width 83 height 21
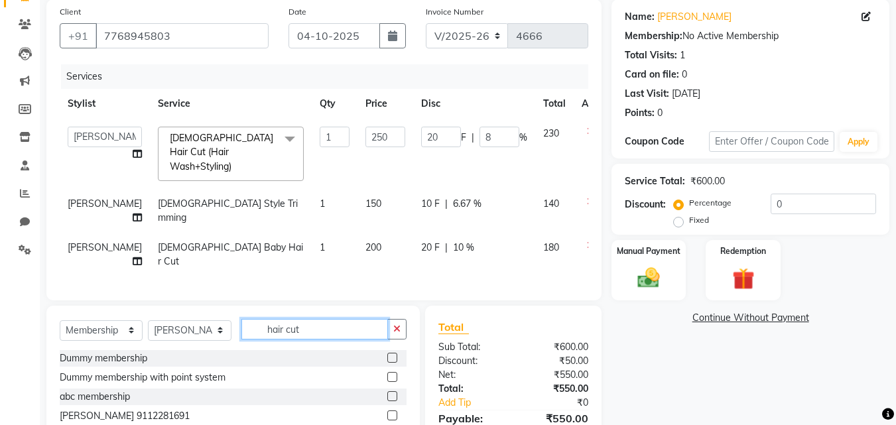
click at [282, 326] on input "hair cut" at bounding box center [314, 329] width 147 height 21
click at [308, 326] on input "hair cut" at bounding box center [314, 329] width 147 height 21
type input "h"
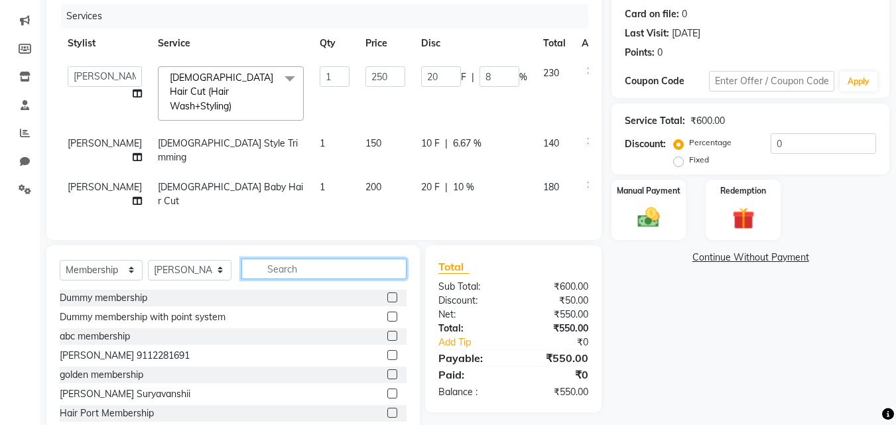
scroll to position [161, 0]
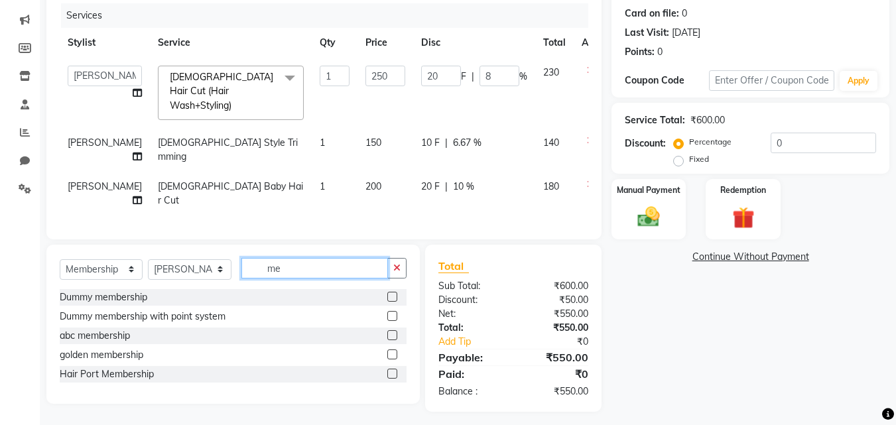
type input "me"
click at [392, 370] on label at bounding box center [392, 374] width 10 height 10
click at [392, 370] on input "checkbox" at bounding box center [391, 374] width 9 height 9
select select "select"
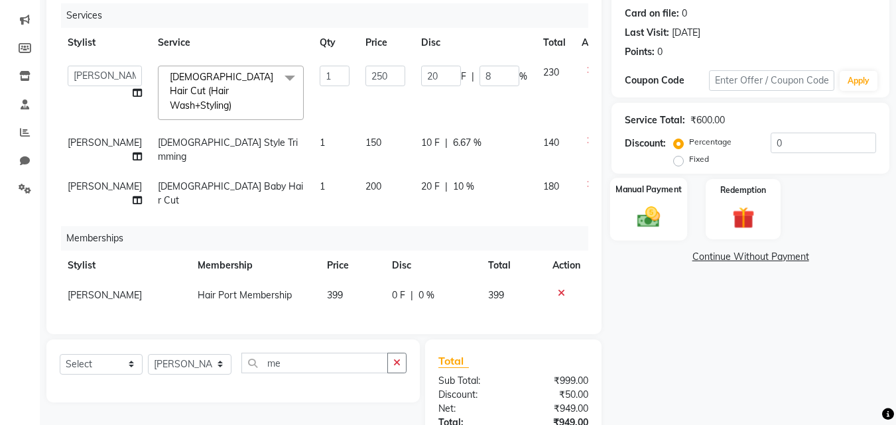
click at [656, 202] on div "Manual Payment" at bounding box center [649, 209] width 78 height 63
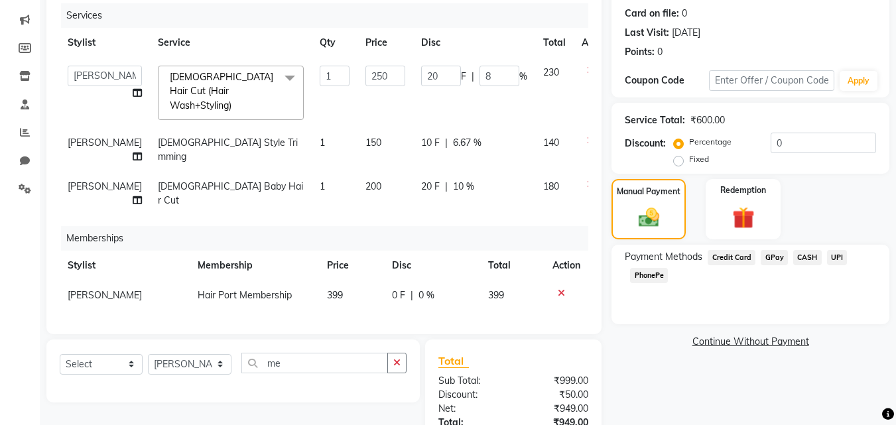
click at [646, 276] on span "PhonePe" at bounding box center [649, 275] width 38 height 15
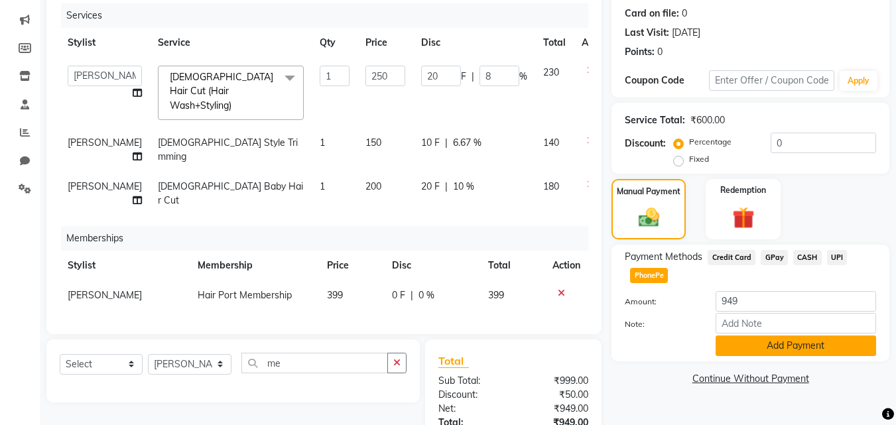
click at [781, 345] on button "Add Payment" at bounding box center [796, 346] width 160 height 21
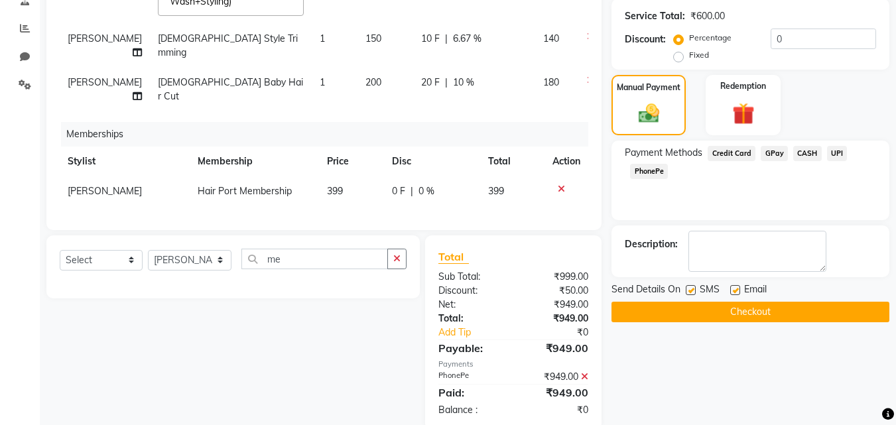
scroll to position [268, 0]
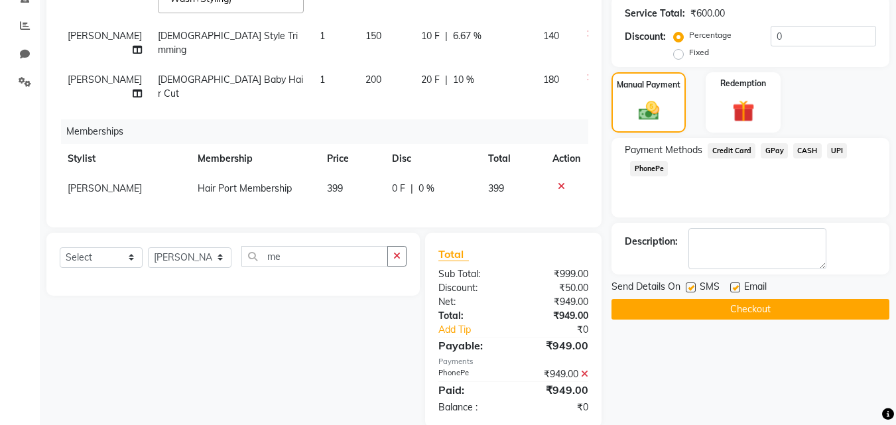
click at [773, 312] on button "Checkout" at bounding box center [750, 309] width 278 height 21
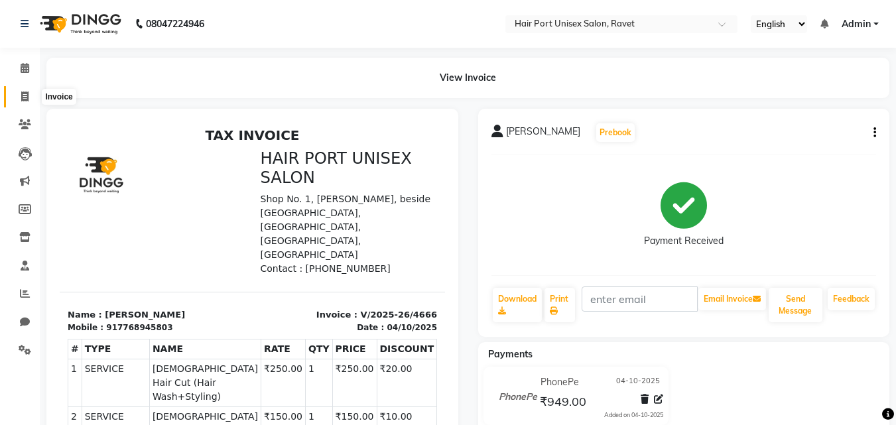
click at [22, 92] on icon at bounding box center [24, 97] width 7 height 10
select select "service"
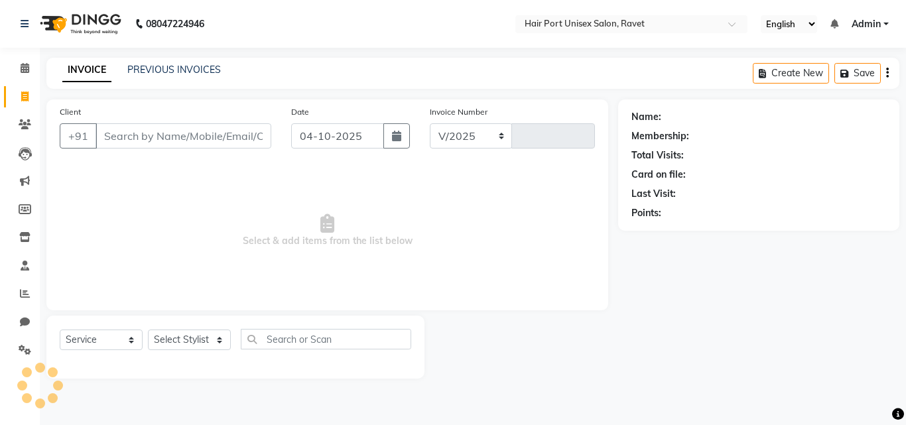
select select "7015"
type input "4667"
click at [111, 130] on input "Client" at bounding box center [183, 135] width 176 height 25
click at [121, 130] on input "Client" at bounding box center [183, 135] width 176 height 25
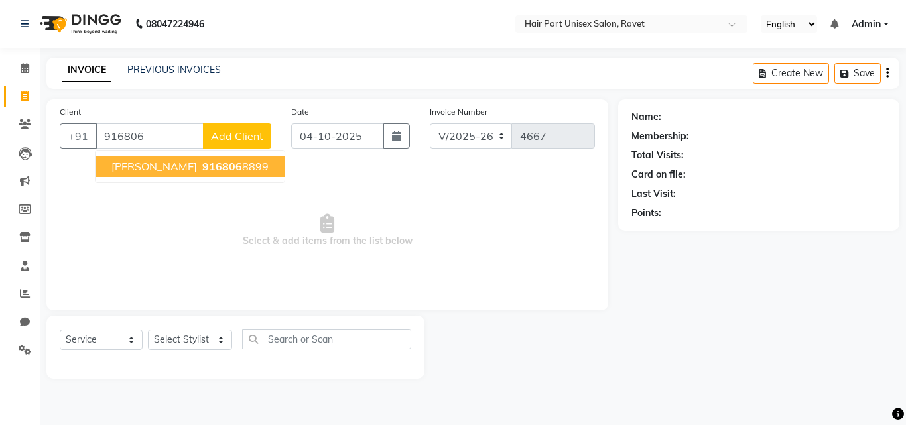
click at [202, 164] on span "916806" at bounding box center [222, 166] width 40 height 13
type input "9168068899"
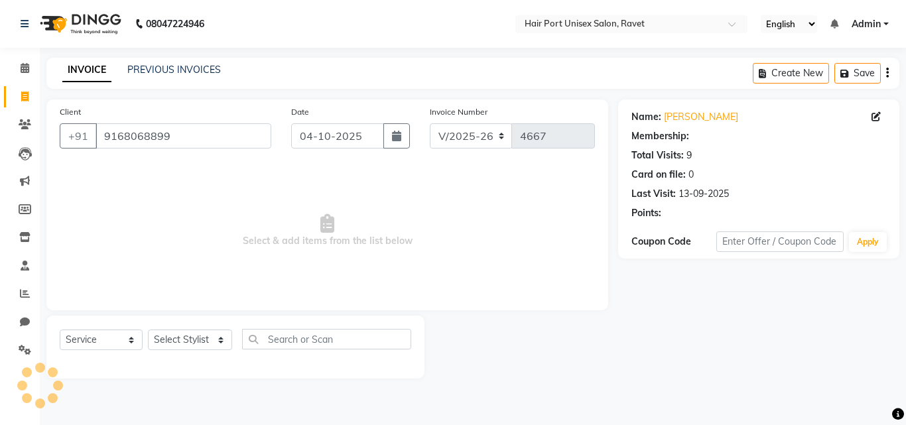
select select "1: Object"
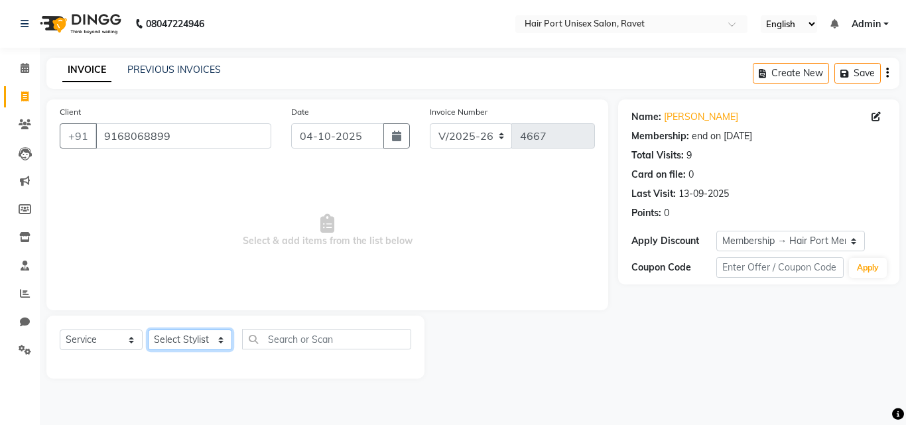
click at [219, 342] on select "Select Stylist [PERSON_NAME] [PERSON_NAME] [PERSON_NAME] [PERSON_NAME] [PERSON_…" at bounding box center [190, 340] width 84 height 21
click at [27, 294] on icon at bounding box center [25, 293] width 10 height 10
click at [204, 133] on input "9168068899" at bounding box center [183, 135] width 176 height 25
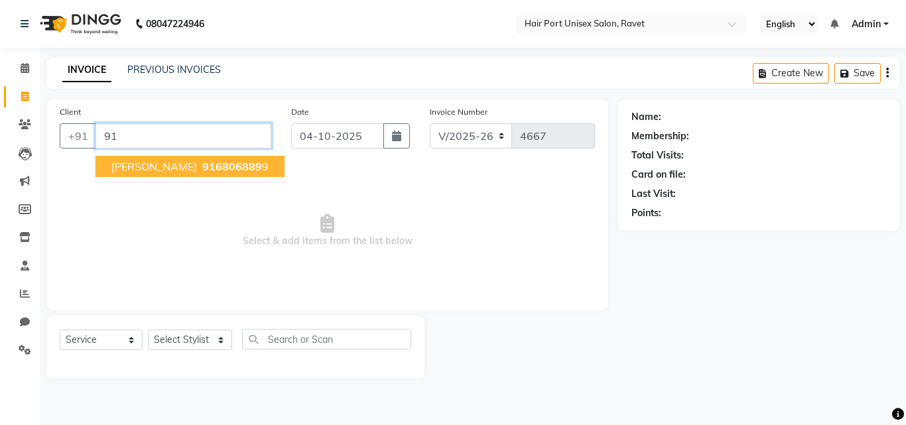
type input "9"
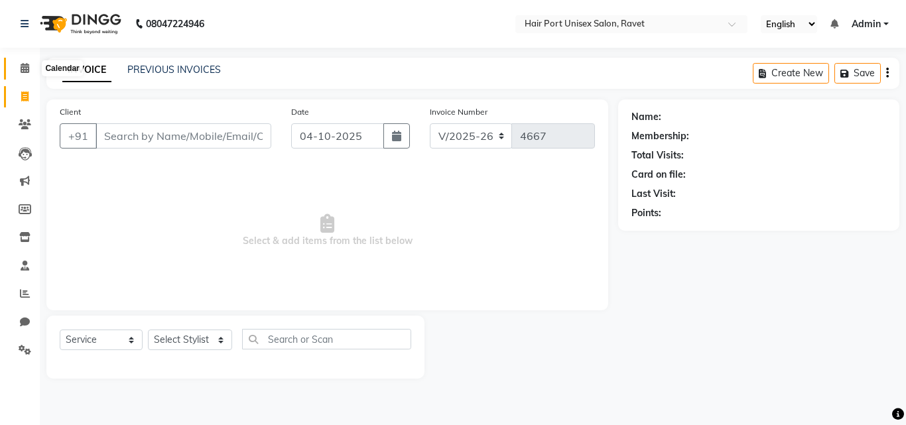
click at [21, 68] on icon at bounding box center [25, 68] width 9 height 10
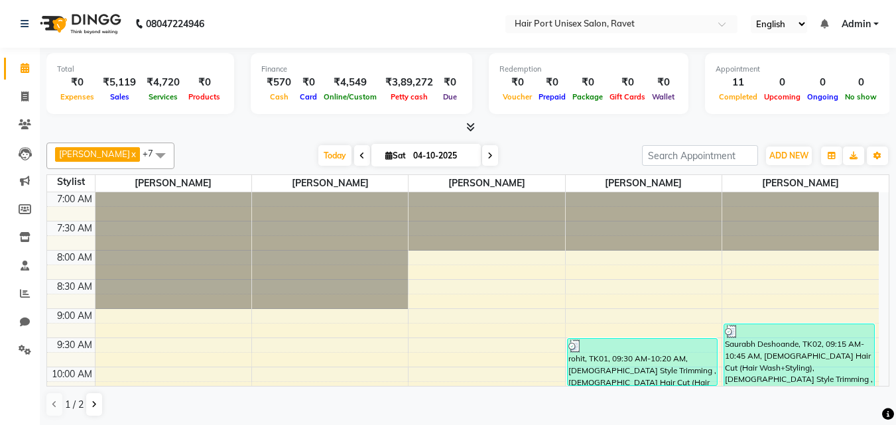
click at [170, 158] on span at bounding box center [160, 155] width 27 height 25
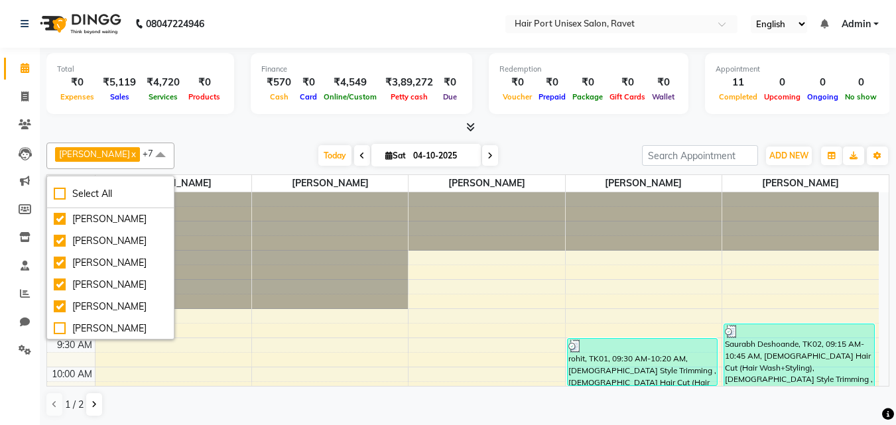
click at [159, 176] on div "Select All [PERSON_NAME] [PERSON_NAME] [PERSON_NAME] [PERSON_NAME] [PERSON_NAME…" at bounding box center [110, 258] width 128 height 164
click at [156, 187] on div "Select All" at bounding box center [110, 194] width 113 height 14
checkbox input "true"
click at [212, 143] on div "[PERSON_NAME] x [PERSON_NAME] x [PERSON_NAME] x Netaji [PERSON_NAME] x [PERSON_…" at bounding box center [467, 156] width 843 height 27
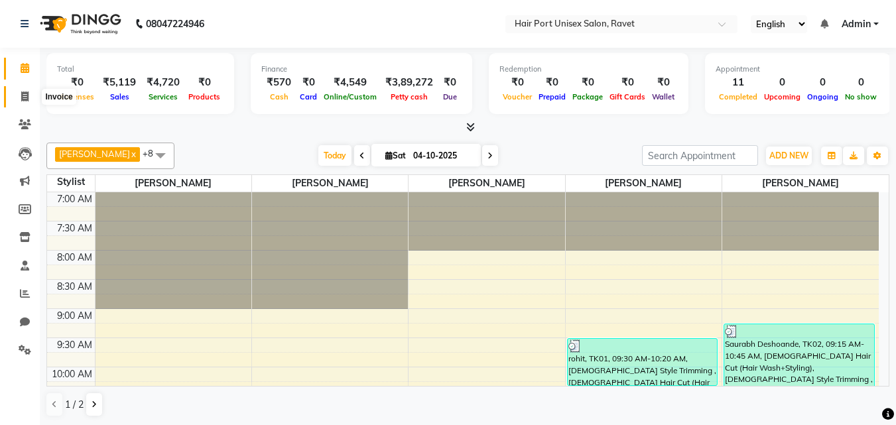
click at [27, 94] on icon at bounding box center [24, 97] width 7 height 10
select select "service"
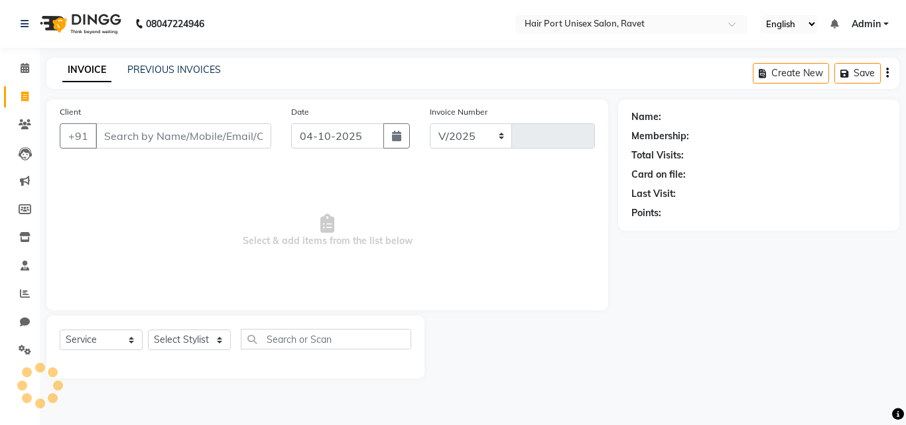
select select "7015"
type input "4667"
click at [23, 61] on span at bounding box center [24, 68] width 23 height 15
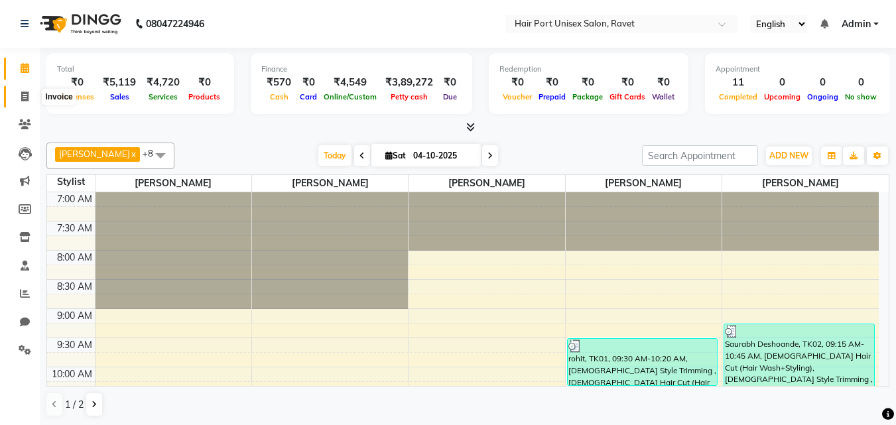
click at [28, 101] on icon at bounding box center [24, 97] width 7 height 10
select select "service"
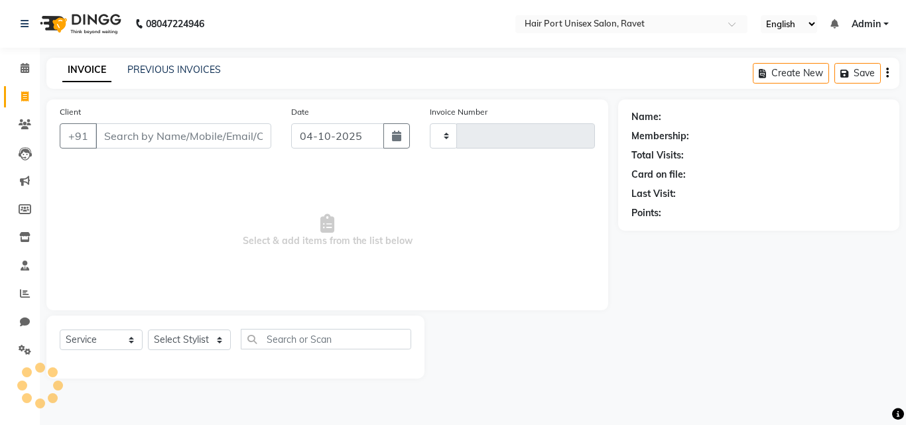
type input "4667"
select select "7015"
click at [194, 332] on select "Select Stylist [PERSON_NAME] [PERSON_NAME] [PERSON_NAME] [PERSON_NAME] [PERSON_…" at bounding box center [190, 340] width 84 height 21
select select "58688"
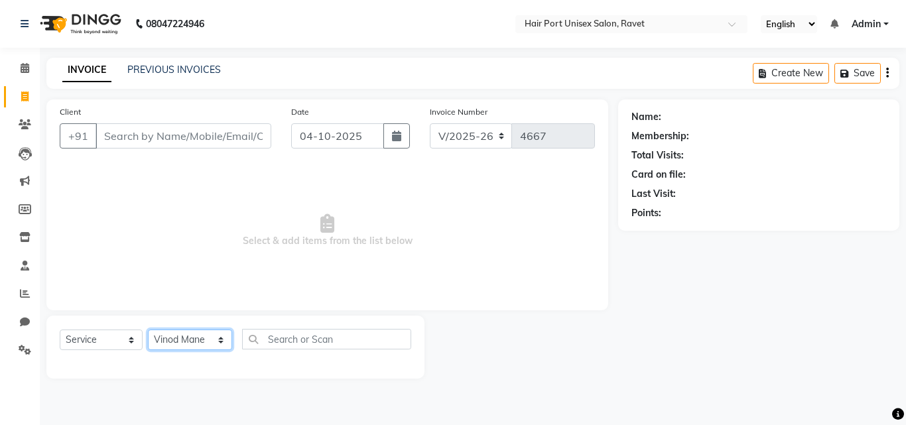
click at [148, 330] on select "Select Stylist [PERSON_NAME] [PERSON_NAME] [PERSON_NAME] [PERSON_NAME] [PERSON_…" at bounding box center [190, 340] width 84 height 21
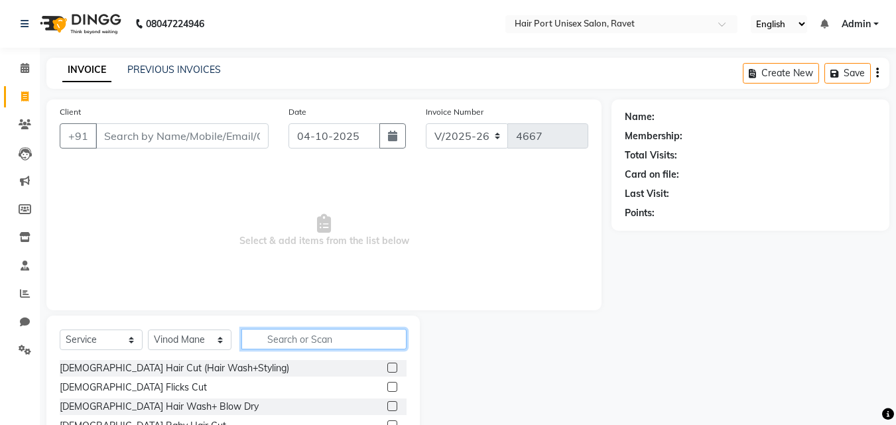
click at [269, 345] on input "text" at bounding box center [323, 339] width 165 height 21
click at [269, 345] on input "hair" at bounding box center [314, 339] width 147 height 21
type input "hair"
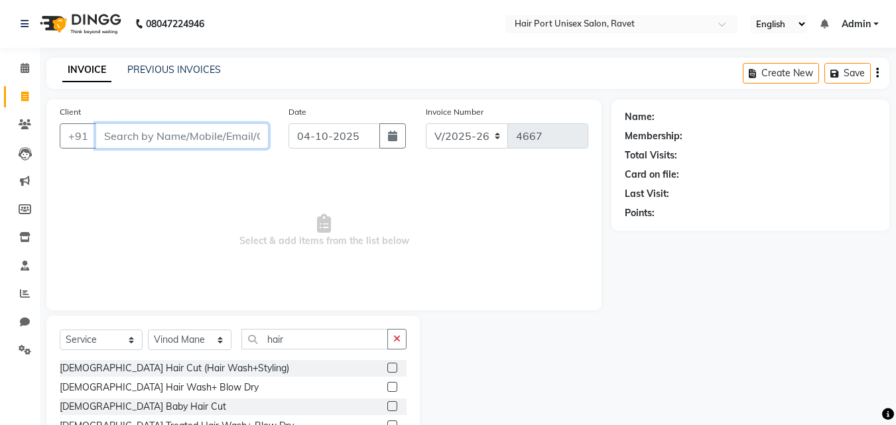
click at [160, 135] on input "Client" at bounding box center [181, 135] width 173 height 25
click at [401, 335] on button "button" at bounding box center [396, 339] width 19 height 21
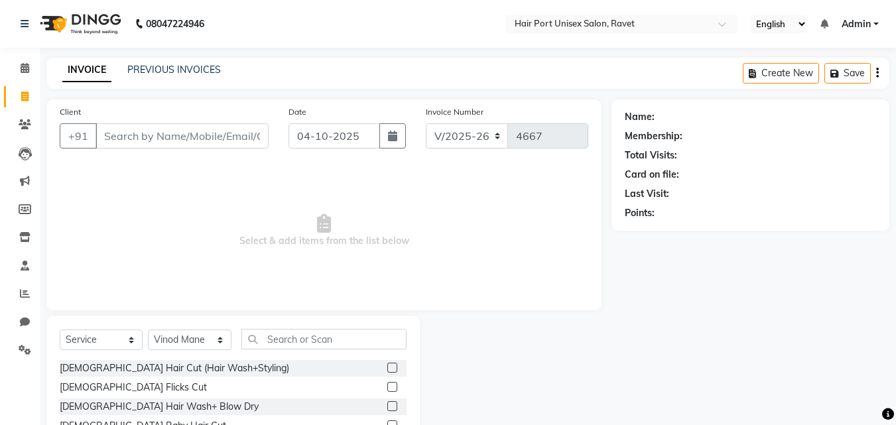
click at [243, 292] on span "Select & add items from the list below" at bounding box center [324, 230] width 529 height 133
click at [308, 344] on input "text" at bounding box center [323, 339] width 165 height 21
click at [314, 341] on input "text" at bounding box center [323, 339] width 165 height 21
click at [184, 142] on input "Client" at bounding box center [181, 135] width 173 height 25
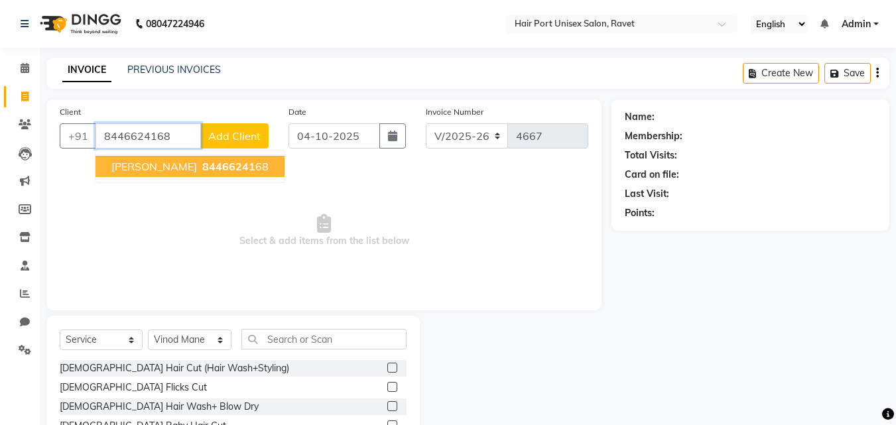
type input "8446624168"
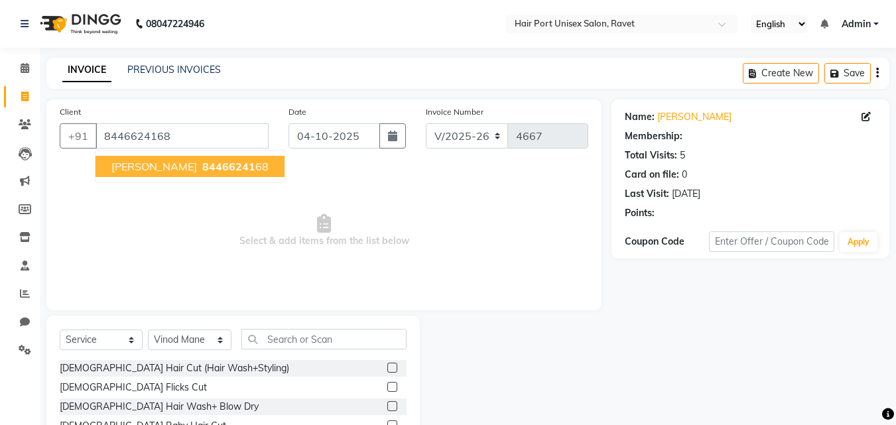
select select "1: Object"
click at [188, 168] on button "[PERSON_NAME] 84466241 68" at bounding box center [189, 166] width 189 height 21
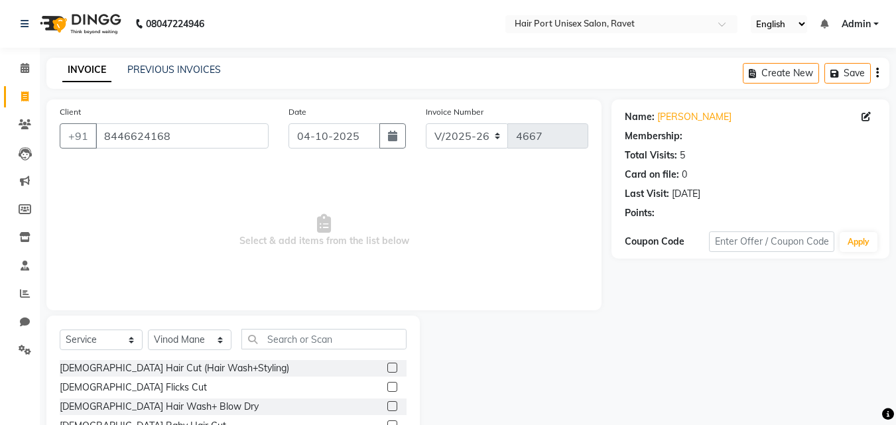
select select "1: Object"
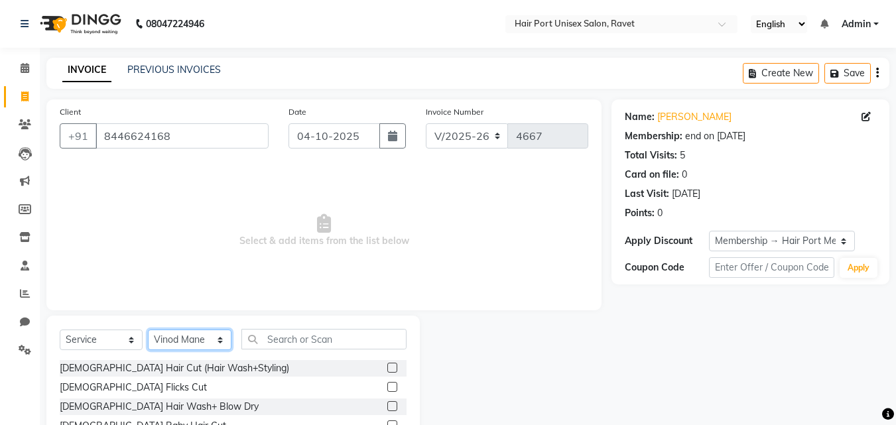
click at [219, 340] on select "Select Stylist [PERSON_NAME] [PERSON_NAME] [PERSON_NAME] [PERSON_NAME] [PERSON_…" at bounding box center [190, 340] width 84 height 21
select select "58691"
click at [148, 330] on select "Select Stylist [PERSON_NAME] [PERSON_NAME] [PERSON_NAME] [PERSON_NAME] [PERSON_…" at bounding box center [190, 340] width 84 height 21
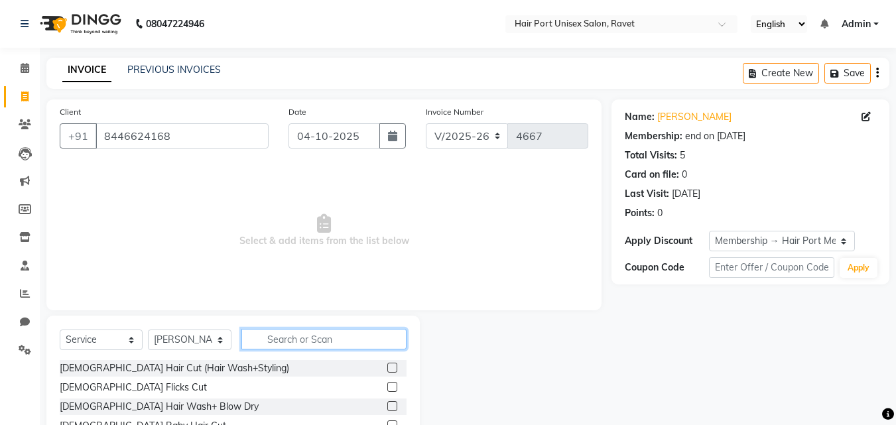
click at [278, 337] on input "text" at bounding box center [323, 339] width 165 height 21
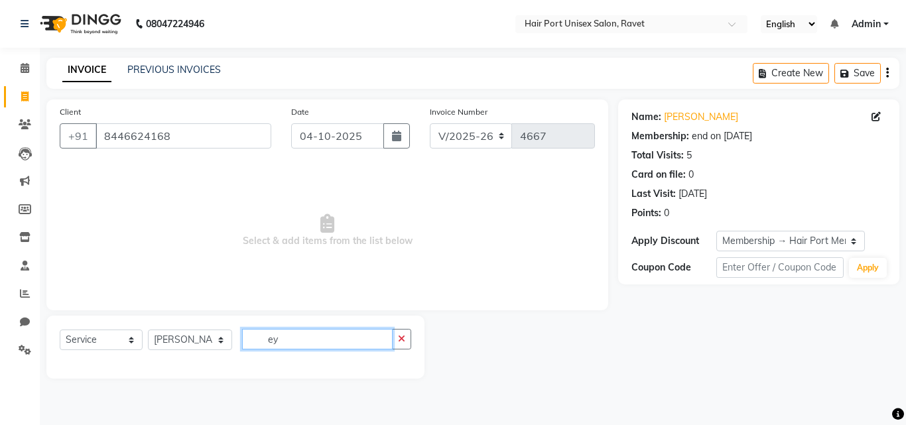
type input "e"
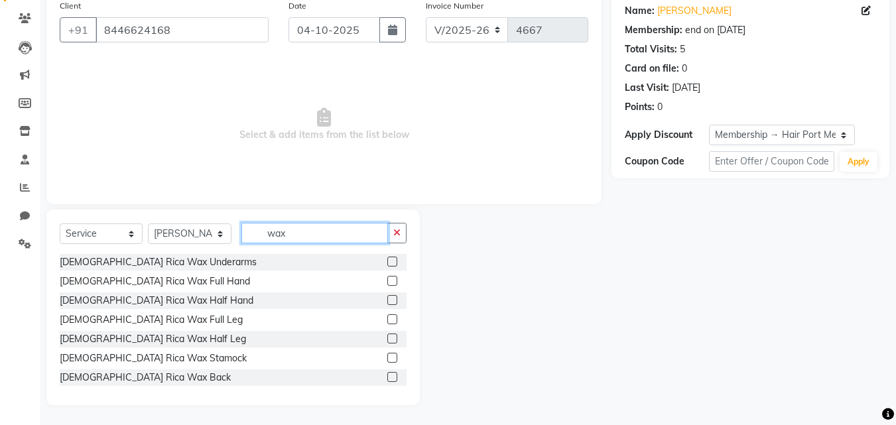
scroll to position [32, 0]
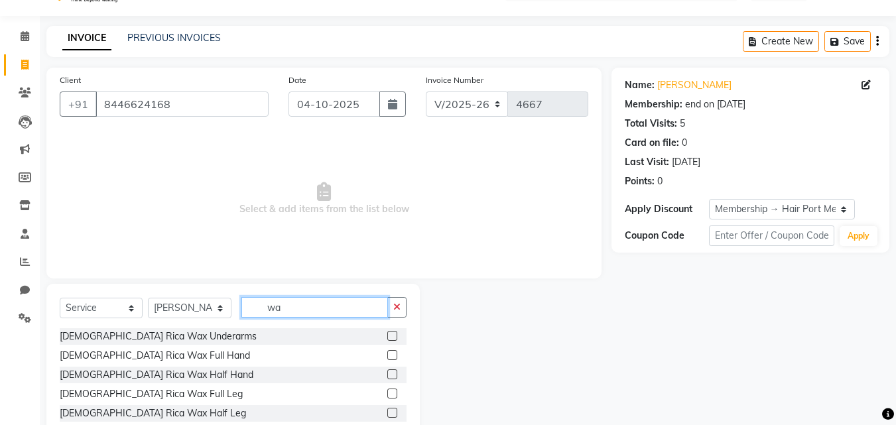
type input "w"
type input "braz"
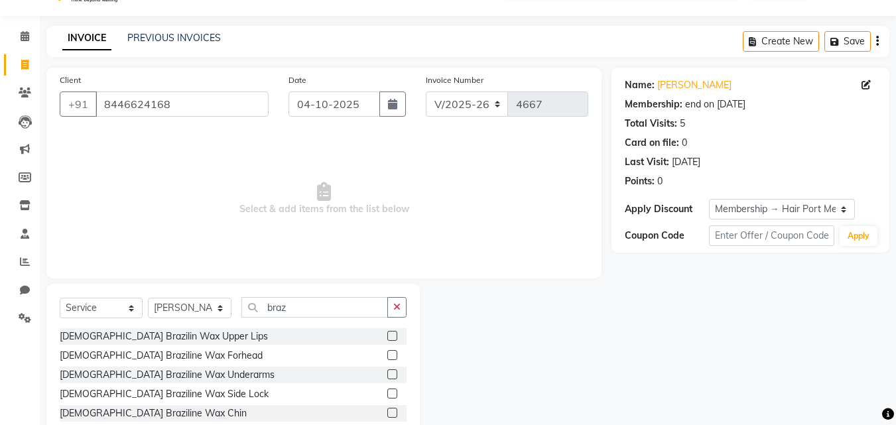
click at [387, 336] on label at bounding box center [392, 336] width 10 height 10
click at [387, 336] on input "checkbox" at bounding box center [391, 336] width 9 height 9
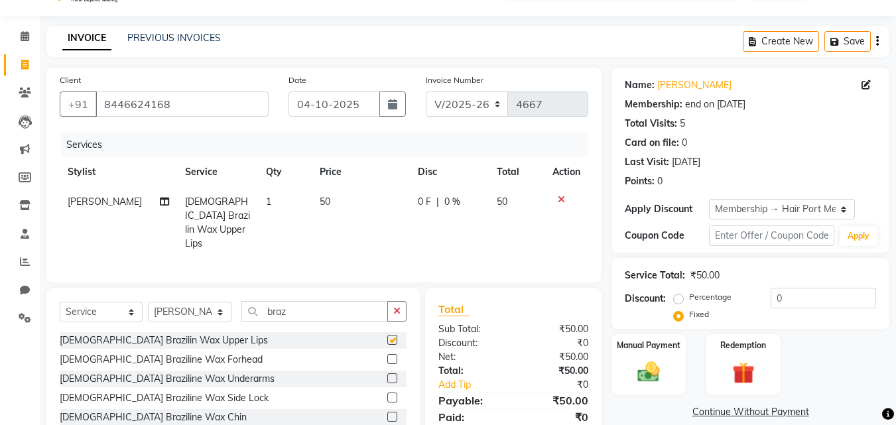
checkbox input "false"
click at [333, 307] on input "braz" at bounding box center [314, 311] width 147 height 21
click at [387, 358] on label at bounding box center [392, 359] width 10 height 10
click at [387, 358] on input "checkbox" at bounding box center [391, 359] width 9 height 9
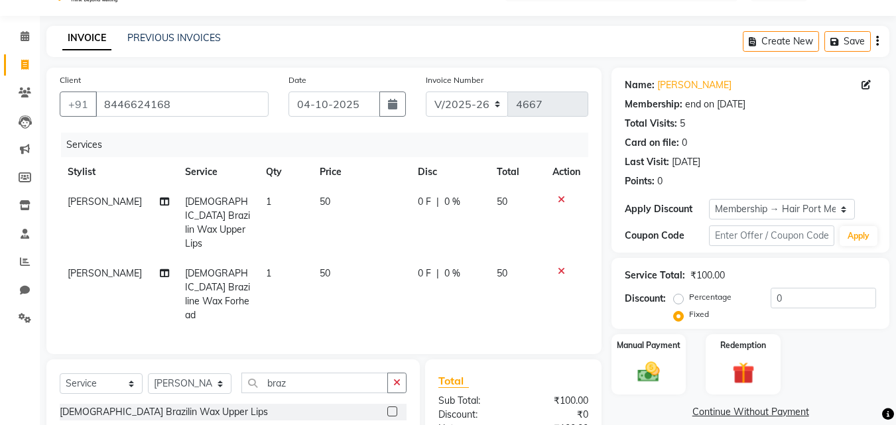
checkbox input "false"
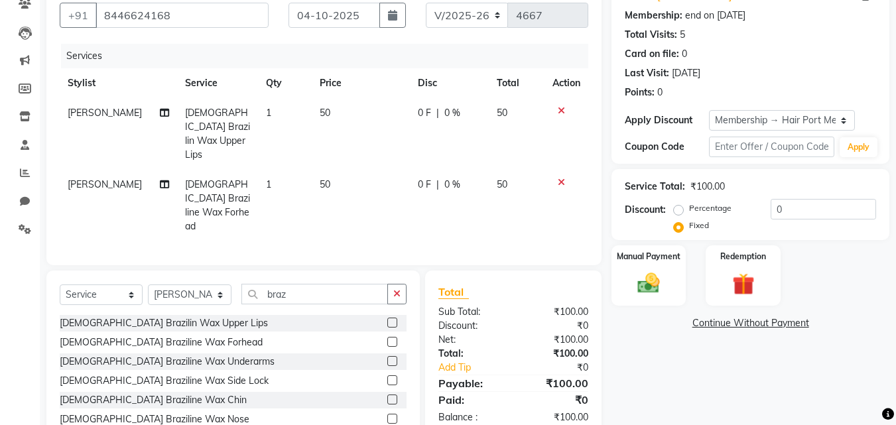
scroll to position [117, 0]
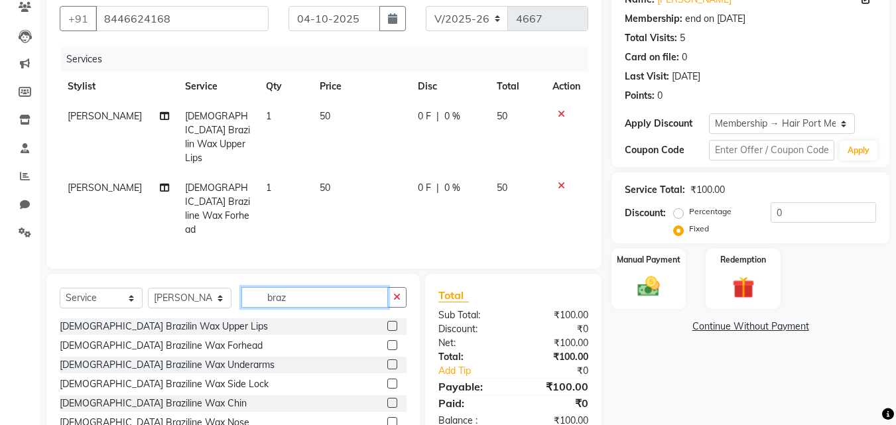
click at [317, 287] on input "braz" at bounding box center [314, 297] width 147 height 21
click at [322, 173] on td "50" at bounding box center [361, 209] width 98 height 72
select select "58691"
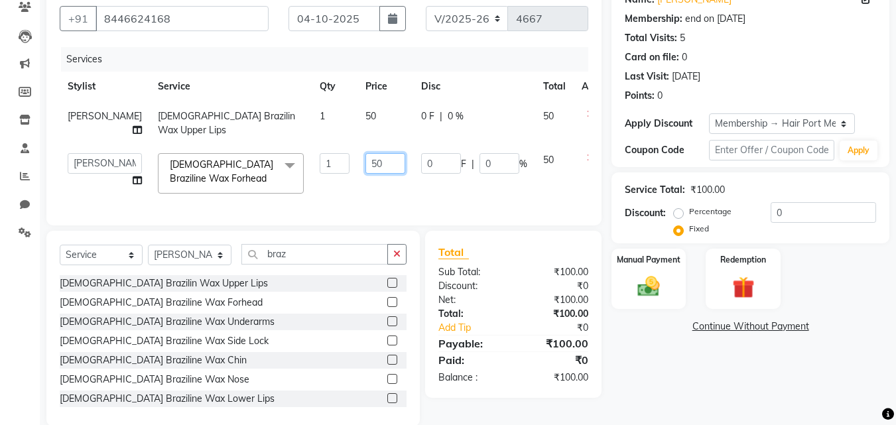
click at [365, 174] on input "50" at bounding box center [385, 163] width 40 height 21
type input "5"
type input "40"
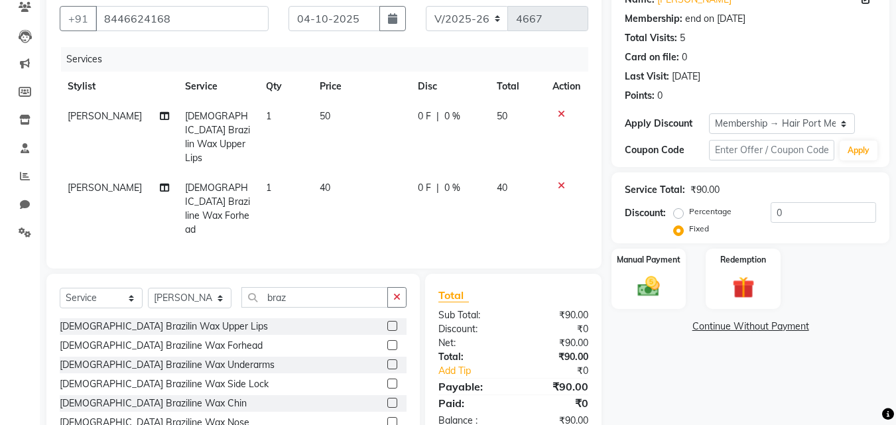
click at [410, 130] on td "0 F | 0 %" at bounding box center [449, 137] width 79 height 72
select select "58691"
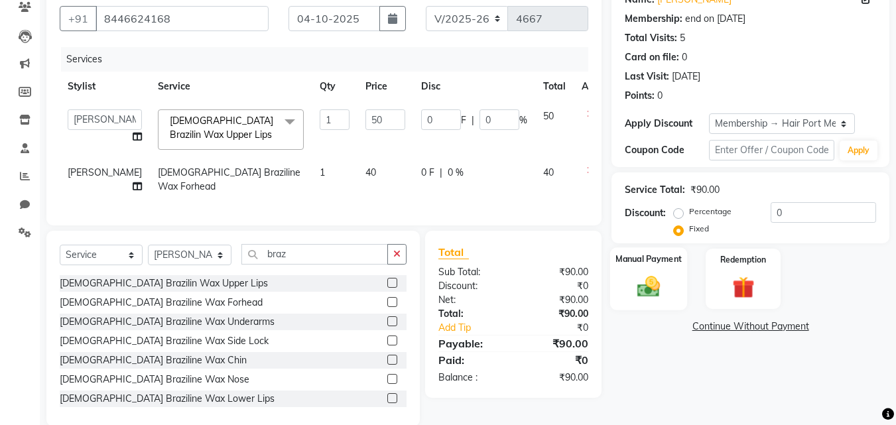
click at [630, 293] on img at bounding box center [648, 286] width 37 height 27
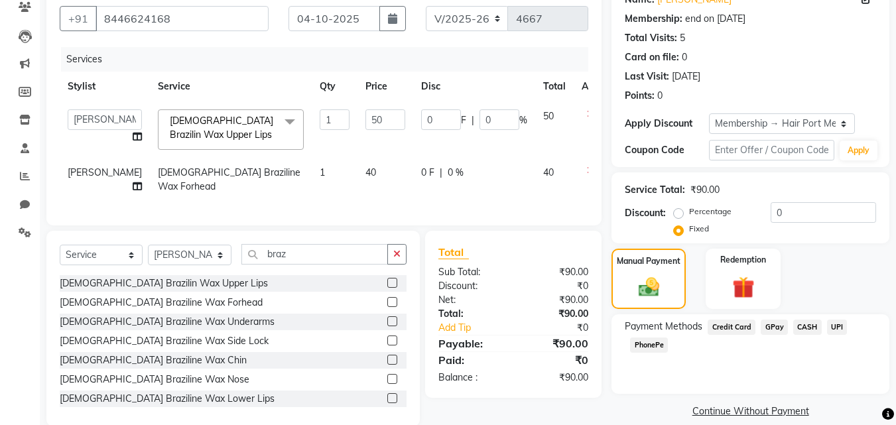
click at [641, 343] on span "PhonePe" at bounding box center [649, 345] width 38 height 15
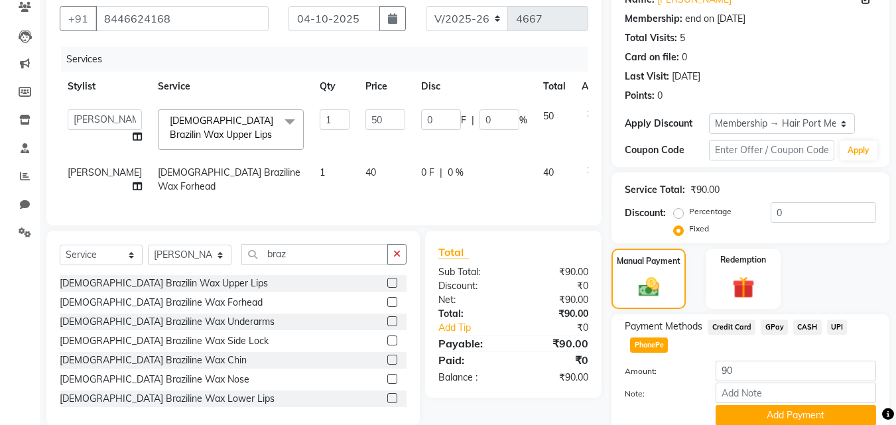
scroll to position [170, 0]
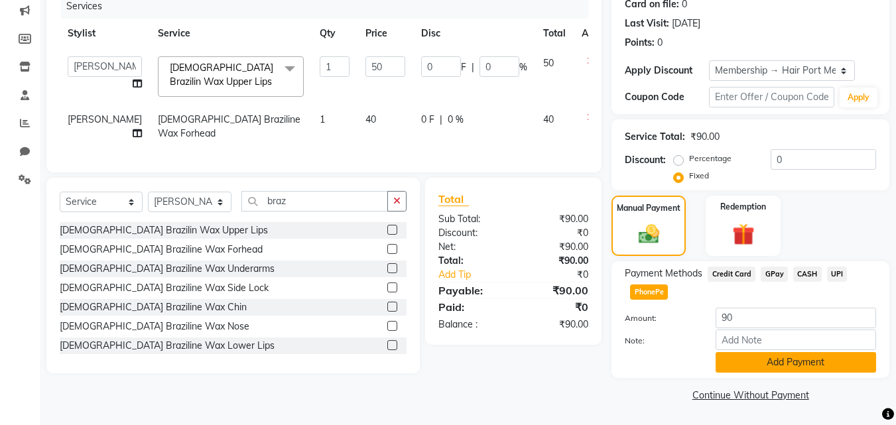
click at [766, 356] on button "Add Payment" at bounding box center [796, 362] width 160 height 21
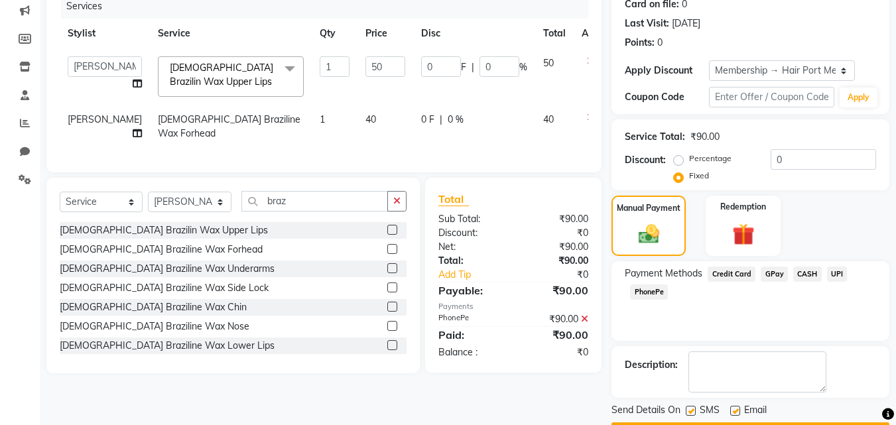
click at [653, 290] on span "PhonePe" at bounding box center [649, 291] width 38 height 15
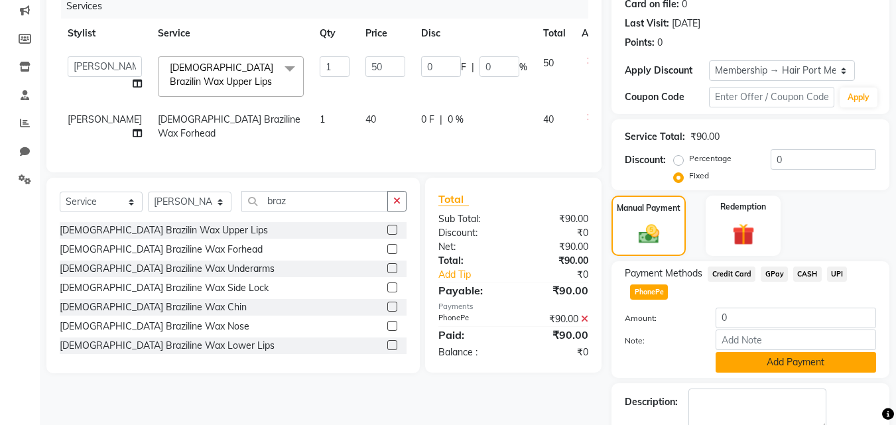
click at [759, 356] on button "Add Payment" at bounding box center [796, 362] width 160 height 21
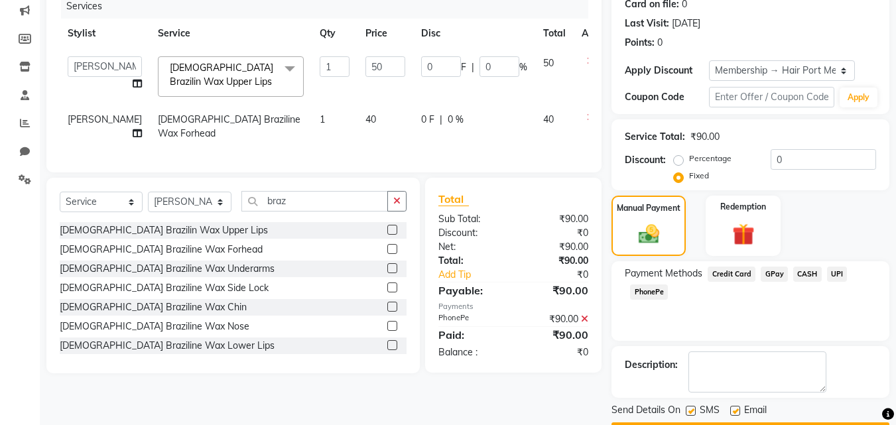
scroll to position [208, 0]
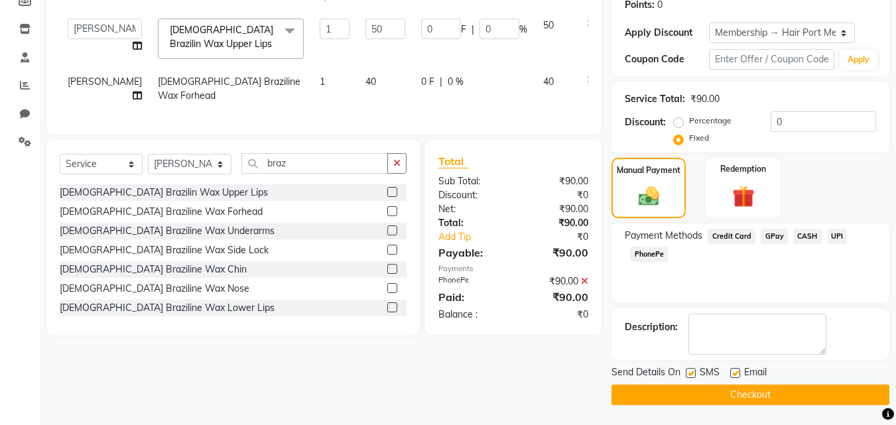
click at [759, 400] on button "Checkout" at bounding box center [750, 395] width 278 height 21
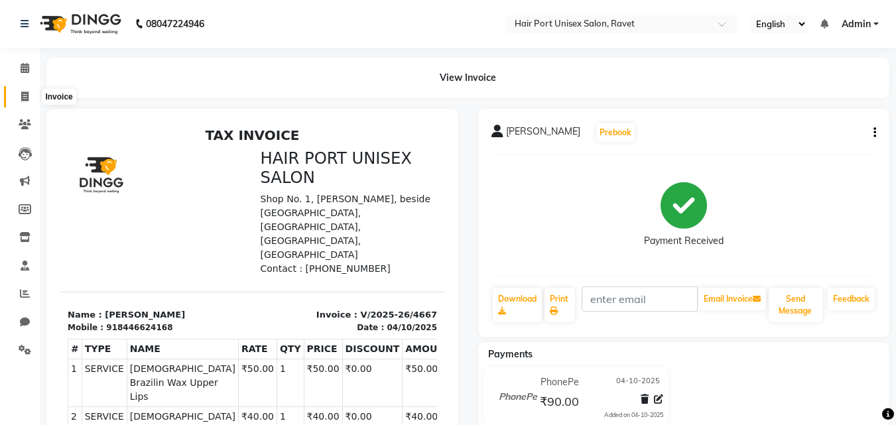
click at [26, 96] on icon at bounding box center [24, 97] width 7 height 10
select select "service"
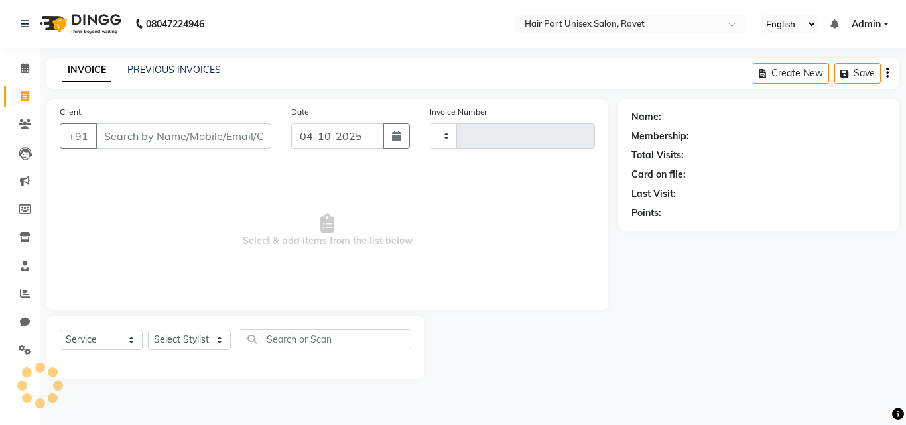
type input "4668"
select select "7015"
click at [115, 136] on input "Client" at bounding box center [183, 135] width 176 height 25
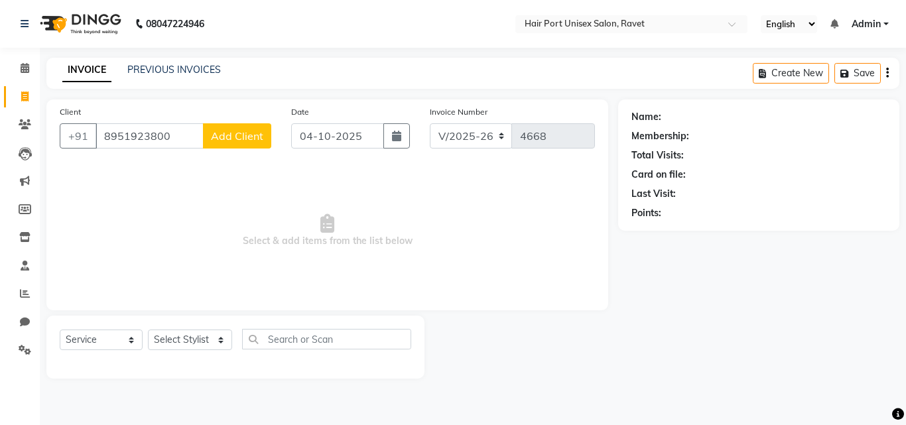
click at [184, 135] on input "8951923800" at bounding box center [149, 135] width 108 height 25
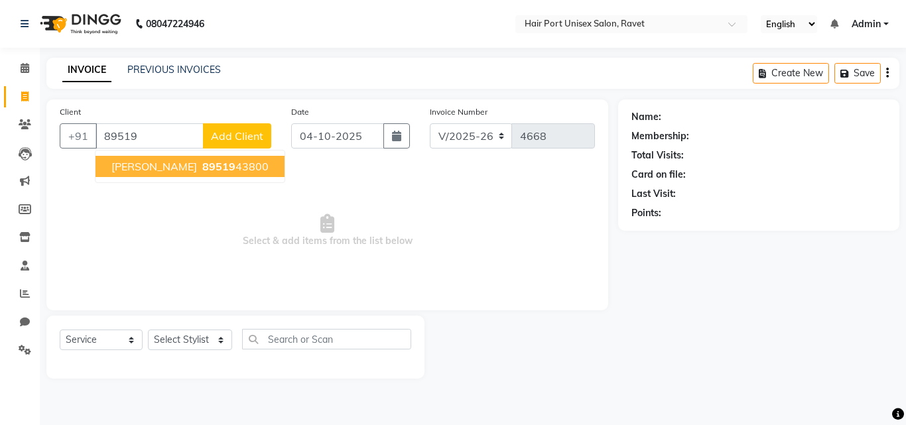
click at [200, 170] on ngb-highlight "89519 43800" at bounding box center [234, 166] width 69 height 13
type input "8951943800"
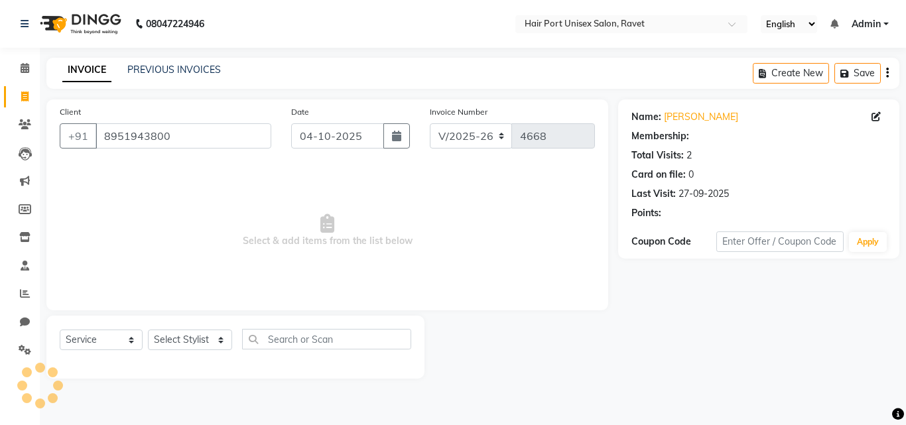
select select "1: Object"
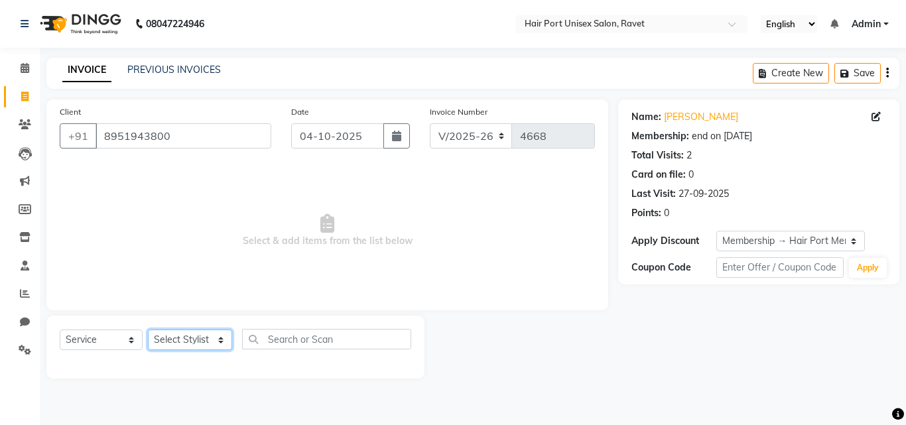
click at [223, 342] on select "Select Stylist [PERSON_NAME] [PERSON_NAME] [PERSON_NAME] [PERSON_NAME] [PERSON_…" at bounding box center [190, 340] width 84 height 21
select select "93698"
click at [148, 330] on select "Select Stylist [PERSON_NAME] [PERSON_NAME] [PERSON_NAME] [PERSON_NAME] [PERSON_…" at bounding box center [190, 340] width 84 height 21
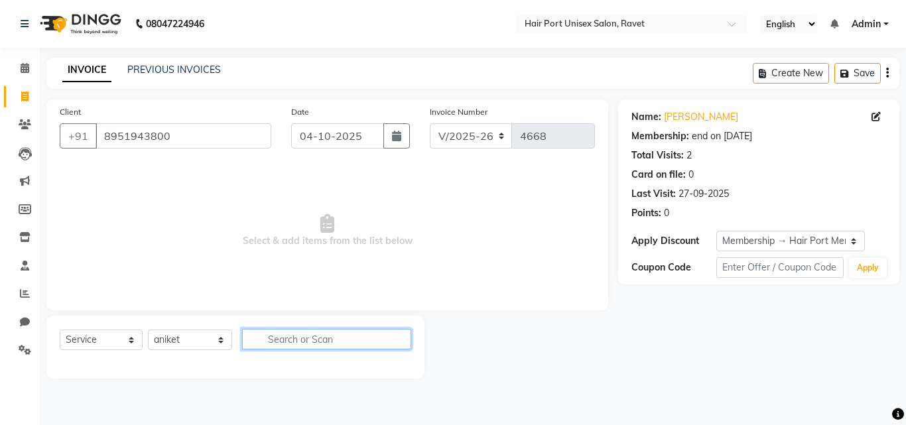
click at [276, 345] on input "text" at bounding box center [326, 339] width 169 height 21
type input "hair cut"
